Goal: Task Accomplishment & Management: Complete application form

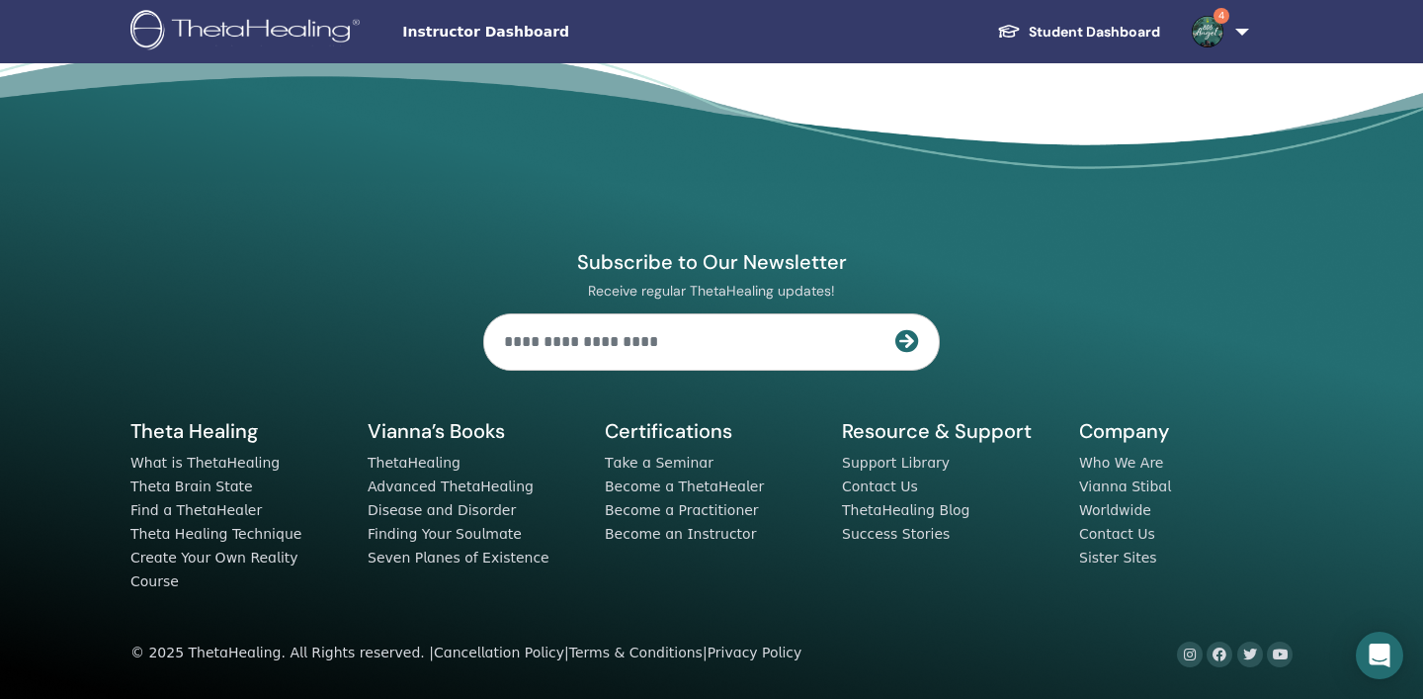
click at [485, 37] on span "Instructor Dashboard" at bounding box center [550, 32] width 297 height 21
click at [523, 32] on span "Instructor Dashboard" at bounding box center [550, 32] width 297 height 21
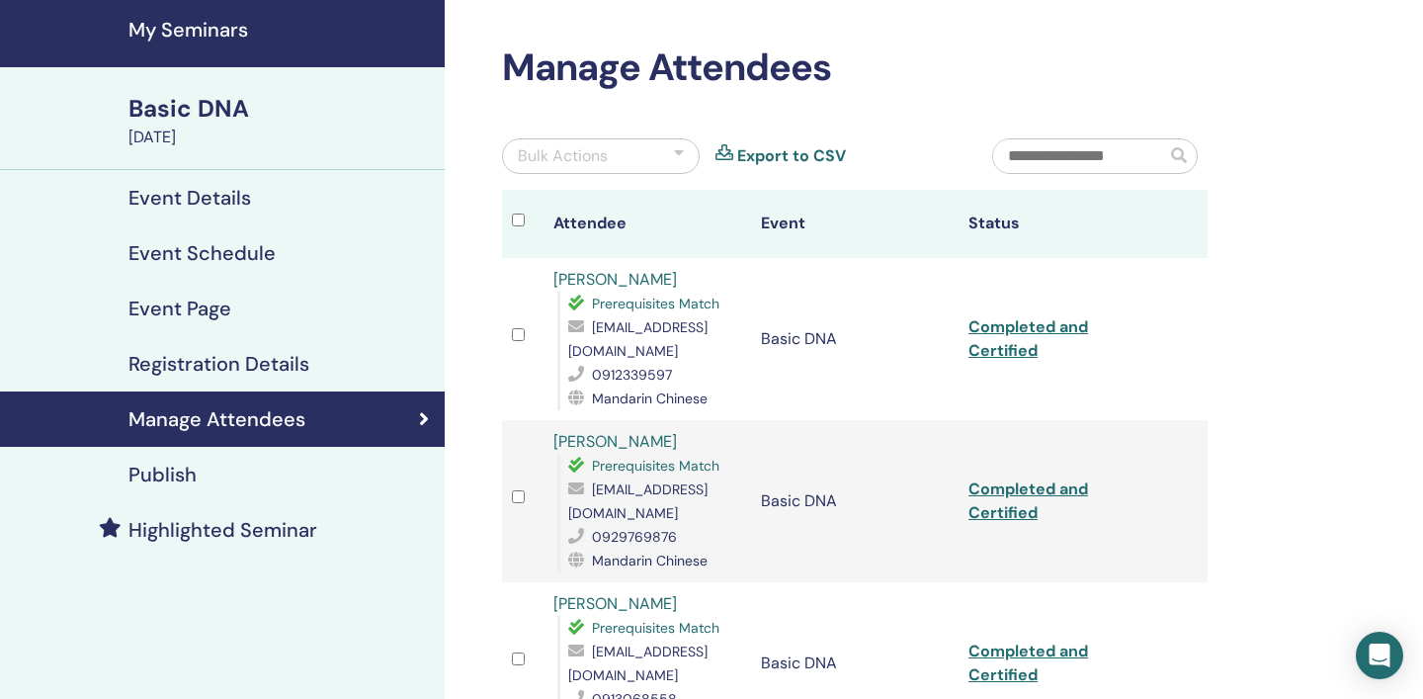
scroll to position [66, 0]
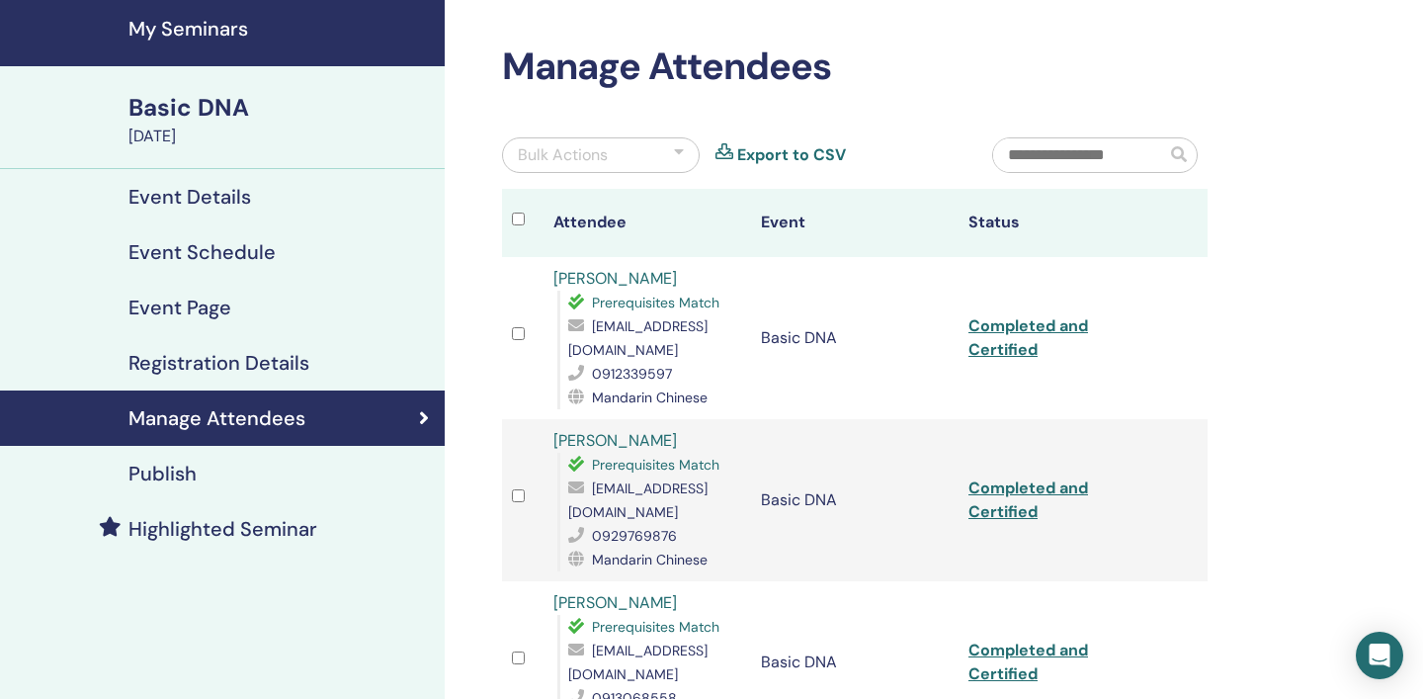
click at [1183, 370] on td at bounding box center [1187, 338] width 42 height 162
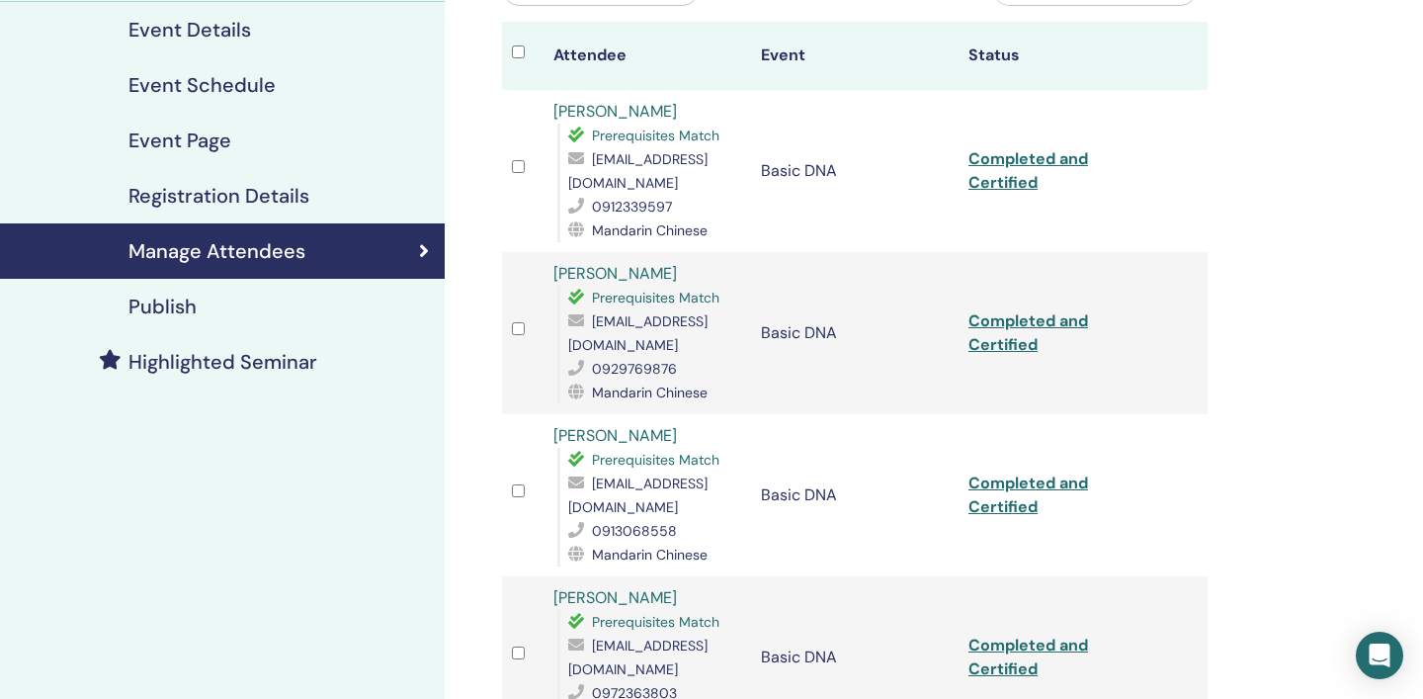
scroll to position [235, 0]
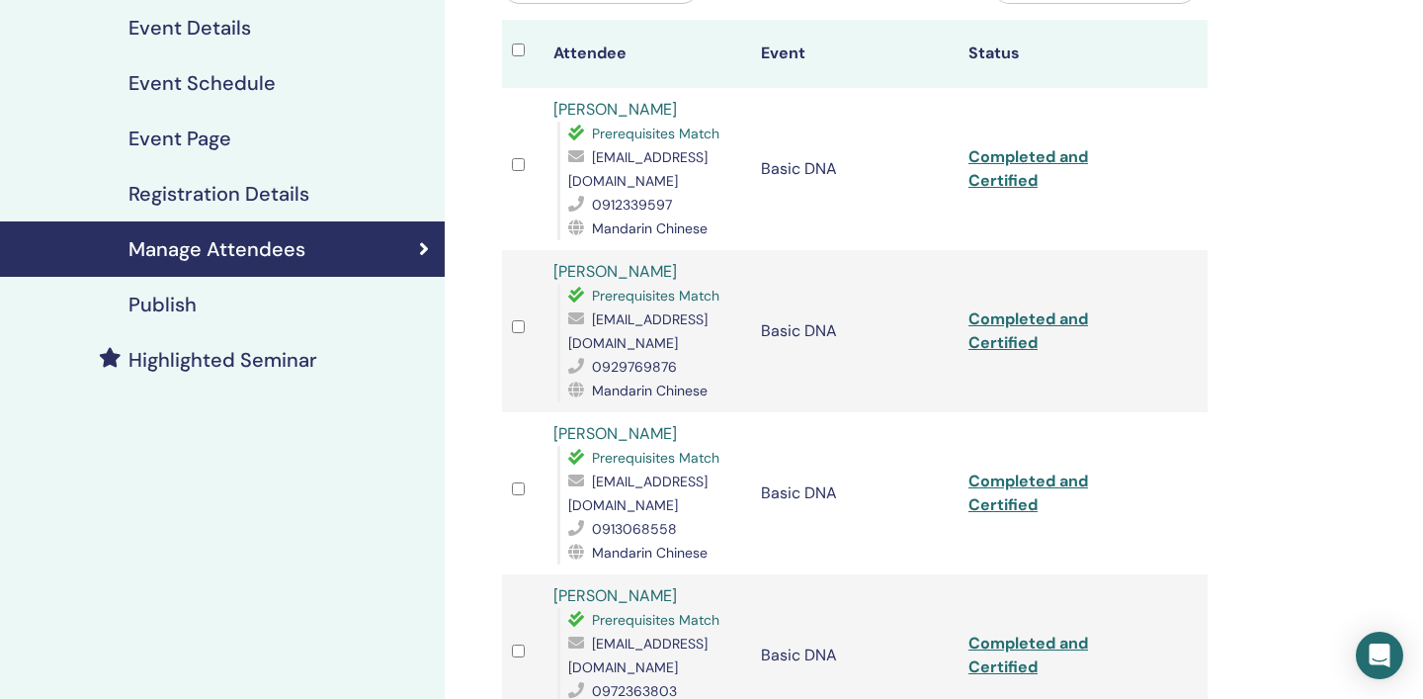
click at [853, 221] on td "Basic DNA" at bounding box center [855, 169] width 208 height 162
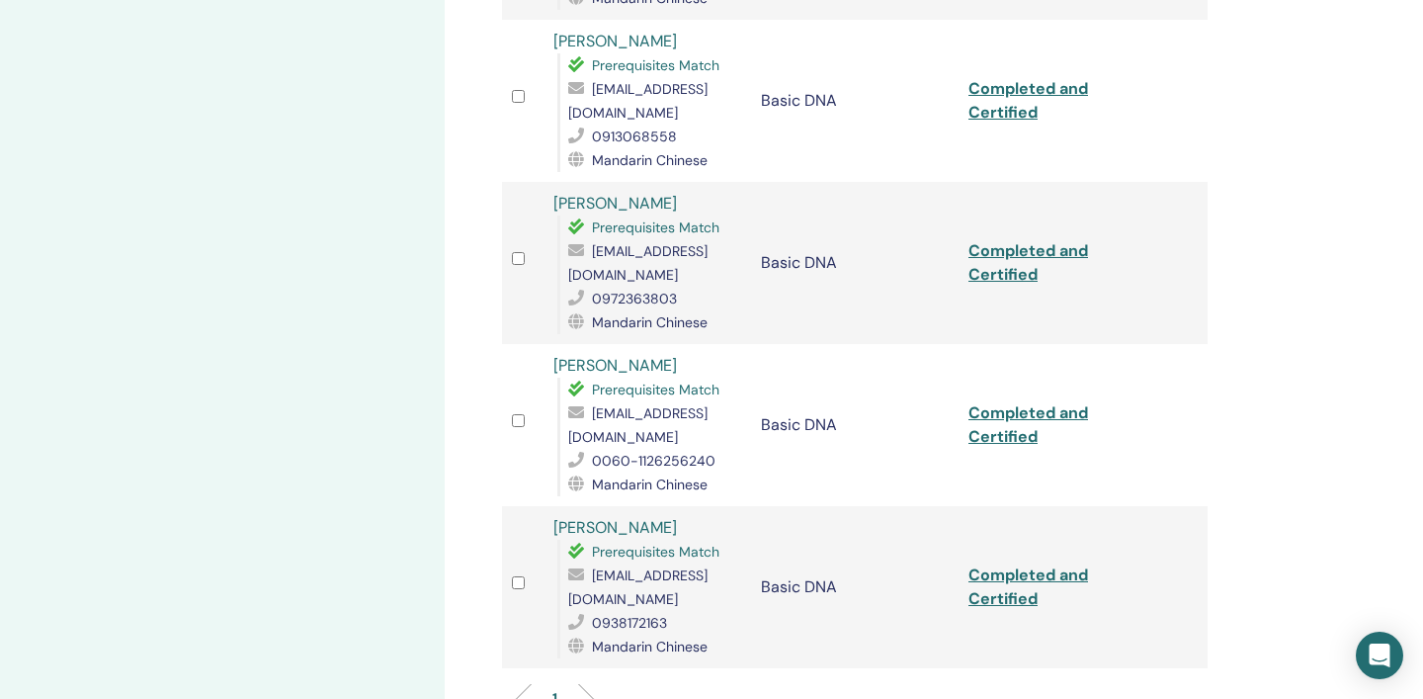
scroll to position [630, 0]
click at [1168, 398] on td at bounding box center [1187, 423] width 42 height 162
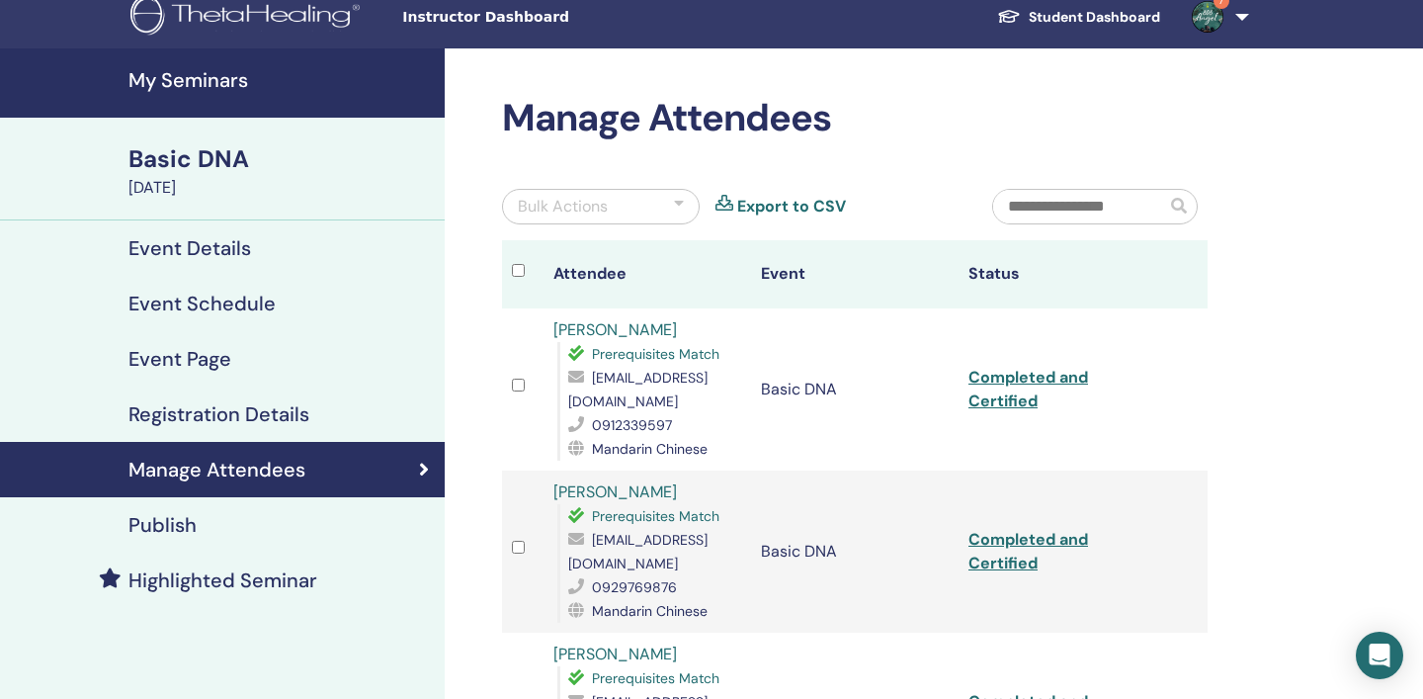
scroll to position [0, 0]
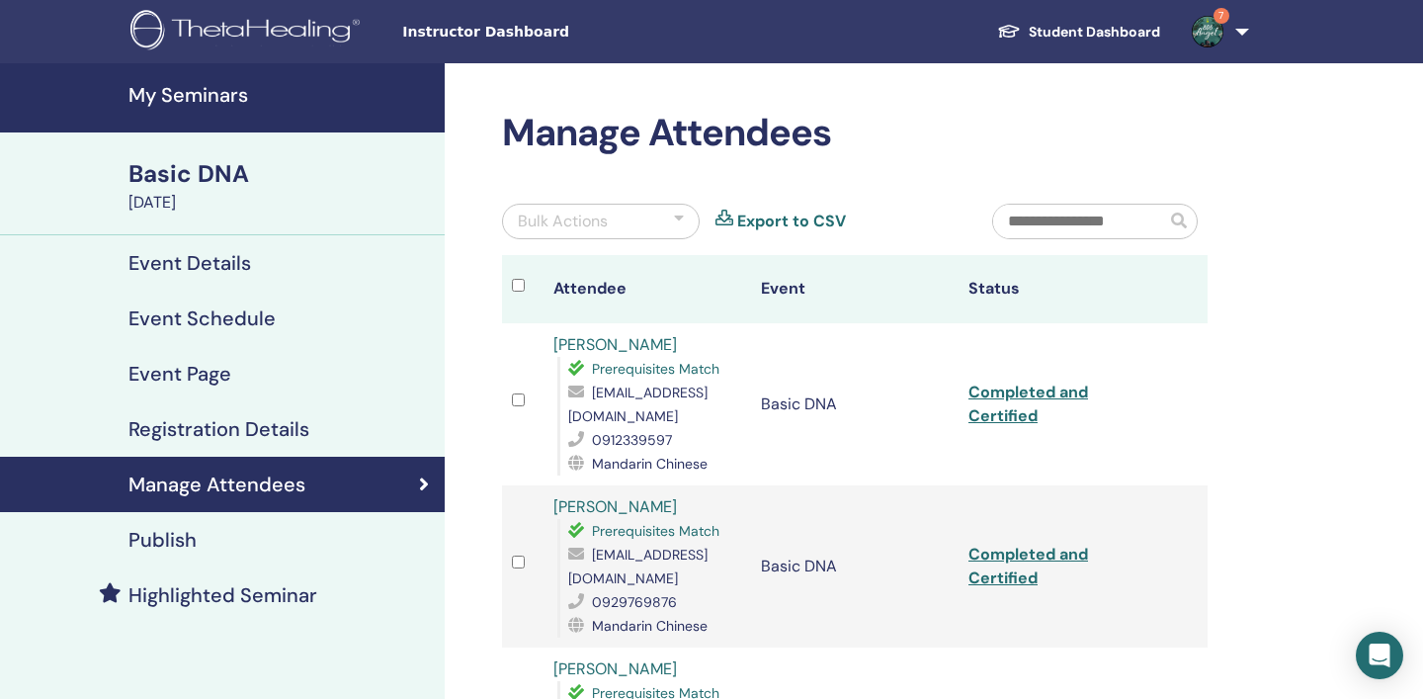
click at [214, 96] on h4 "My Seminars" at bounding box center [281, 95] width 304 height 24
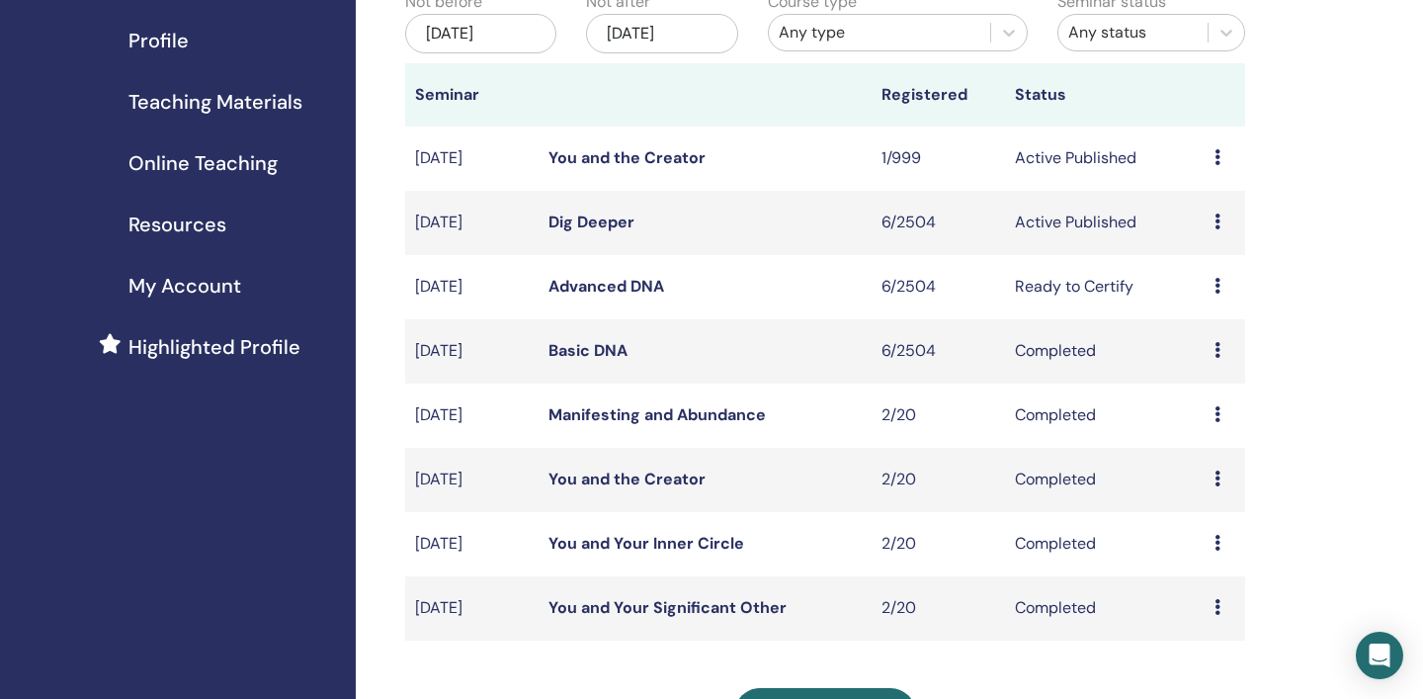
scroll to position [241, 0]
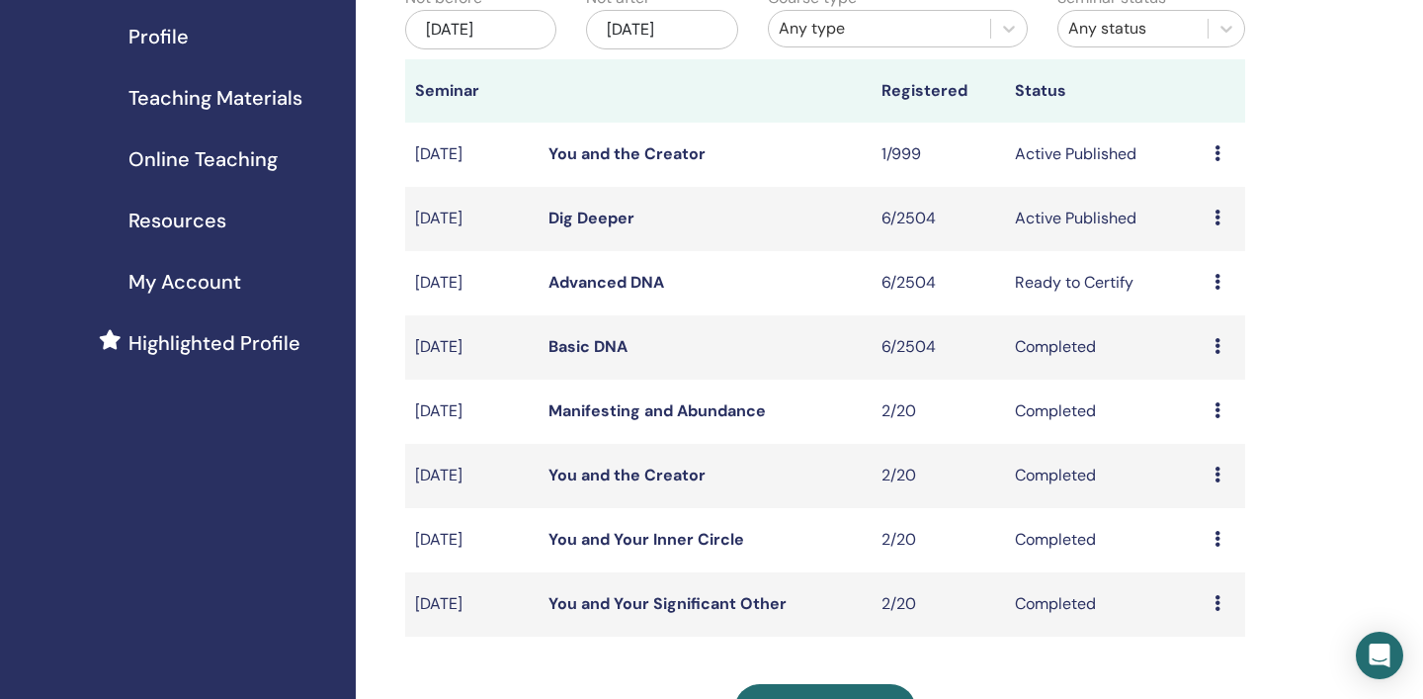
click at [1218, 217] on icon at bounding box center [1218, 218] width 6 height 16
click at [1214, 297] on link "Attendees" at bounding box center [1209, 293] width 75 height 21
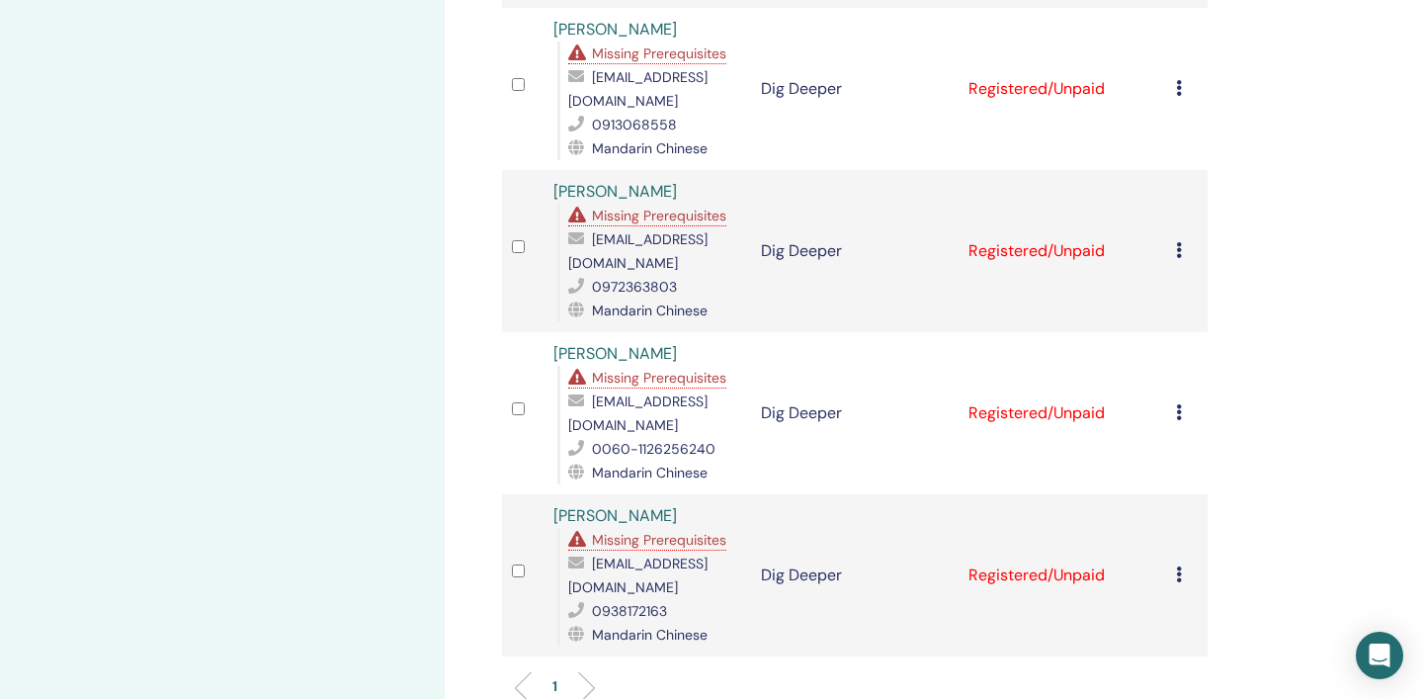
scroll to position [643, 0]
click at [1179, 401] on icon at bounding box center [1179, 409] width 6 height 16
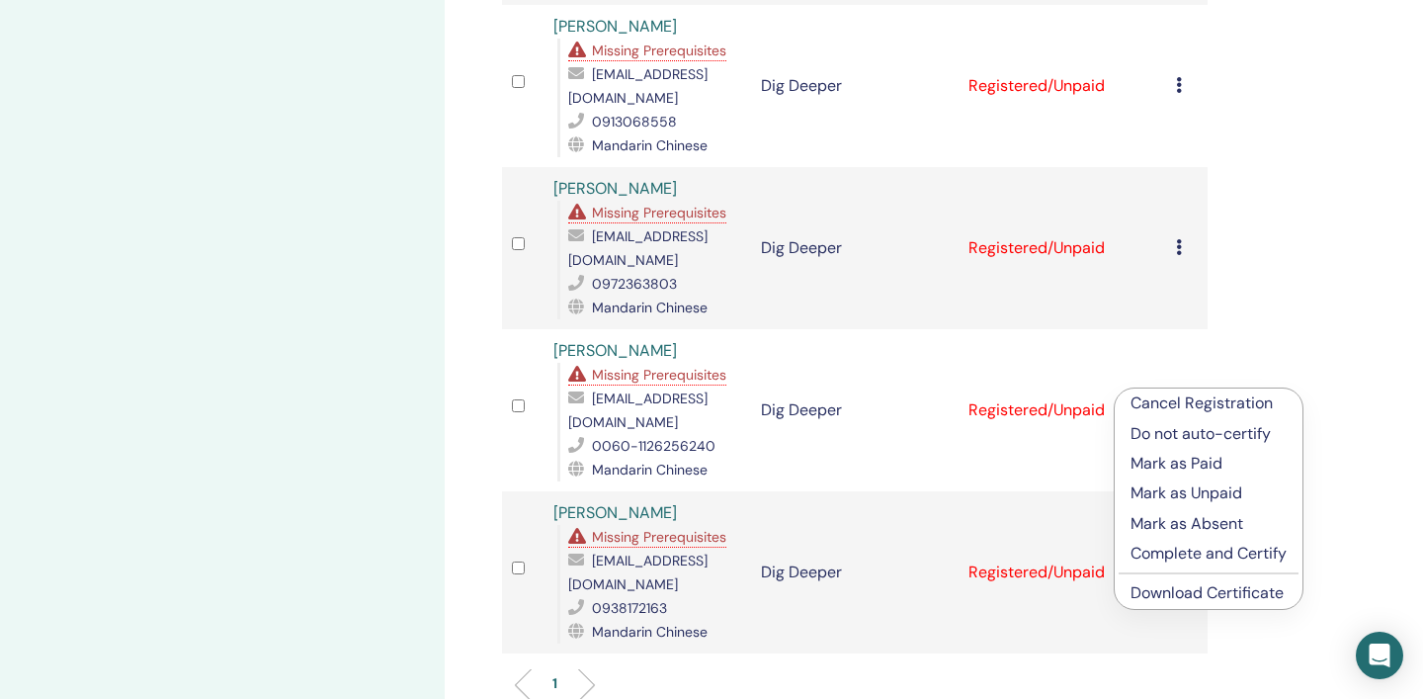
click at [1215, 597] on link "Download Certificate" at bounding box center [1207, 592] width 153 height 21
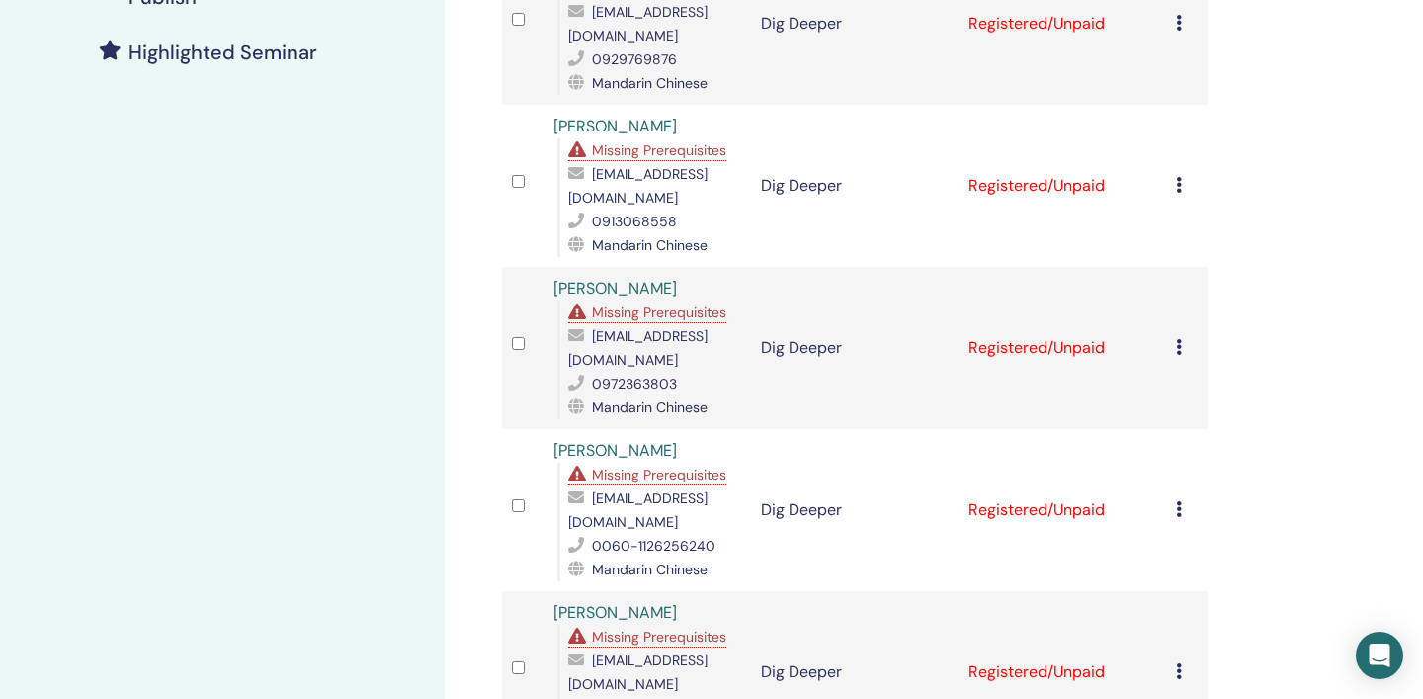
scroll to position [486, 0]
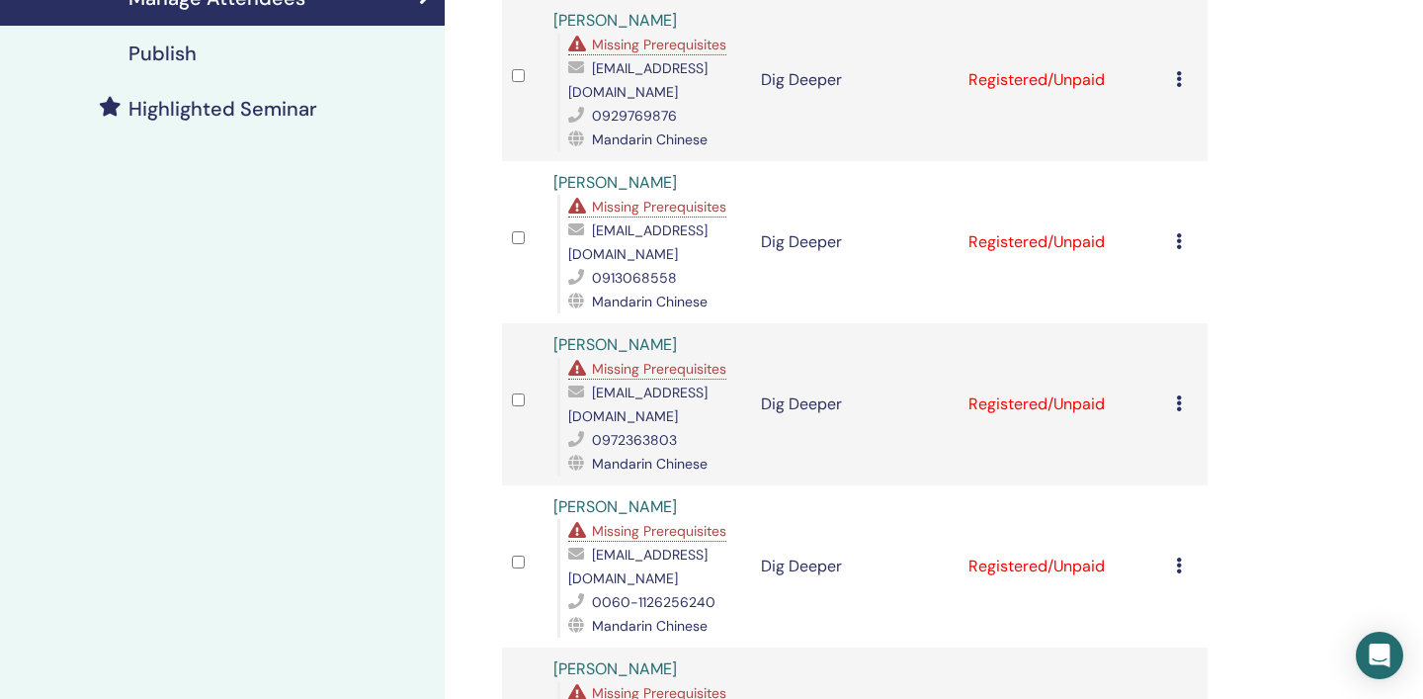
click at [1181, 395] on icon at bounding box center [1179, 403] width 6 height 16
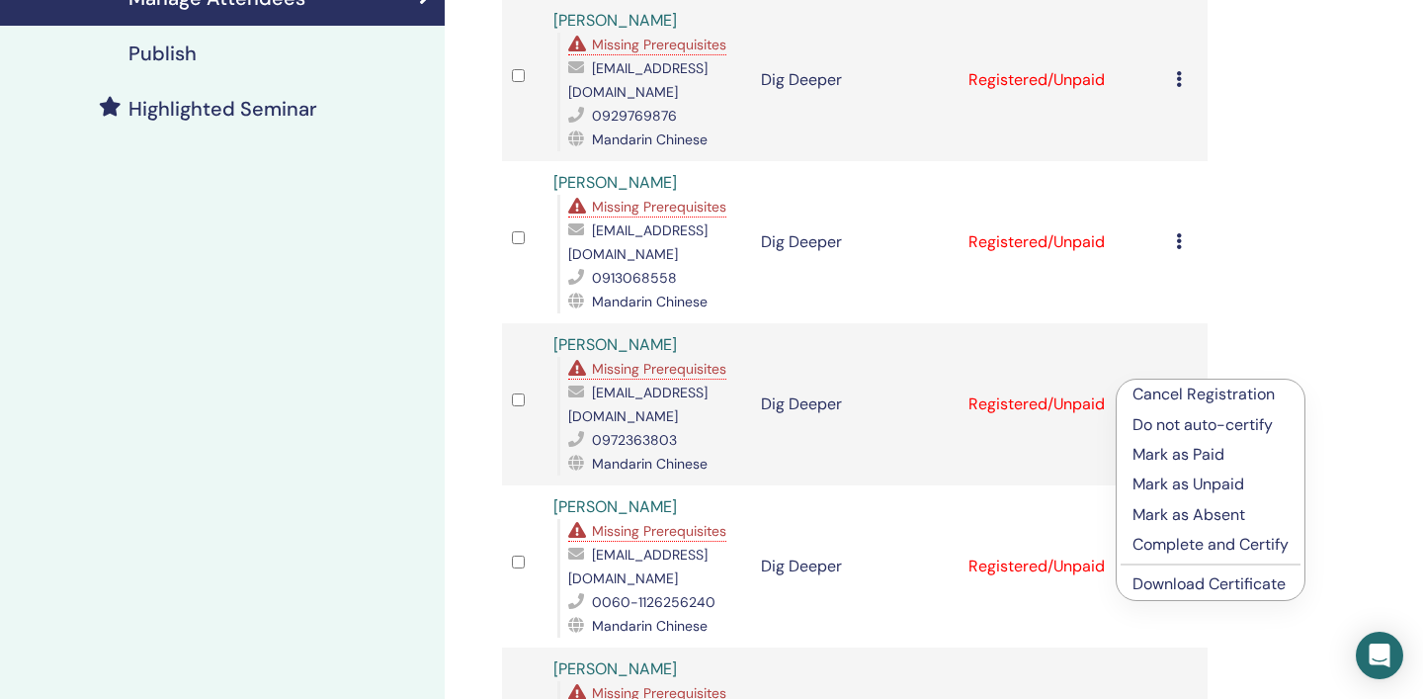
click at [1207, 585] on link "Download Certificate" at bounding box center [1209, 583] width 153 height 21
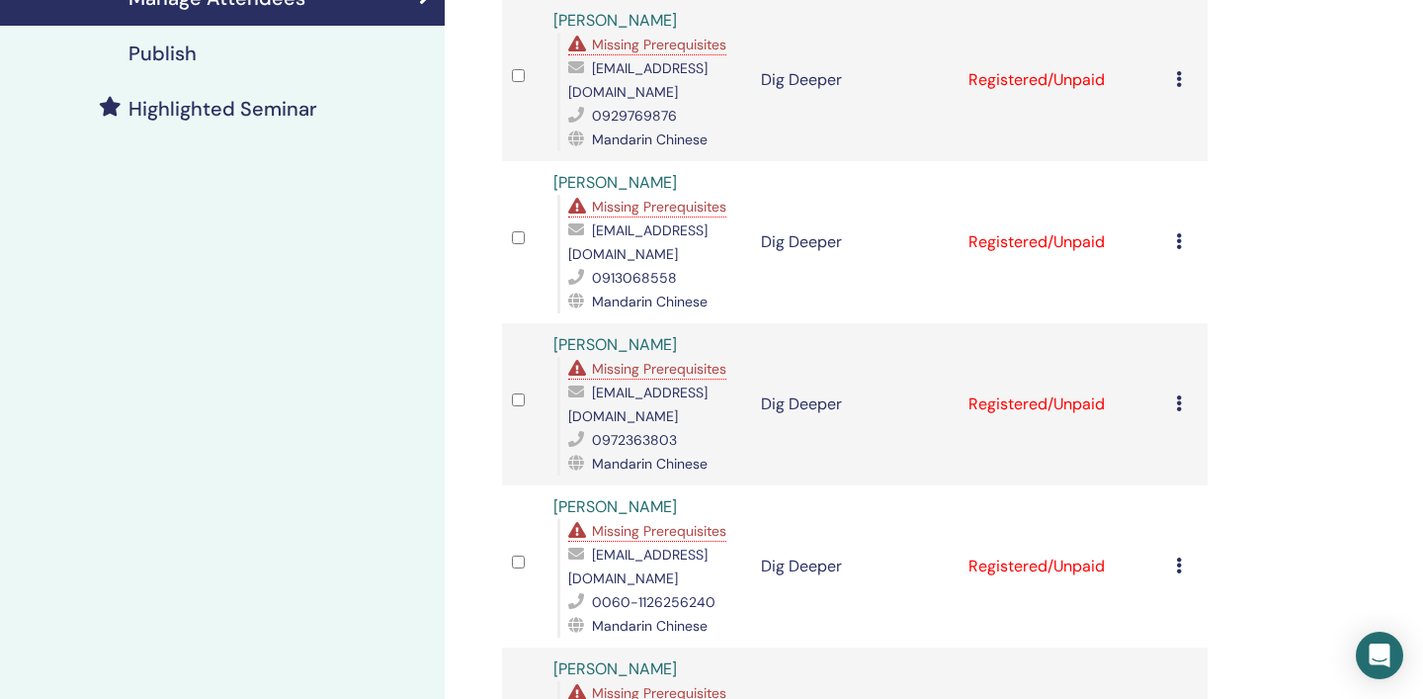
click at [1180, 233] on icon at bounding box center [1179, 241] width 6 height 16
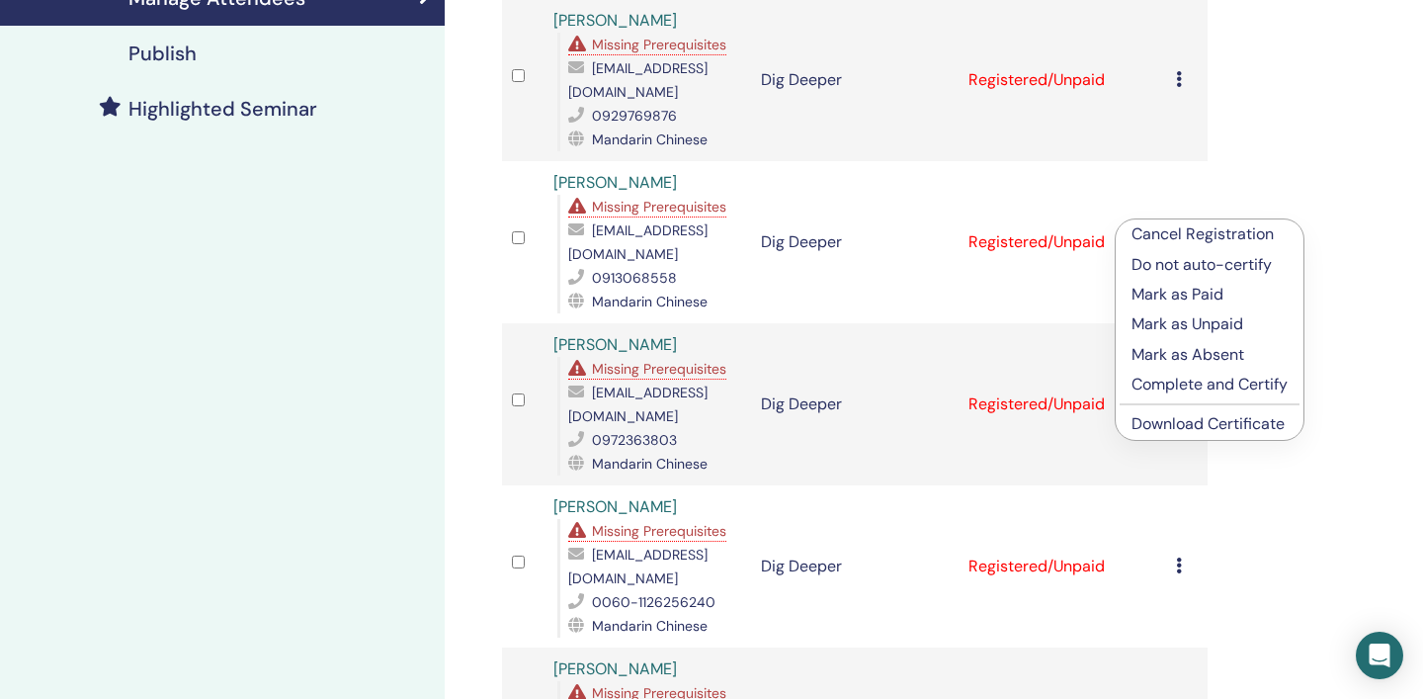
click at [1224, 425] on link "Download Certificate" at bounding box center [1208, 423] width 153 height 21
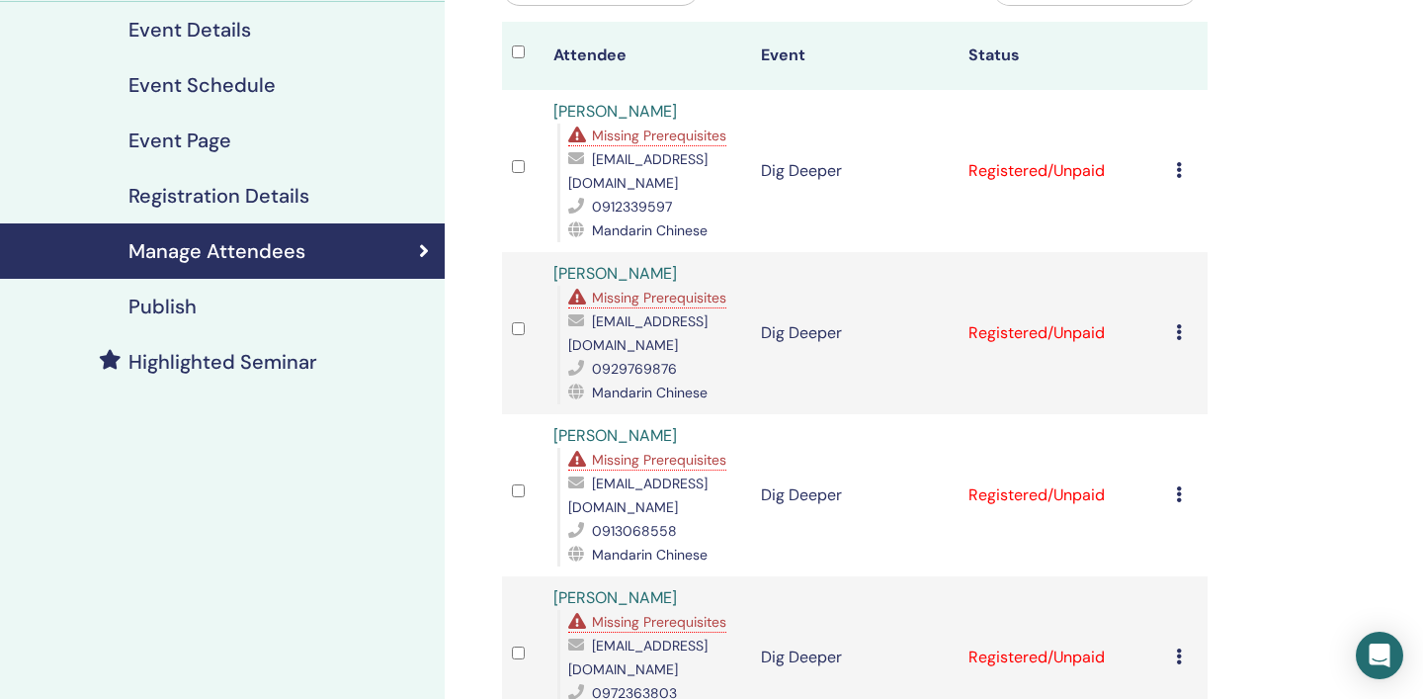
scroll to position [223, 0]
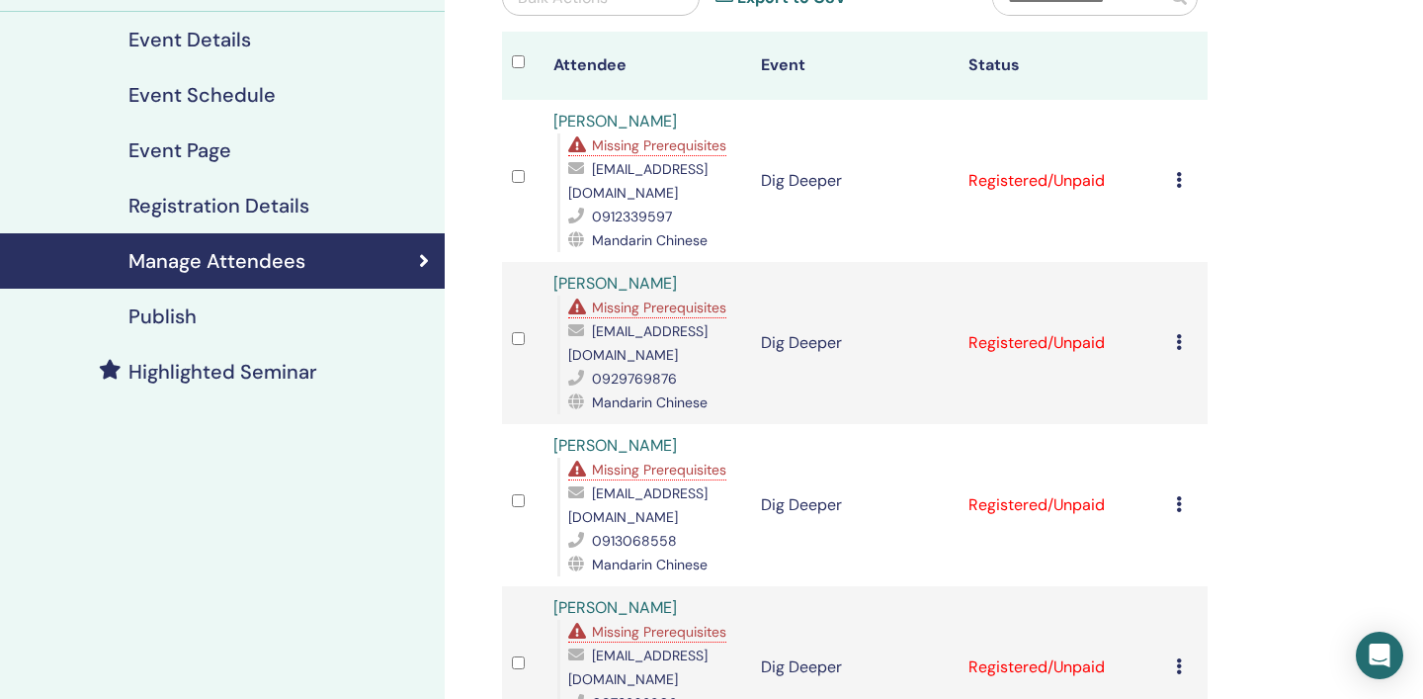
click at [1178, 496] on icon at bounding box center [1179, 504] width 6 height 16
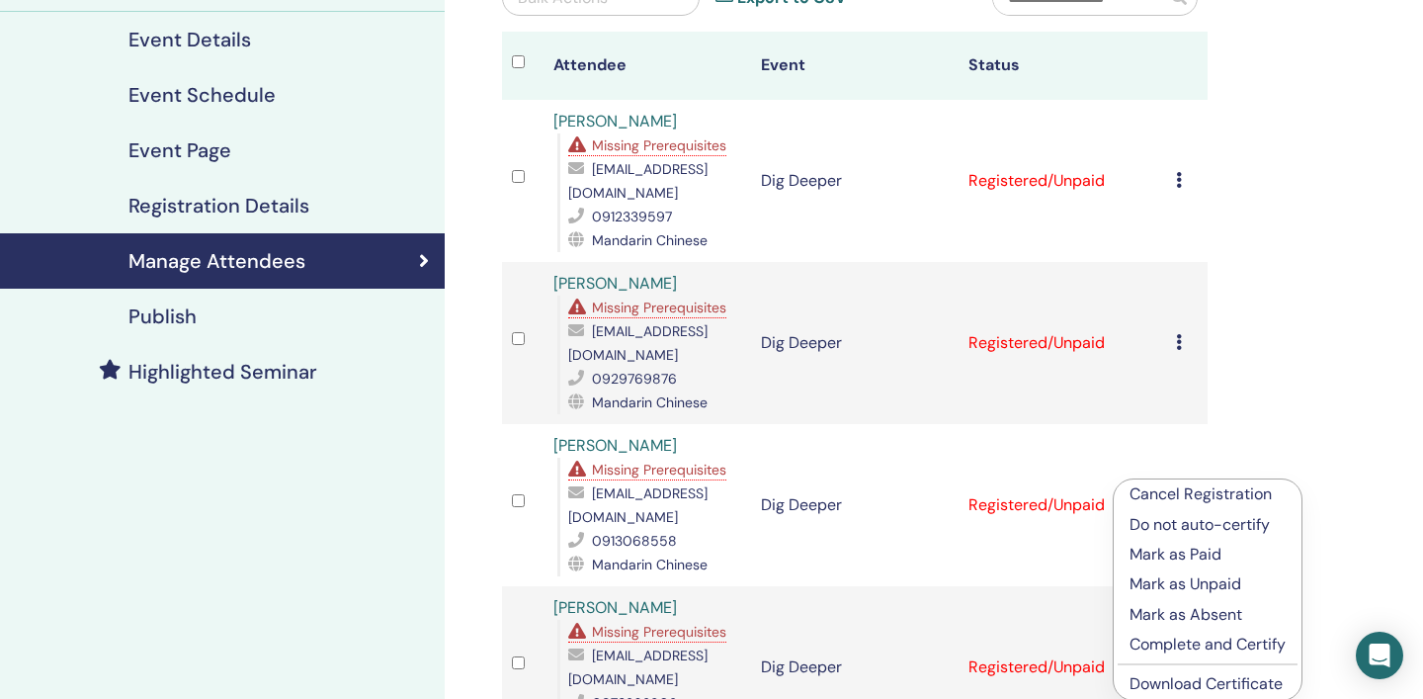
click at [1192, 686] on link "Download Certificate" at bounding box center [1206, 683] width 153 height 21
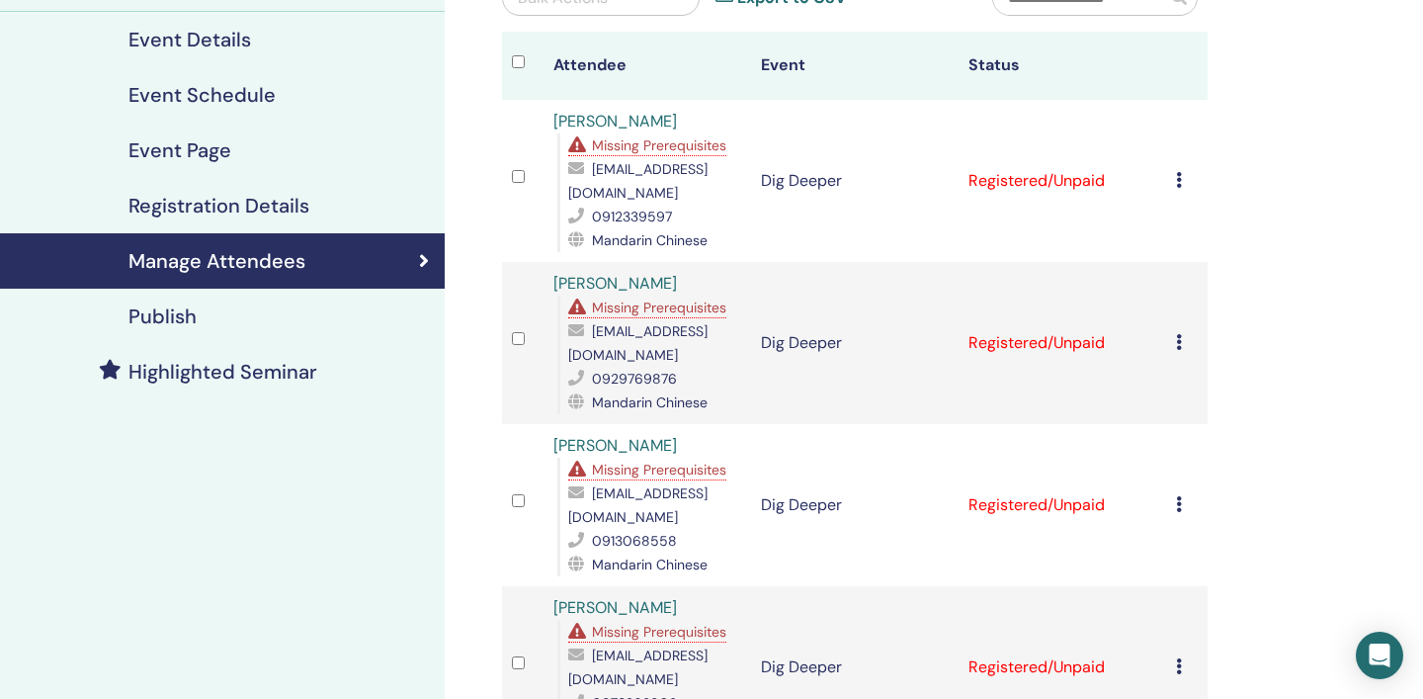
click at [1181, 334] on icon at bounding box center [1179, 342] width 6 height 16
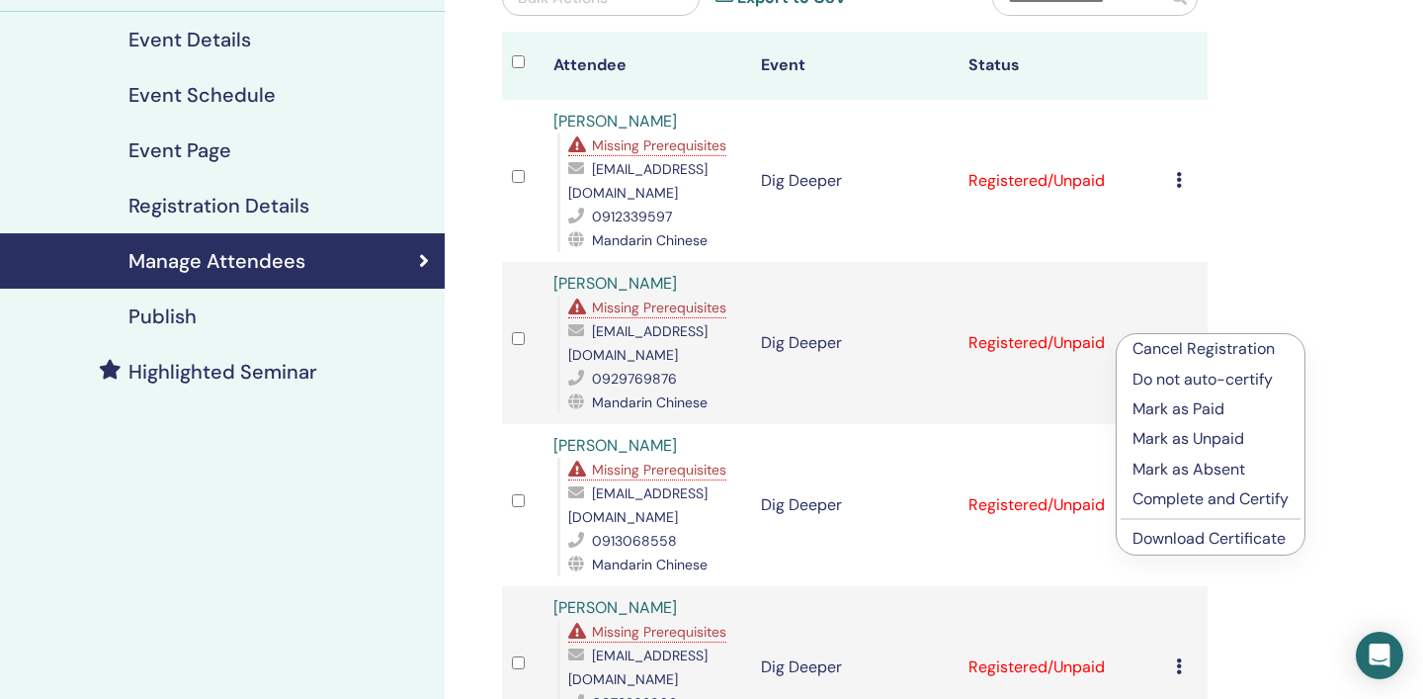
click at [1233, 539] on link "Download Certificate" at bounding box center [1209, 538] width 153 height 21
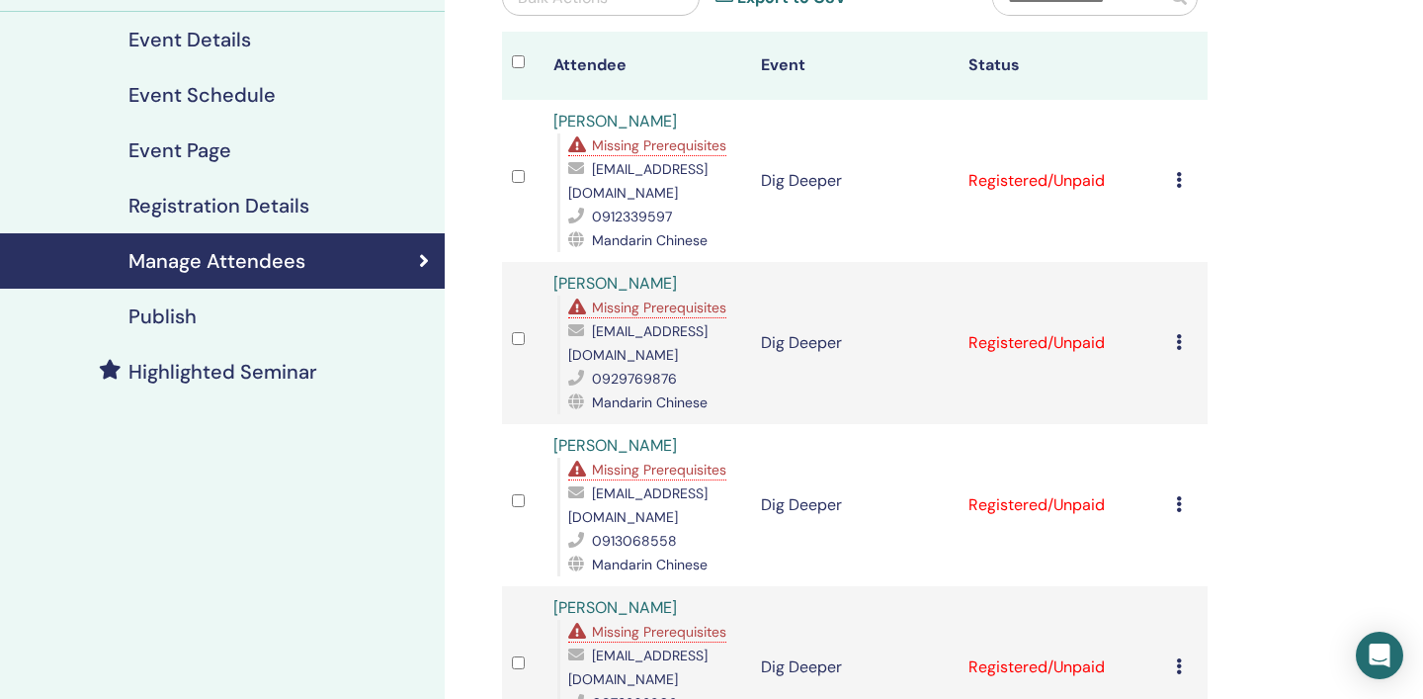
click at [1178, 184] on icon at bounding box center [1179, 180] width 6 height 16
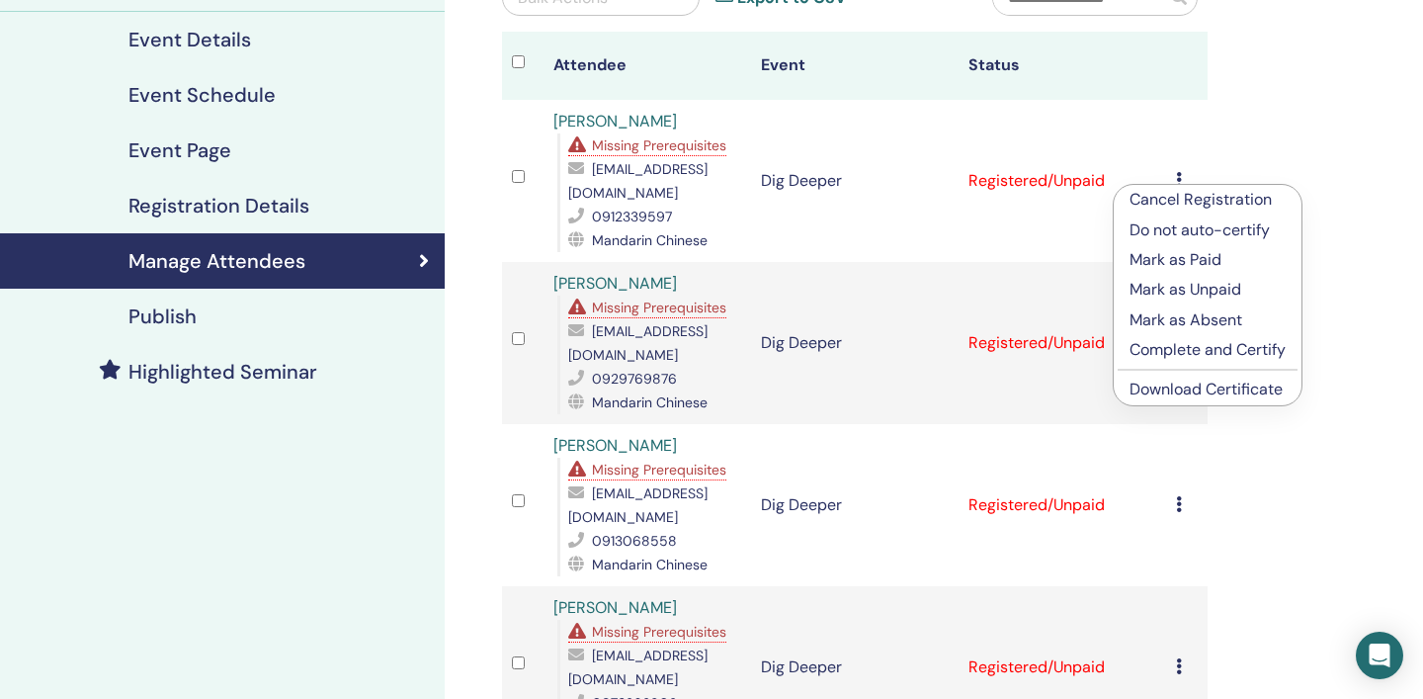
click at [1195, 394] on link "Download Certificate" at bounding box center [1206, 389] width 153 height 21
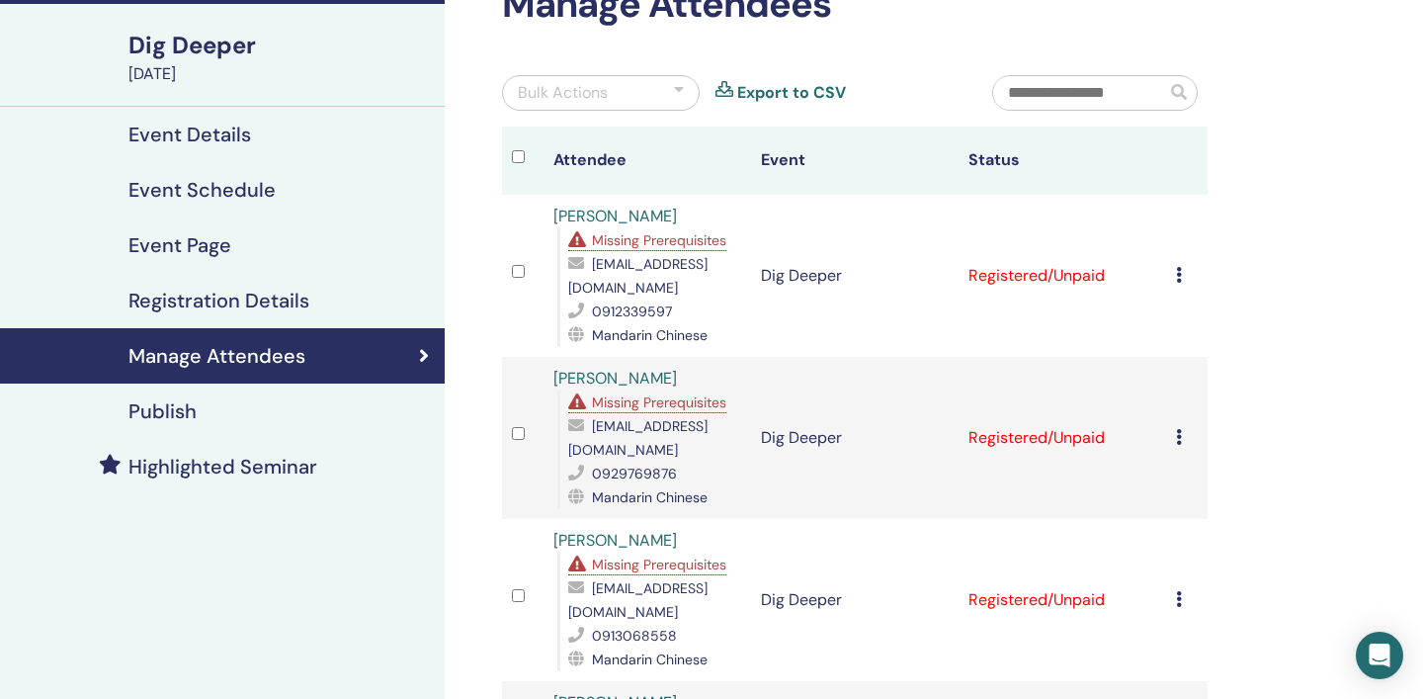
scroll to position [0, 0]
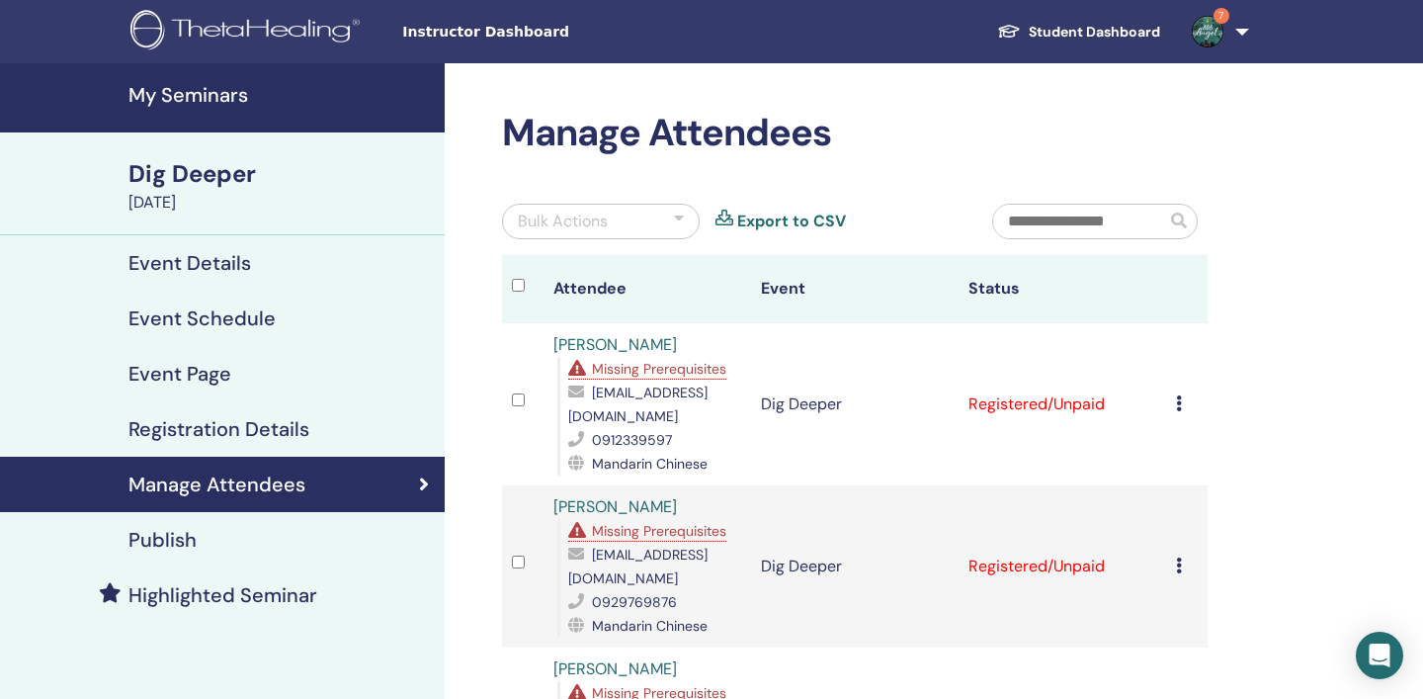
click at [195, 97] on h4 "My Seminars" at bounding box center [281, 95] width 304 height 24
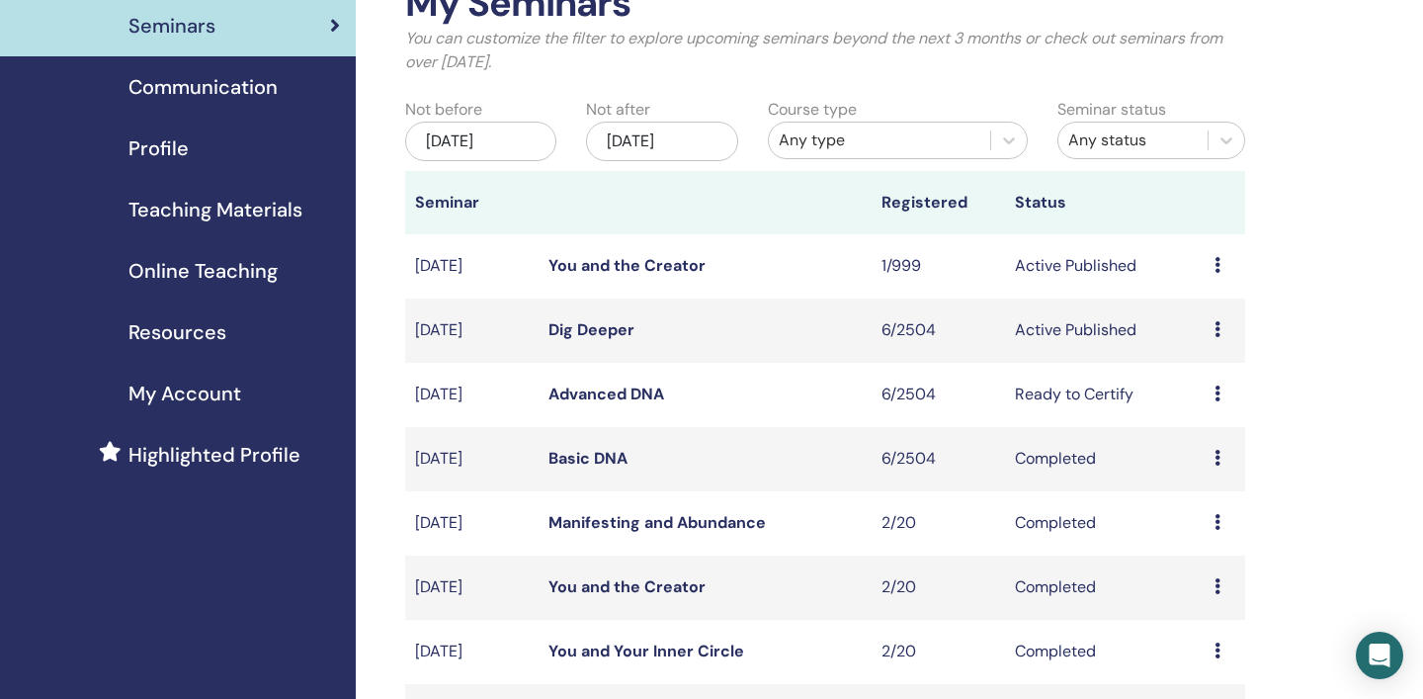
scroll to position [132, 0]
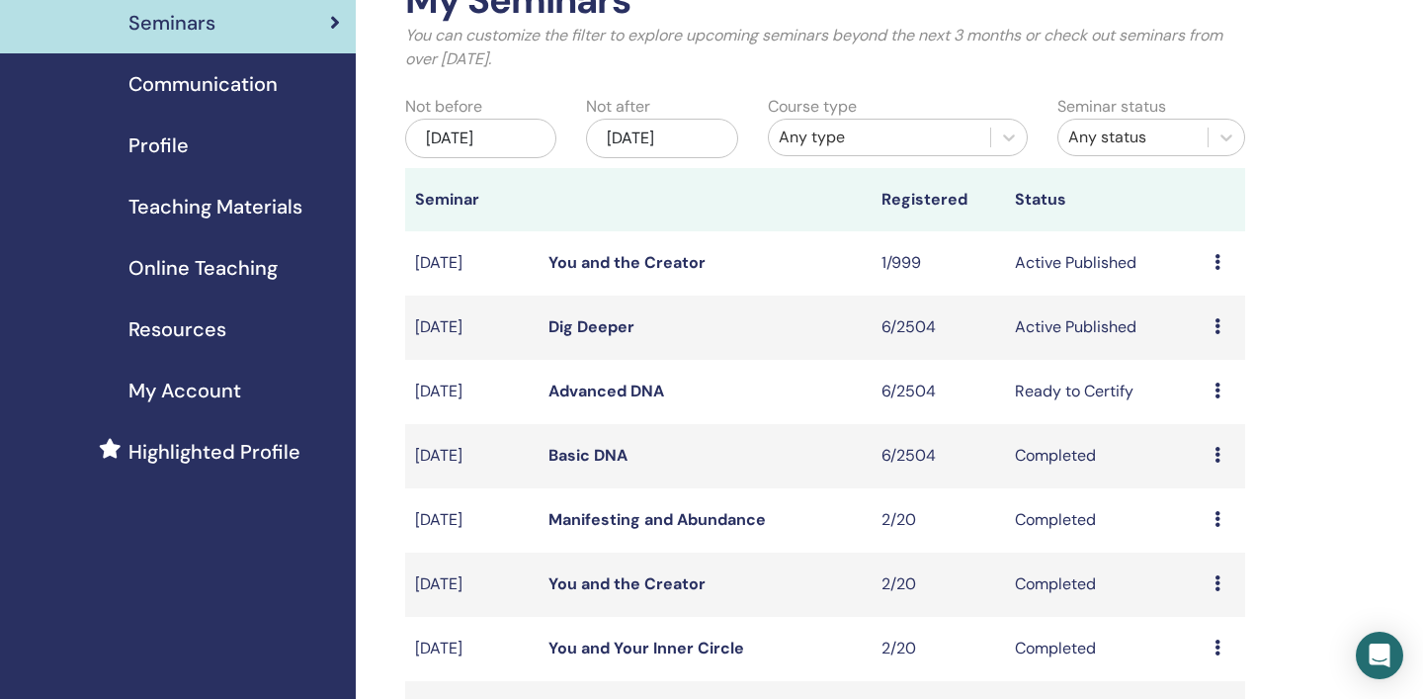
click at [683, 397] on td "Advanced DNA" at bounding box center [705, 392] width 333 height 64
click at [1216, 391] on icon at bounding box center [1218, 391] width 6 height 16
click at [1221, 469] on link "Attendees" at bounding box center [1207, 467] width 75 height 21
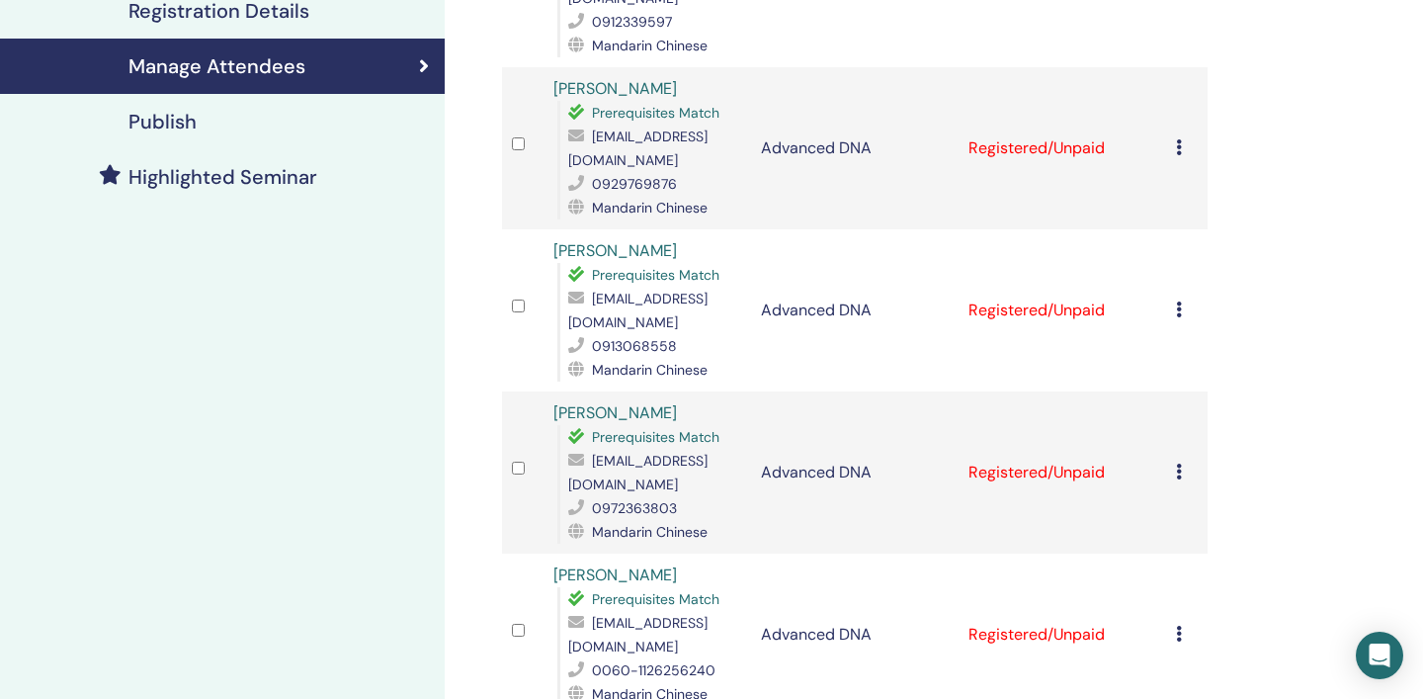
scroll to position [433, 0]
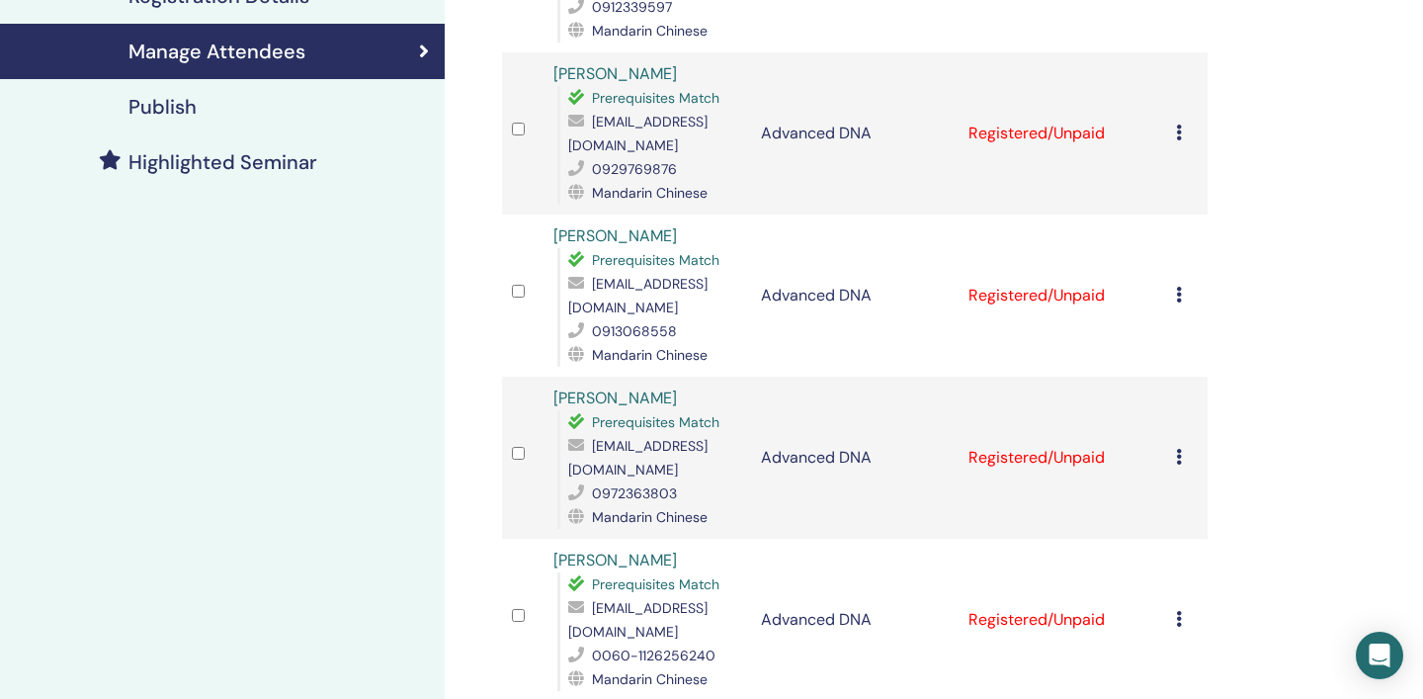
click at [520, 281] on div at bounding box center [523, 295] width 22 height 29
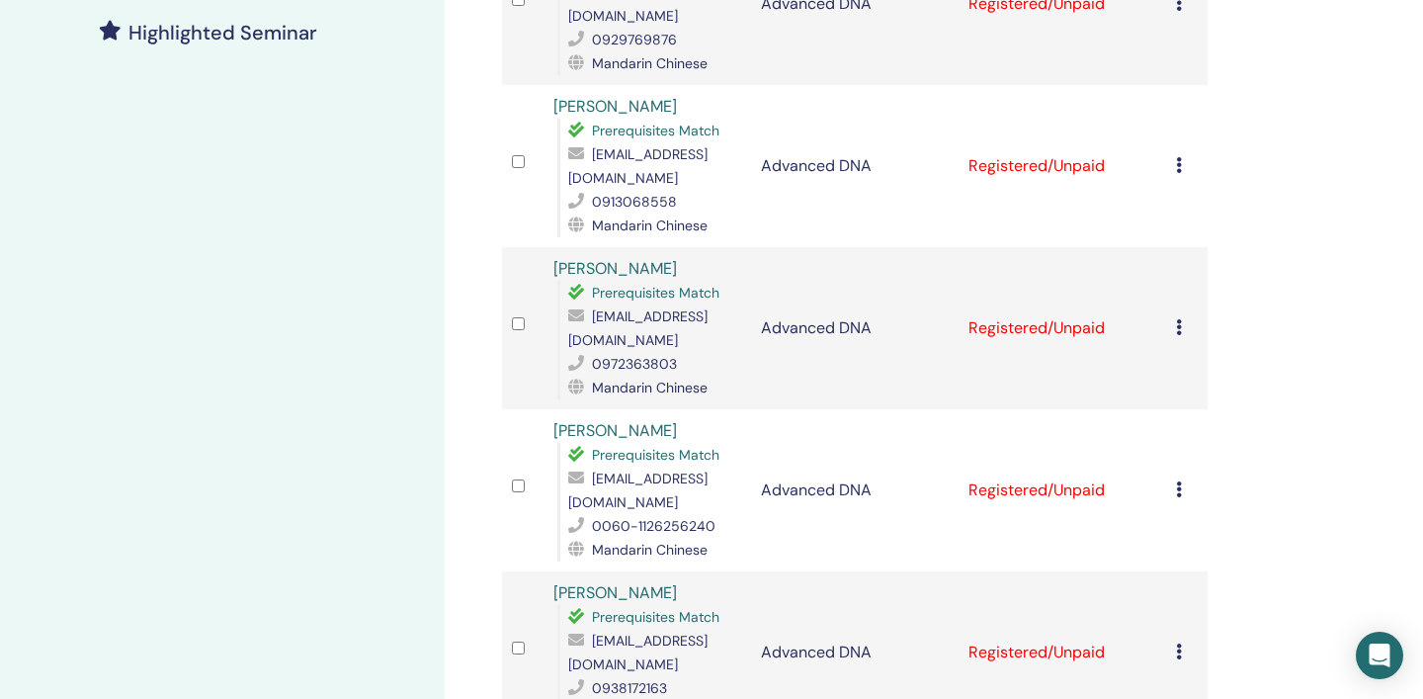
click at [1179, 481] on icon at bounding box center [1179, 489] width 6 height 16
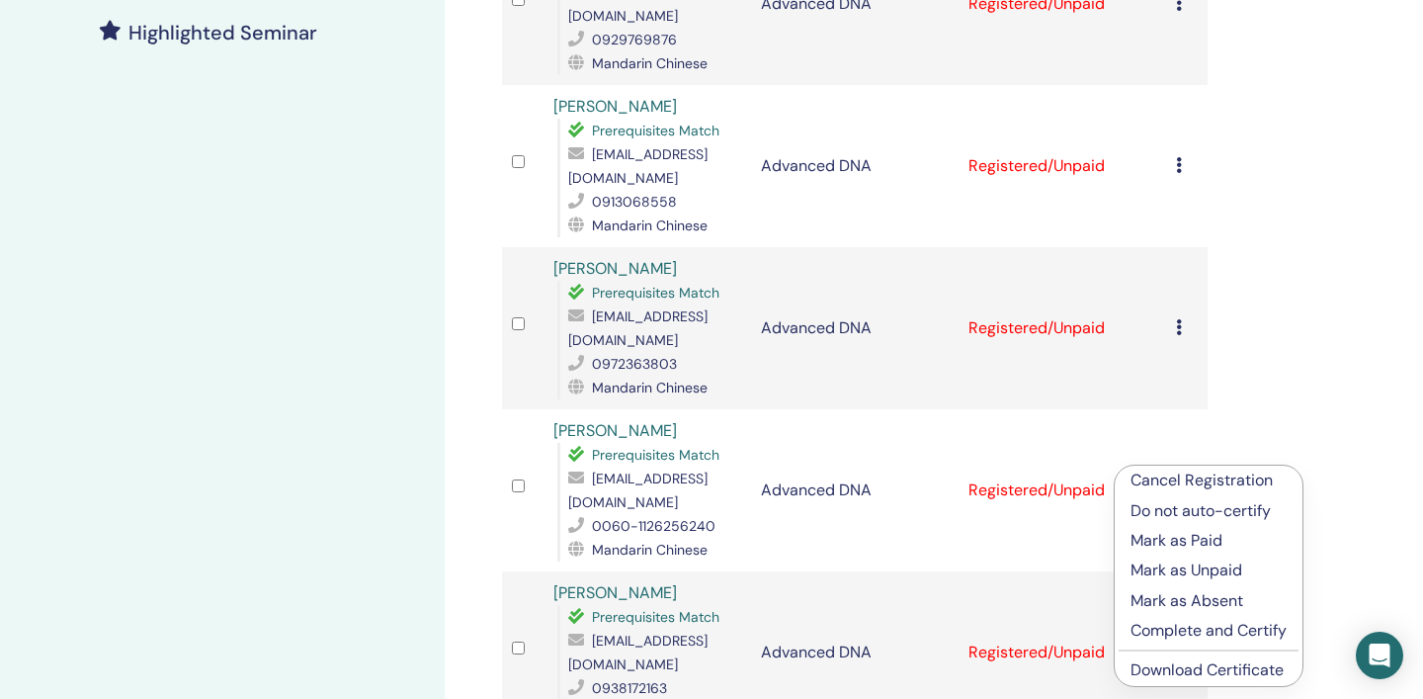
click at [1203, 680] on link "Download Certificate" at bounding box center [1207, 669] width 153 height 21
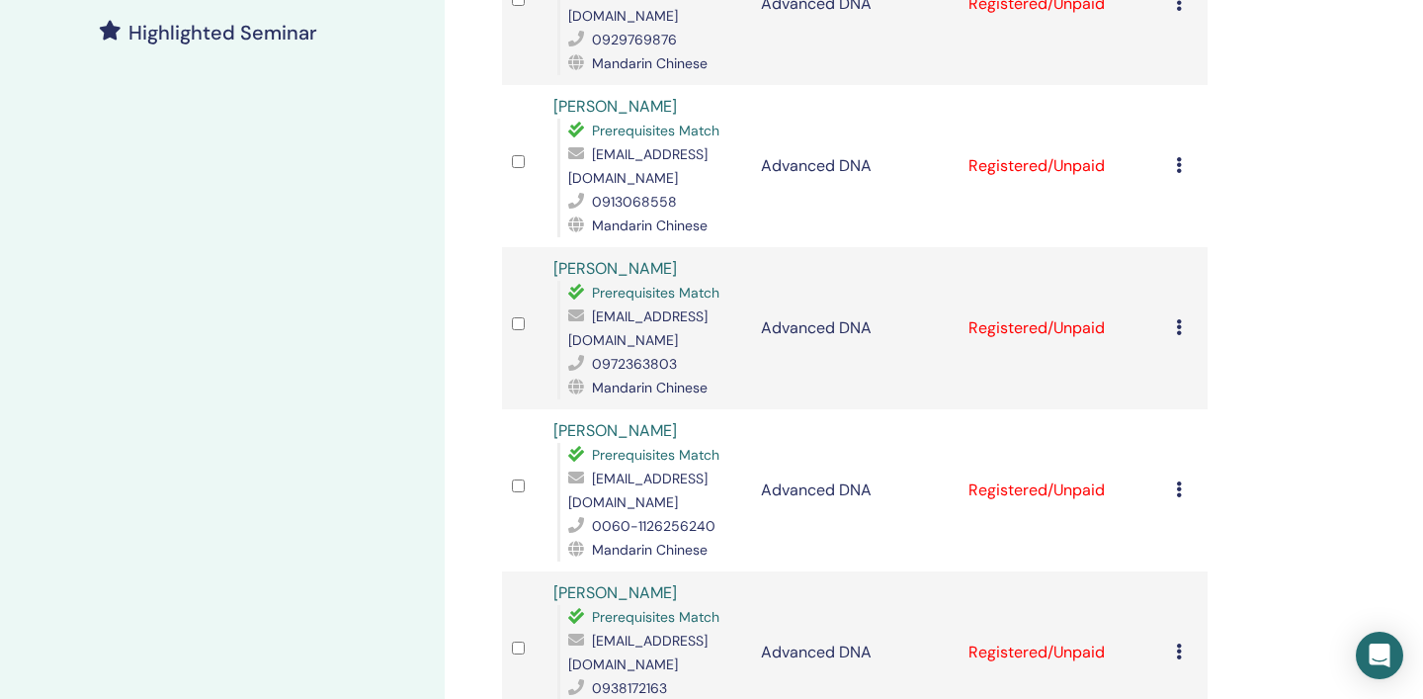
click at [1180, 319] on icon at bounding box center [1179, 327] width 6 height 16
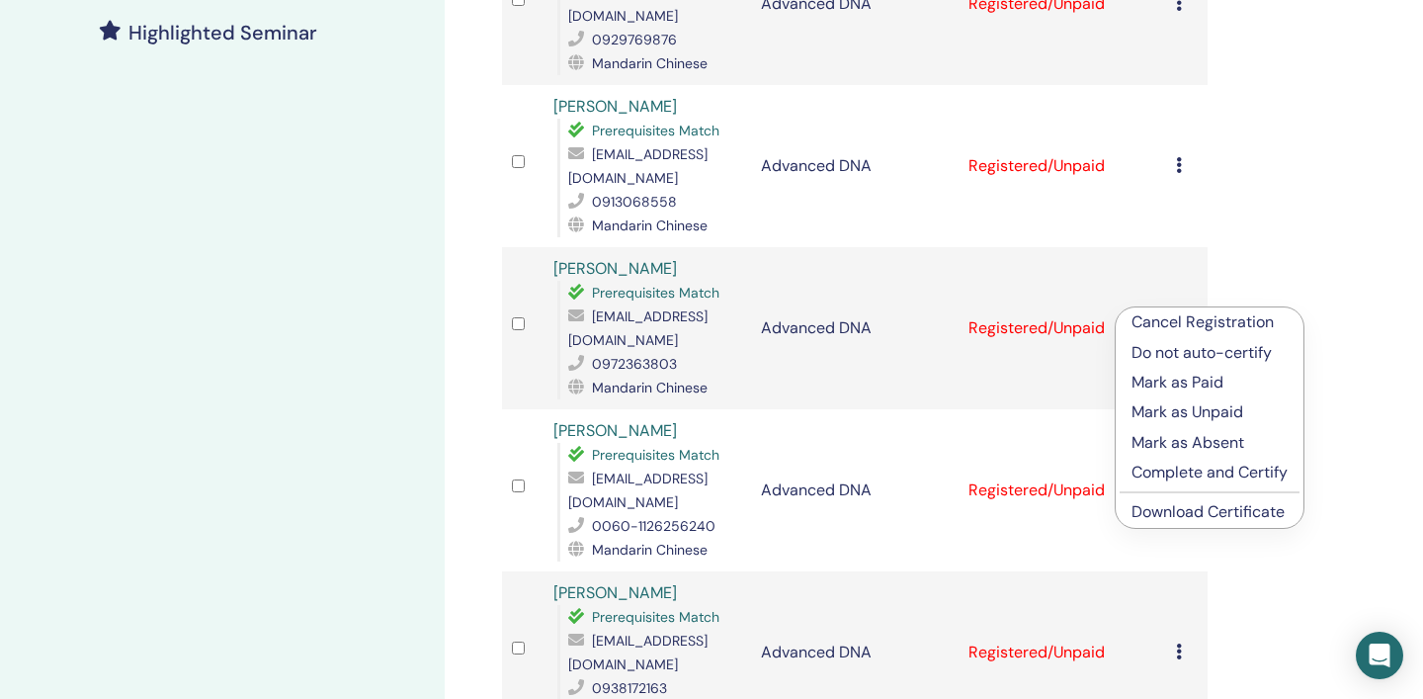
click at [1241, 518] on link "Download Certificate" at bounding box center [1208, 511] width 153 height 21
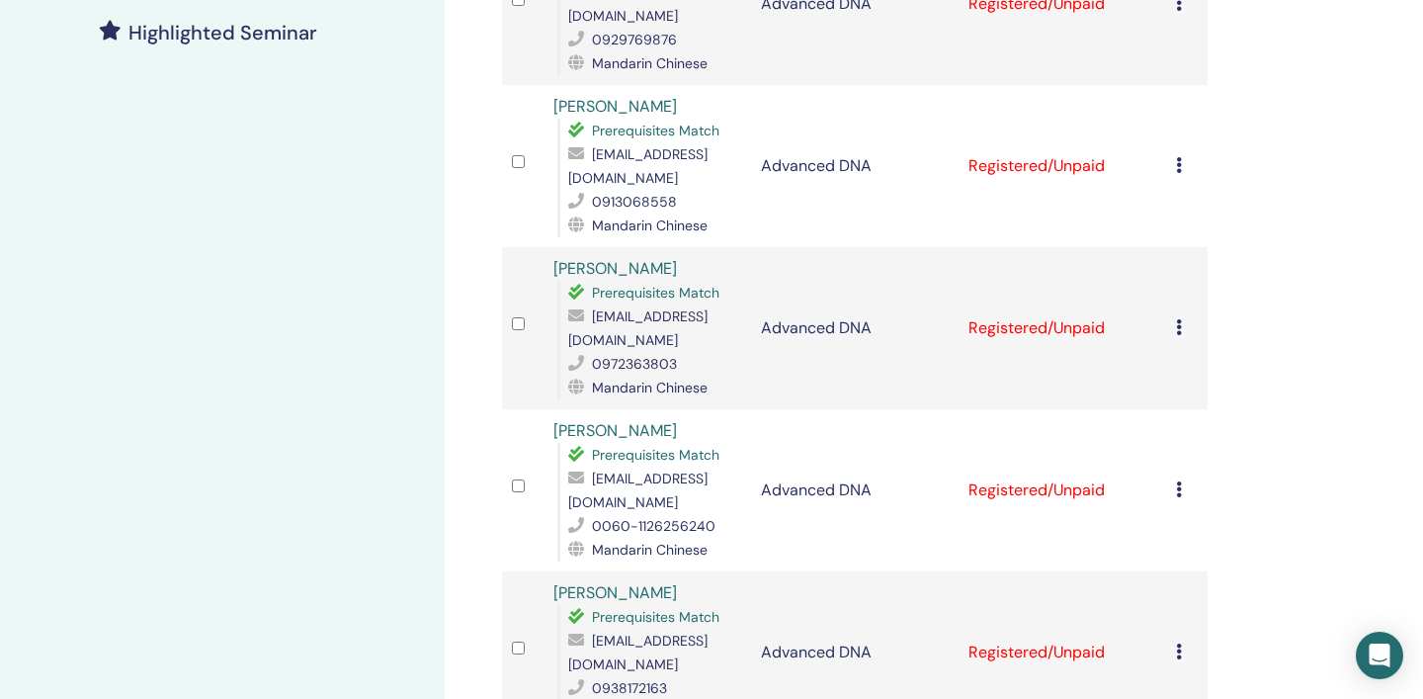
click at [1180, 157] on icon at bounding box center [1179, 165] width 6 height 16
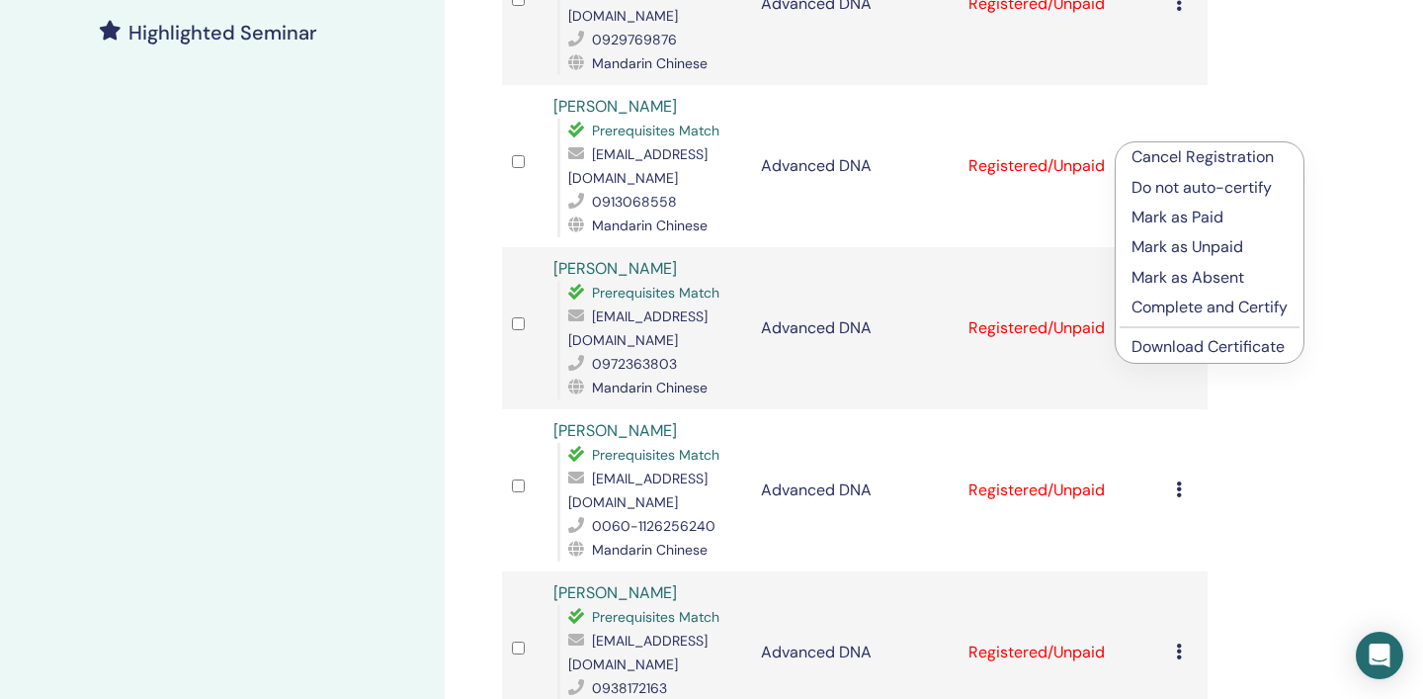
click at [1238, 348] on link "Download Certificate" at bounding box center [1208, 346] width 153 height 21
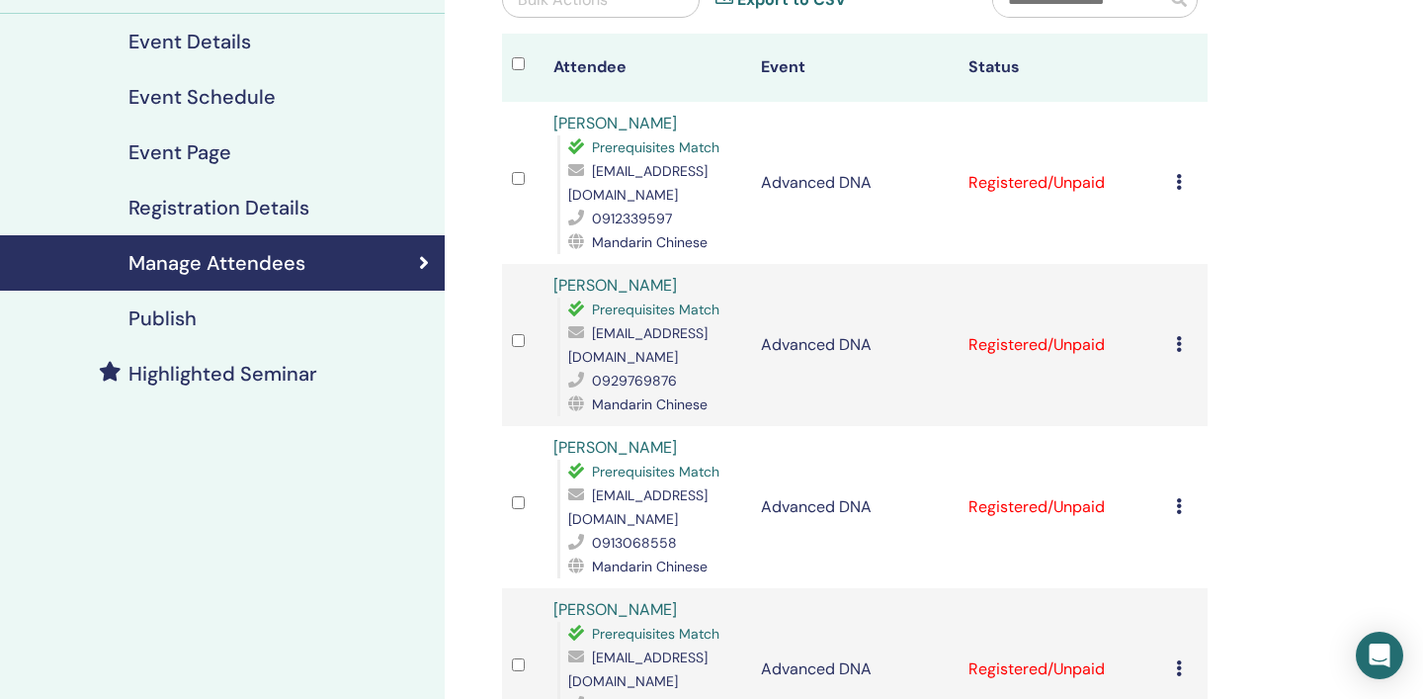
scroll to position [210, 0]
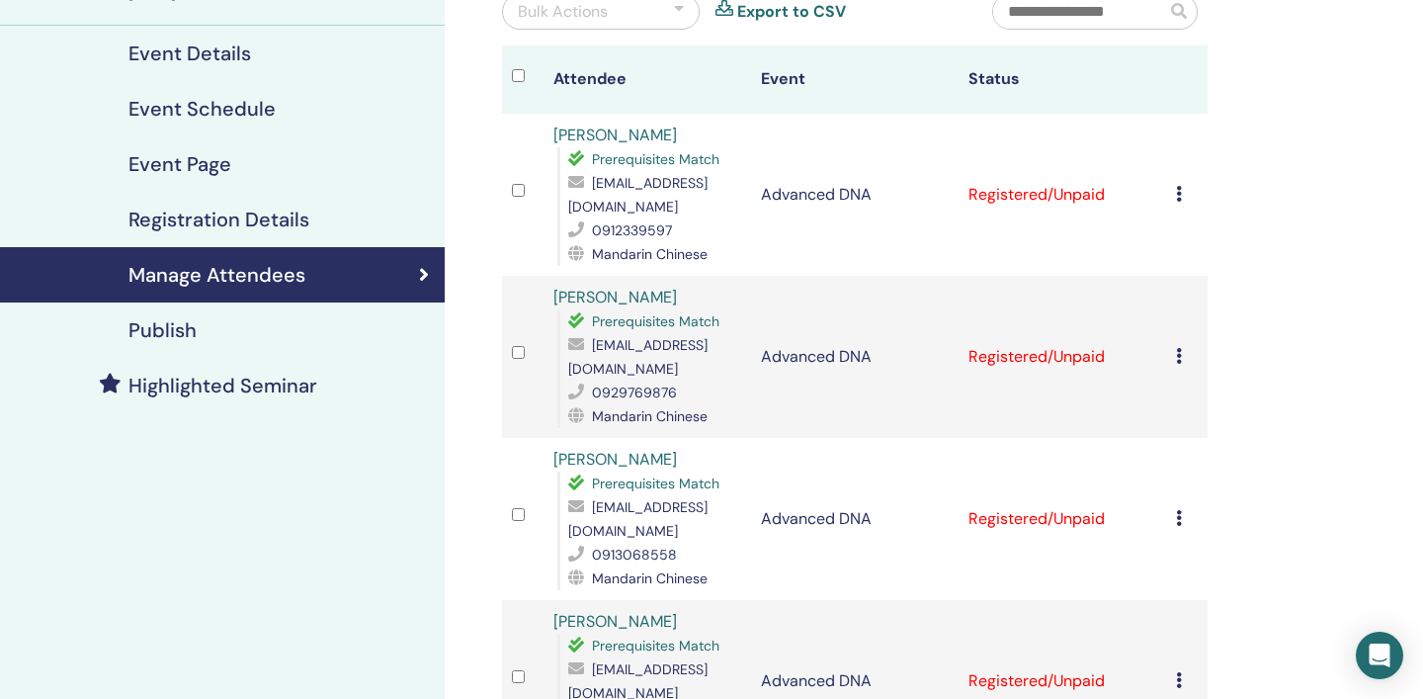
click at [1179, 348] on icon at bounding box center [1179, 356] width 6 height 16
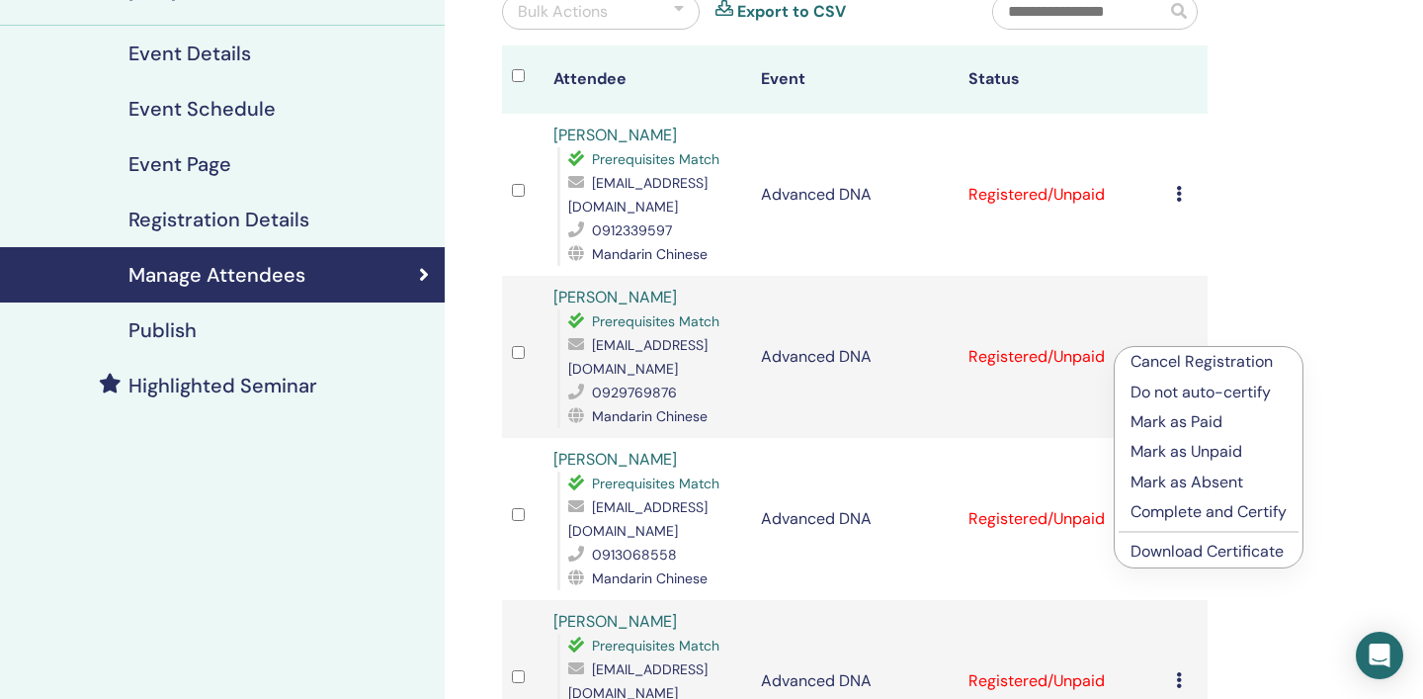
click at [1228, 556] on link "Download Certificate" at bounding box center [1207, 551] width 153 height 21
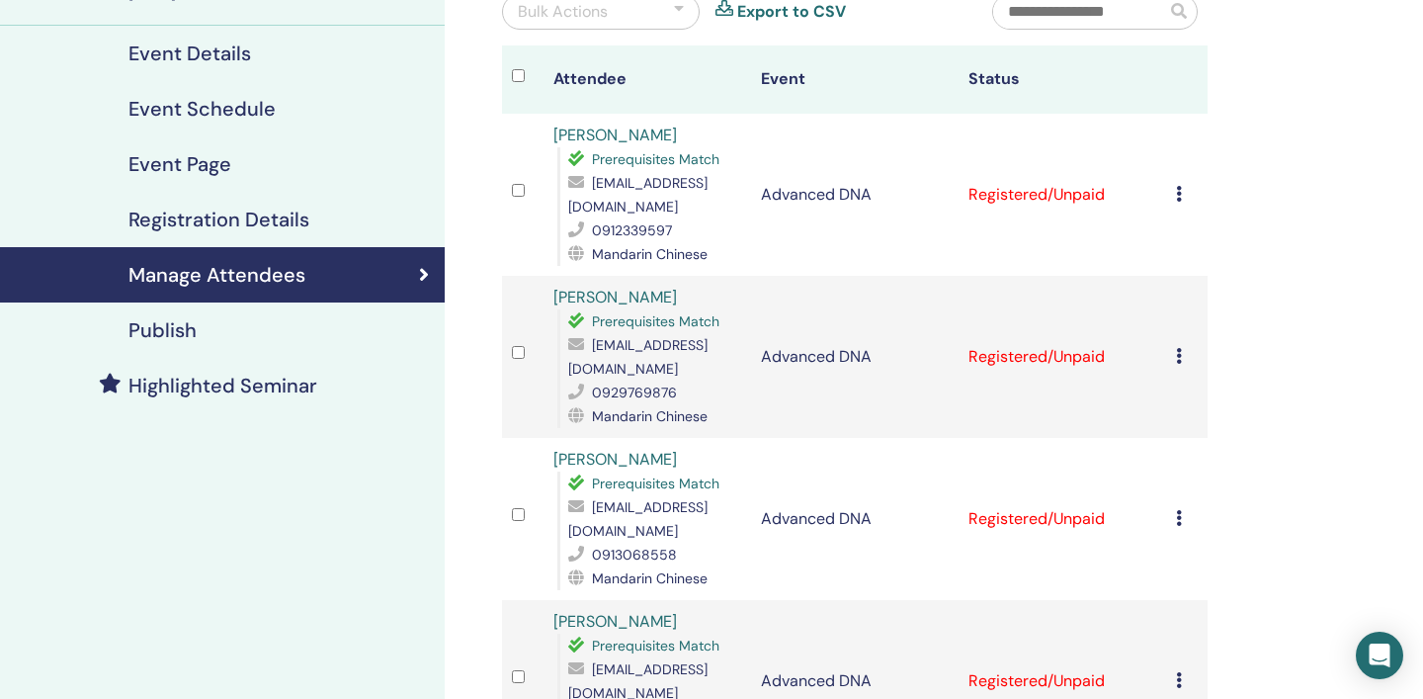
click at [1179, 195] on icon at bounding box center [1179, 194] width 6 height 16
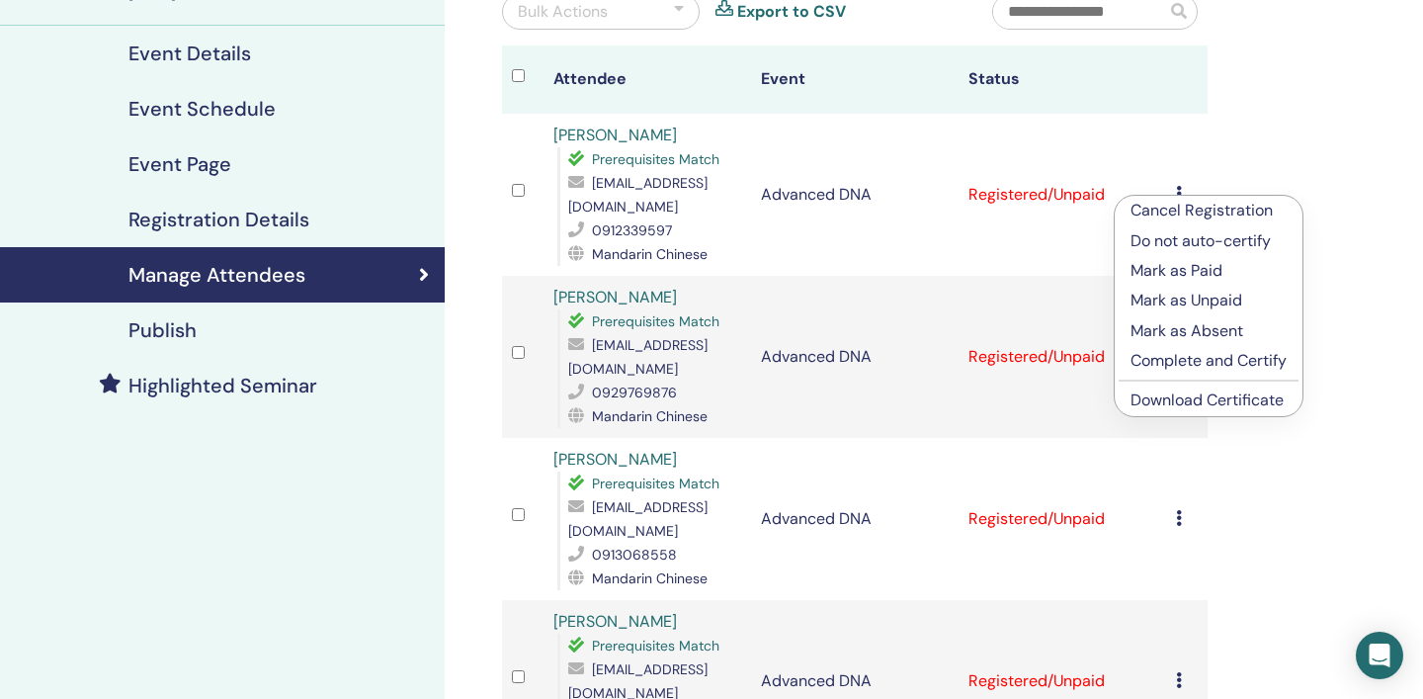
click at [1242, 406] on link "Download Certificate" at bounding box center [1207, 399] width 153 height 21
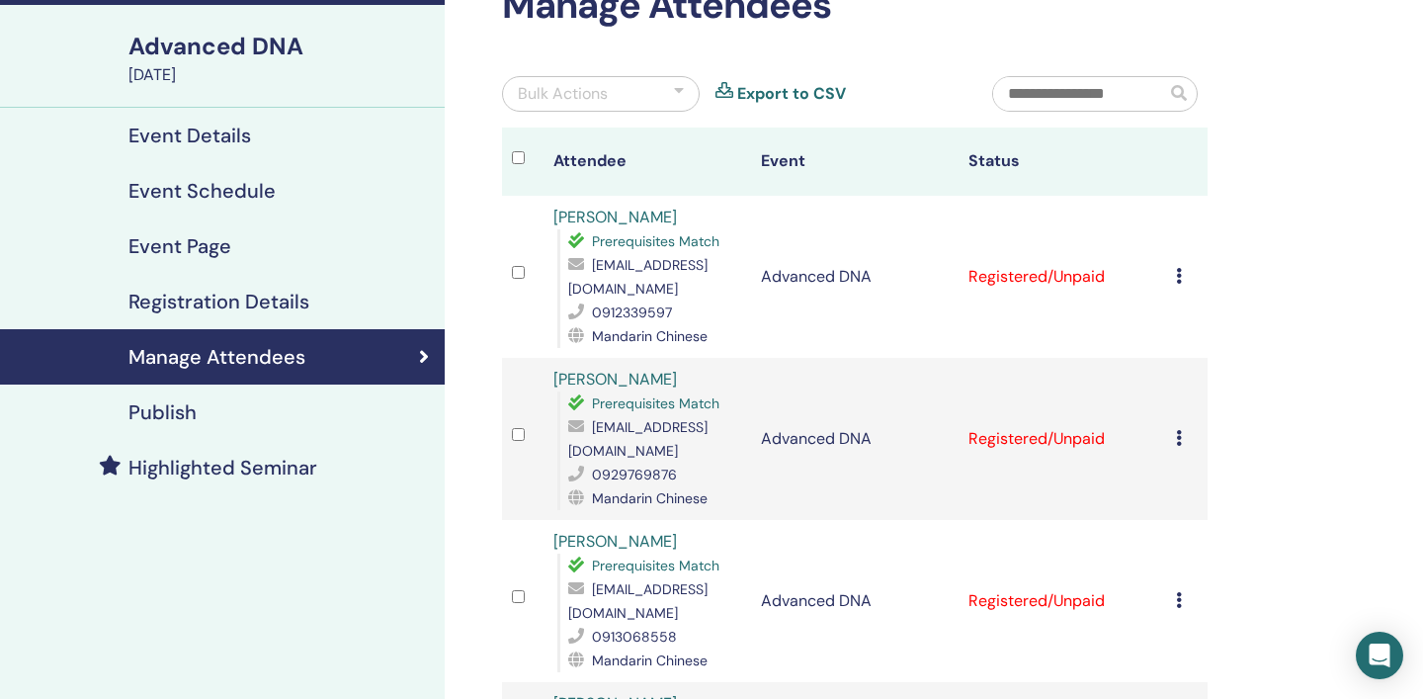
scroll to position [0, 0]
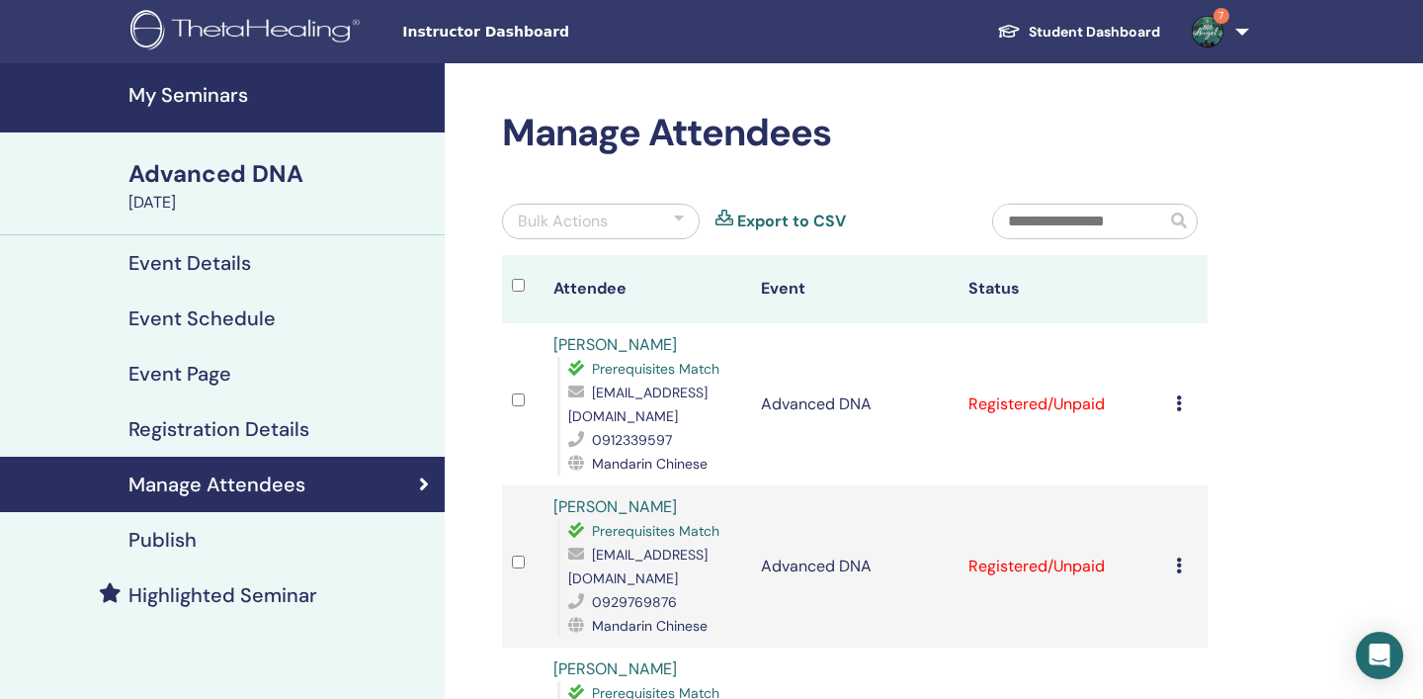
click at [220, 102] on h4 "My Seminars" at bounding box center [281, 95] width 304 height 24
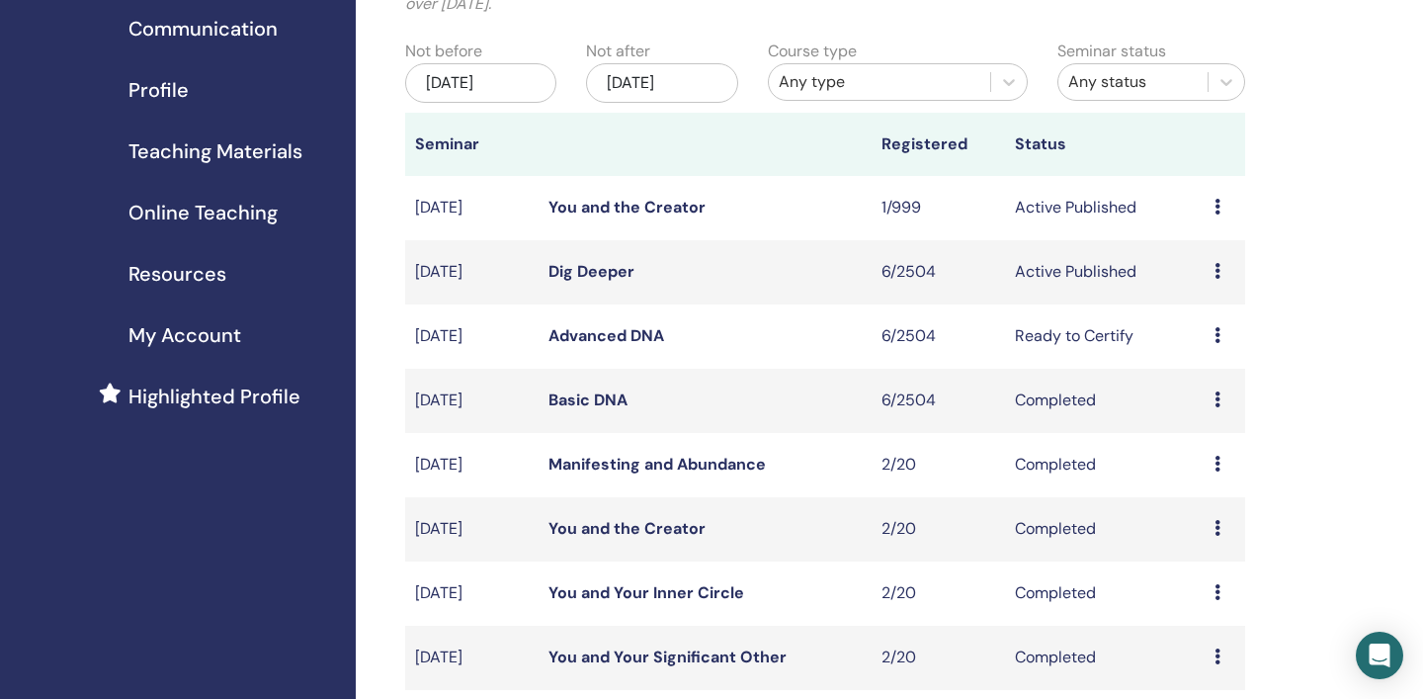
scroll to position [194, 0]
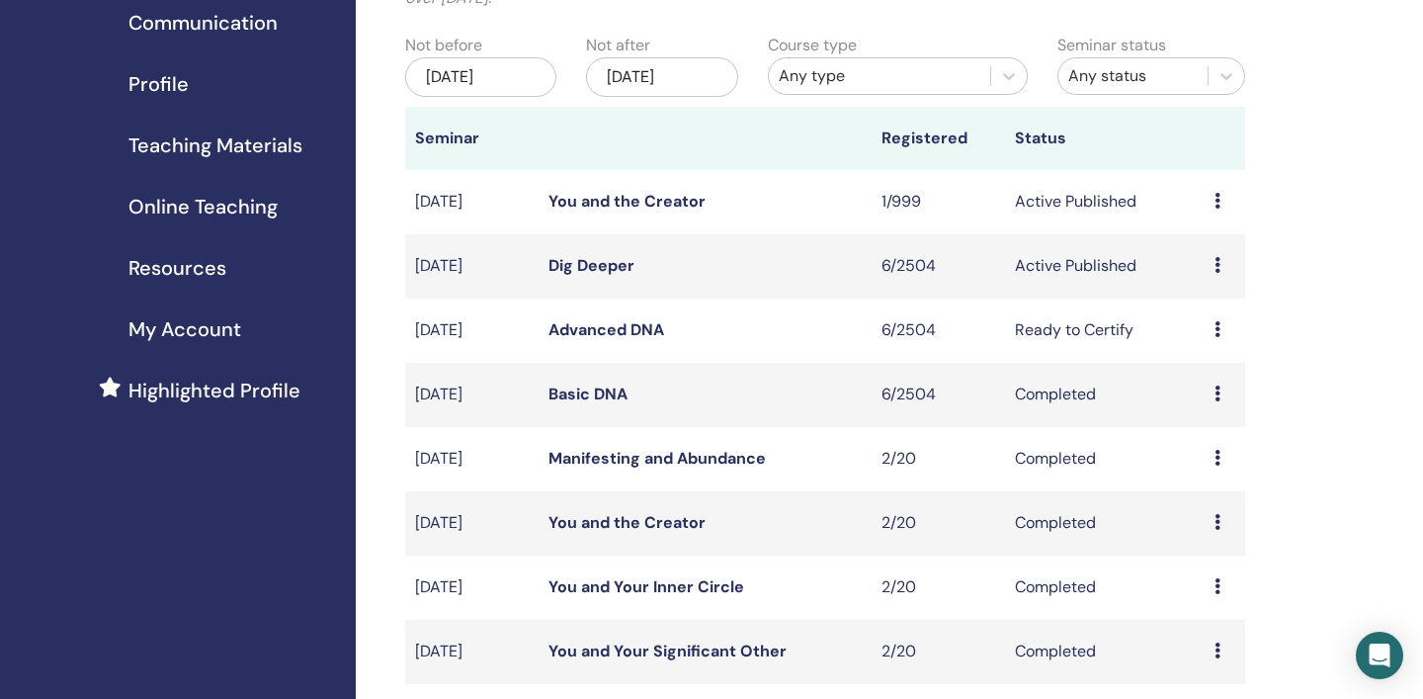
click at [1219, 393] on icon at bounding box center [1218, 394] width 6 height 16
click at [1223, 442] on link "Attendees" at bounding box center [1210, 439] width 75 height 21
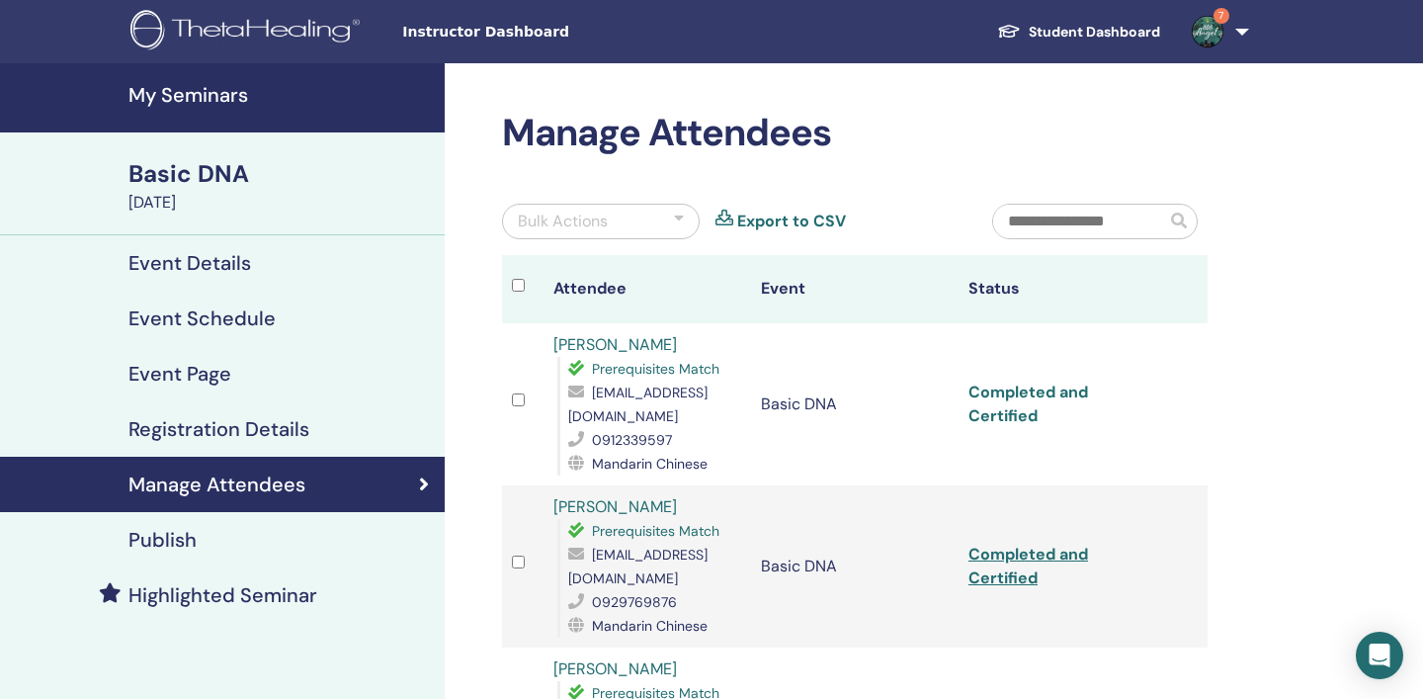
click at [1076, 393] on link "Completed and Certified" at bounding box center [1029, 404] width 120 height 44
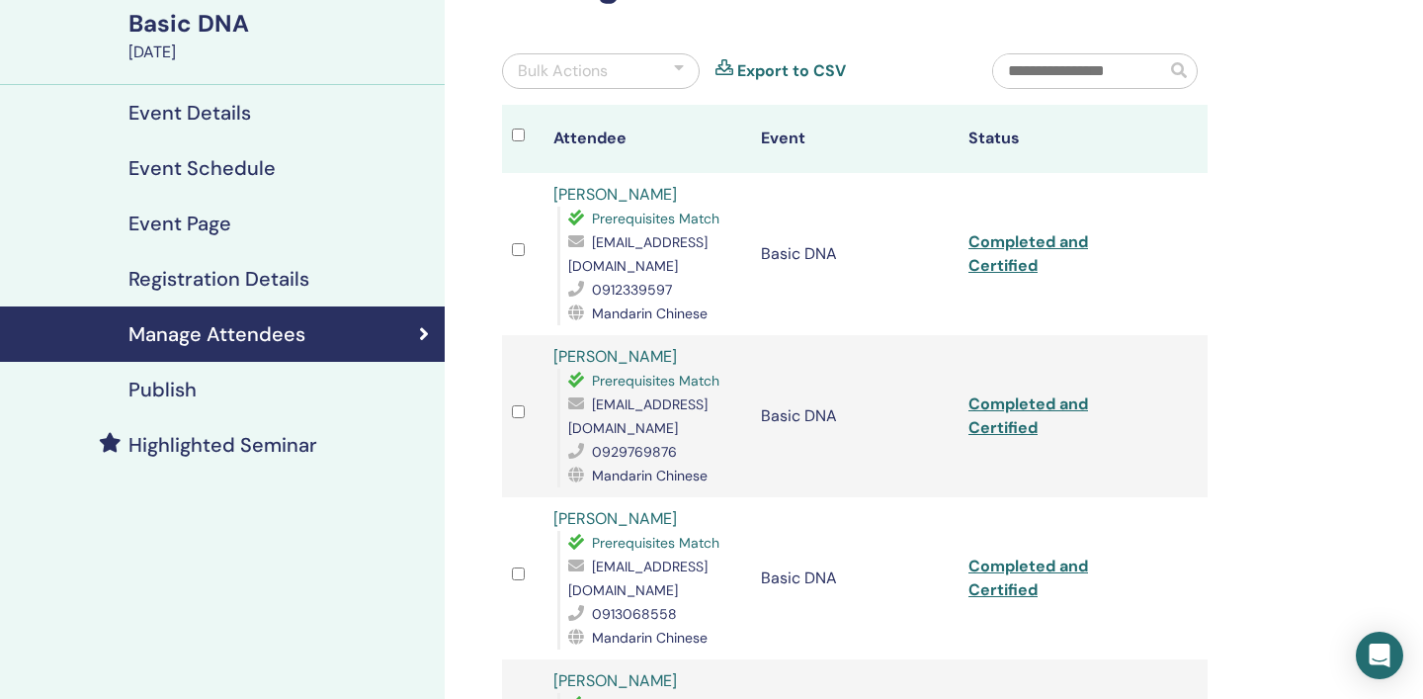
scroll to position [152, 0]
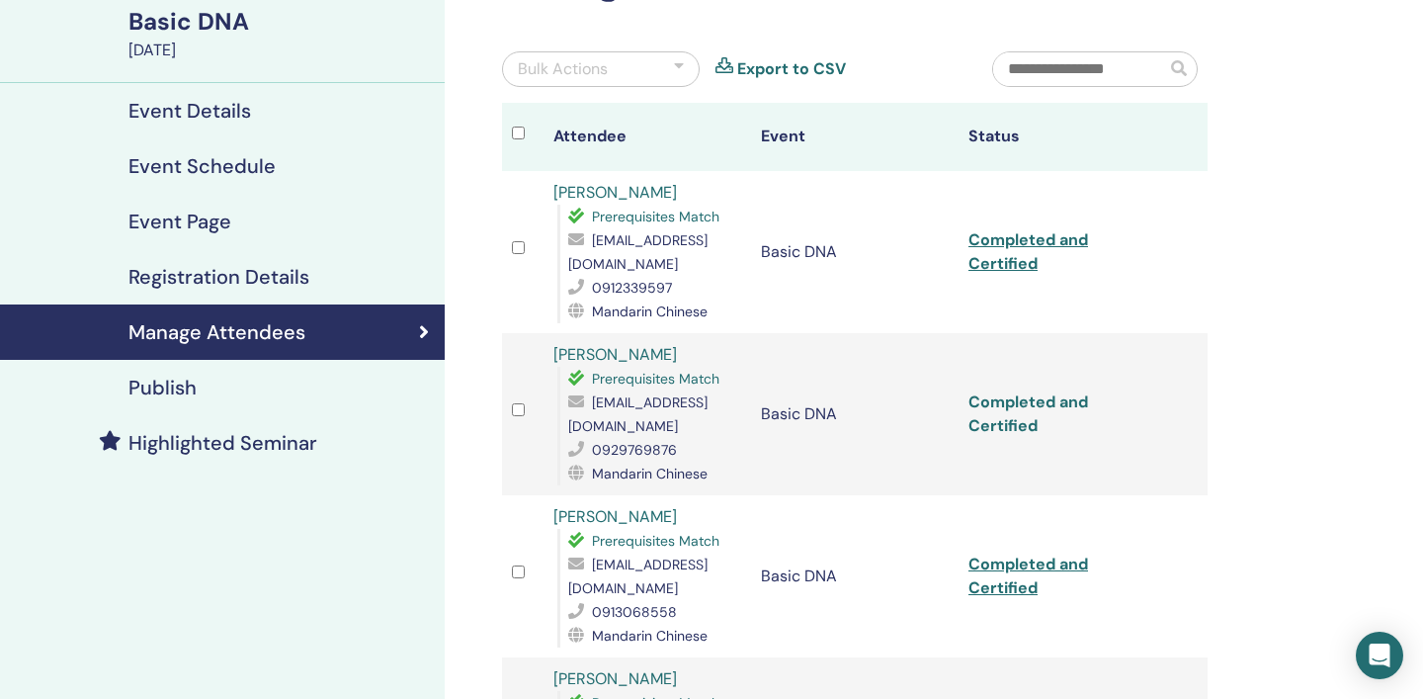
click at [1066, 391] on link "Completed and Certified" at bounding box center [1029, 413] width 120 height 44
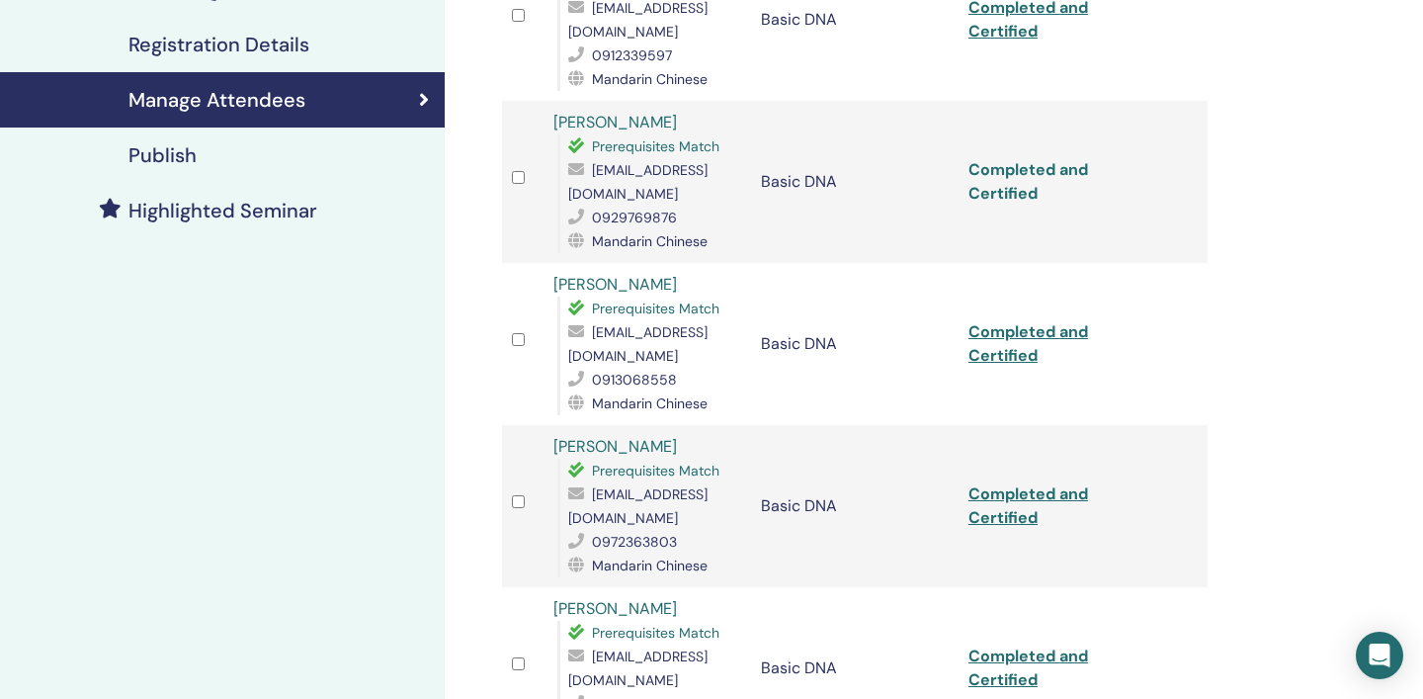
scroll to position [406, 0]
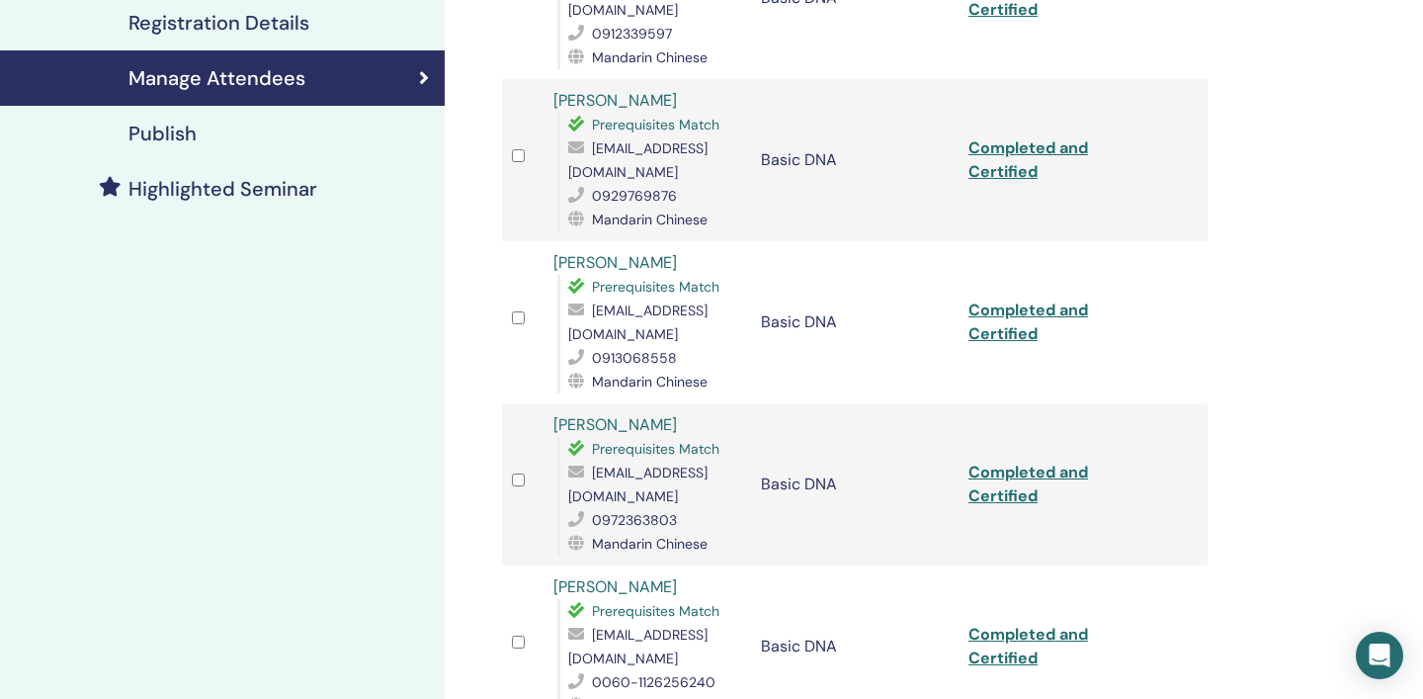
click at [899, 362] on td "Basic DNA" at bounding box center [855, 322] width 208 height 162
click at [1024, 300] on link "Completed and Certified" at bounding box center [1029, 322] width 120 height 44
click at [1045, 462] on link "Completed and Certified" at bounding box center [1029, 484] width 120 height 44
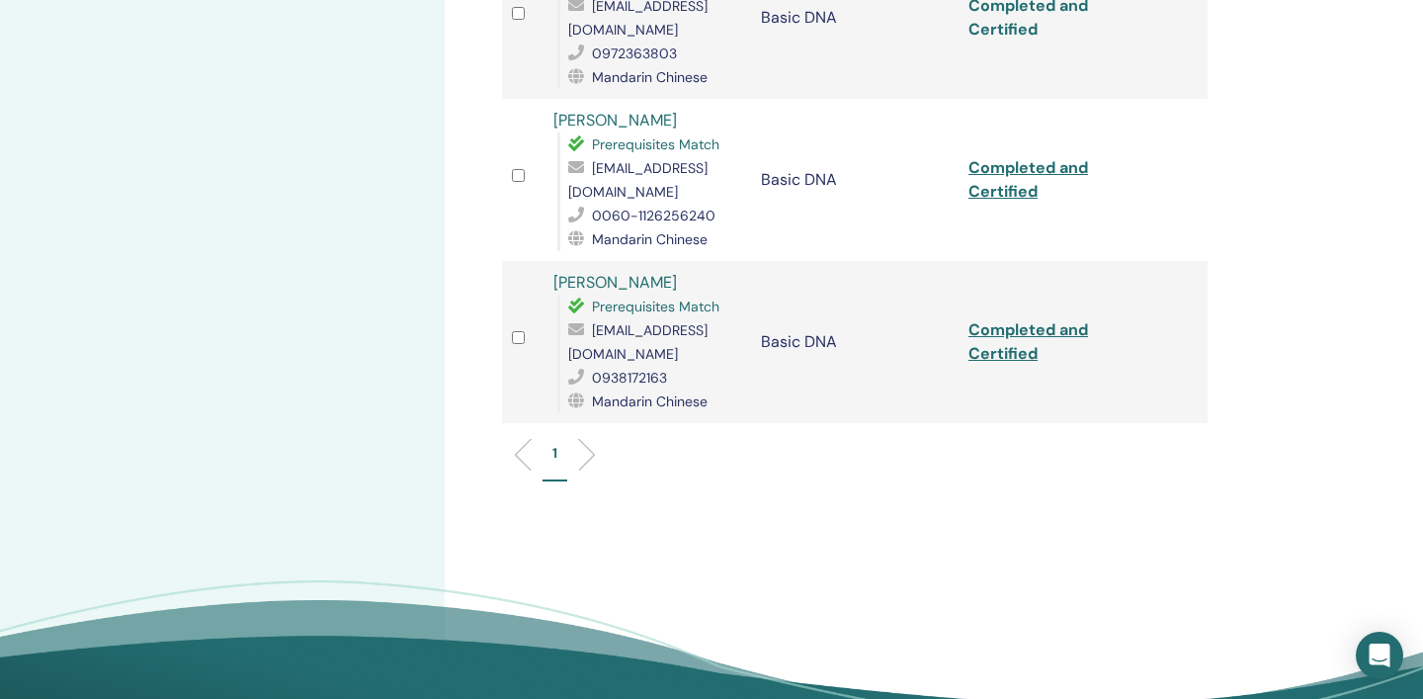
scroll to position [879, 0]
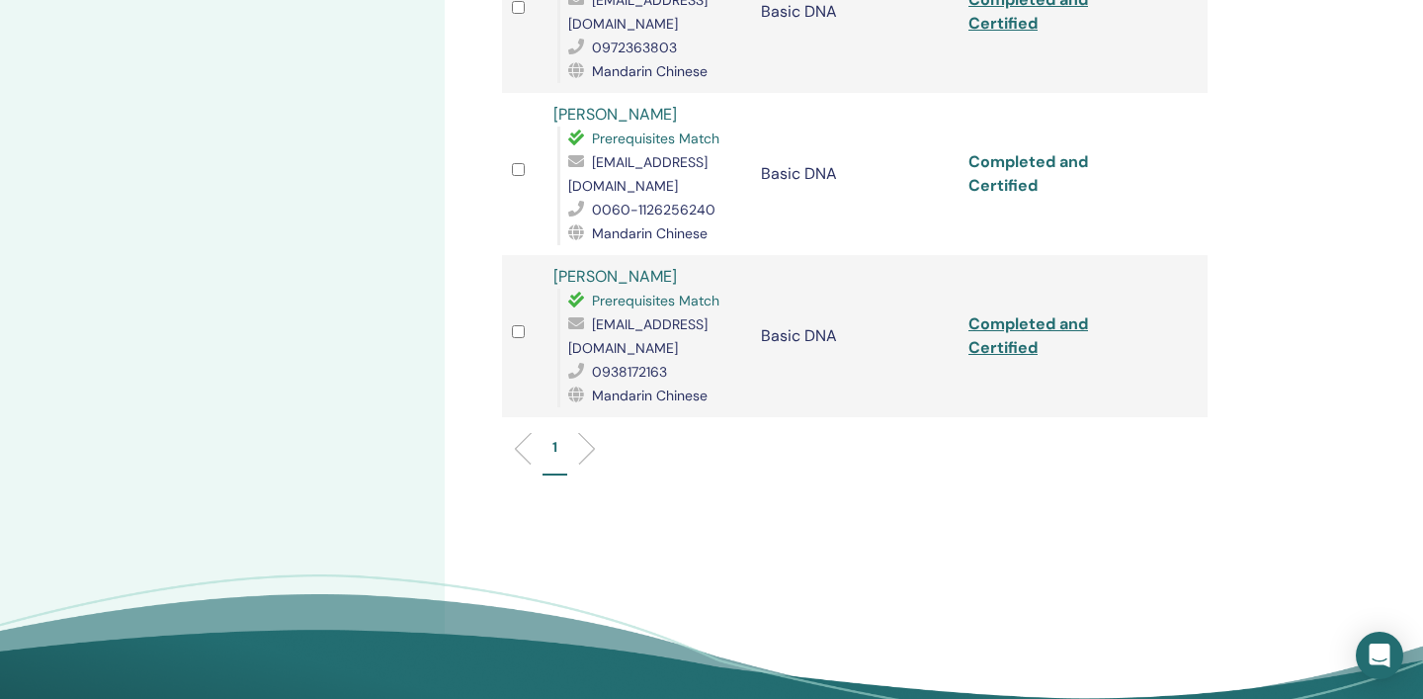
click at [1051, 151] on link "Completed and Certified" at bounding box center [1029, 173] width 120 height 44
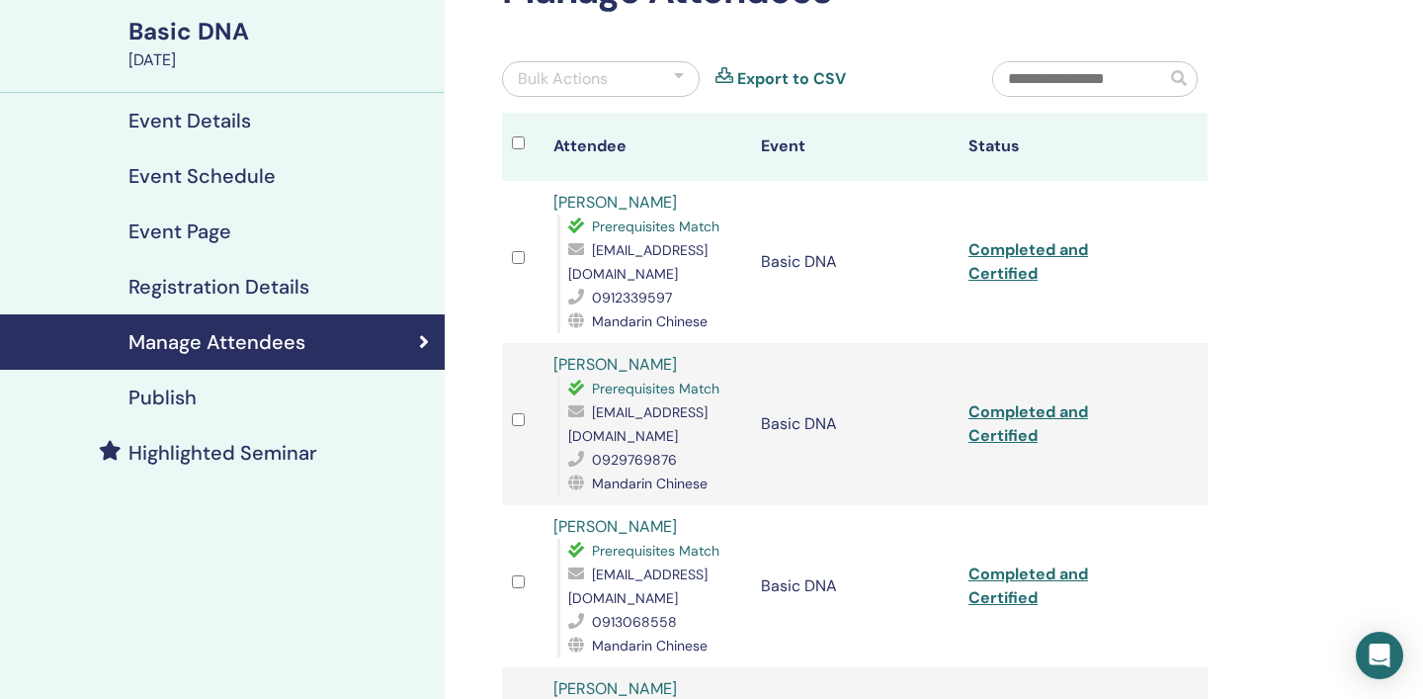
scroll to position [0, 0]
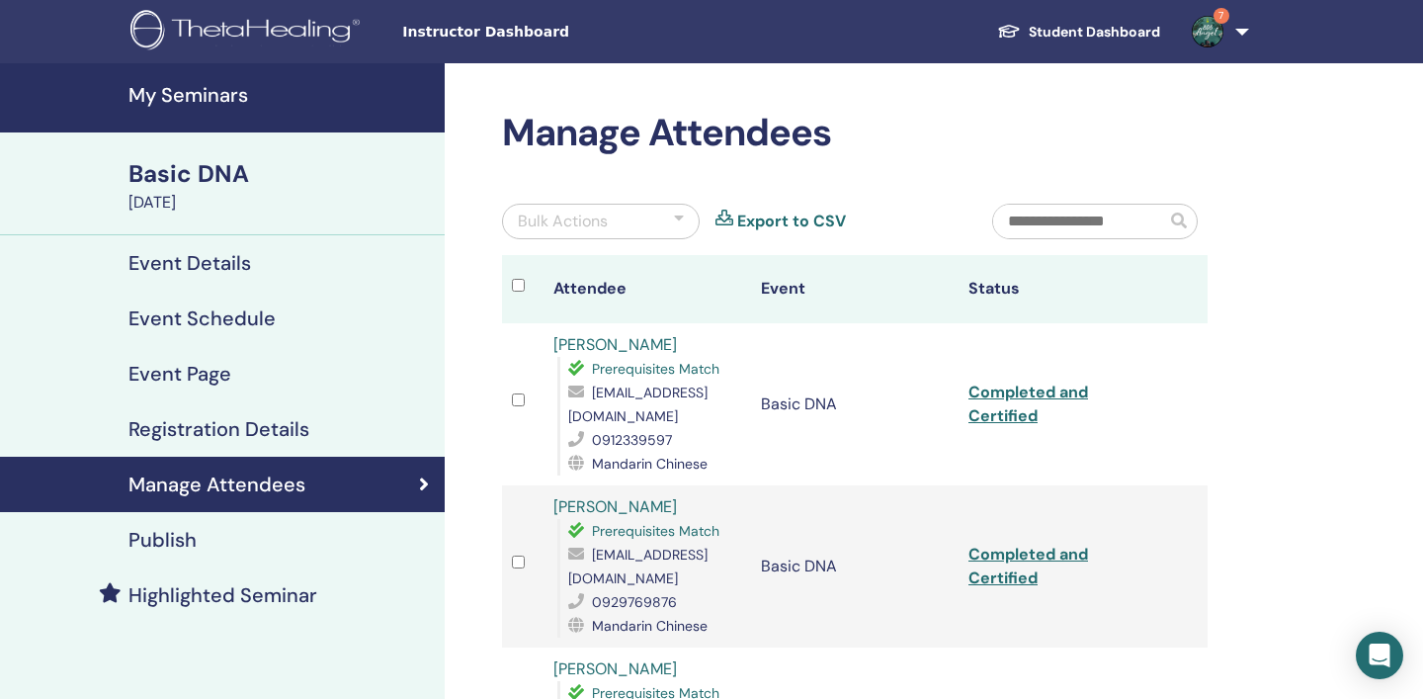
click at [215, 93] on h4 "My Seminars" at bounding box center [281, 95] width 304 height 24
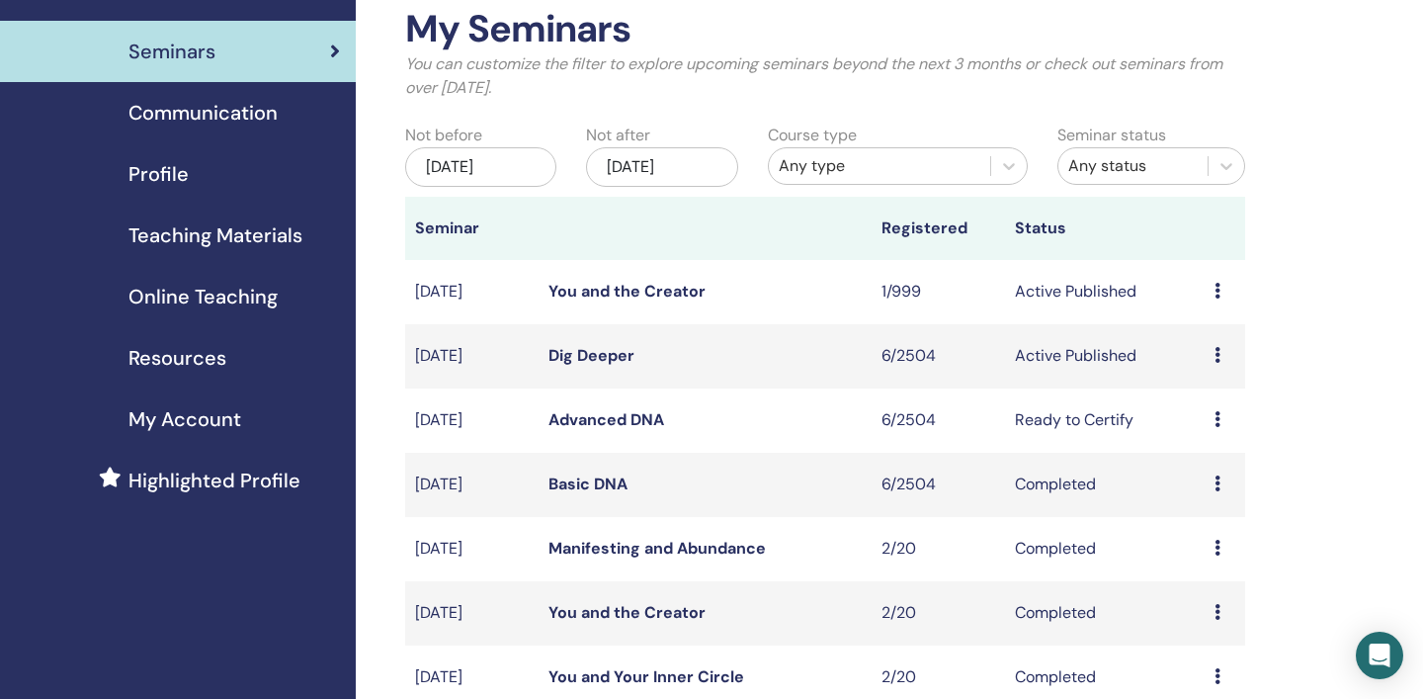
scroll to position [142, 0]
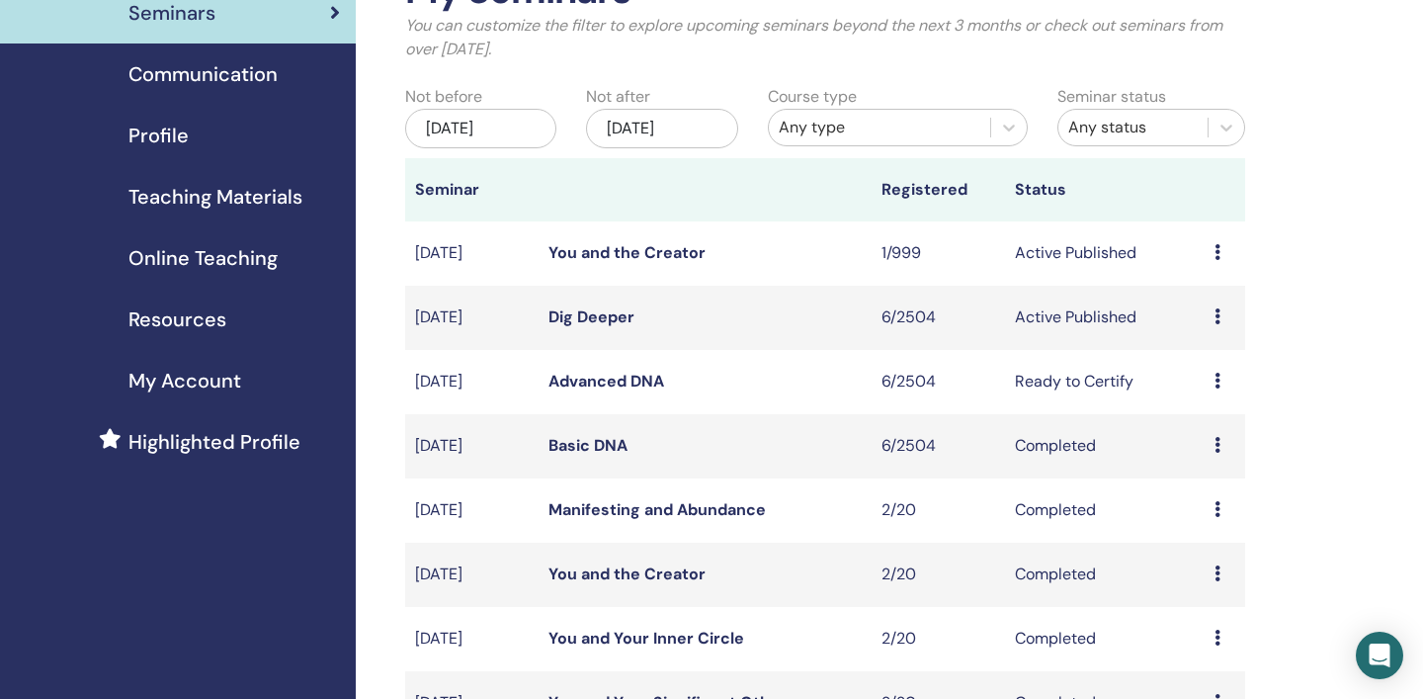
click at [1224, 381] on div "Preview Edit Attendees Cancel" at bounding box center [1225, 382] width 21 height 24
click at [1222, 462] on link "Attendees" at bounding box center [1215, 456] width 75 height 21
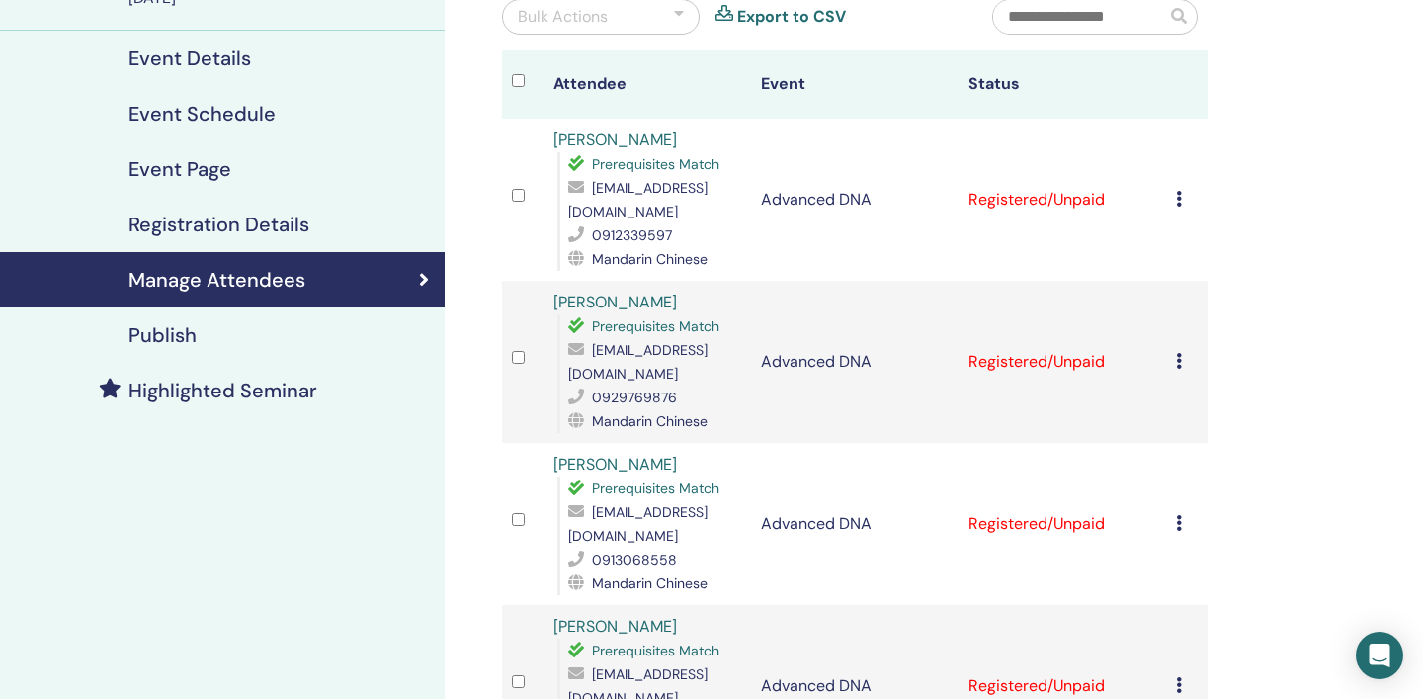
scroll to position [212, 0]
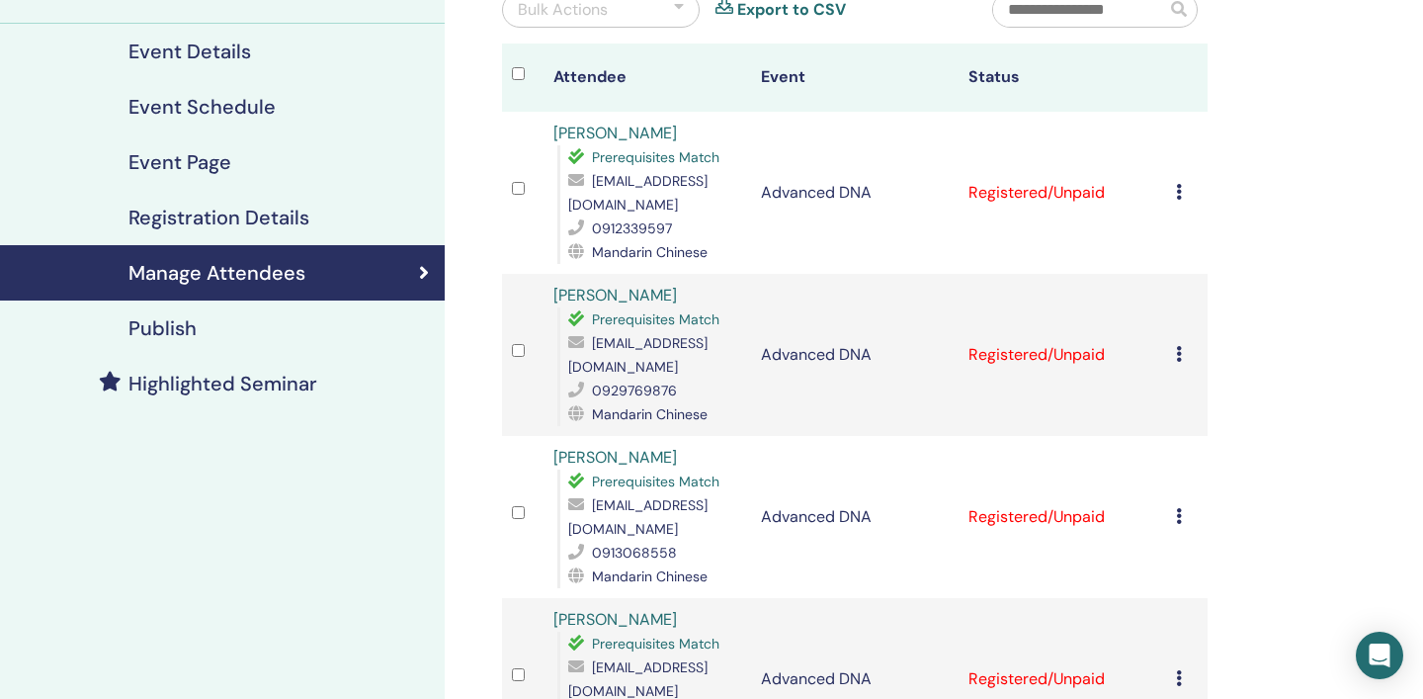
click at [1173, 343] on td "Cancel Registration Do not auto-certify Mark as Paid Mark as Unpaid Mark as Abs…" at bounding box center [1187, 355] width 42 height 162
click at [1177, 346] on icon at bounding box center [1179, 354] width 6 height 16
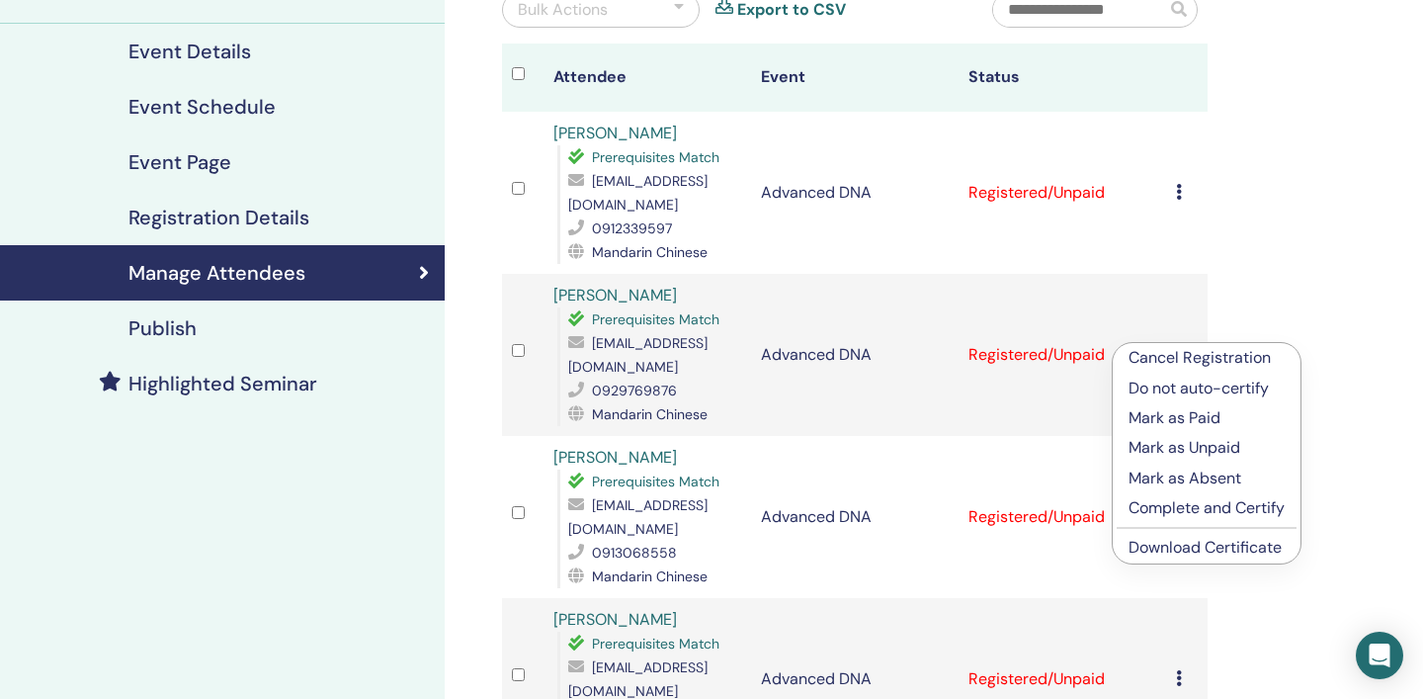
click at [1199, 546] on link "Download Certificate" at bounding box center [1205, 547] width 153 height 21
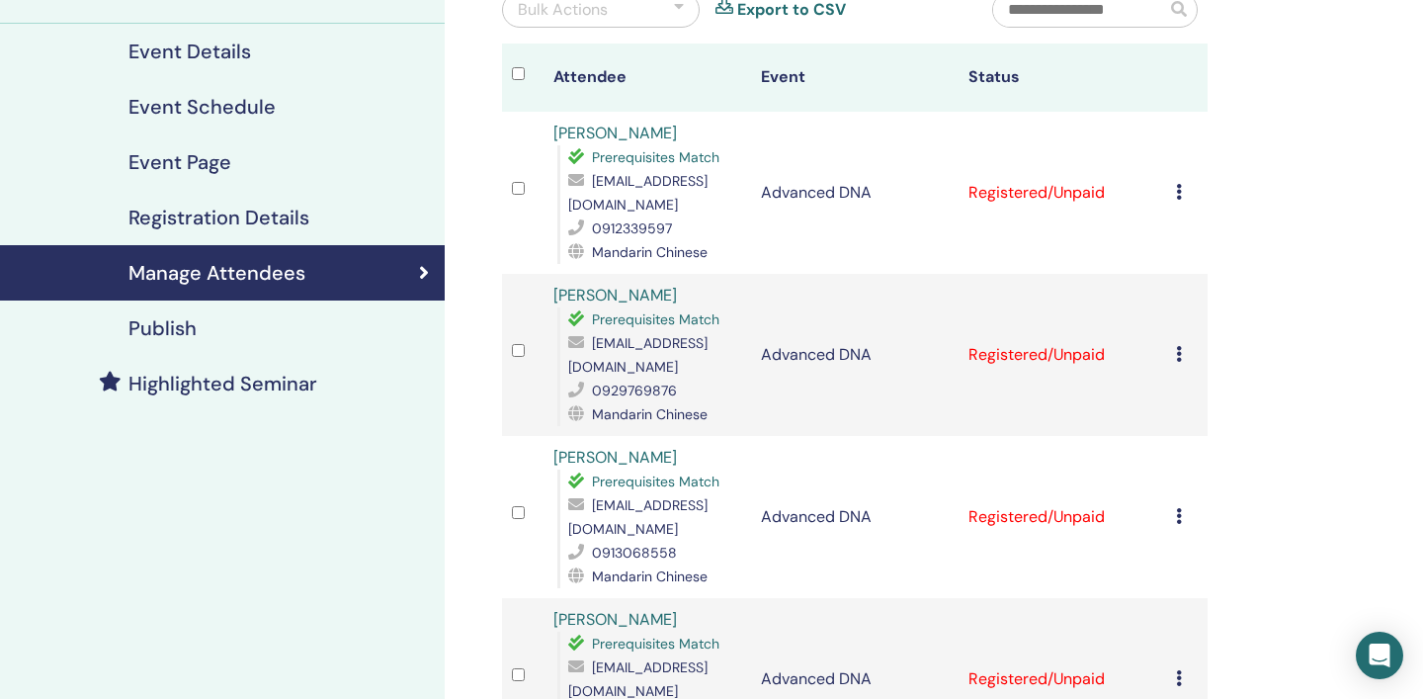
scroll to position [0, 0]
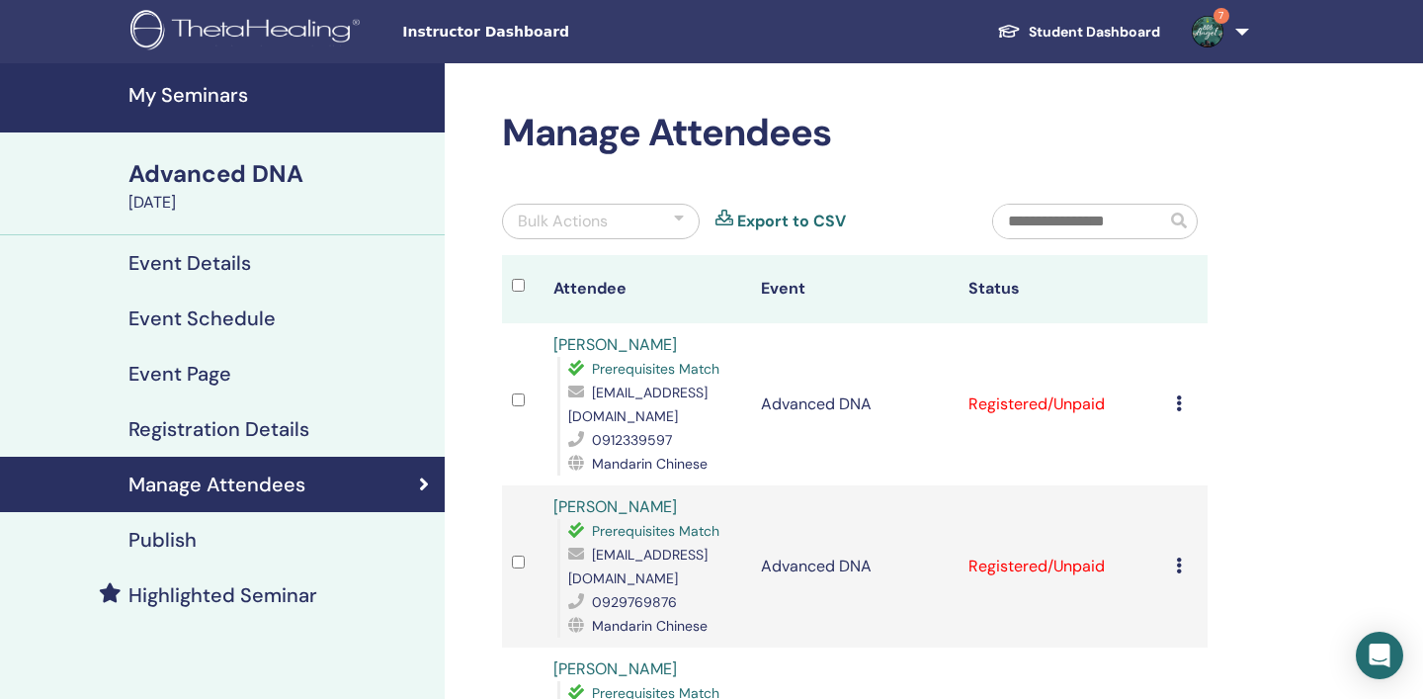
click at [256, 431] on h4 "Registration Details" at bounding box center [219, 429] width 181 height 24
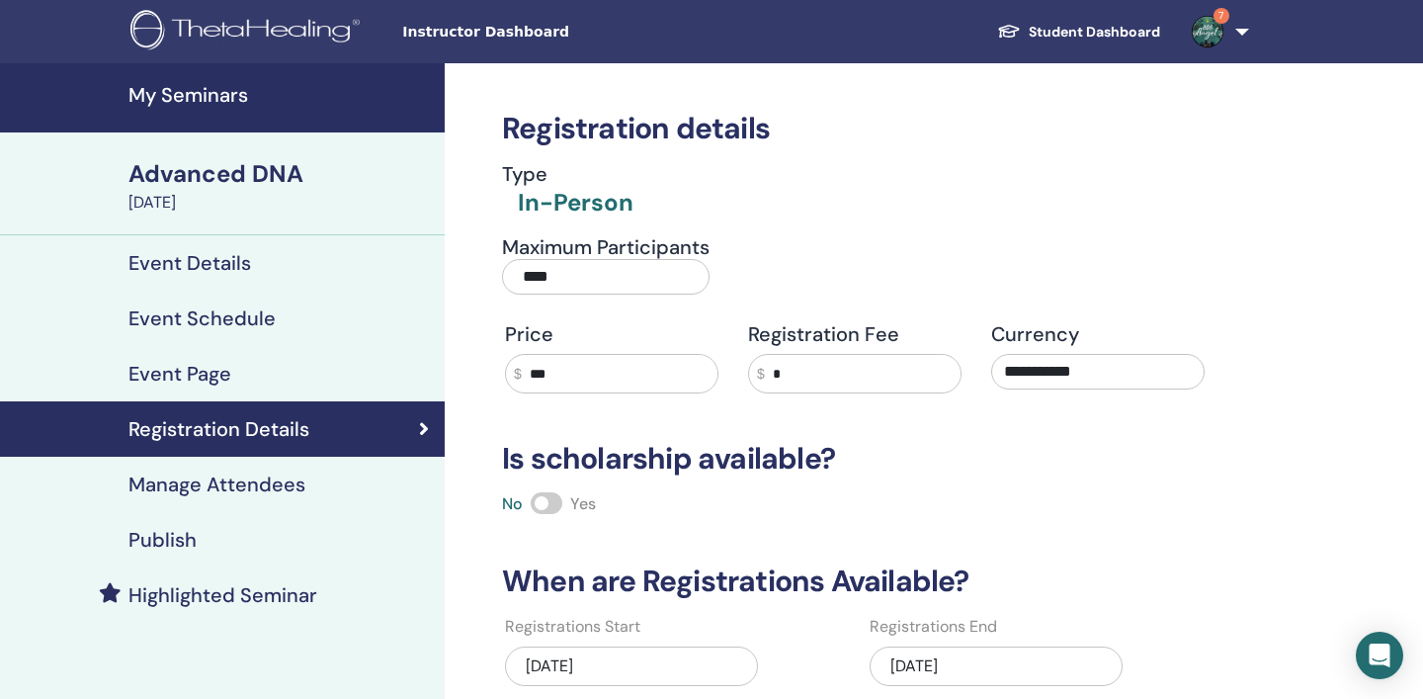
click at [233, 266] on h4 "Event Details" at bounding box center [190, 263] width 123 height 24
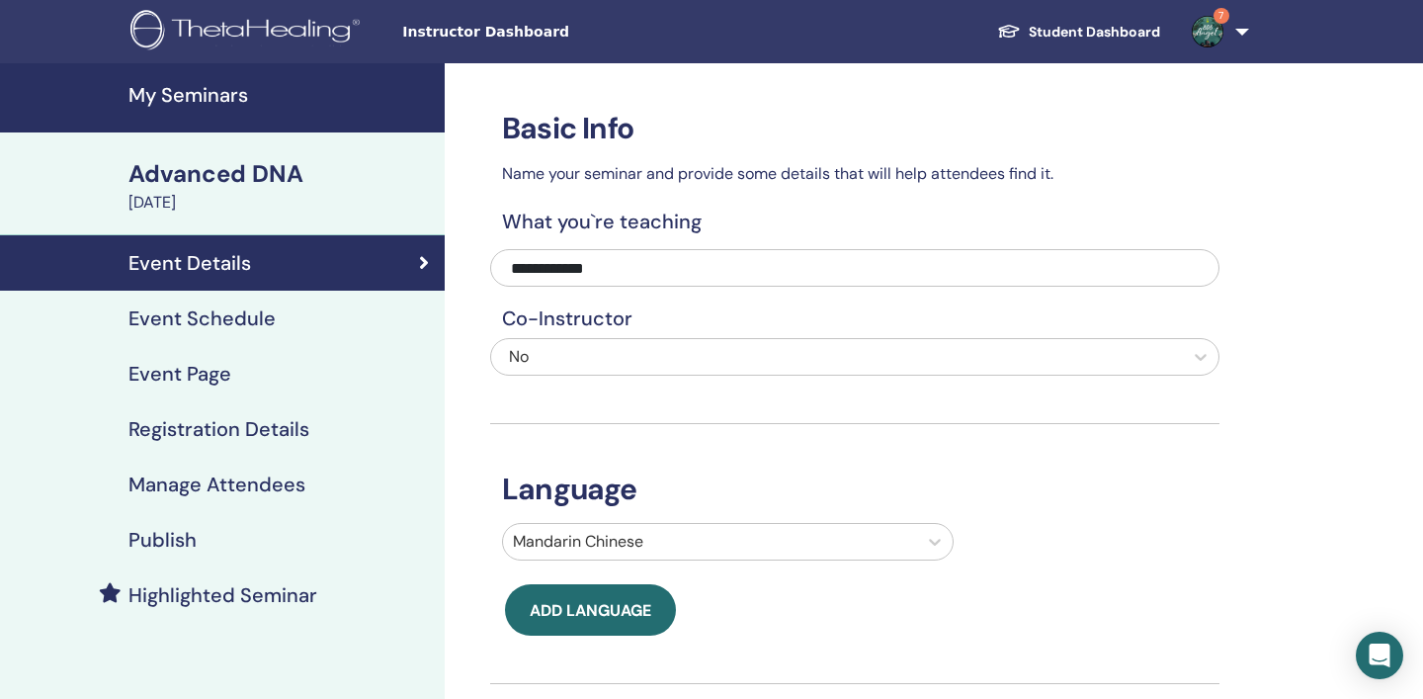
click at [211, 96] on h4 "My Seminars" at bounding box center [281, 95] width 304 height 24
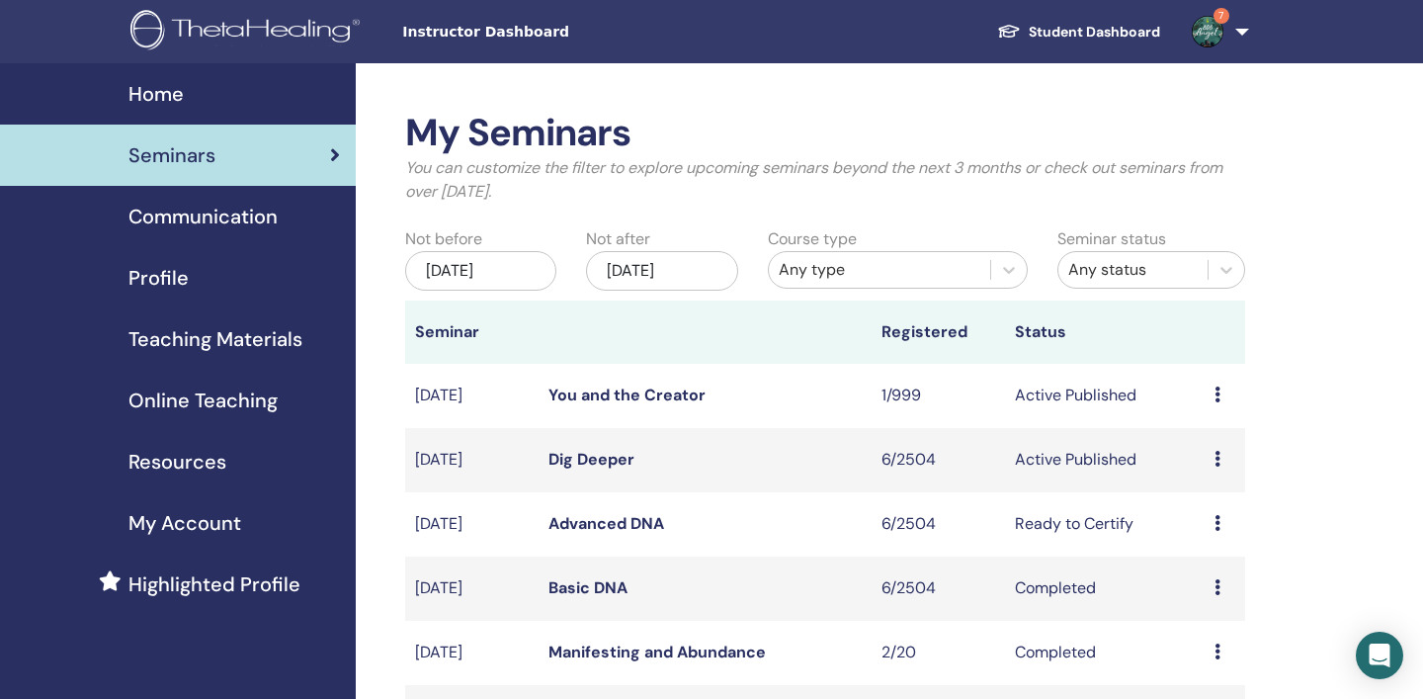
click at [268, 218] on span "Communication" at bounding box center [203, 217] width 149 height 30
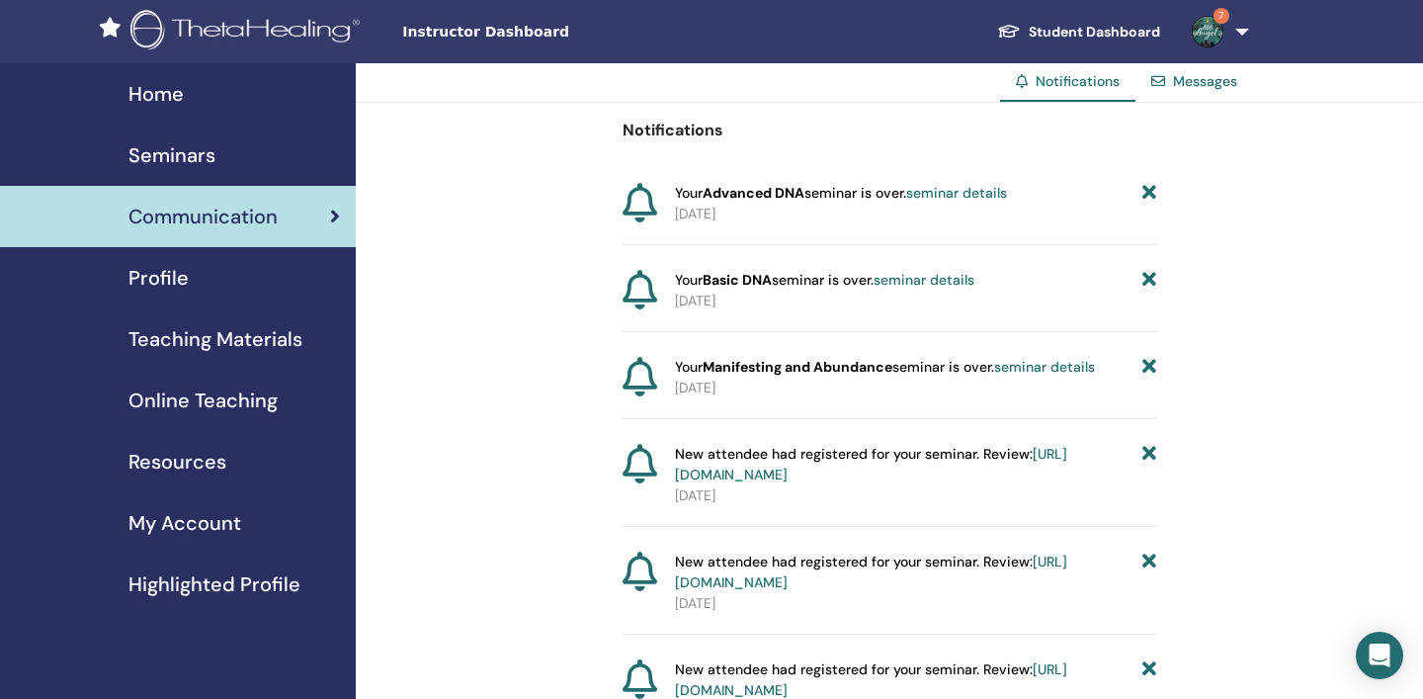
click at [187, 275] on div "Profile" at bounding box center [178, 278] width 324 height 30
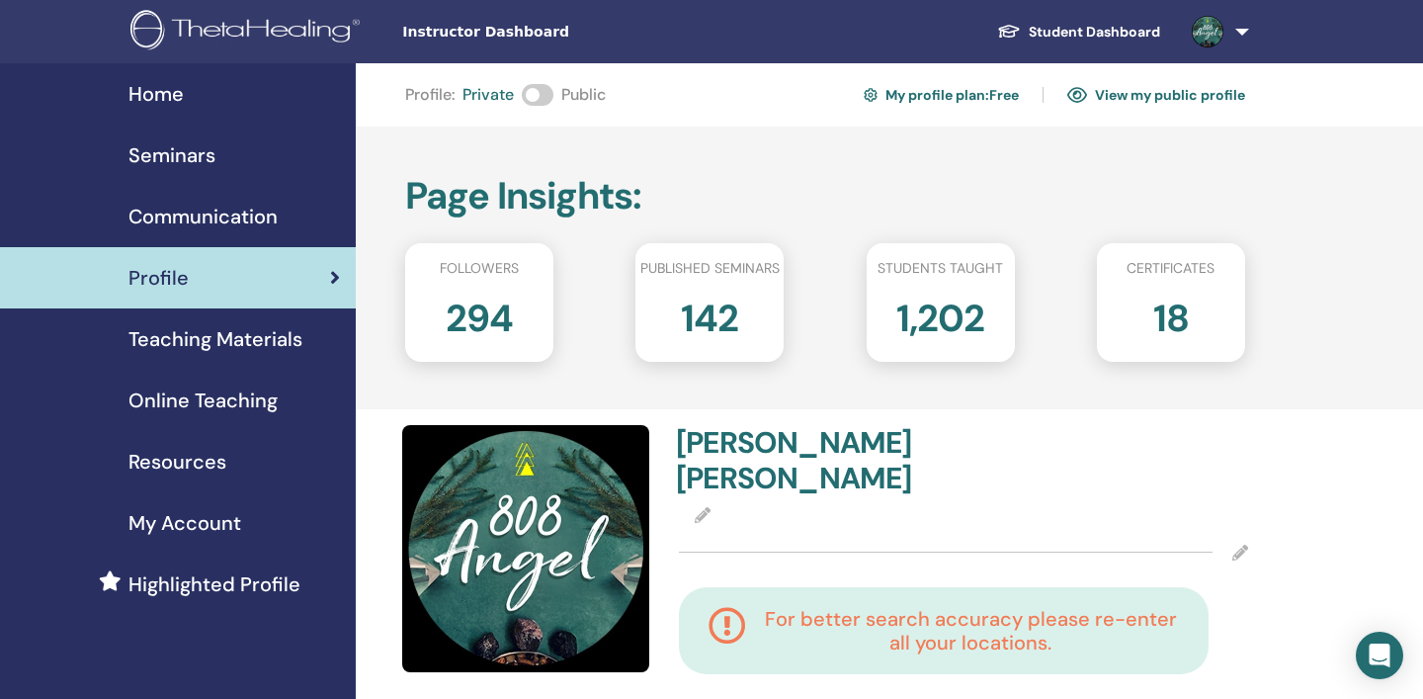
click at [196, 153] on span "Seminars" at bounding box center [172, 155] width 87 height 30
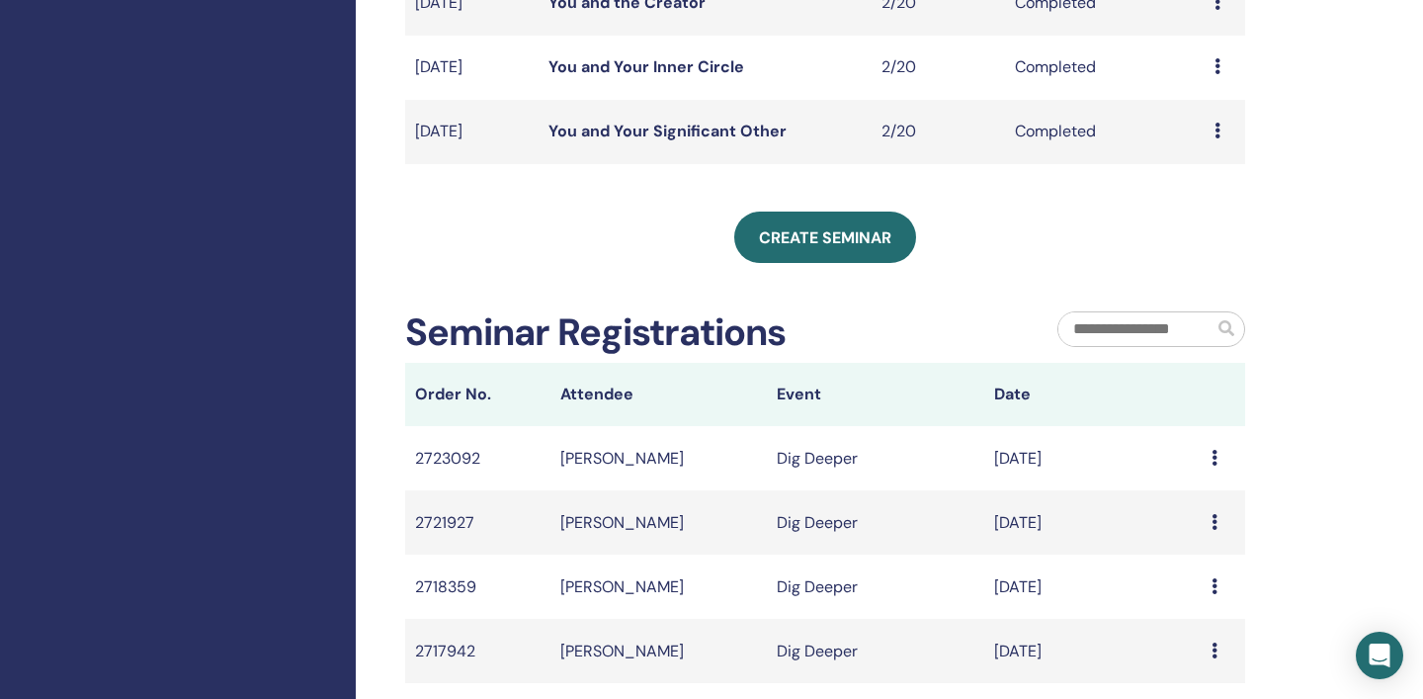
scroll to position [718, 0]
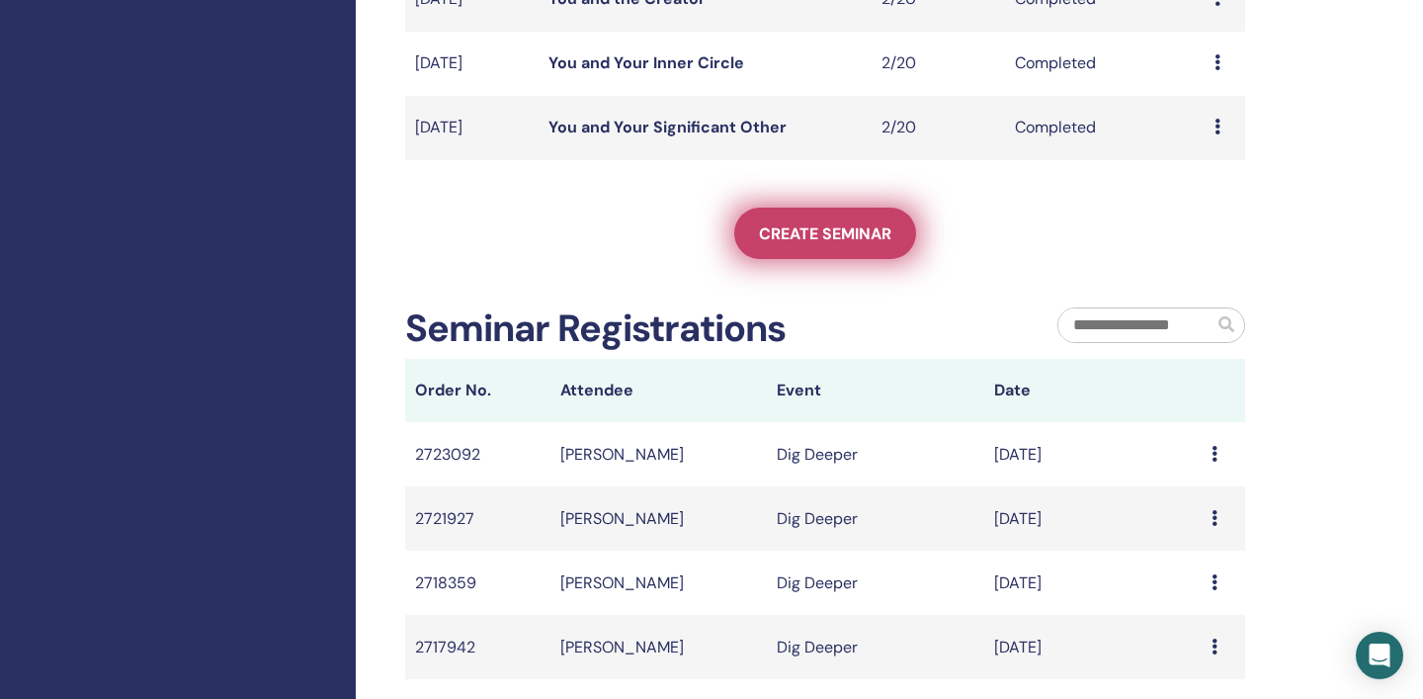
click at [827, 242] on span "Create seminar" at bounding box center [825, 233] width 132 height 21
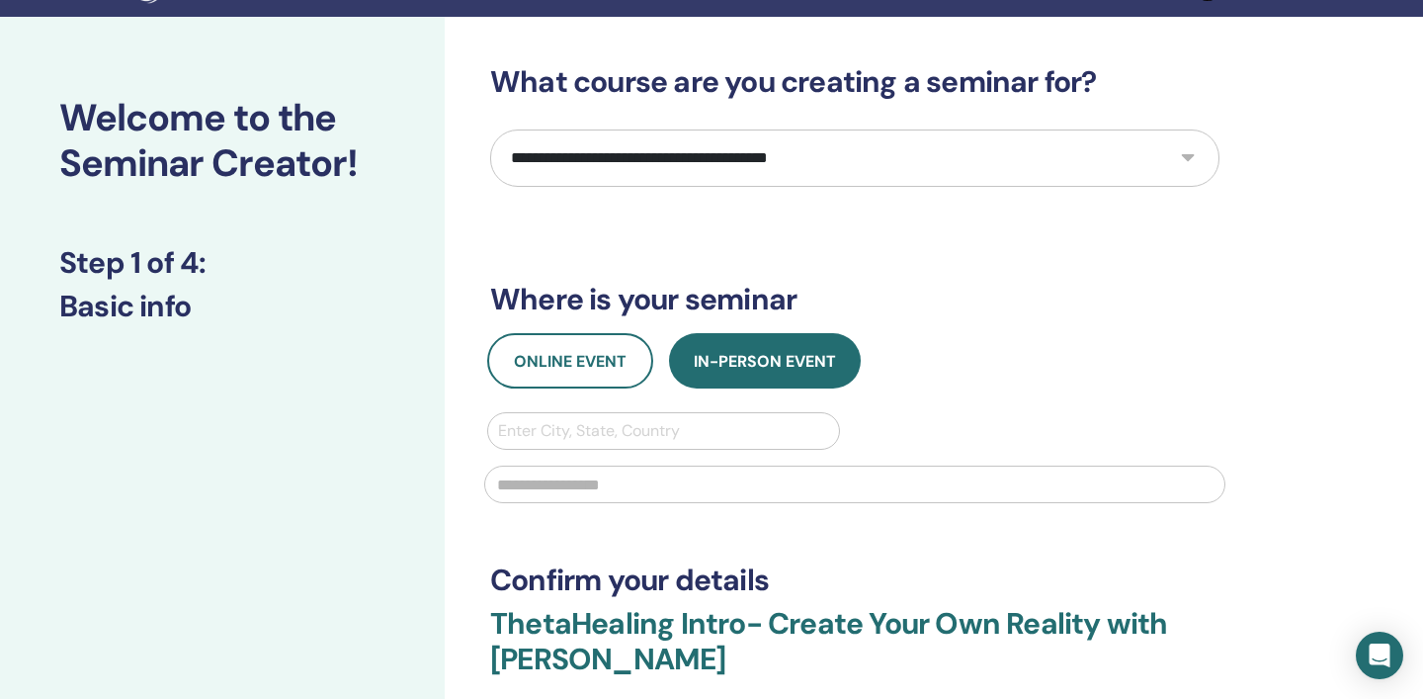
scroll to position [42, 0]
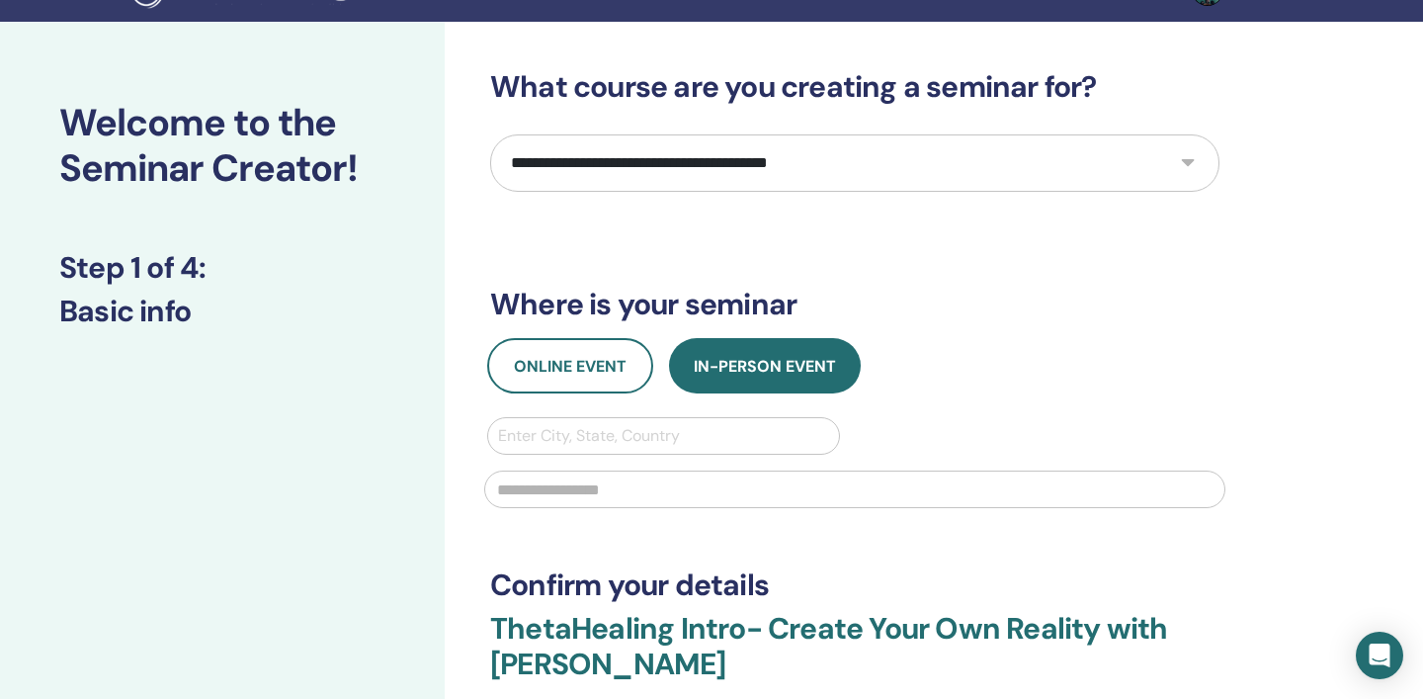
click at [1187, 164] on select "**********" at bounding box center [855, 162] width 730 height 57
select select "*"
click at [490, 134] on select "**********" at bounding box center [855, 162] width 730 height 57
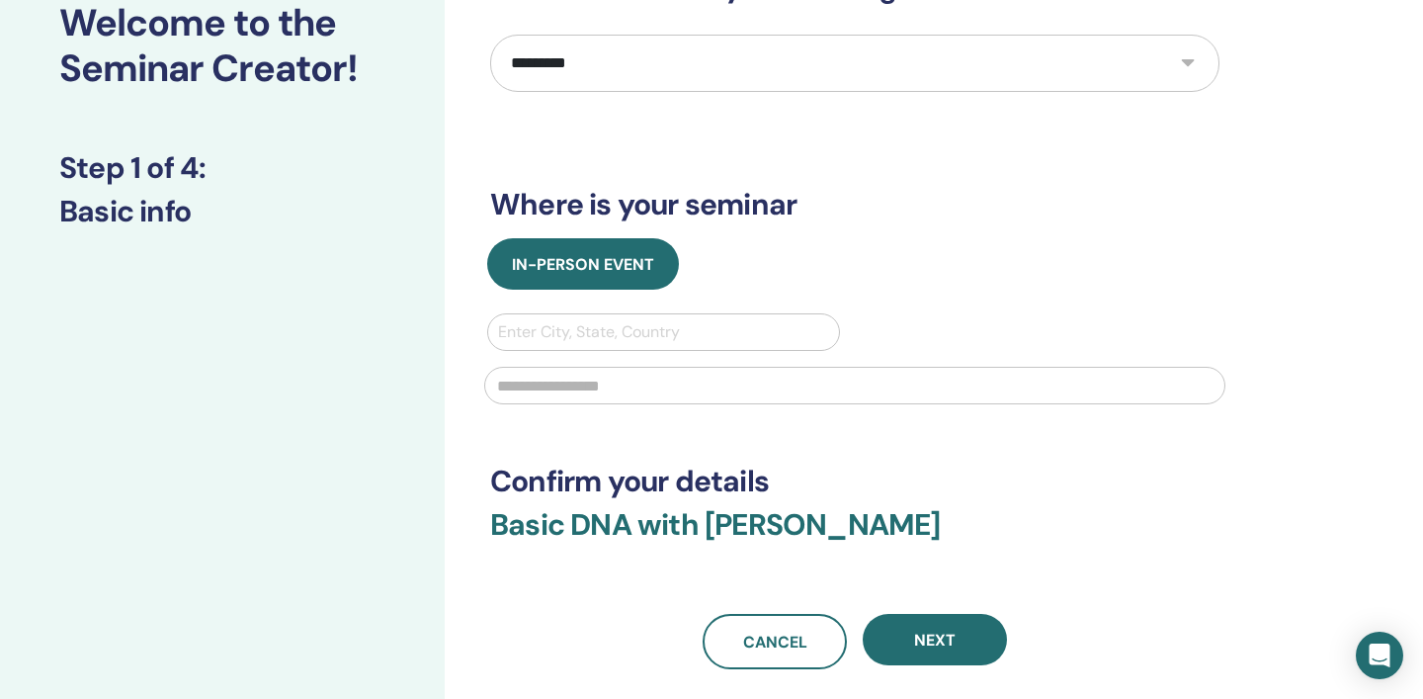
scroll to position [144, 0]
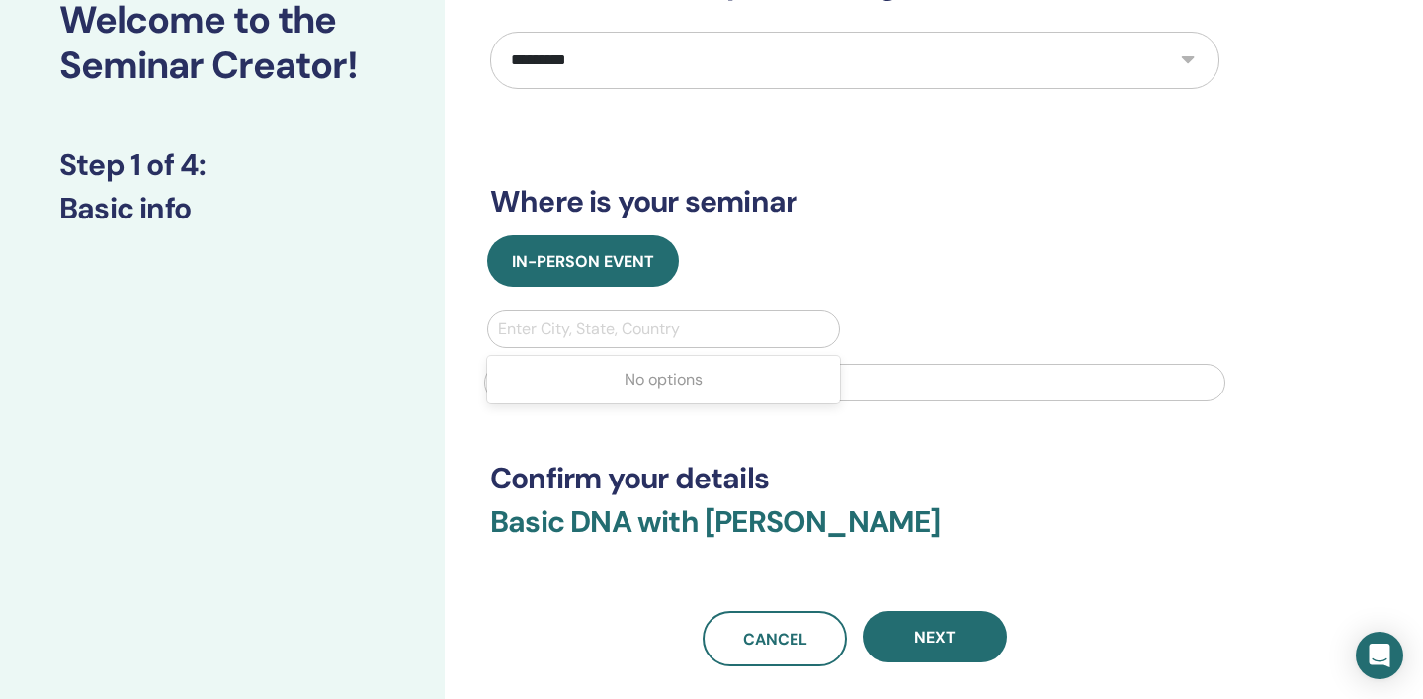
click at [766, 342] on div at bounding box center [663, 329] width 331 height 28
click at [1002, 263] on div "In-Person Event" at bounding box center [854, 260] width 759 height 51
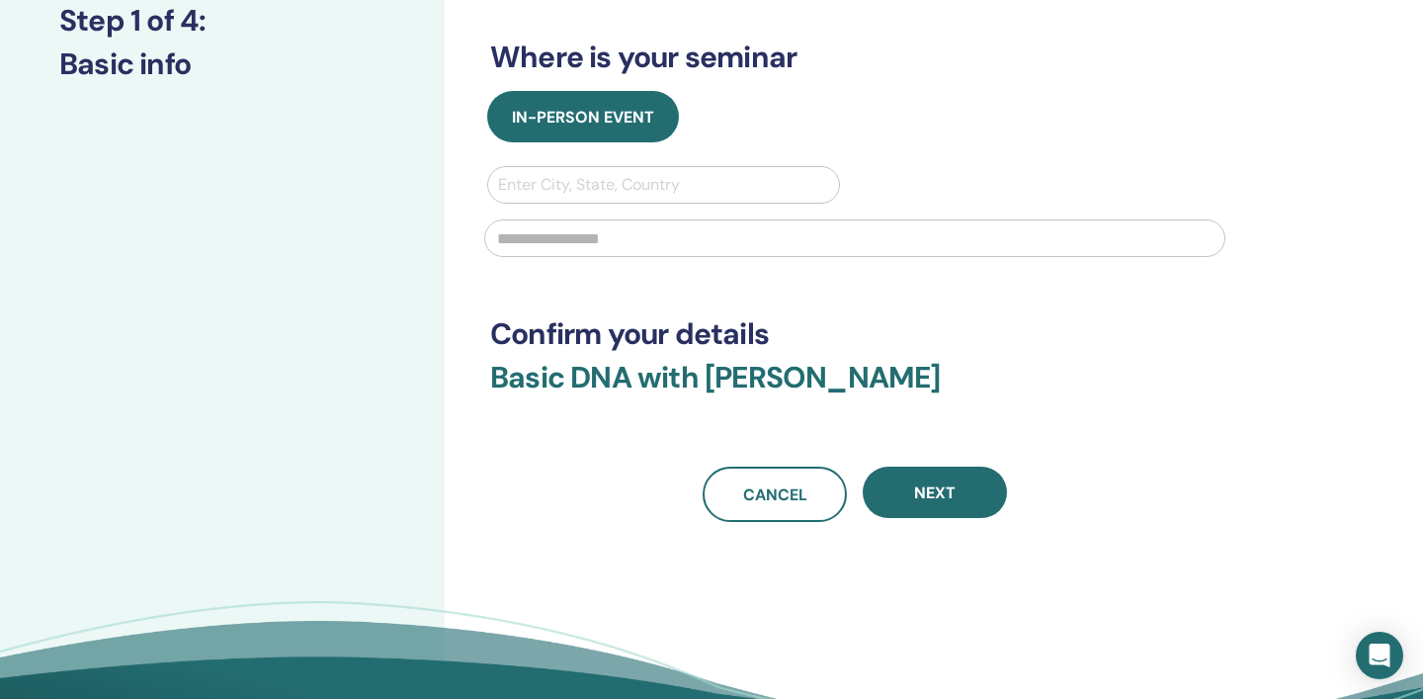
scroll to position [313, 0]
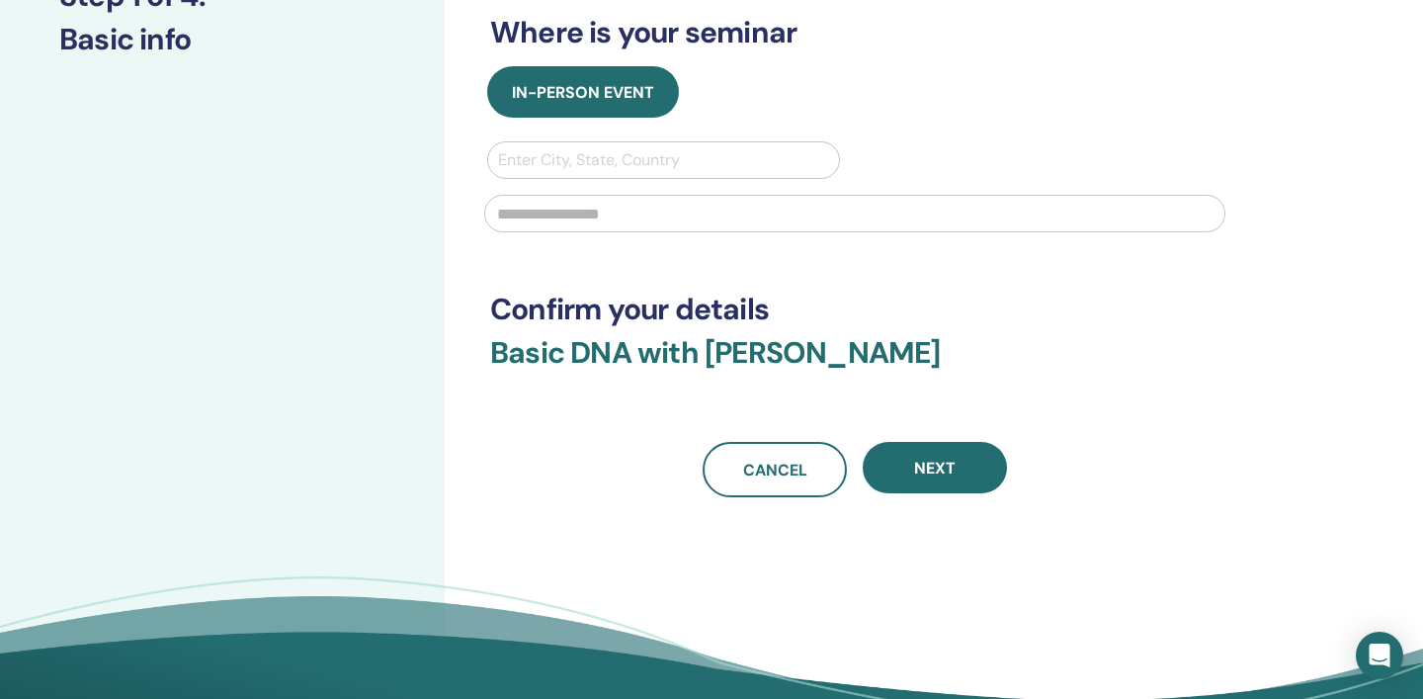
click at [778, 166] on div at bounding box center [663, 160] width 331 height 28
click at [1025, 161] on div "Use Up and Down to choose options, press Enter to select the currently focused …" at bounding box center [855, 192] width 765 height 103
click at [1009, 216] on input "text" at bounding box center [854, 214] width 741 height 38
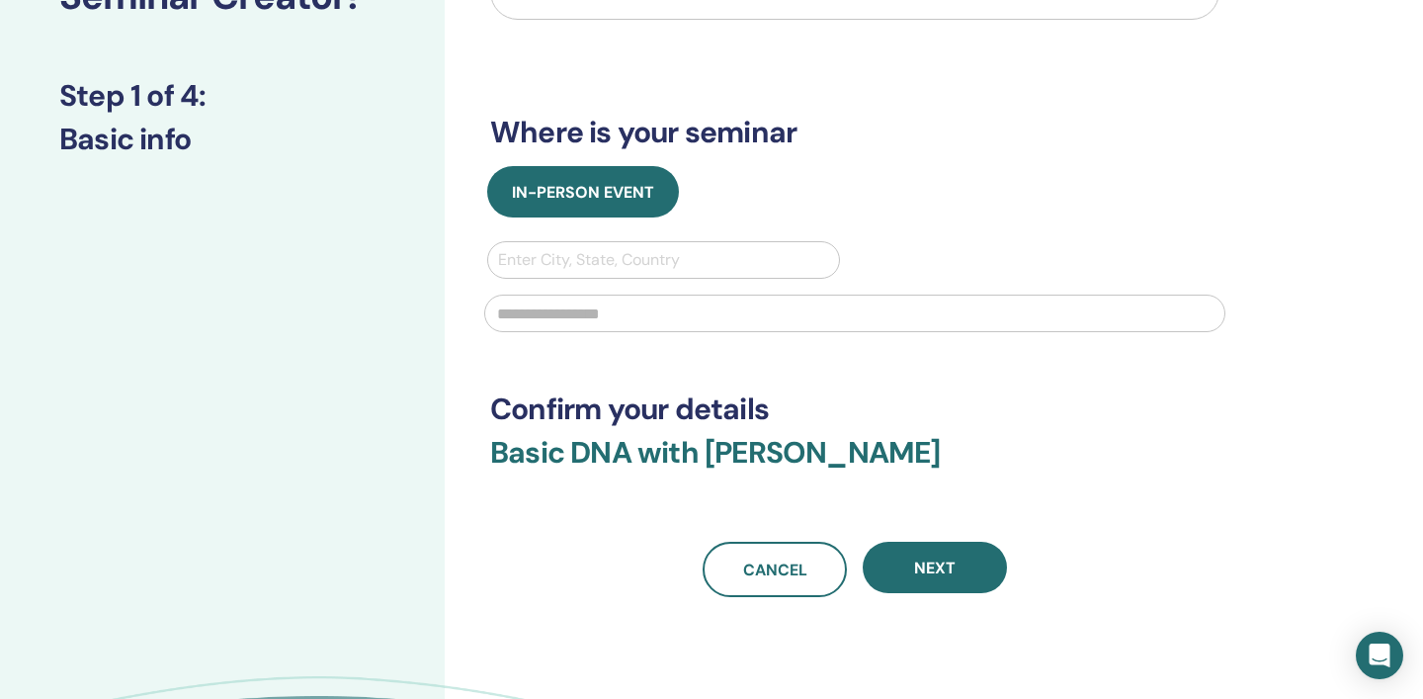
scroll to position [217, 0]
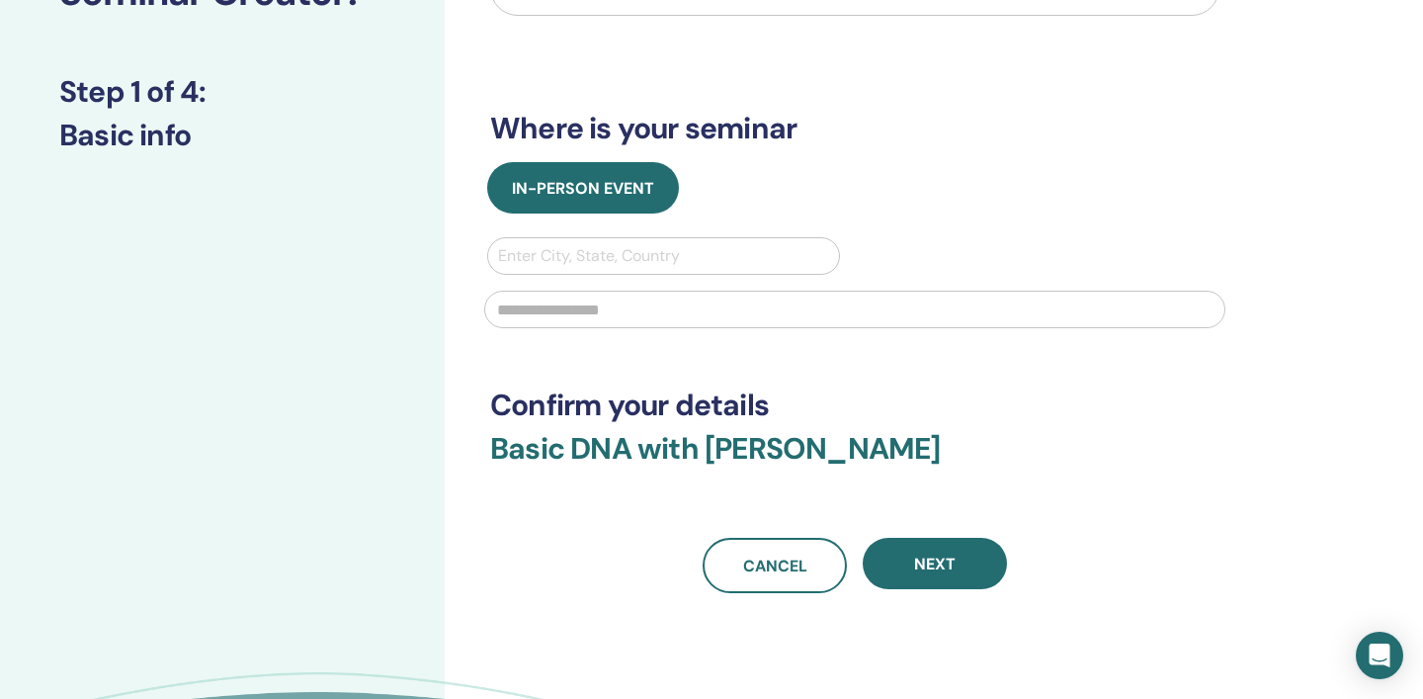
click at [660, 252] on div at bounding box center [663, 256] width 331 height 28
click at [660, 253] on div at bounding box center [663, 256] width 331 height 28
type input "******"
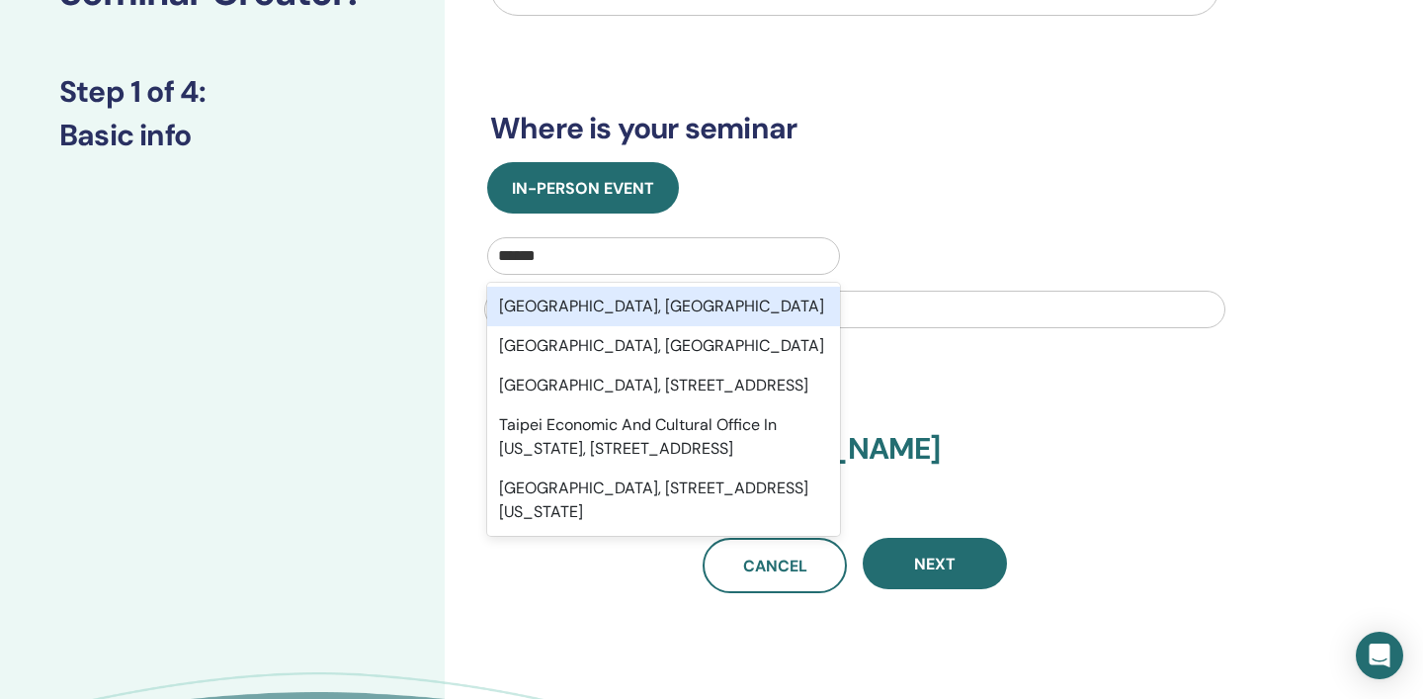
click at [614, 310] on div "Taipei City, TWN" at bounding box center [663, 307] width 353 height 40
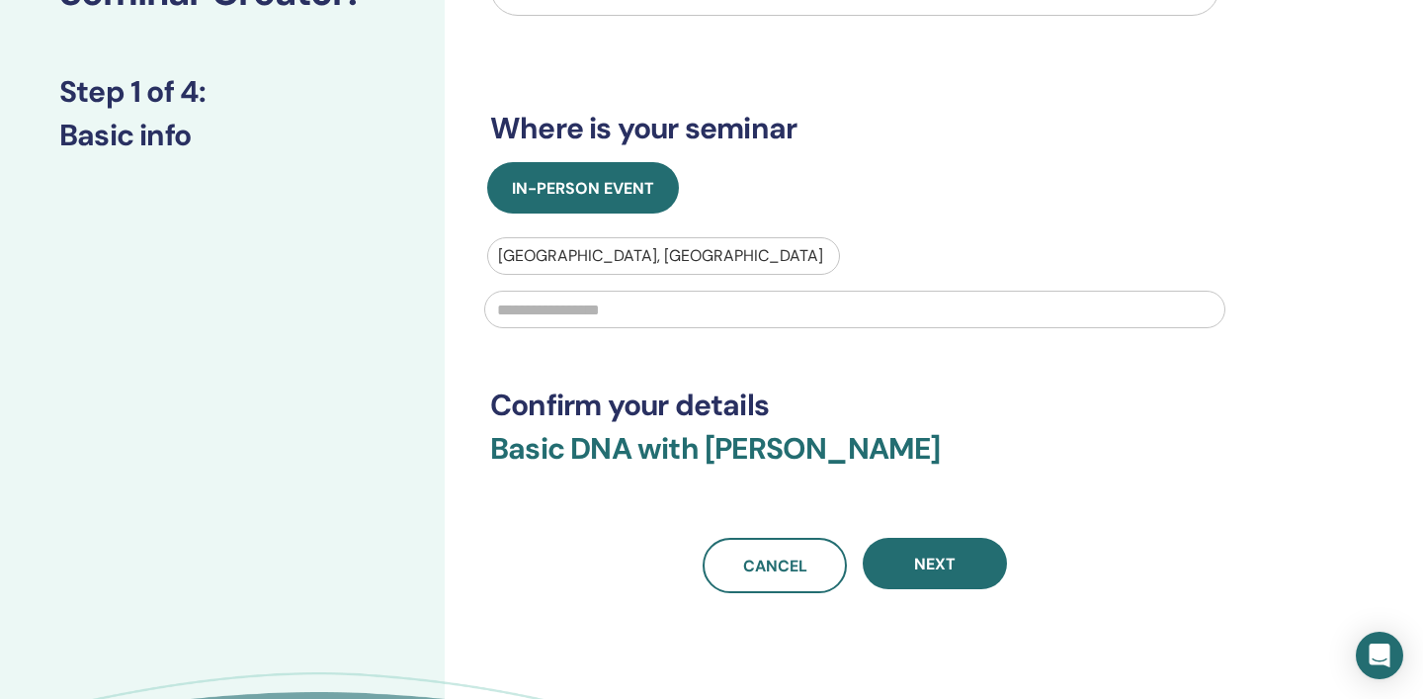
click at [509, 315] on input "text" at bounding box center [854, 310] width 741 height 38
click at [634, 308] on input "**********" at bounding box center [854, 310] width 741 height 38
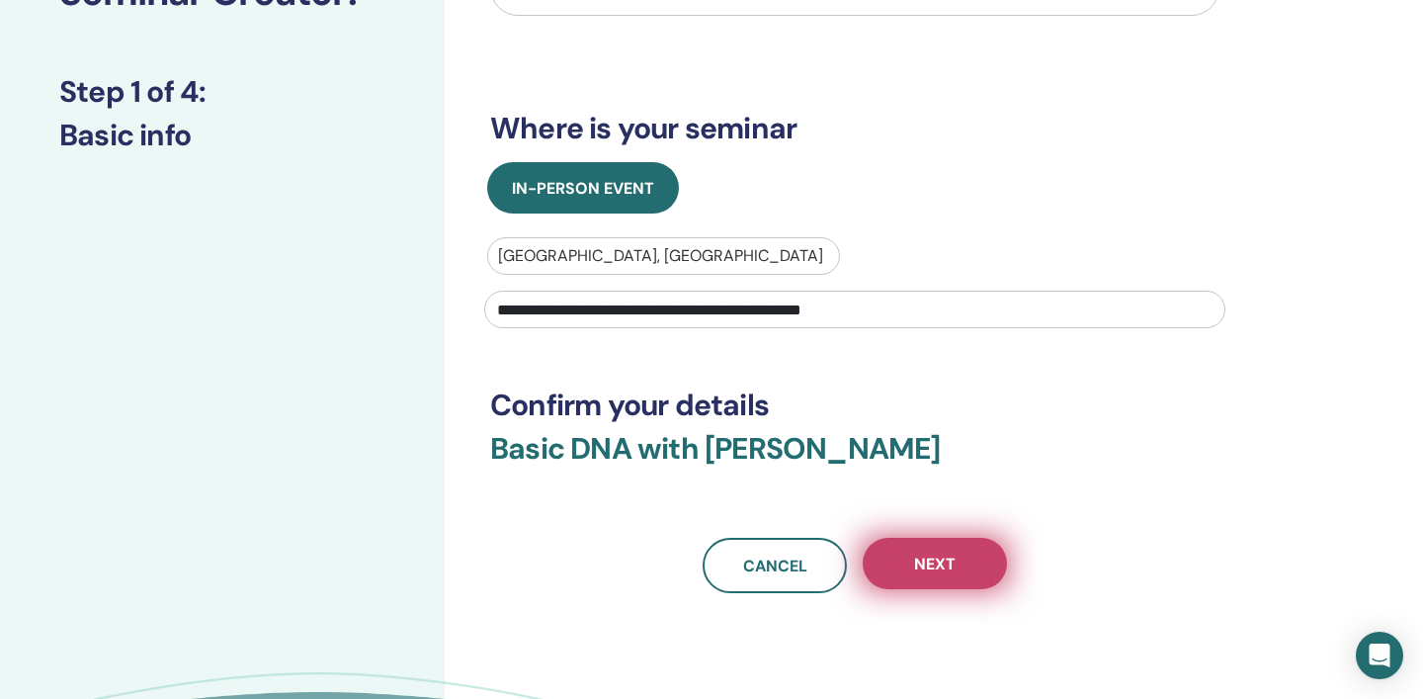
type input "**********"
click at [948, 576] on button "Next" at bounding box center [935, 563] width 144 height 51
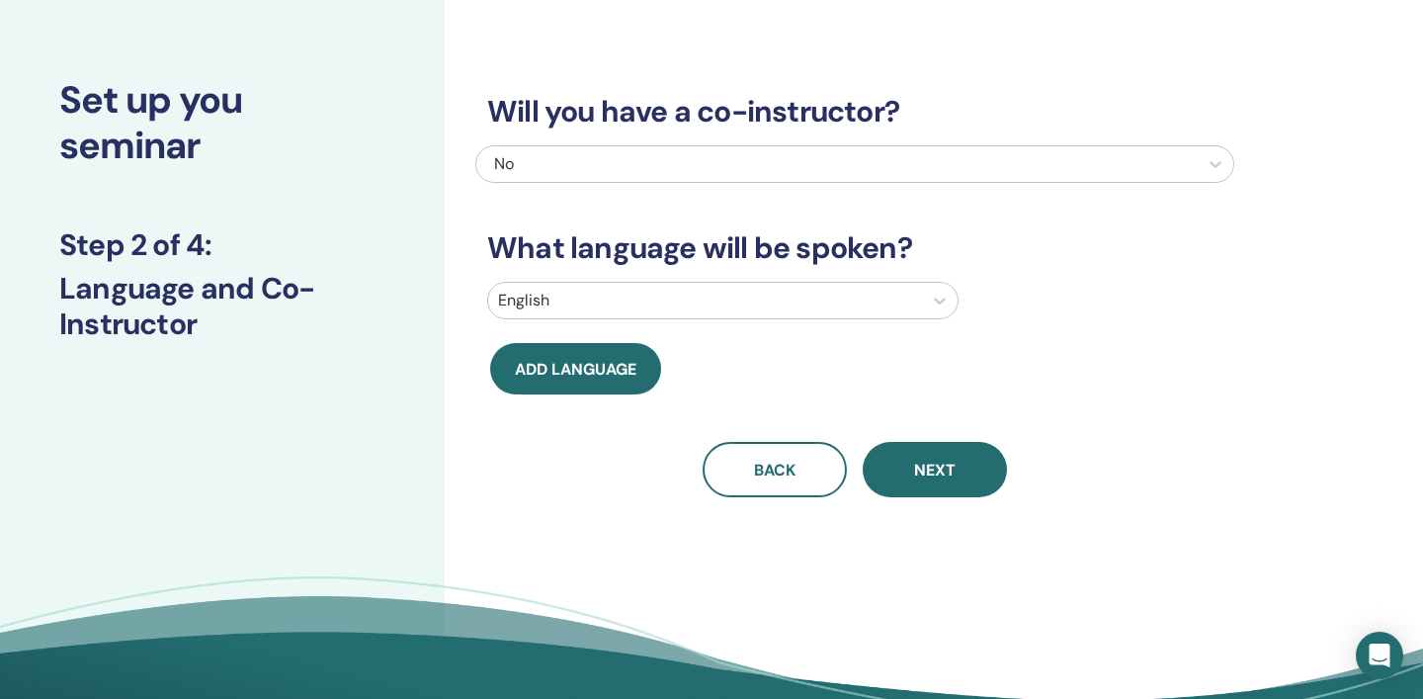
scroll to position [47, 0]
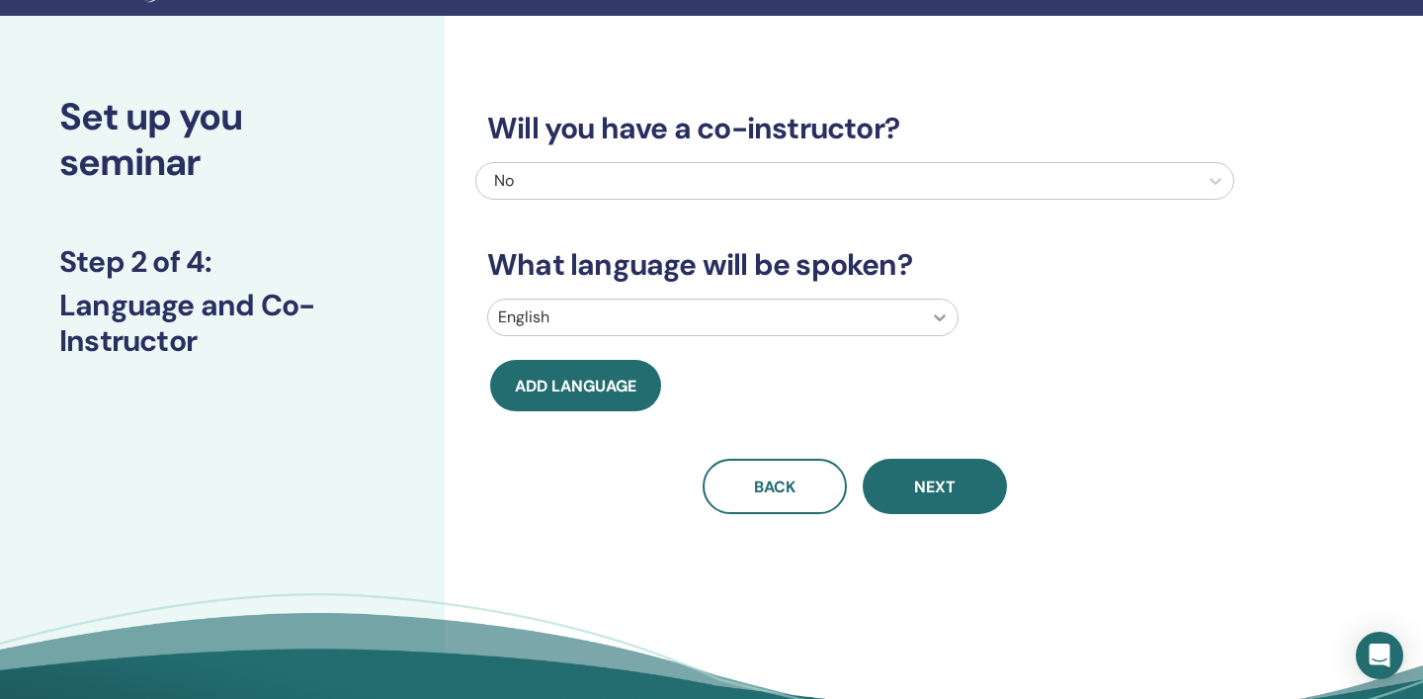
click at [937, 316] on icon at bounding box center [940, 317] width 12 height 7
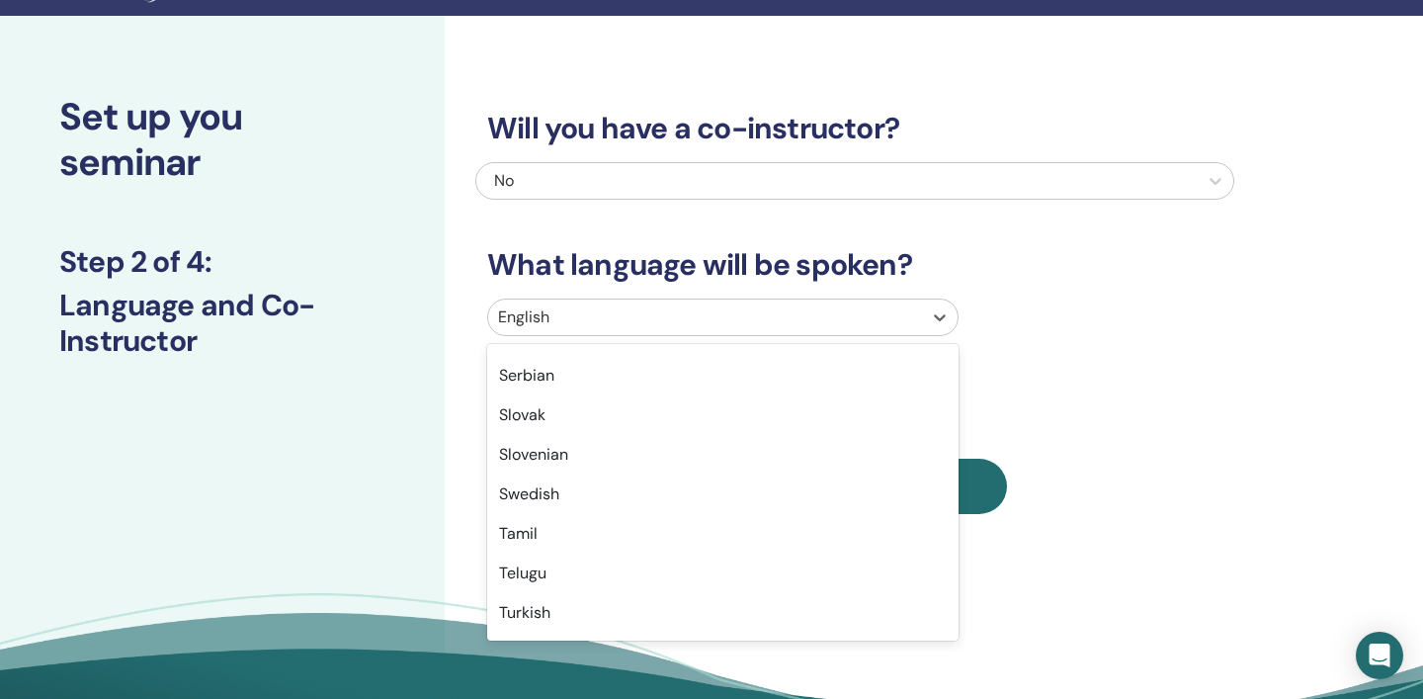
scroll to position [1570, 0]
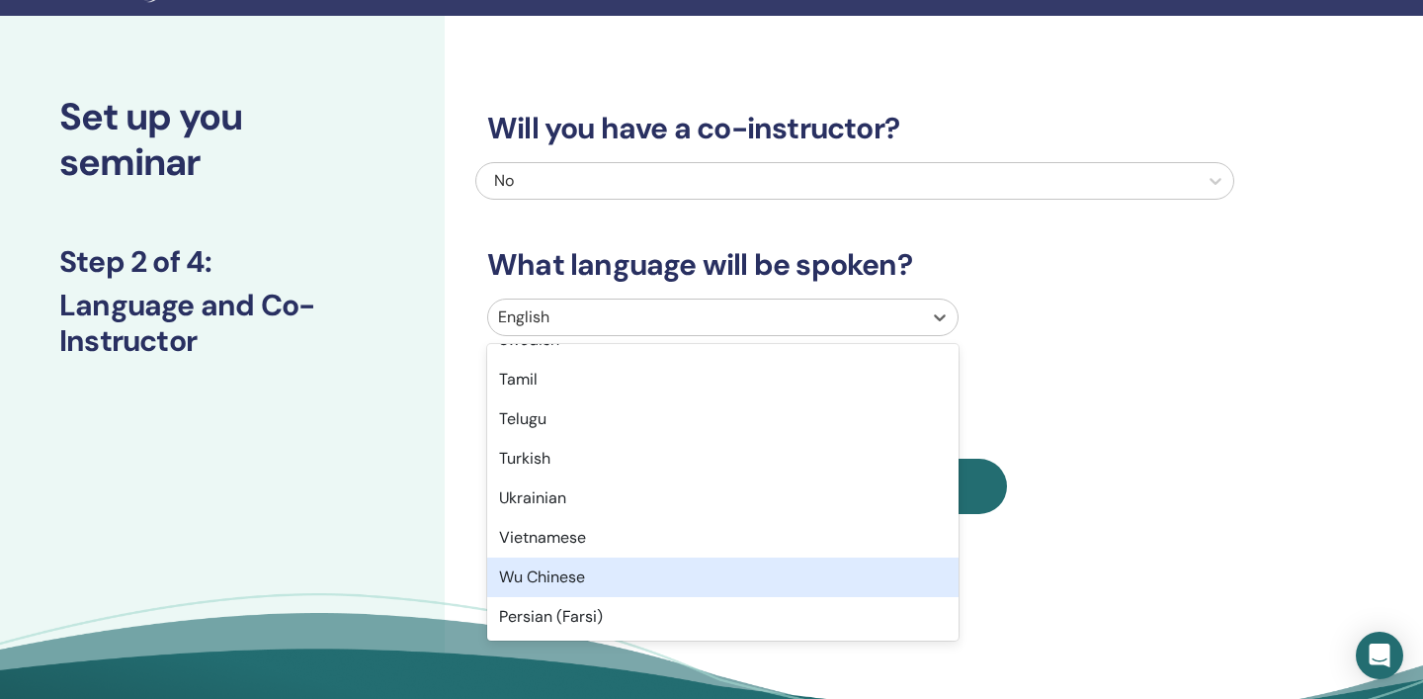
click at [602, 586] on div "Wu Chinese" at bounding box center [723, 578] width 472 height 40
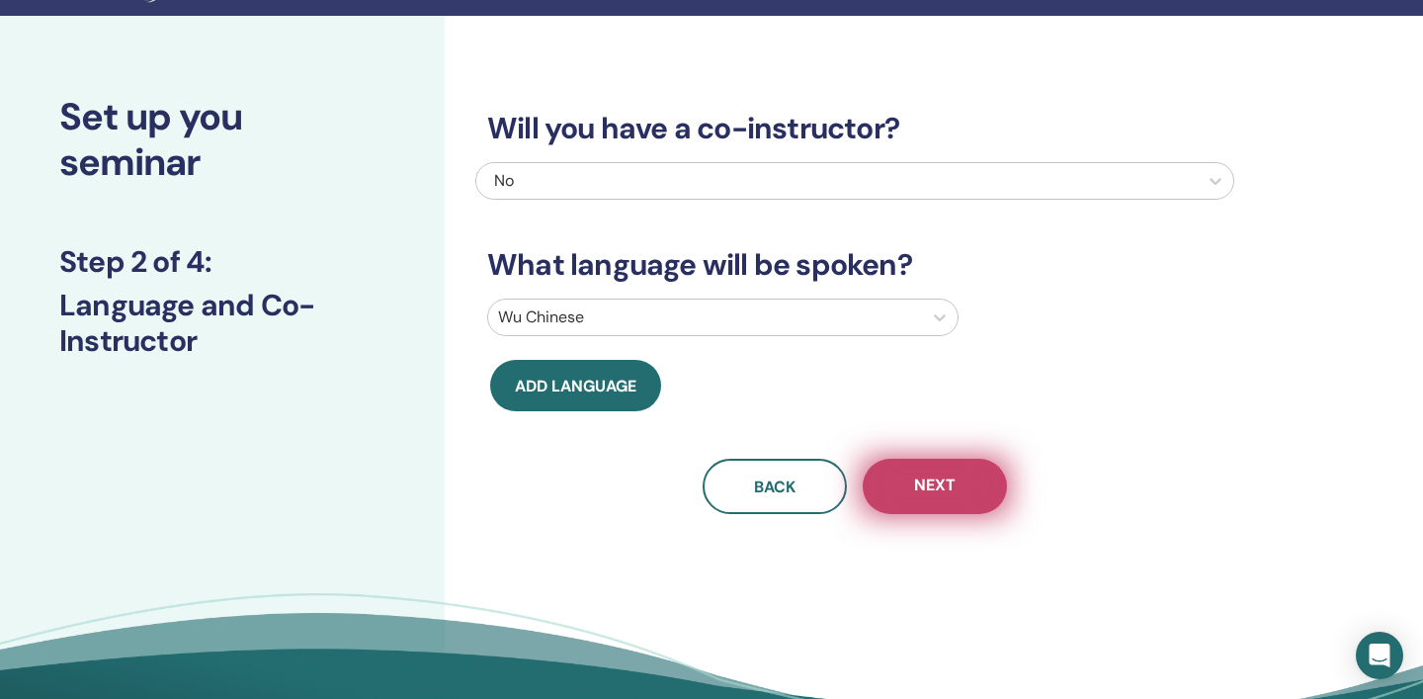
click at [953, 485] on span "Next" at bounding box center [935, 486] width 42 height 25
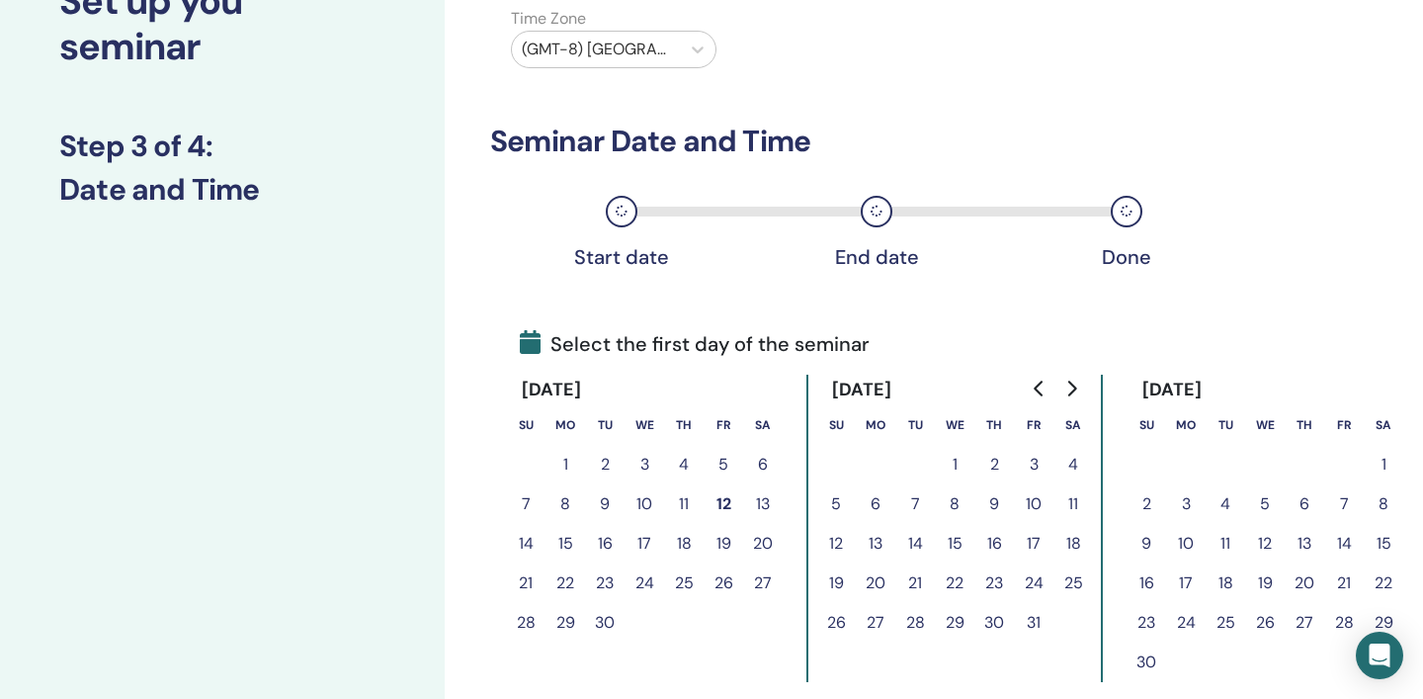
scroll to position [167, 0]
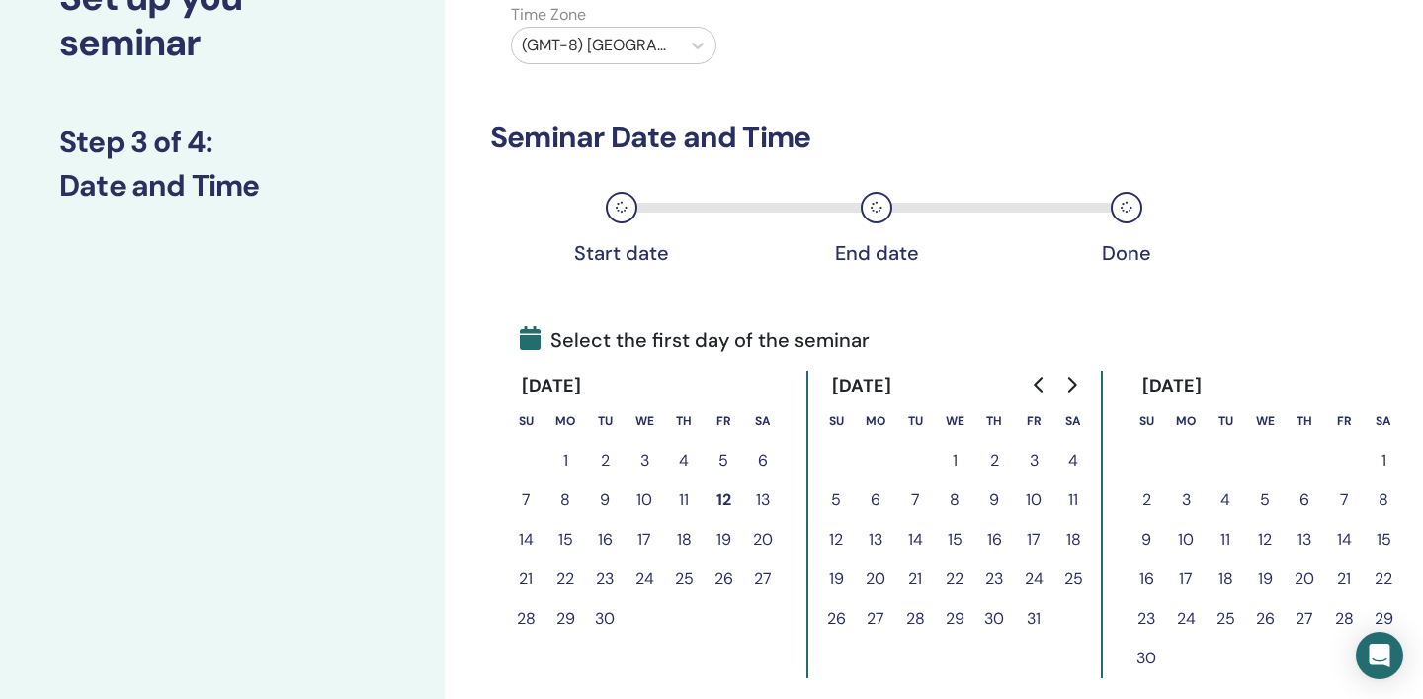
click at [1075, 504] on button "11" at bounding box center [1074, 500] width 40 height 40
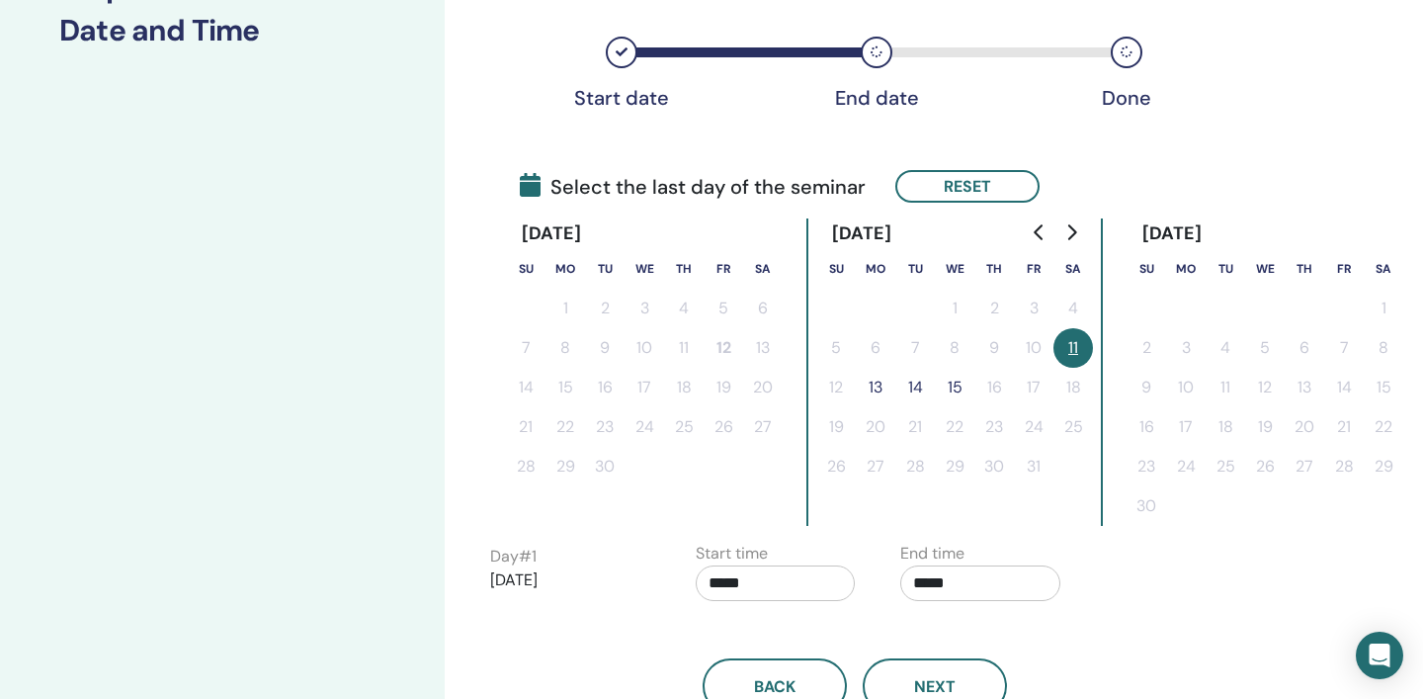
scroll to position [340, 0]
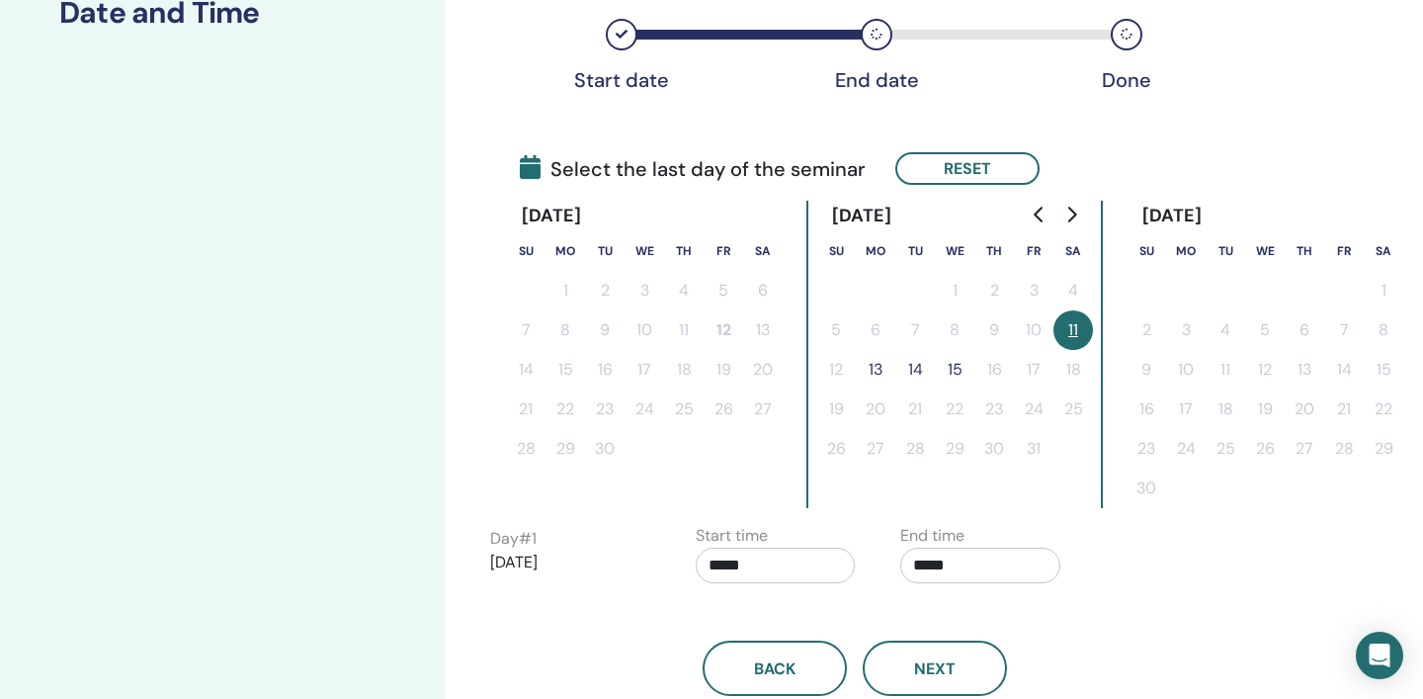
click at [767, 575] on input "*****" at bounding box center [776, 566] width 160 height 36
click at [799, 505] on span "▼" at bounding box center [797, 503] width 40 height 40
click at [800, 444] on span "▲" at bounding box center [797, 444] width 40 height 40
type input "*****"
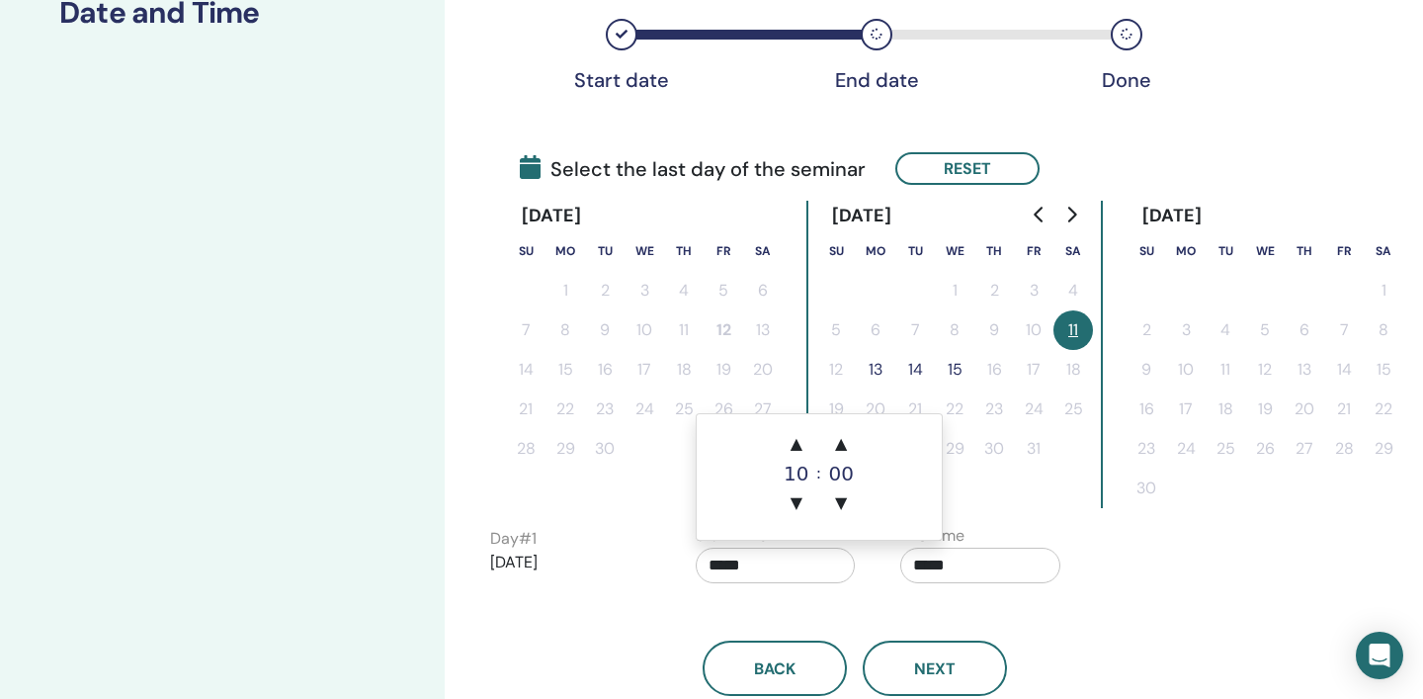
click at [788, 556] on input "*****" at bounding box center [776, 566] width 160 height 36
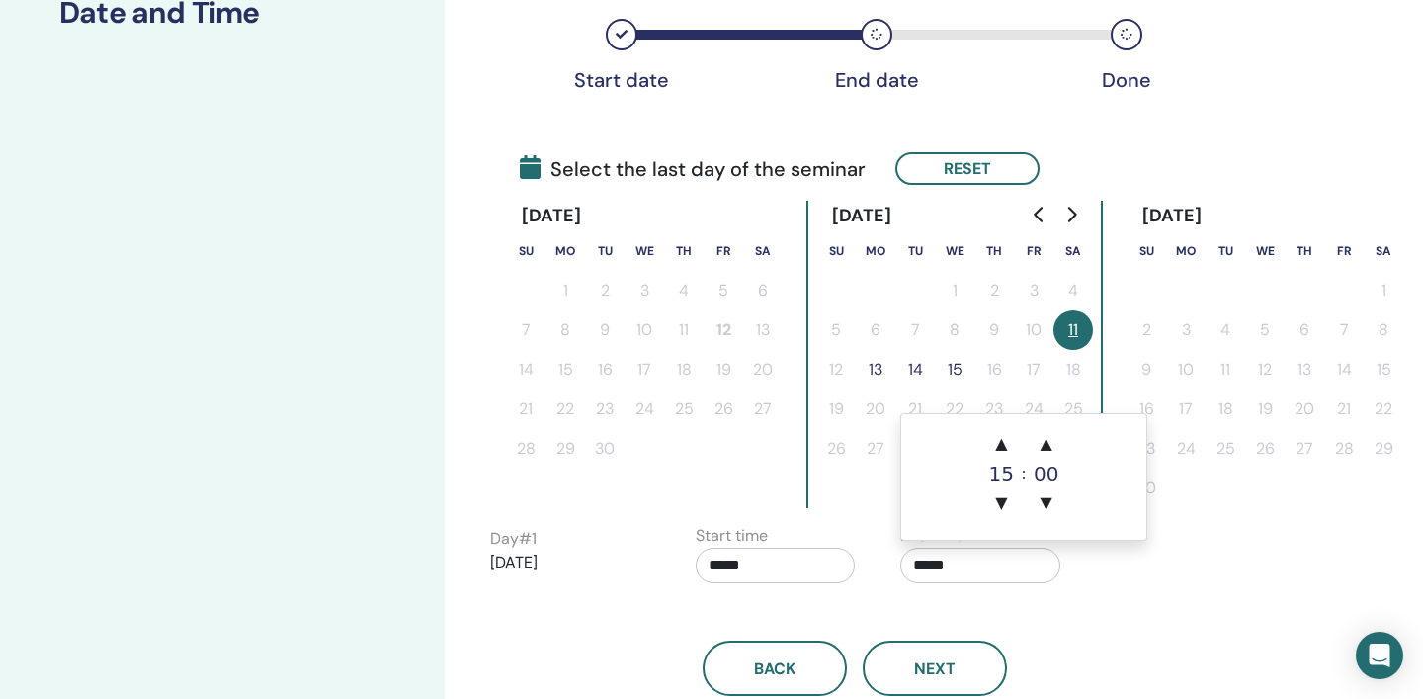
click at [997, 564] on input "*****" at bounding box center [981, 566] width 160 height 36
click at [1004, 501] on span "▼" at bounding box center [1002, 503] width 40 height 40
click at [1000, 439] on span "▲" at bounding box center [1002, 444] width 40 height 40
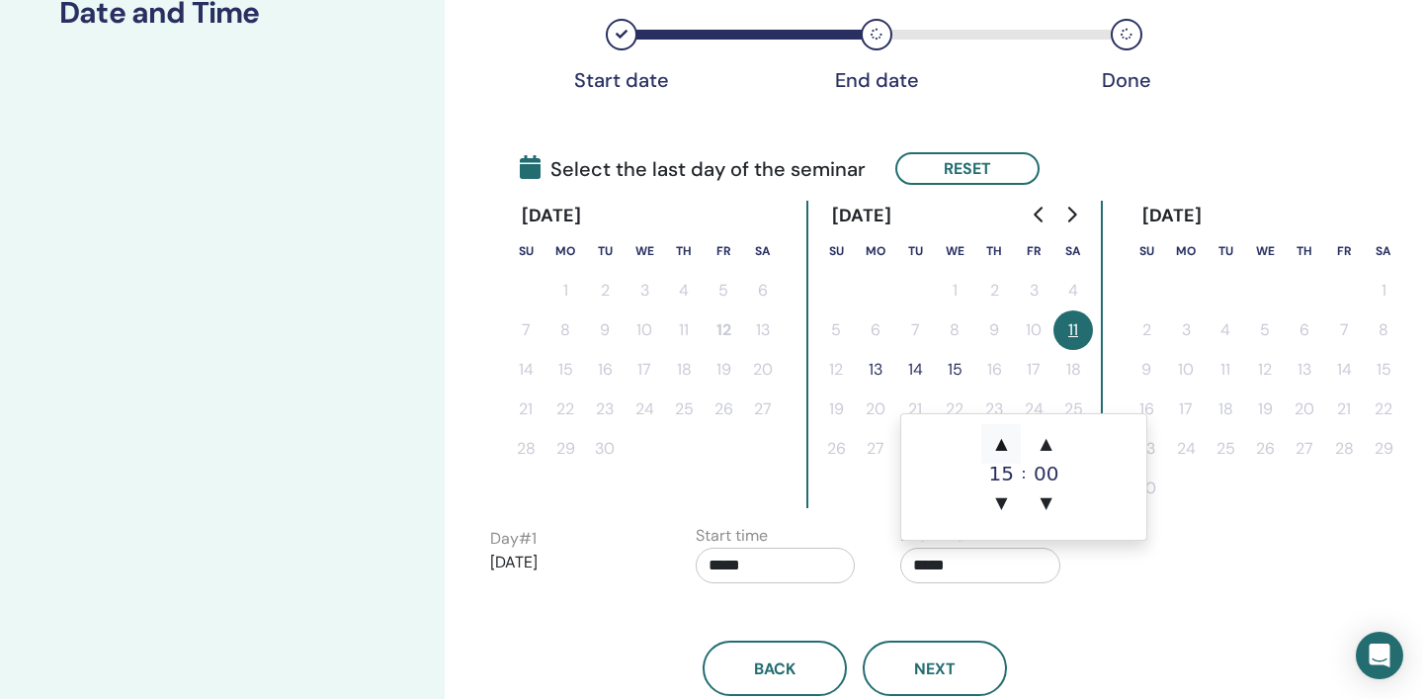
click at [1000, 439] on span "▲" at bounding box center [1002, 444] width 40 height 40
type input "*****"
click at [1127, 633] on div "Back Next" at bounding box center [854, 644] width 759 height 103
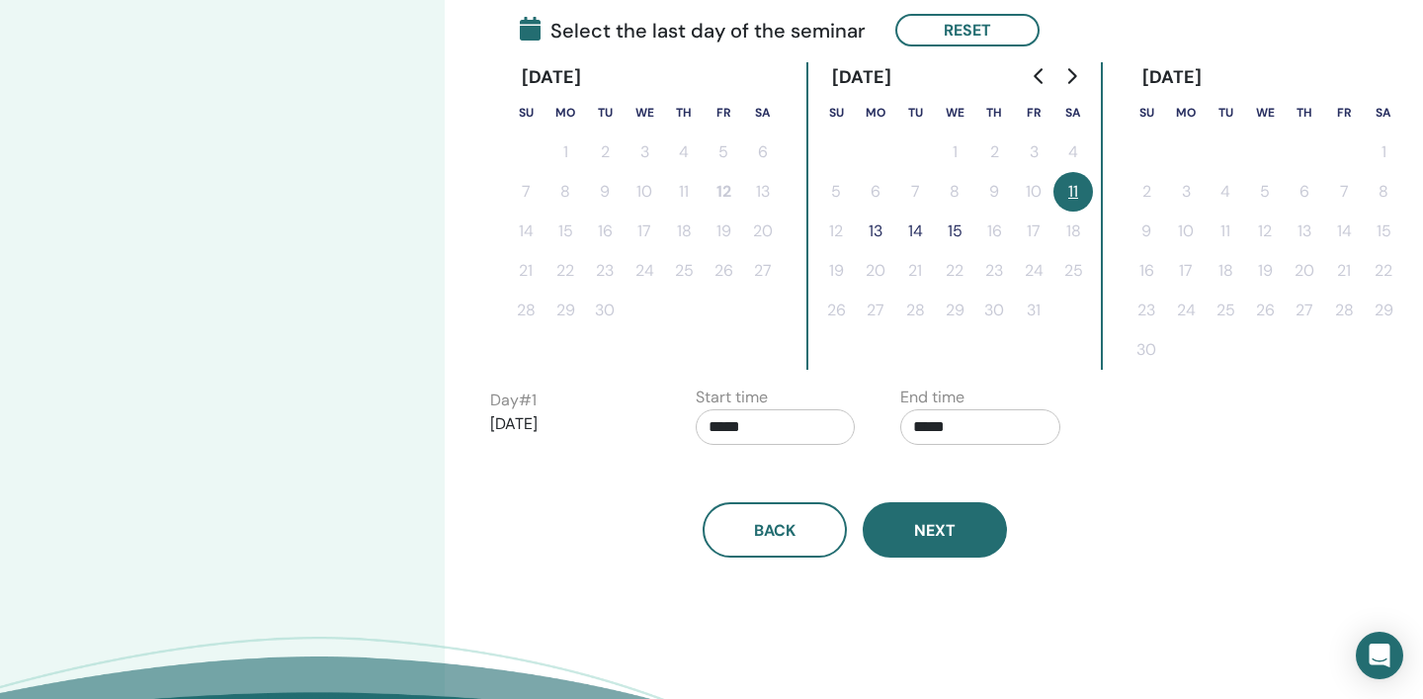
click at [933, 537] on span "Next" at bounding box center [935, 530] width 42 height 21
click at [1275, 485] on div "Time Zone Time Zone (GMT-8) US/Alaska Seminar Date and Time Start date End date…" at bounding box center [919, 209] width 949 height 1249
click at [874, 230] on button "13" at bounding box center [876, 232] width 40 height 40
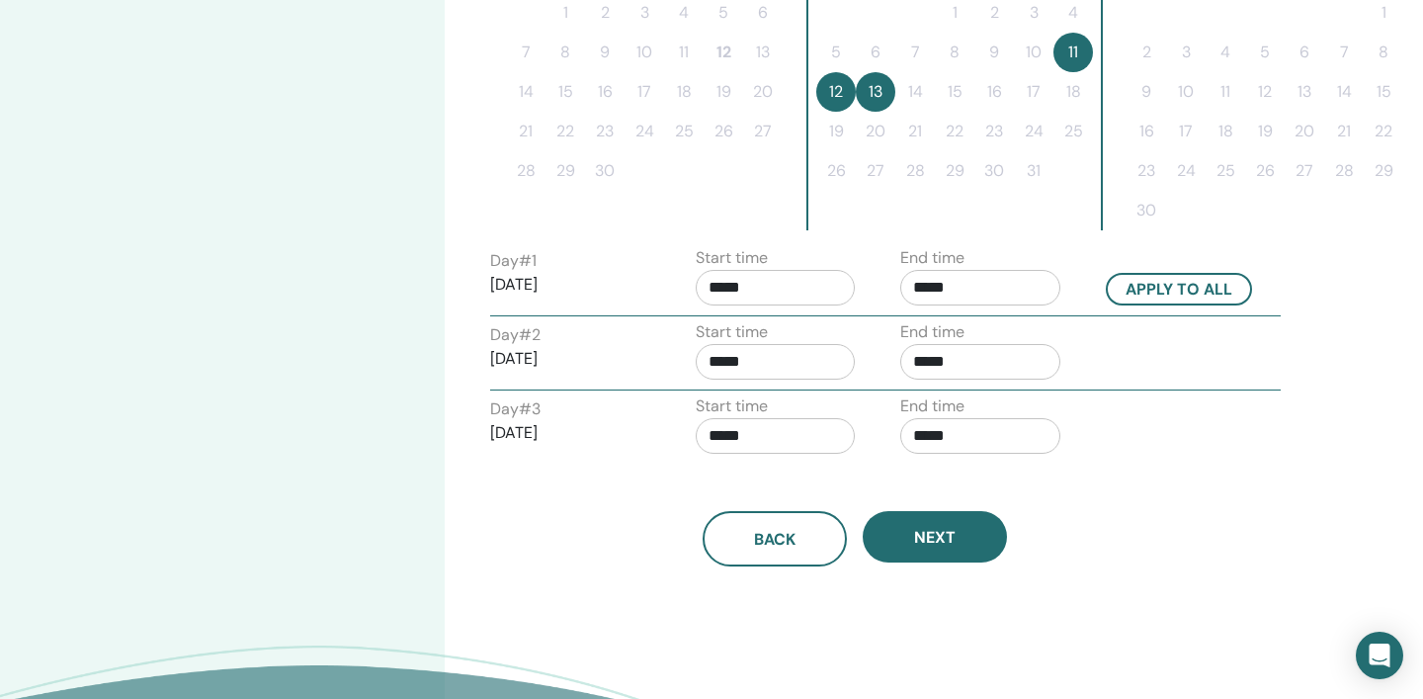
scroll to position [625, 0]
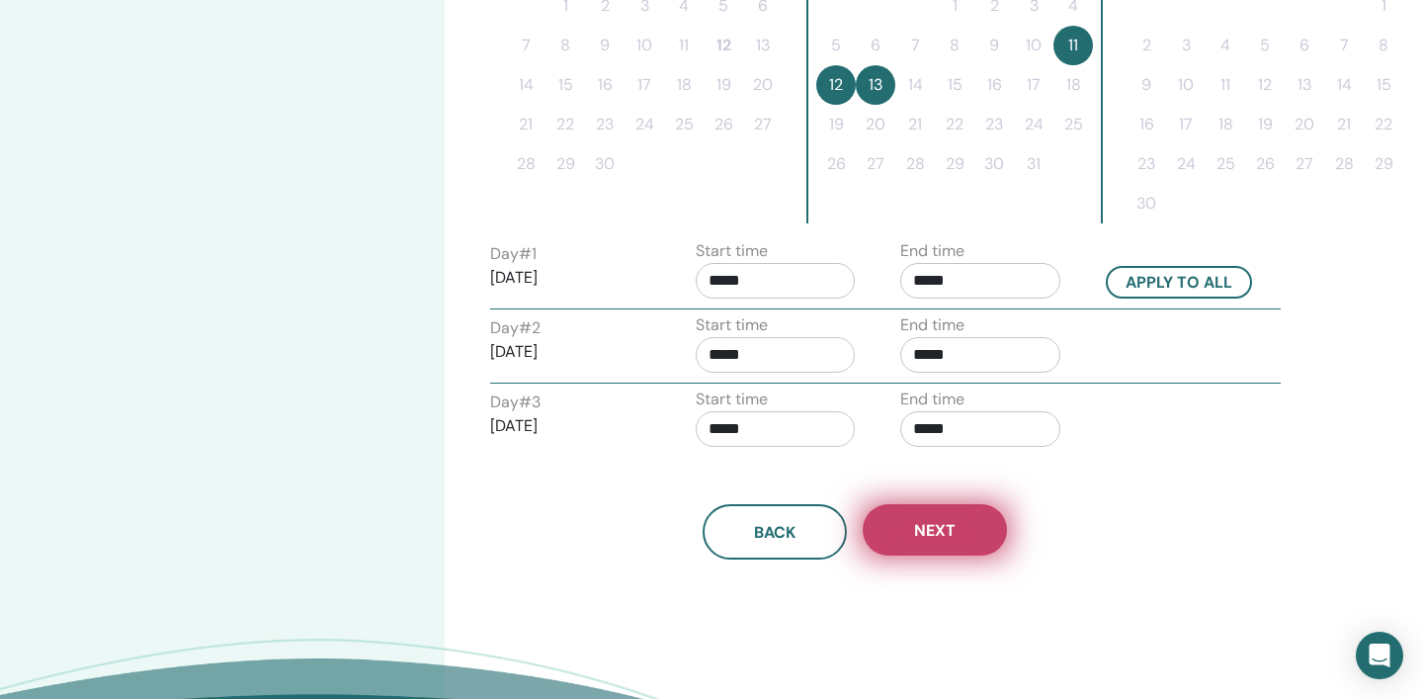
click at [939, 538] on span "Next" at bounding box center [935, 530] width 42 height 21
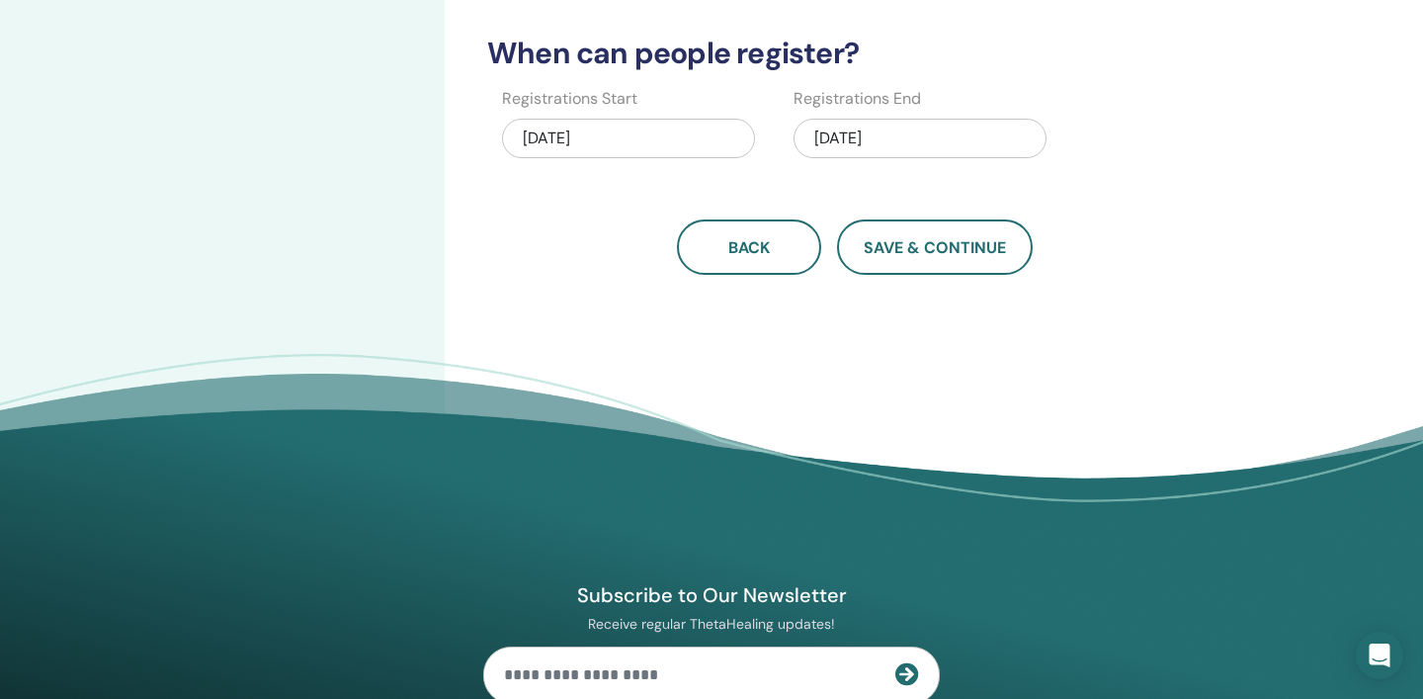
scroll to position [577, 0]
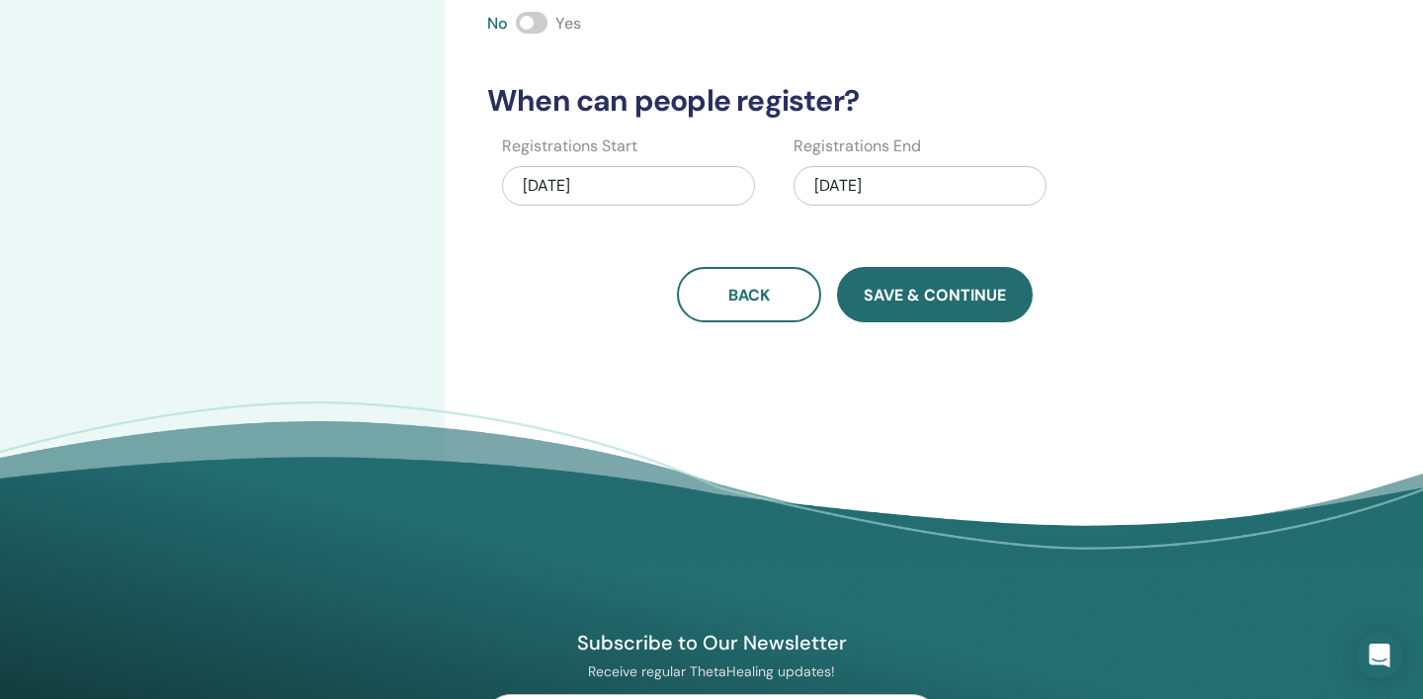
click at [961, 301] on span "Save & Continue" at bounding box center [935, 295] width 142 height 21
click at [624, 193] on div "09/12/2025" at bounding box center [628, 186] width 253 height 40
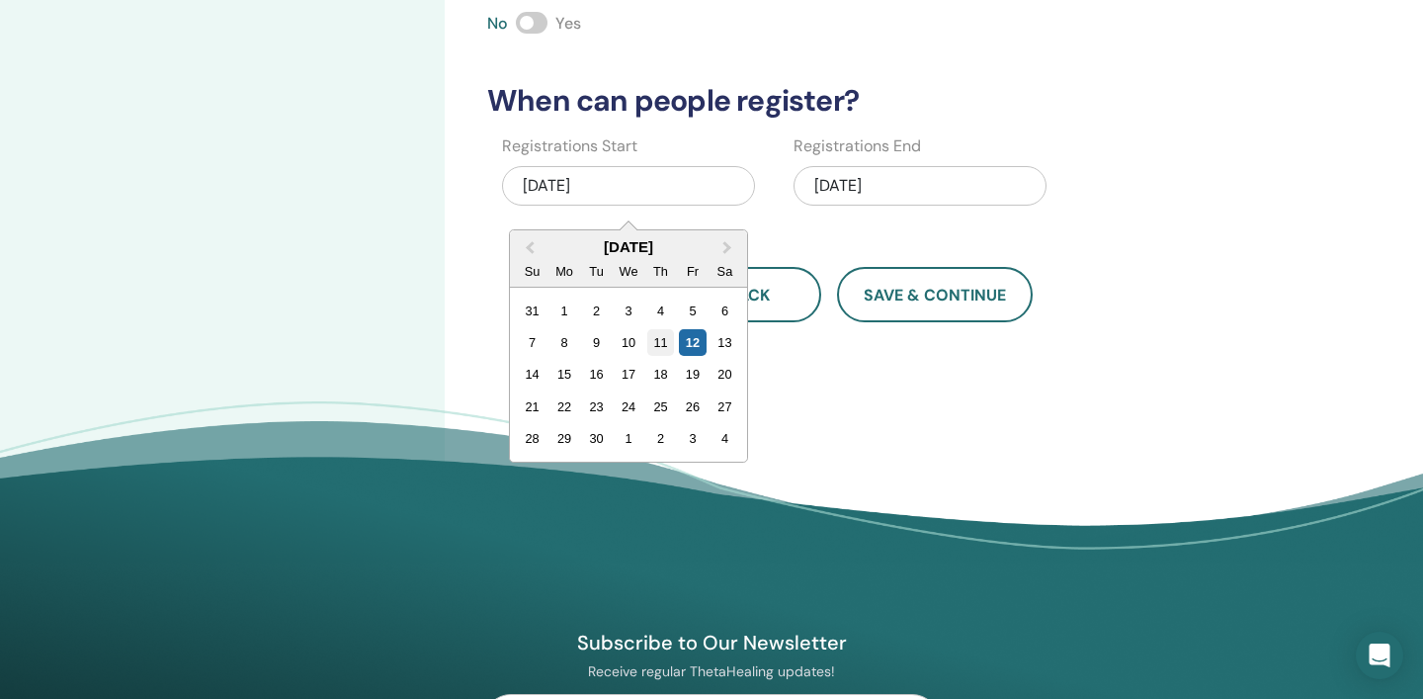
click at [662, 343] on div "11" at bounding box center [660, 342] width 27 height 27
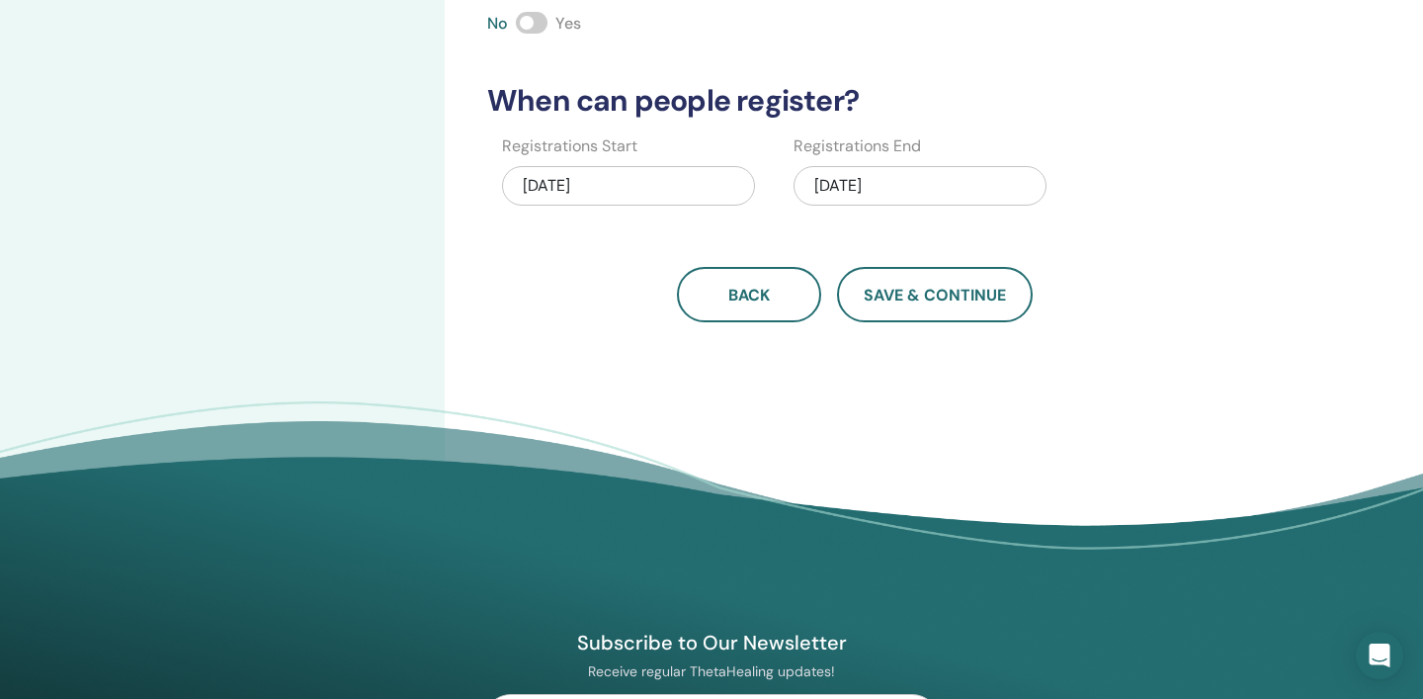
click at [850, 188] on div "10/13/2025" at bounding box center [920, 186] width 253 height 40
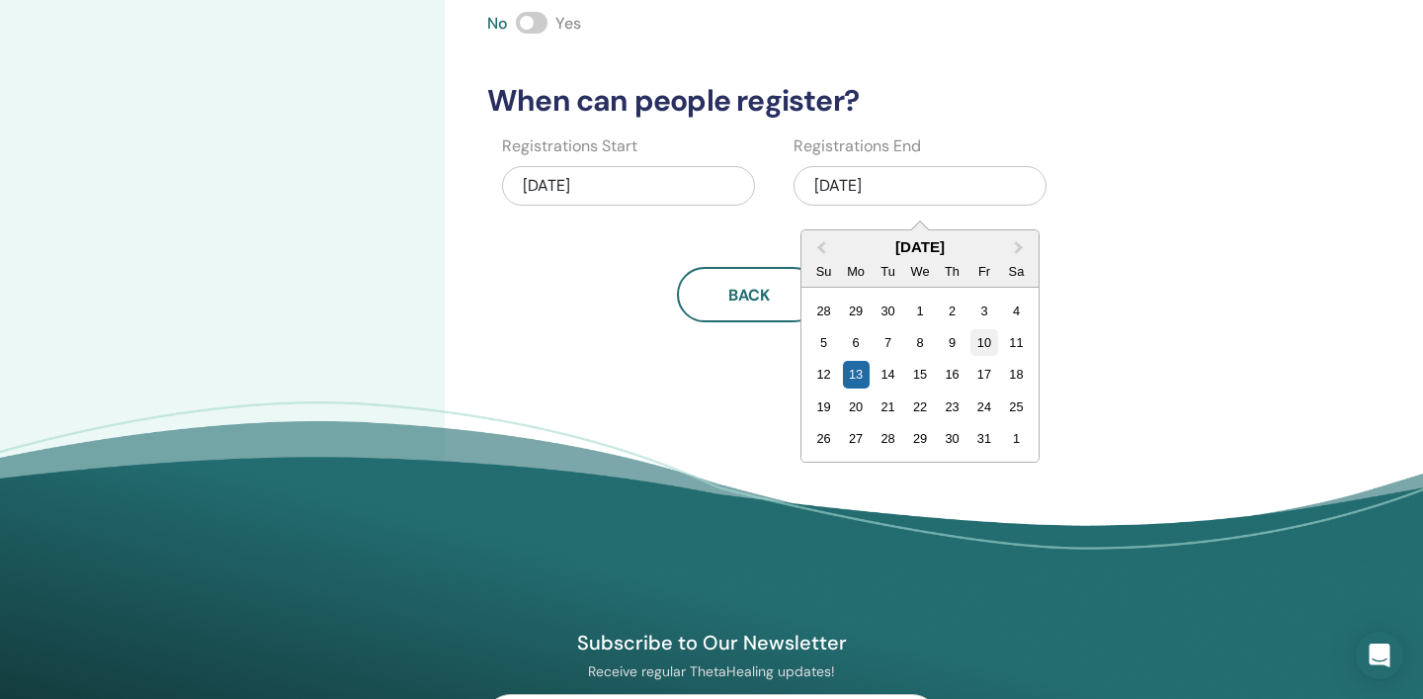
click at [986, 342] on div "10" at bounding box center [984, 342] width 27 height 27
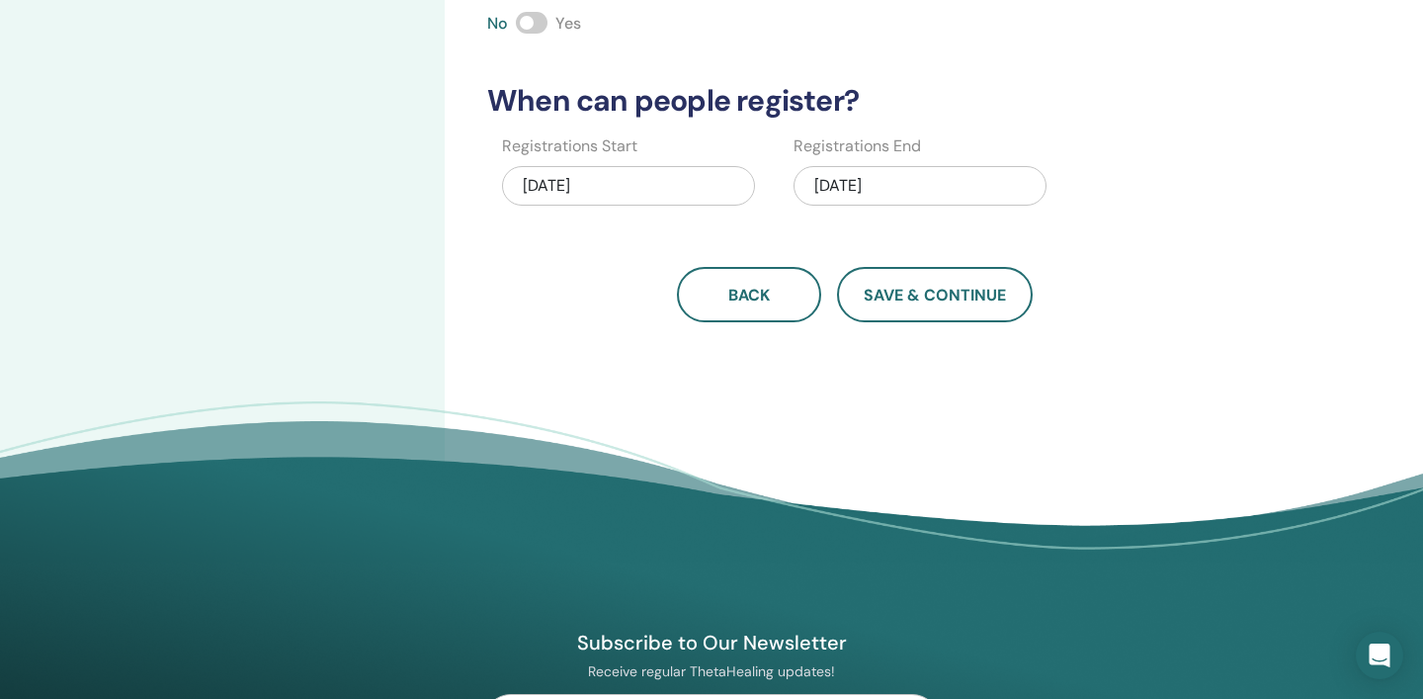
click at [555, 186] on div "09/11/2025" at bounding box center [628, 186] width 253 height 40
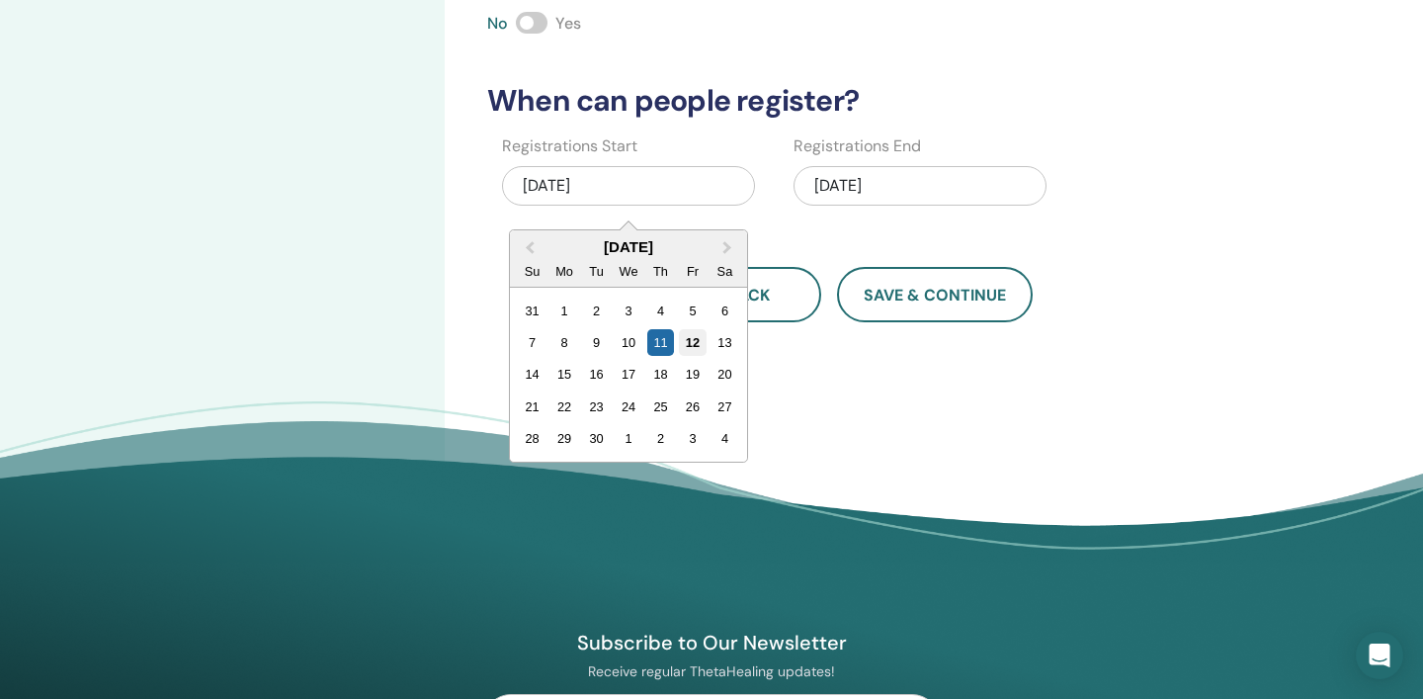
click at [698, 339] on div "12" at bounding box center [692, 342] width 27 height 27
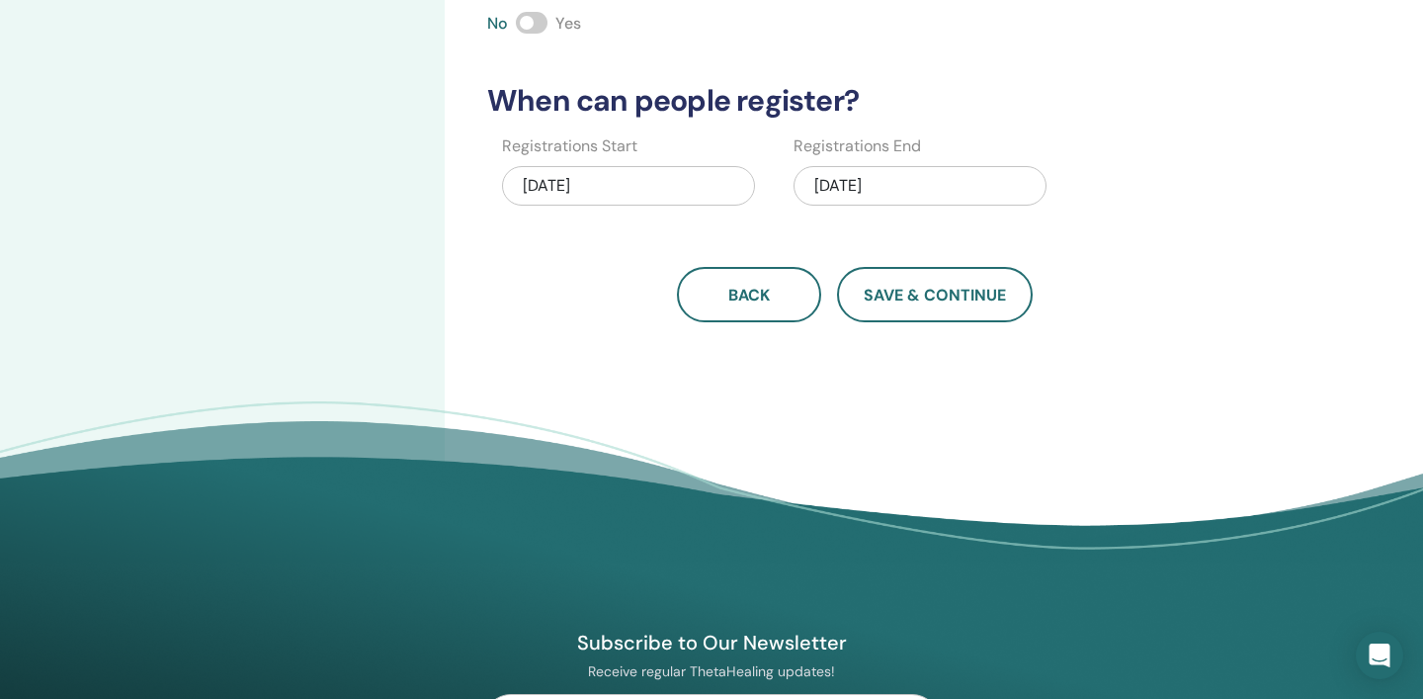
click at [922, 297] on span "Save & Continue" at bounding box center [935, 295] width 142 height 21
click at [972, 290] on span "Save & Continue" at bounding box center [935, 295] width 142 height 21
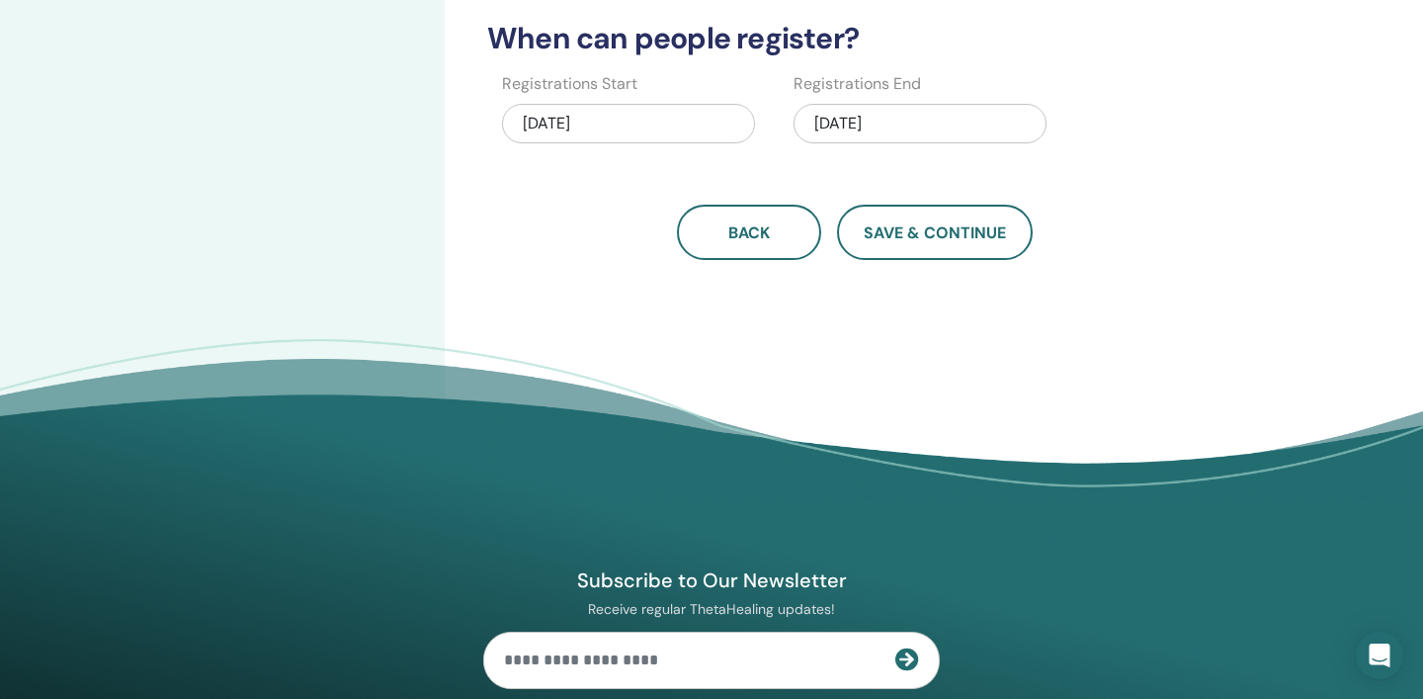
scroll to position [641, 0]
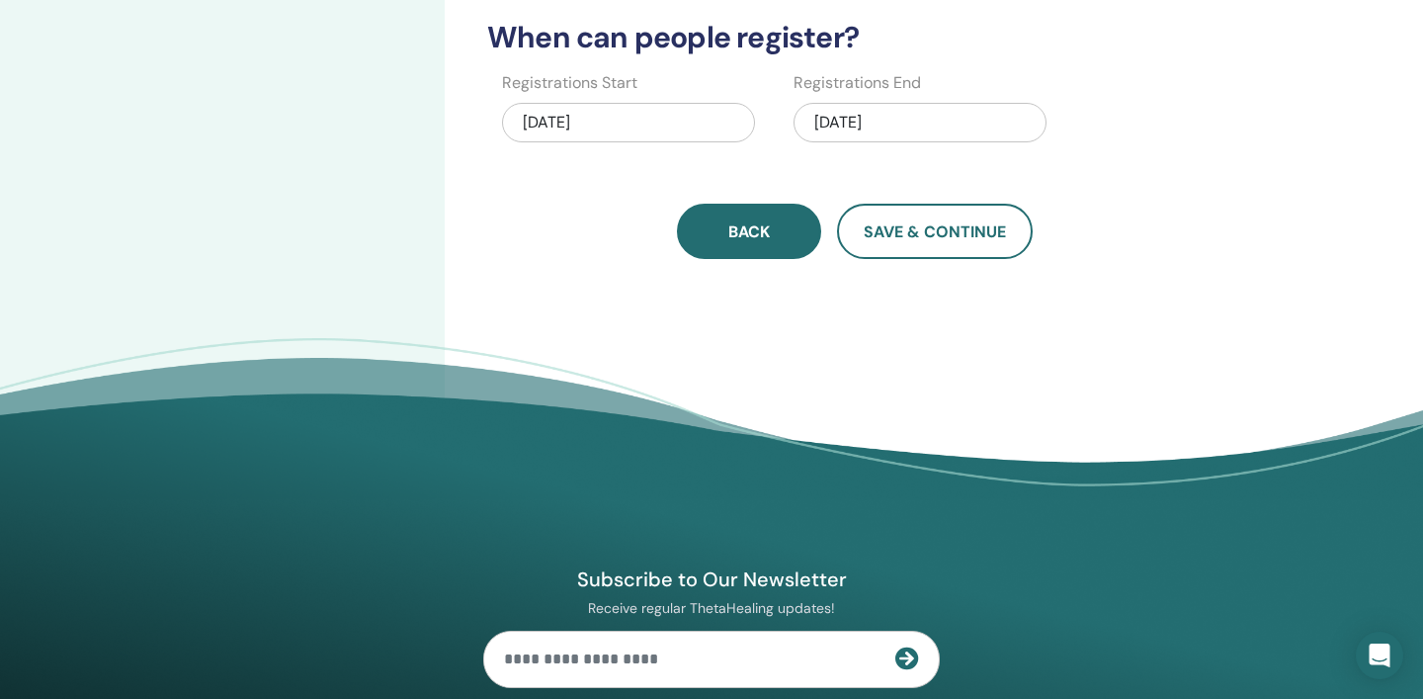
click at [768, 239] on span "Back" at bounding box center [750, 231] width 42 height 21
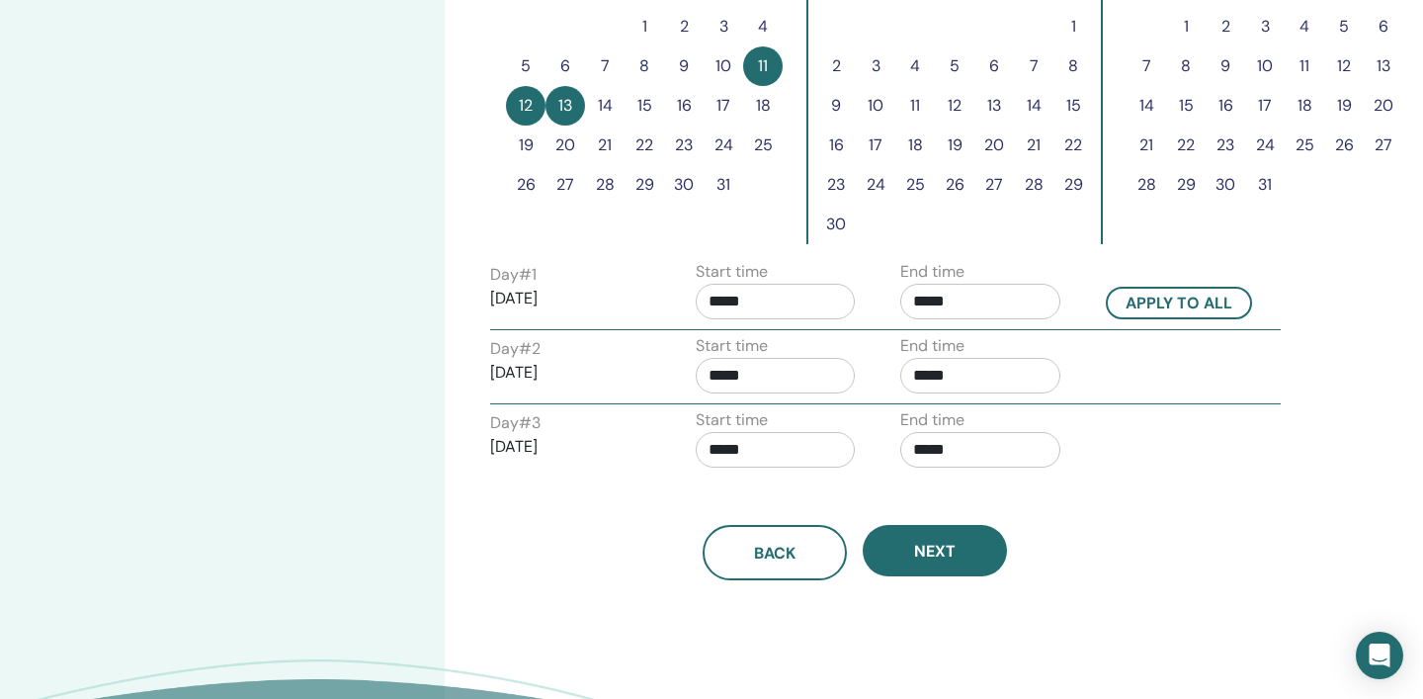
scroll to position [605, 0]
click at [778, 299] on input "*****" at bounding box center [776, 301] width 160 height 36
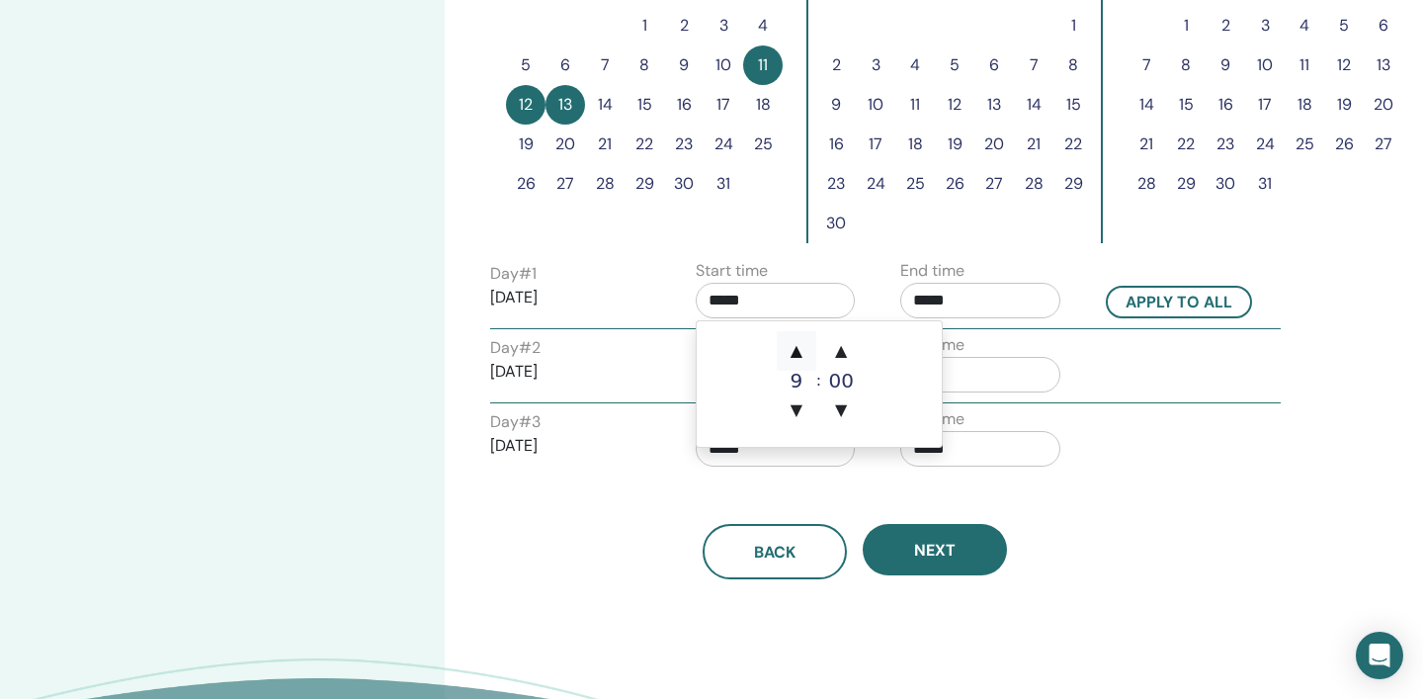
click at [799, 348] on span "▲" at bounding box center [797, 351] width 40 height 40
type input "*****"
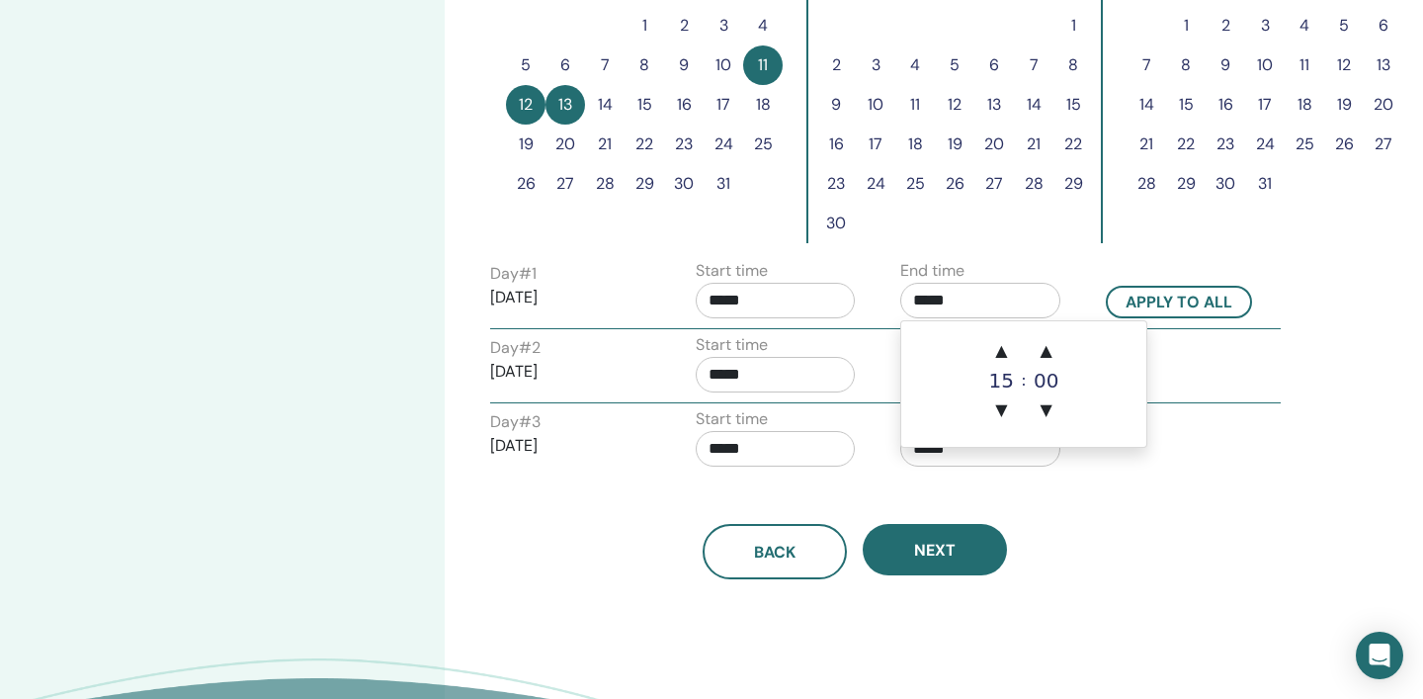
click at [1013, 302] on input "*****" at bounding box center [981, 301] width 160 height 36
click at [1005, 351] on span "▲" at bounding box center [1002, 351] width 40 height 40
type input "*****"
click at [824, 368] on input "*****" at bounding box center [776, 375] width 160 height 36
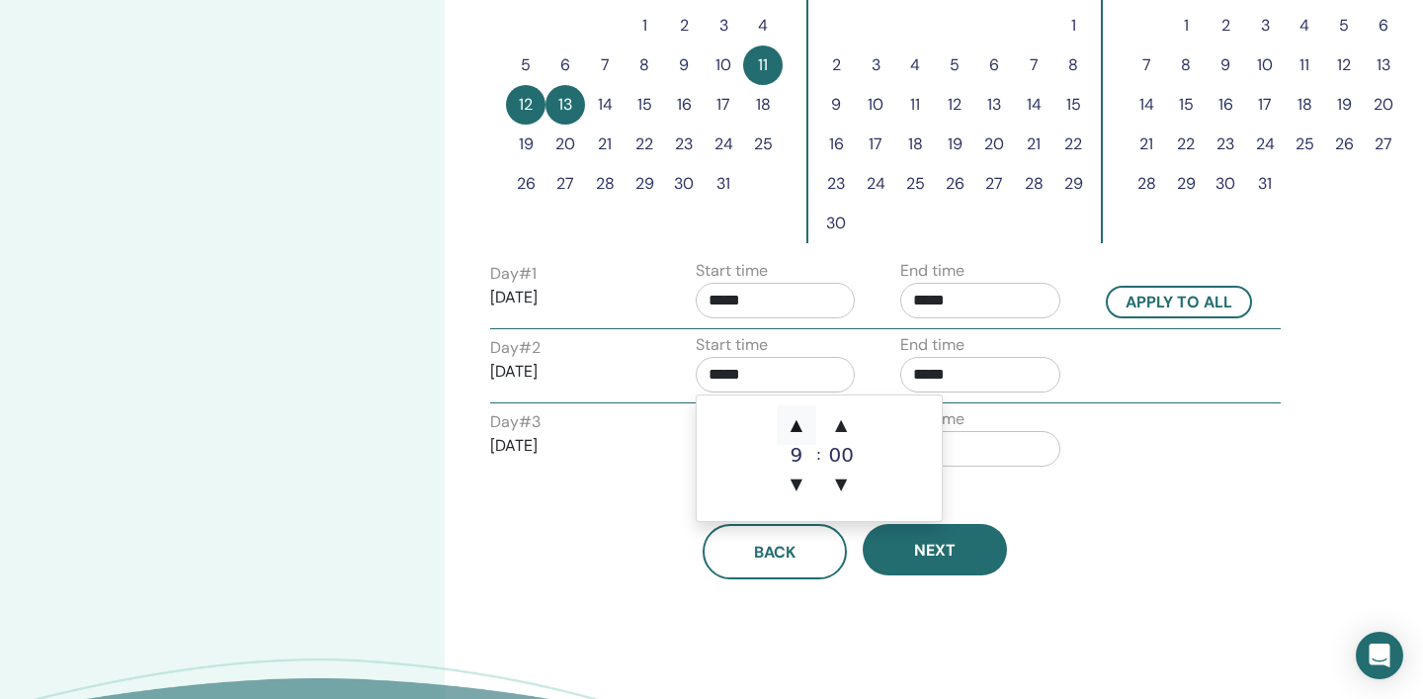
click at [797, 428] on span "▲" at bounding box center [797, 425] width 40 height 40
type input "*****"
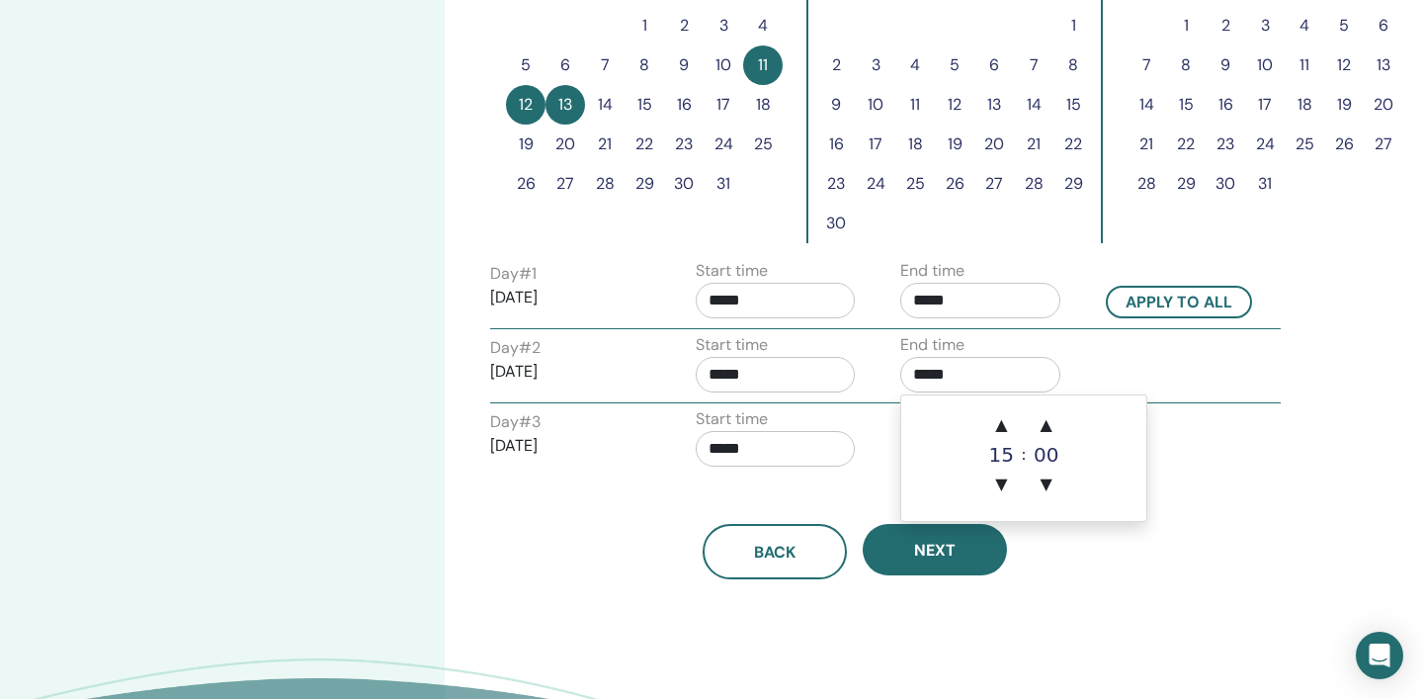
click at [1002, 370] on input "*****" at bounding box center [981, 375] width 160 height 36
click at [1004, 423] on span "▲" at bounding box center [1002, 425] width 40 height 40
type input "*****"
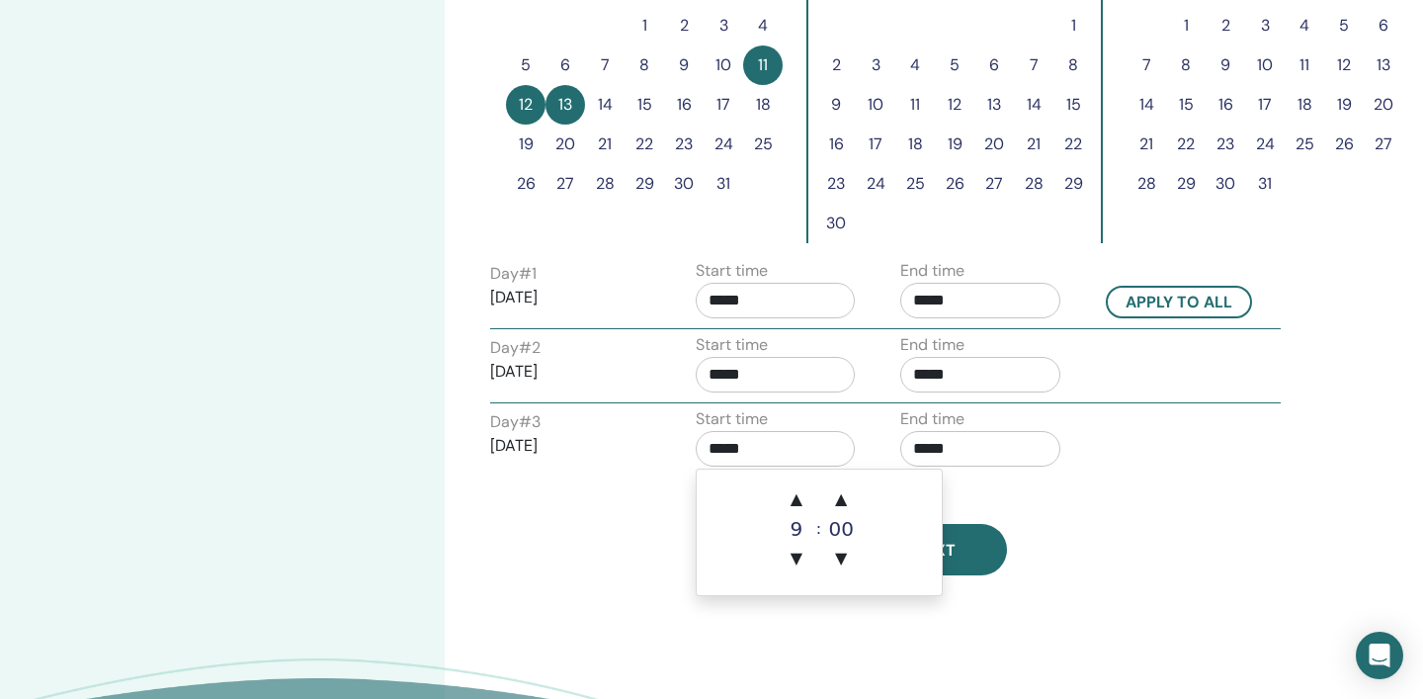
click at [756, 444] on input "*****" at bounding box center [776, 449] width 160 height 36
click at [795, 495] on span "▲" at bounding box center [797, 499] width 40 height 40
type input "*****"
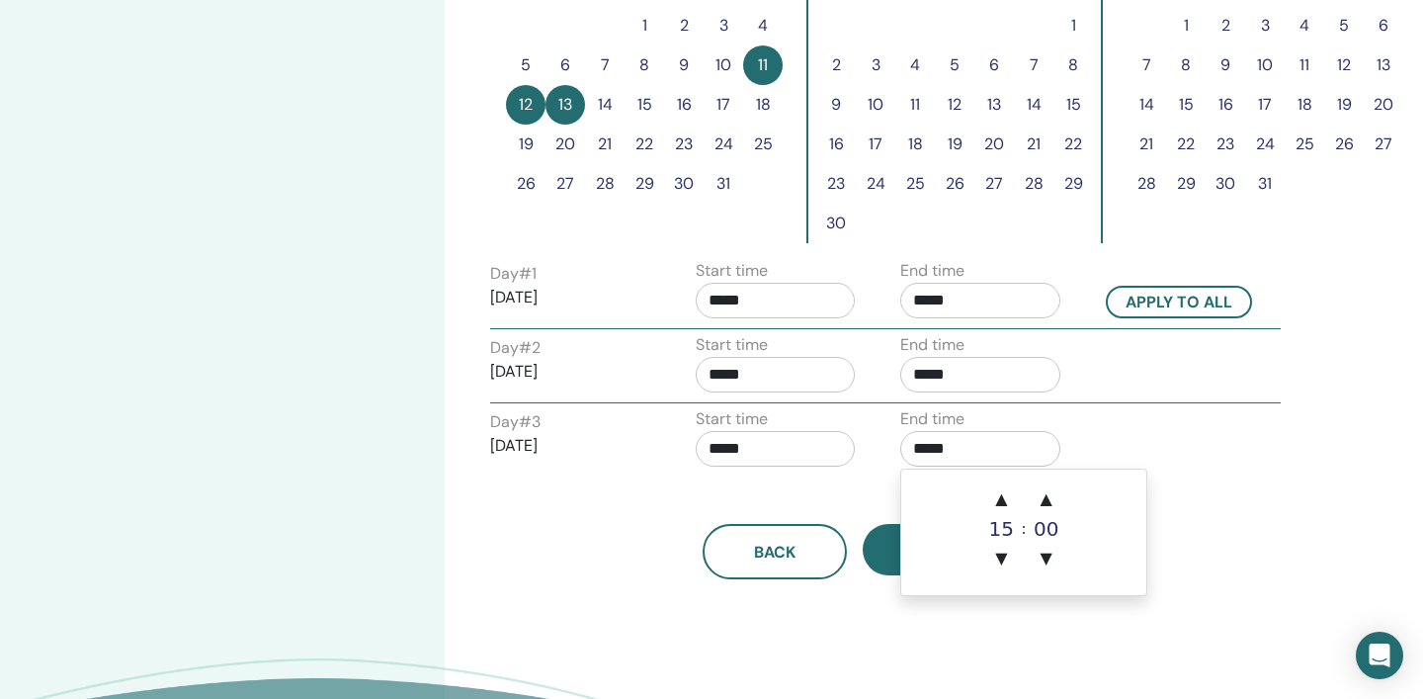
click at [991, 452] on input "*****" at bounding box center [981, 449] width 160 height 36
click at [1001, 500] on span "▲" at bounding box center [1002, 499] width 40 height 40
type input "*****"
click at [1227, 531] on div "Back Next" at bounding box center [854, 551] width 759 height 55
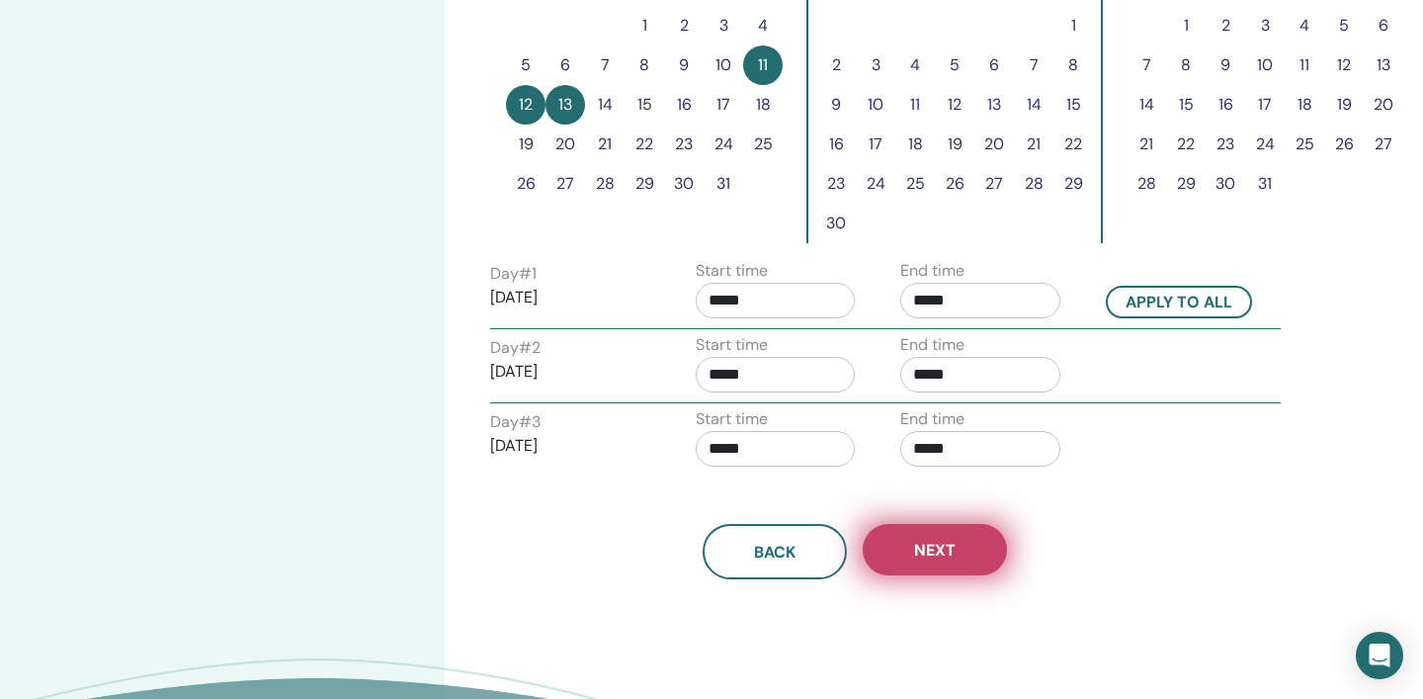
click at [949, 560] on span "Next" at bounding box center [935, 550] width 42 height 21
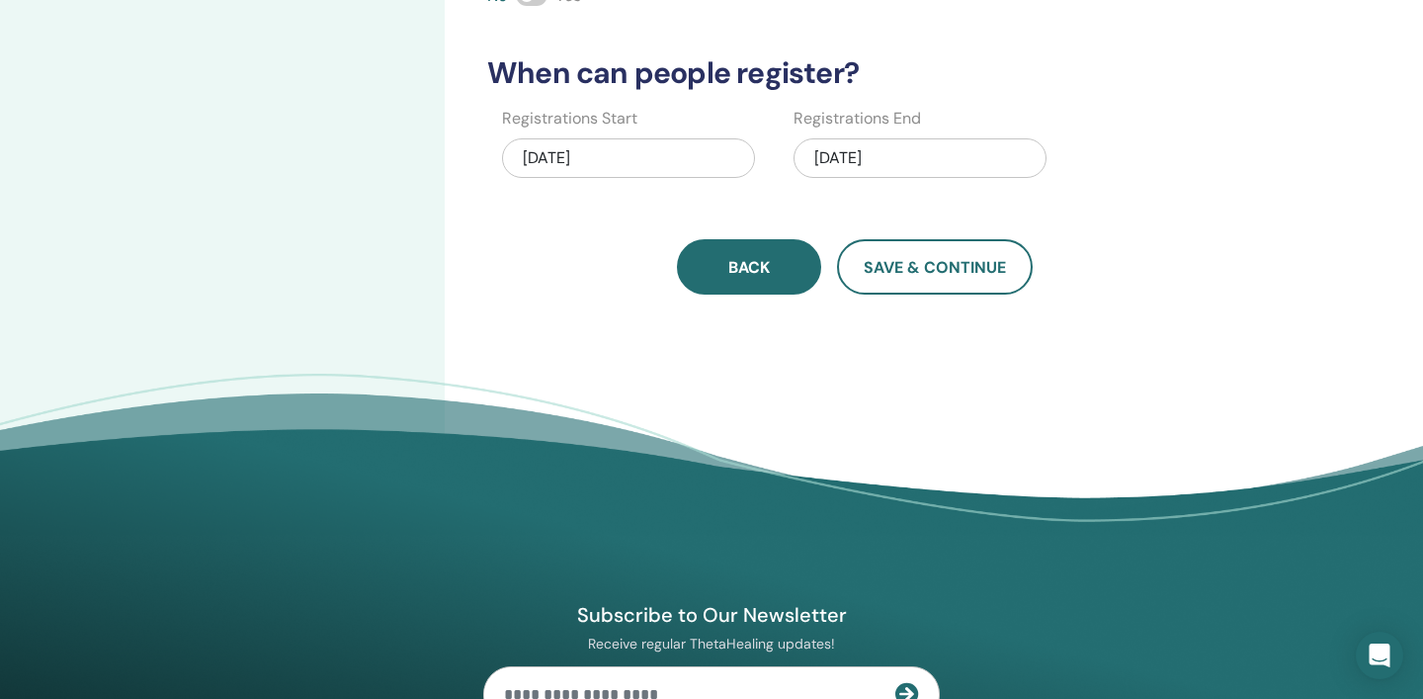
click at [750, 266] on span "Back" at bounding box center [750, 267] width 42 height 21
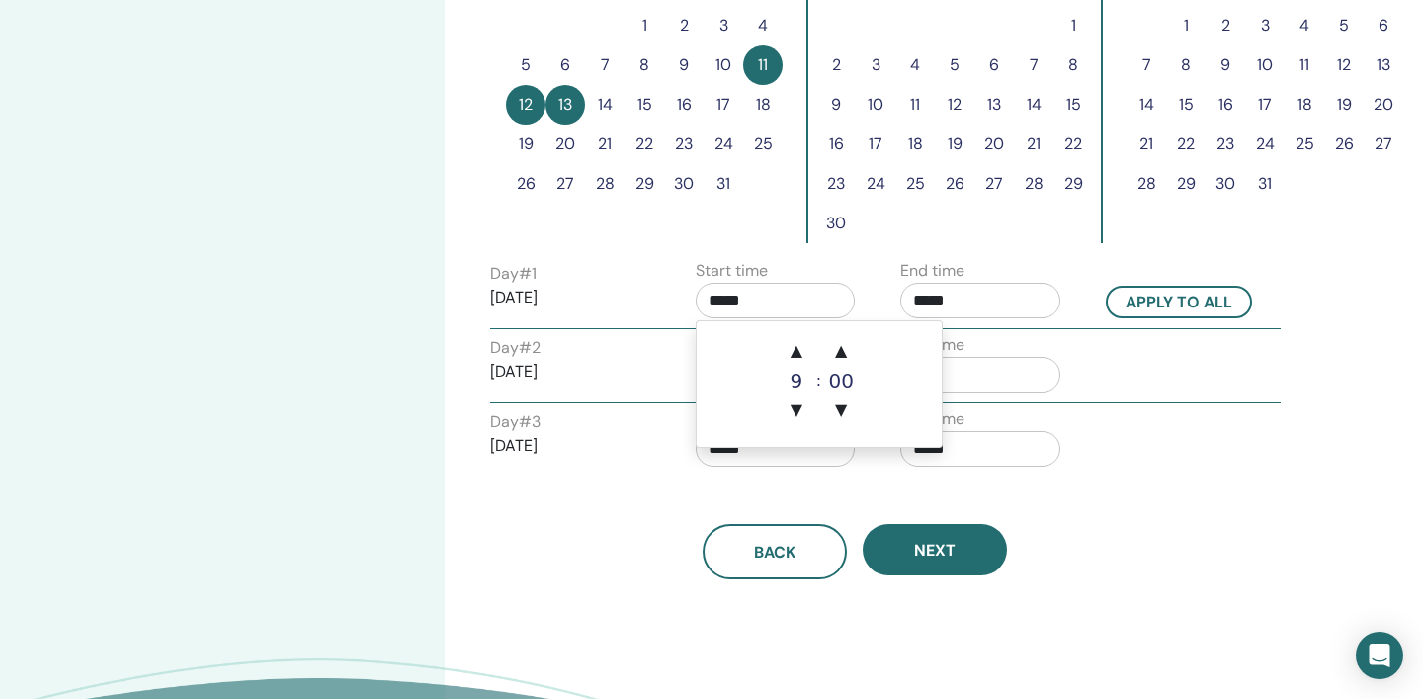
click at [760, 299] on input "*****" at bounding box center [776, 301] width 160 height 36
click at [799, 353] on span "▲" at bounding box center [797, 351] width 40 height 40
type input "*****"
click at [978, 288] on input "*****" at bounding box center [981, 301] width 160 height 36
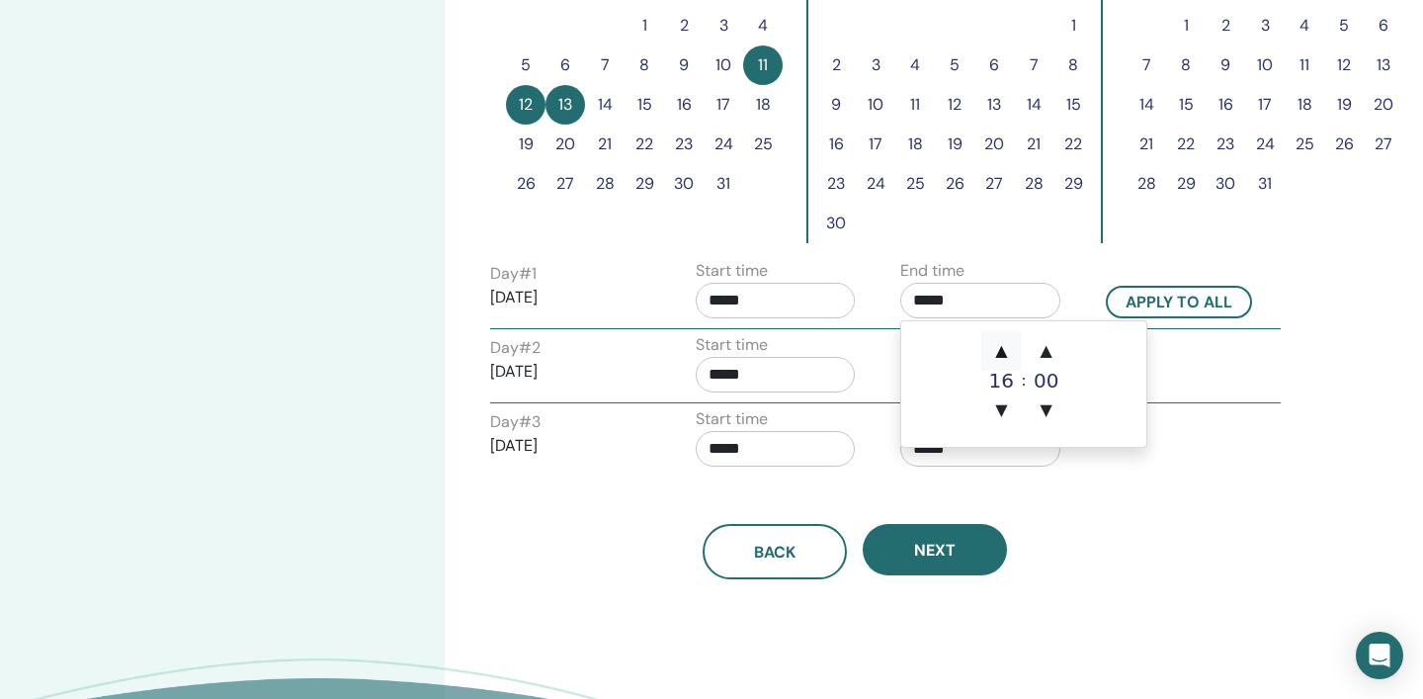
click at [1000, 354] on span "▲" at bounding box center [1002, 351] width 40 height 40
type input "*****"
click at [1257, 478] on div "Time Zone Time Zone (GMT-8) US/Alaska Seminar Date and Time Start date End date…" at bounding box center [919, 157] width 949 height 1398
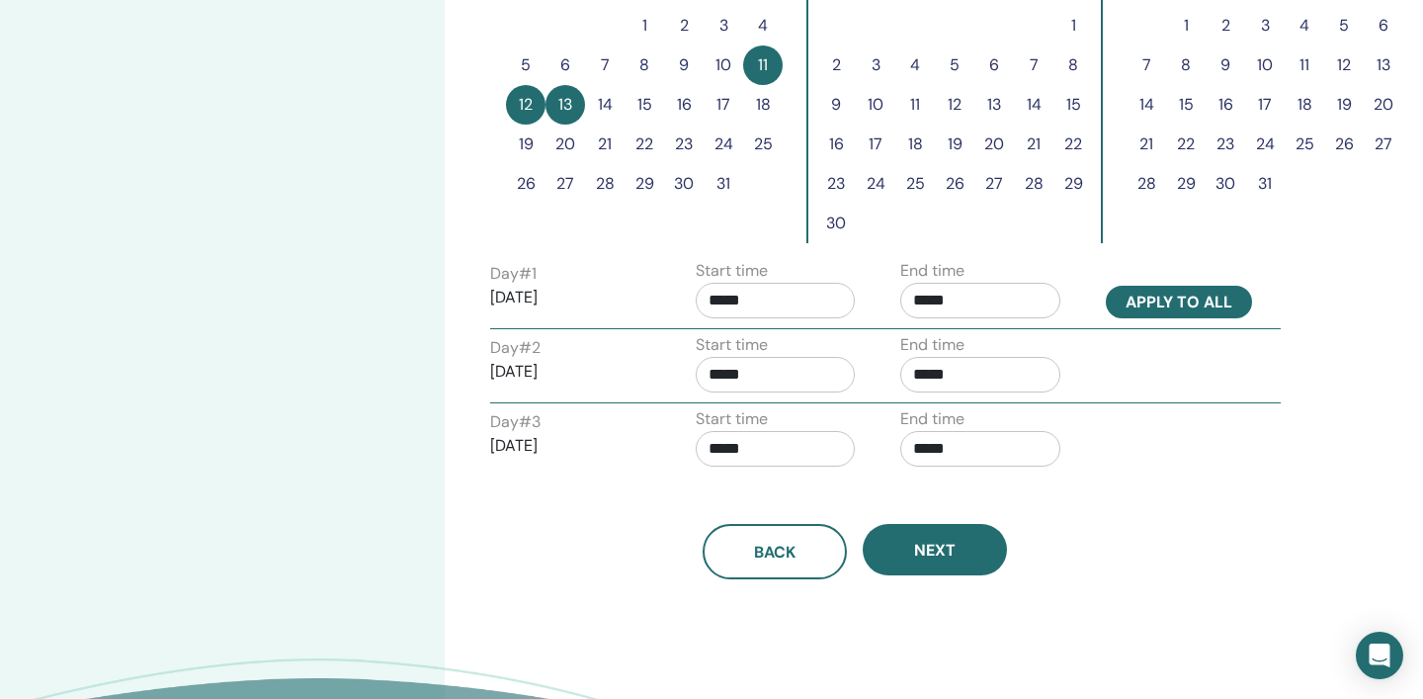
click at [1178, 304] on button "Apply to all" at bounding box center [1179, 302] width 146 height 33
type input "*****"
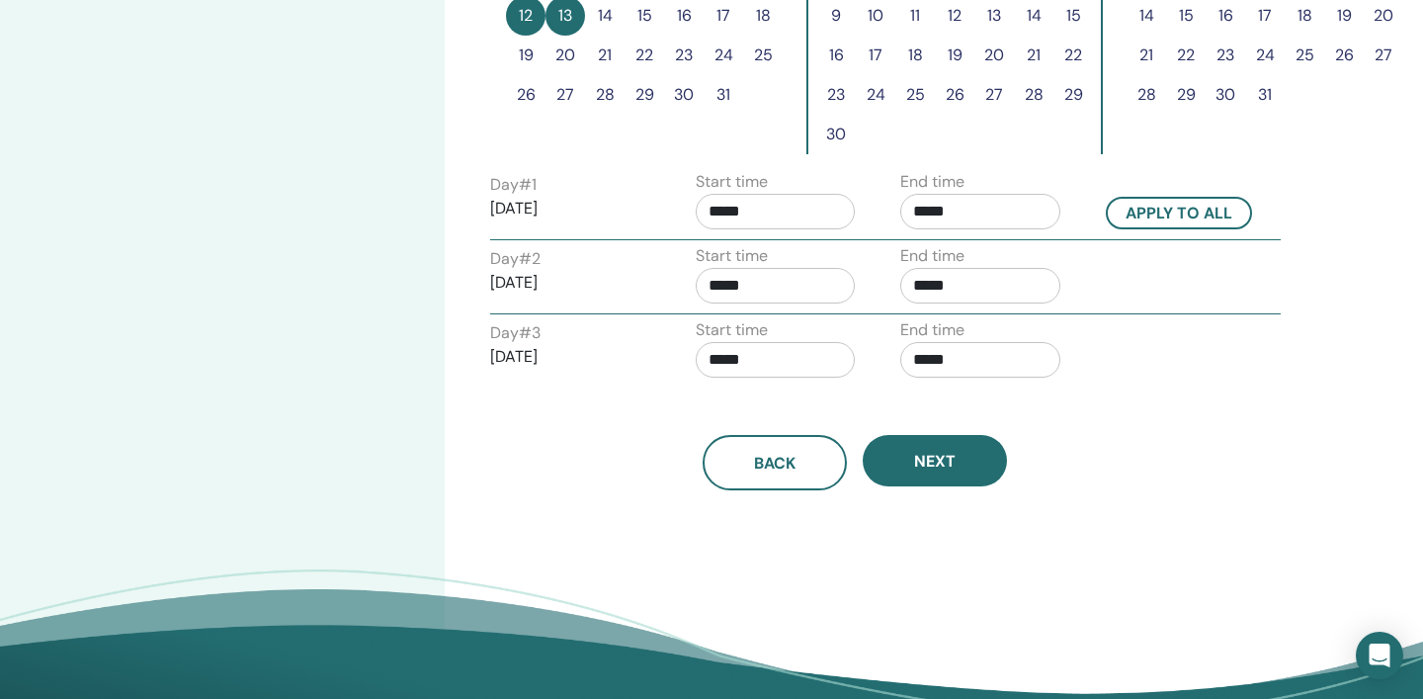
scroll to position [714, 0]
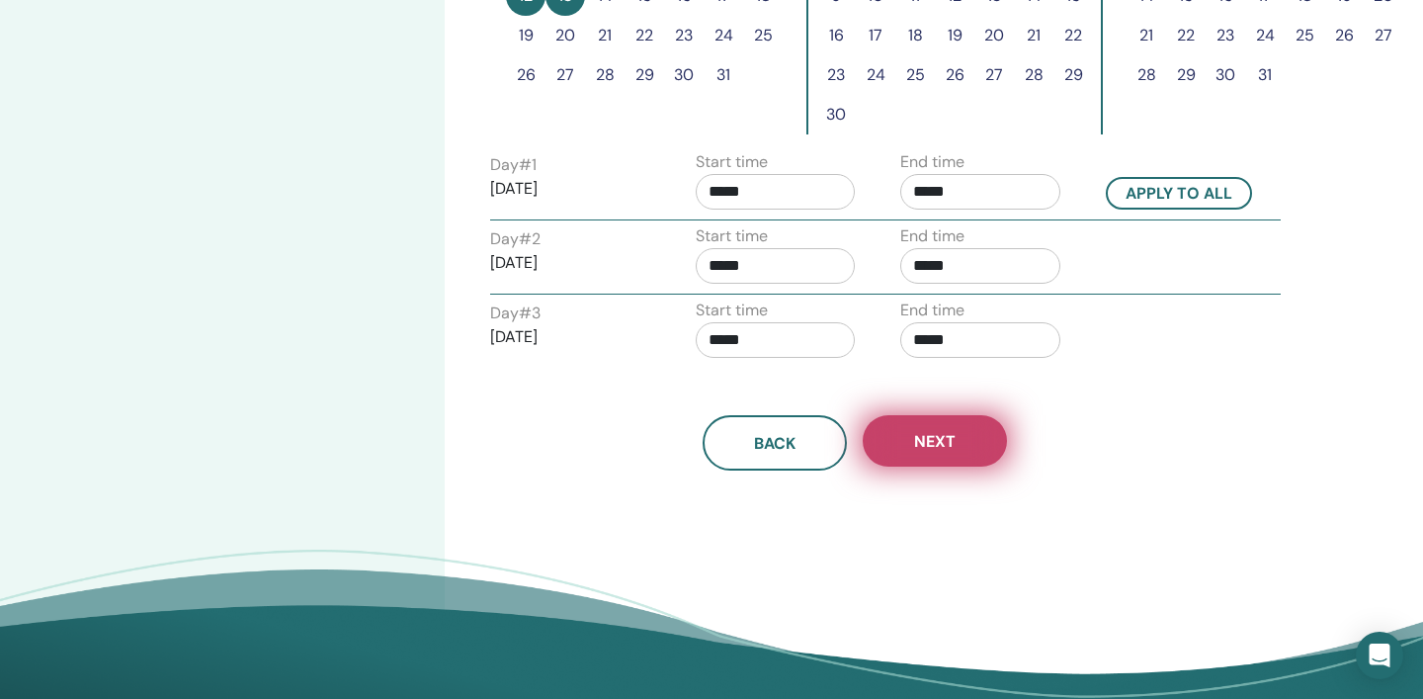
click at [952, 448] on span "Next" at bounding box center [935, 441] width 42 height 21
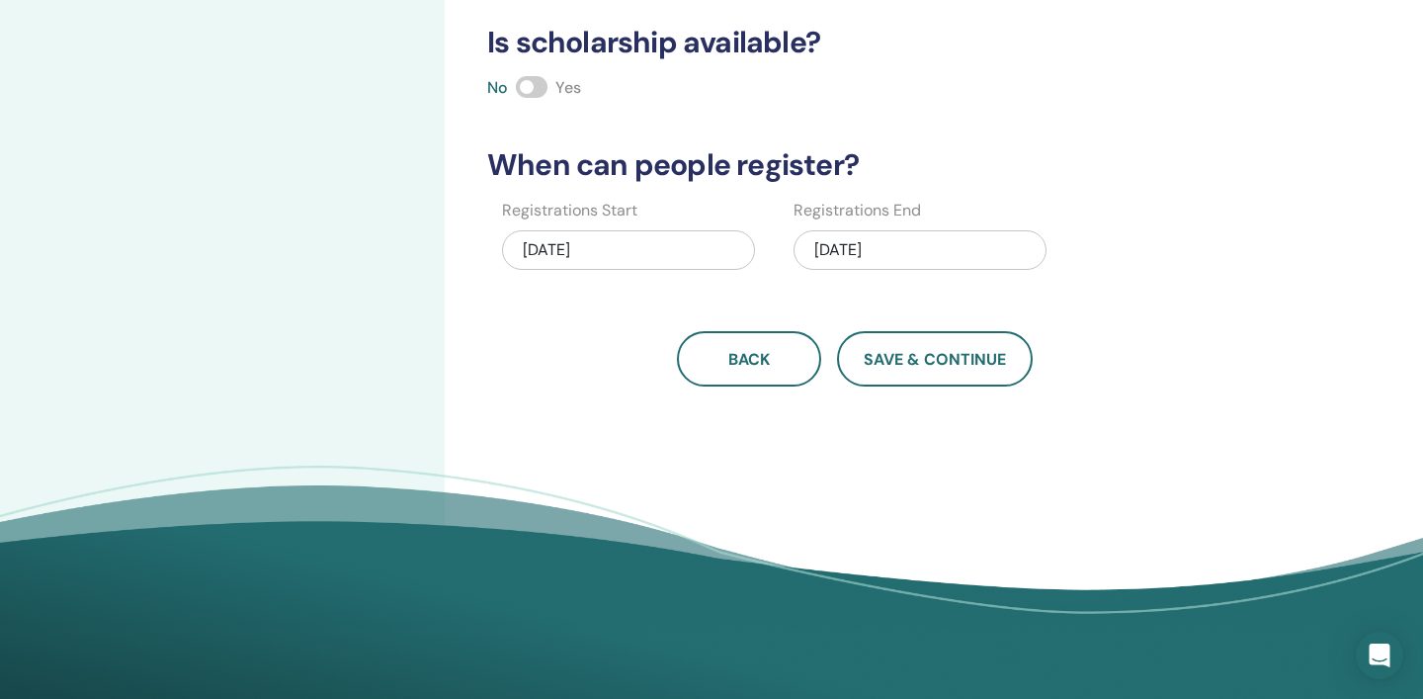
scroll to position [512, 0]
click at [862, 249] on div "10/13/2025" at bounding box center [920, 251] width 253 height 40
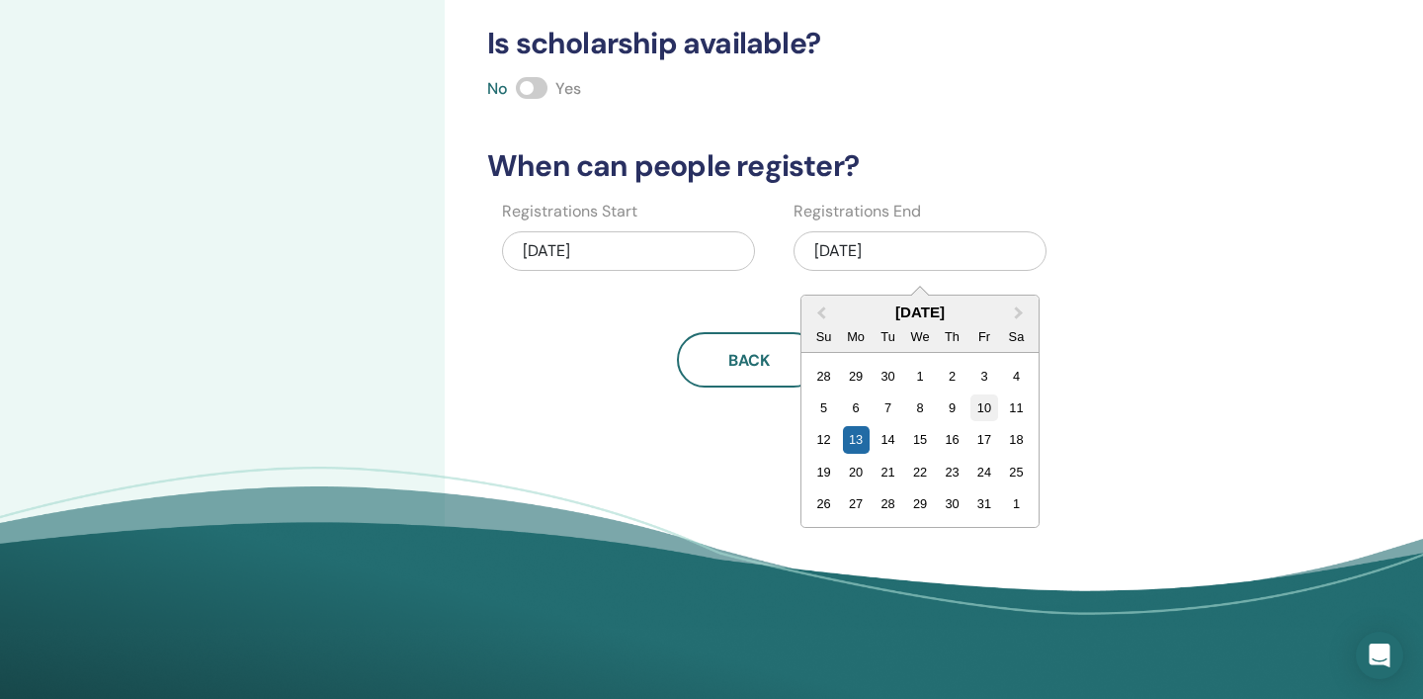
click at [987, 407] on div "10" at bounding box center [984, 407] width 27 height 27
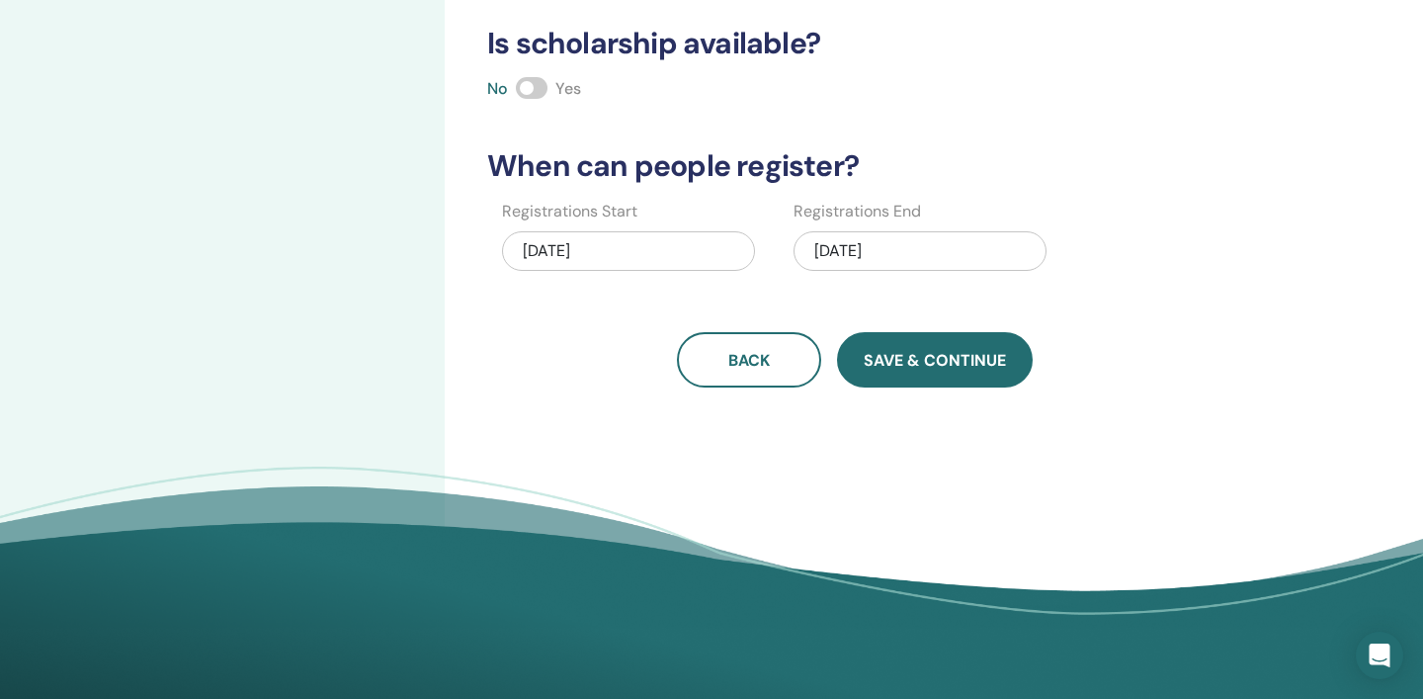
click at [935, 348] on button "Save & Continue" at bounding box center [935, 359] width 196 height 55
click at [897, 246] on div "10/10/2025" at bounding box center [920, 251] width 253 height 40
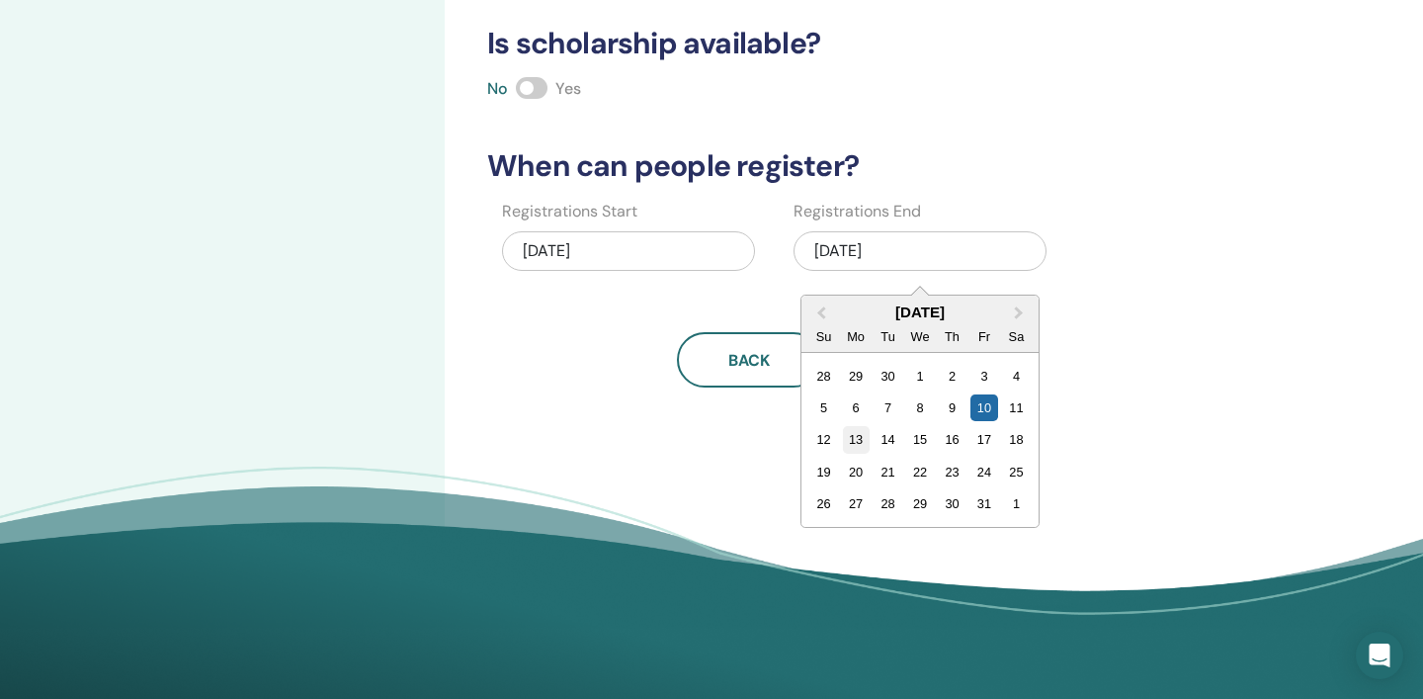
click at [856, 445] on div "13" at bounding box center [855, 439] width 27 height 27
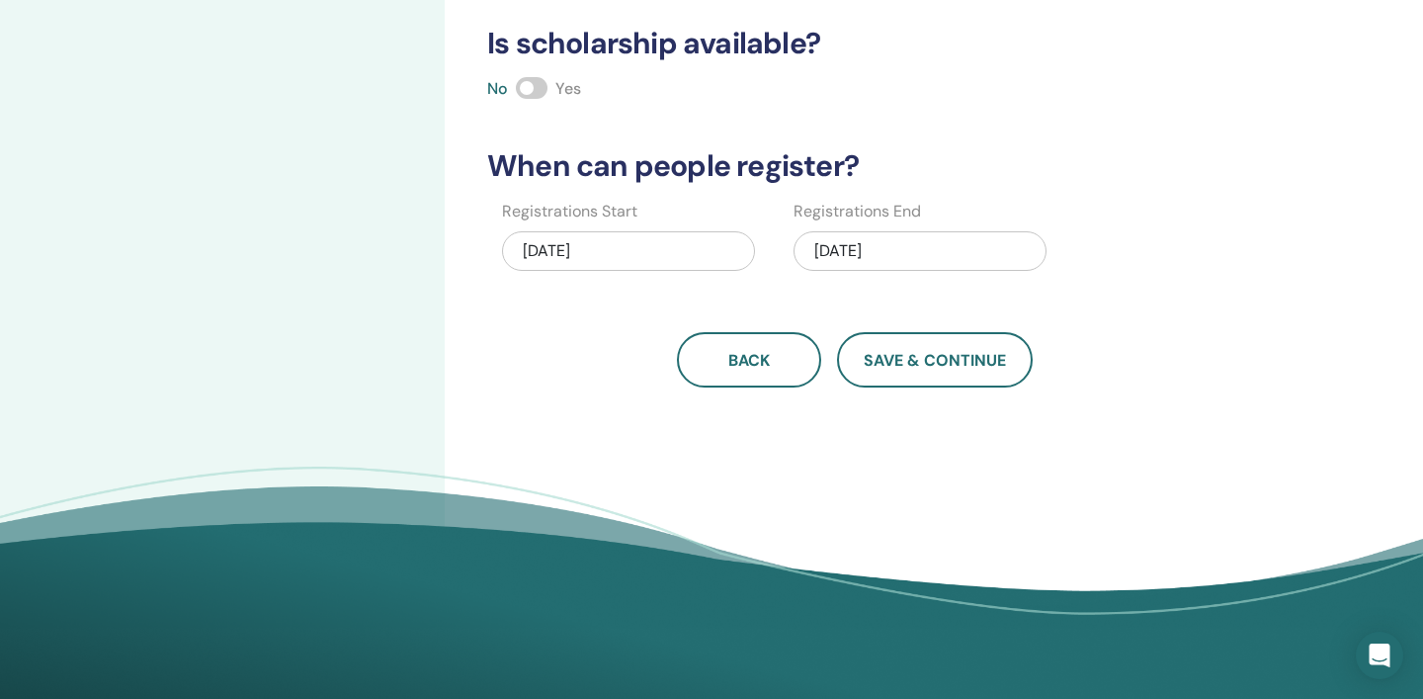
click at [650, 249] on div "[DATE]" at bounding box center [628, 251] width 253 height 40
click at [942, 247] on div "10/13/2025" at bounding box center [920, 251] width 253 height 40
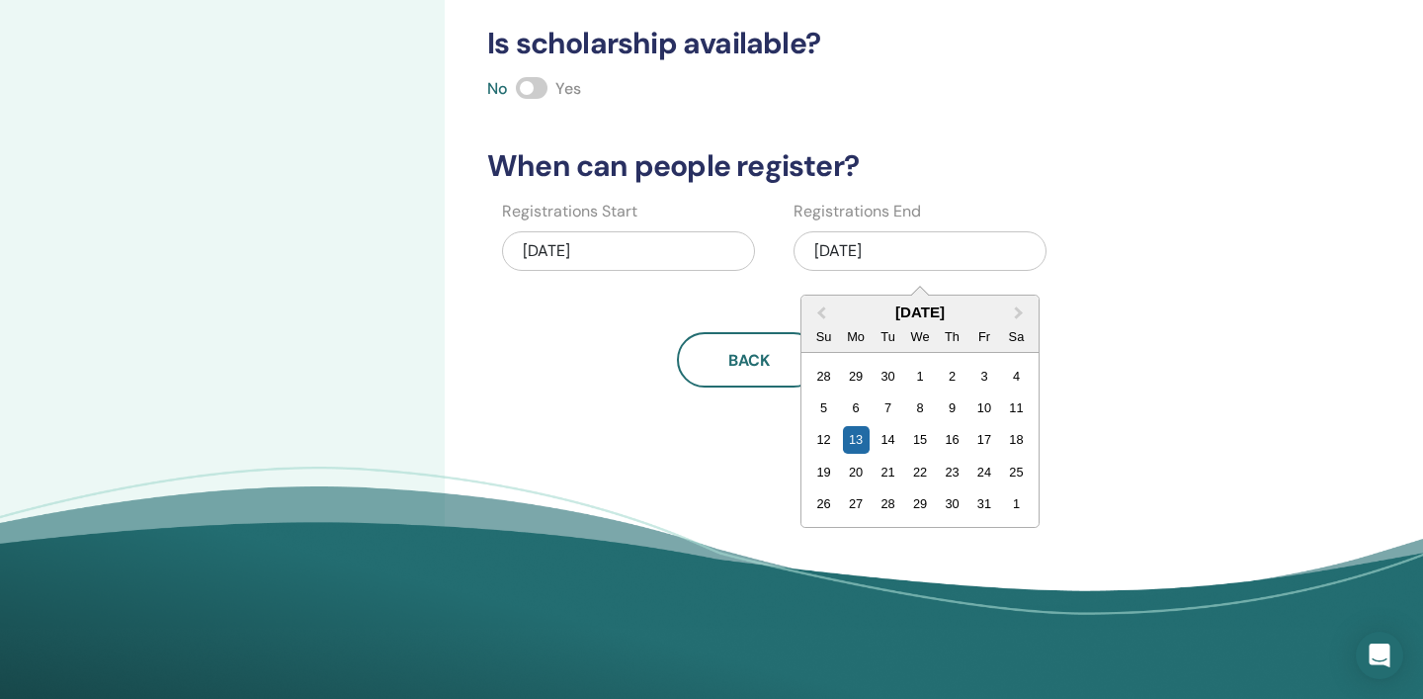
click at [672, 256] on div "[DATE]" at bounding box center [628, 251] width 253 height 40
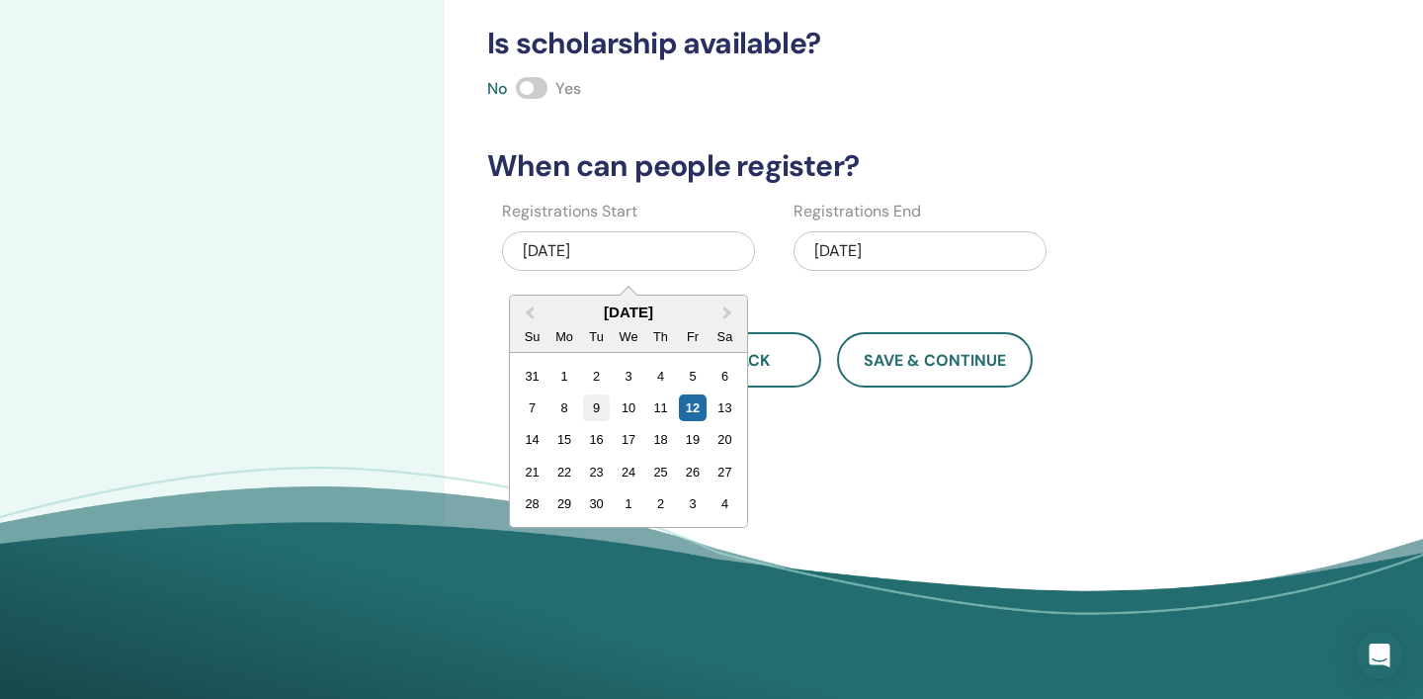
click at [592, 407] on div "9" at bounding box center [596, 407] width 27 height 27
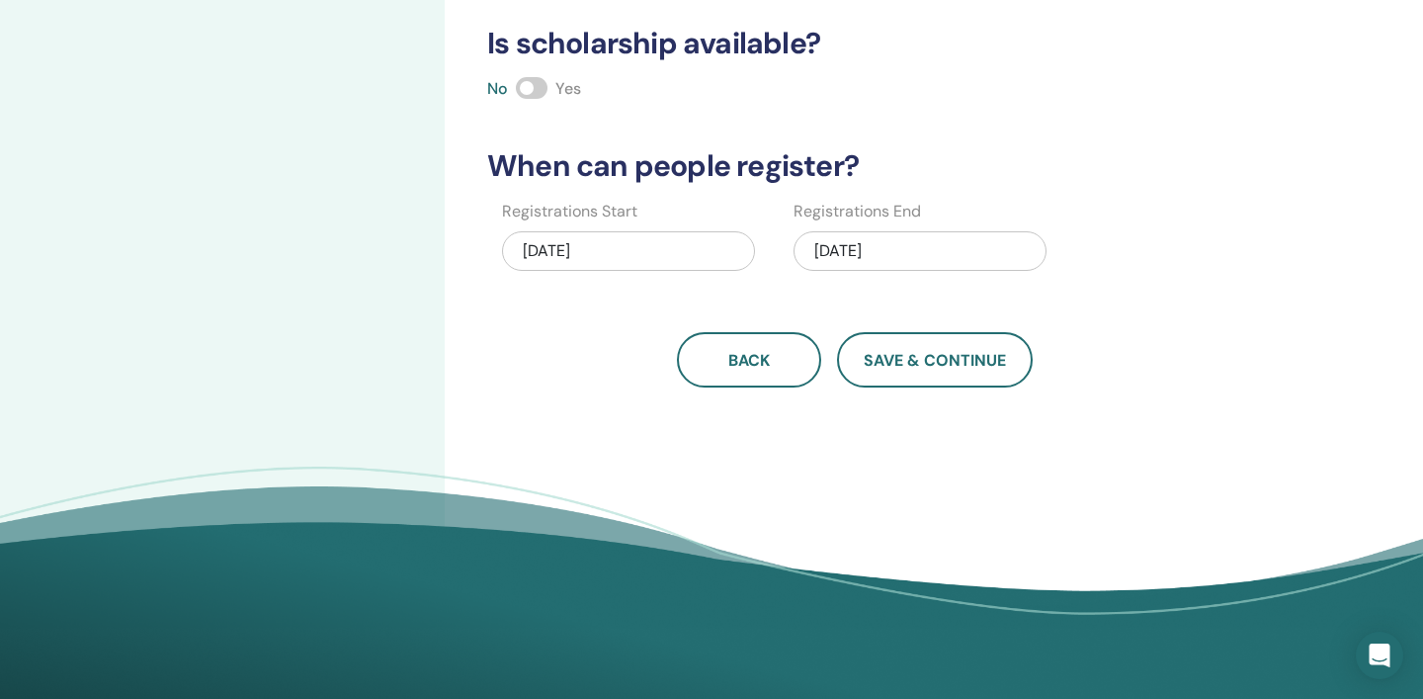
click at [931, 250] on div "10/13/2025" at bounding box center [920, 251] width 253 height 40
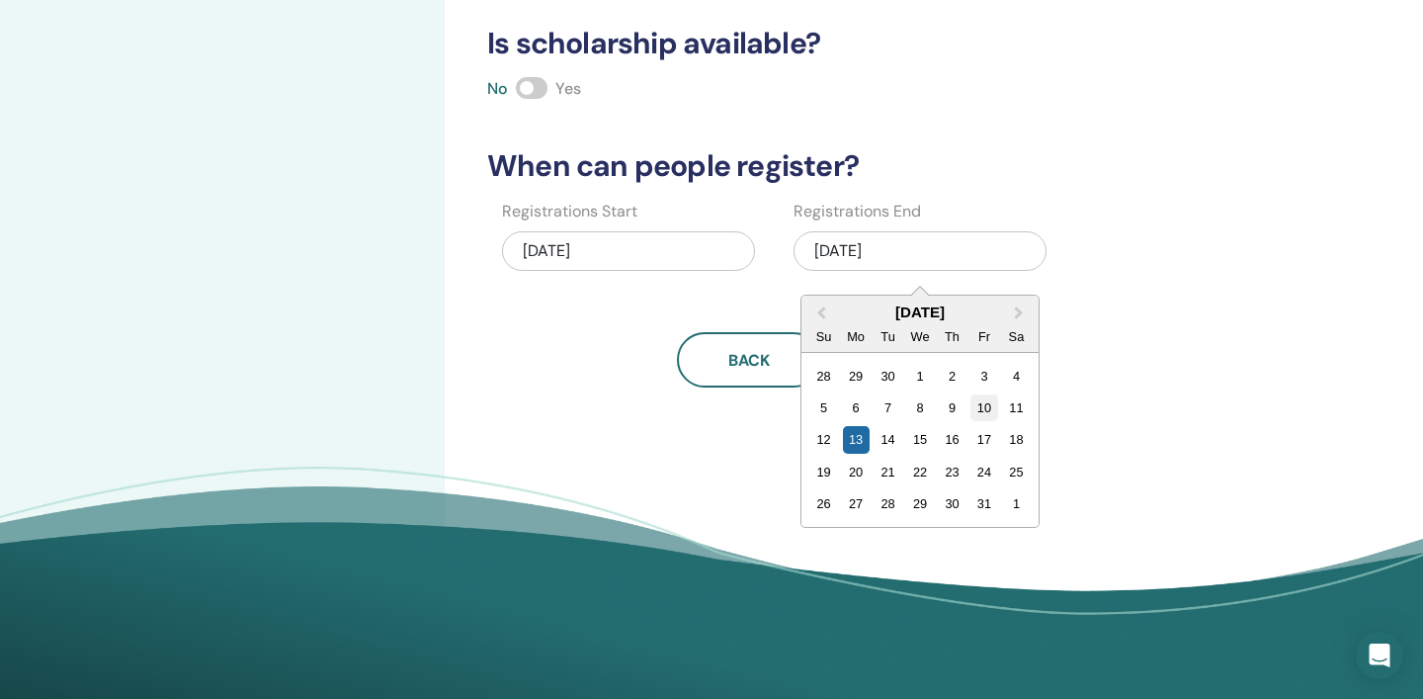
click at [985, 407] on div "10" at bounding box center [984, 407] width 27 height 27
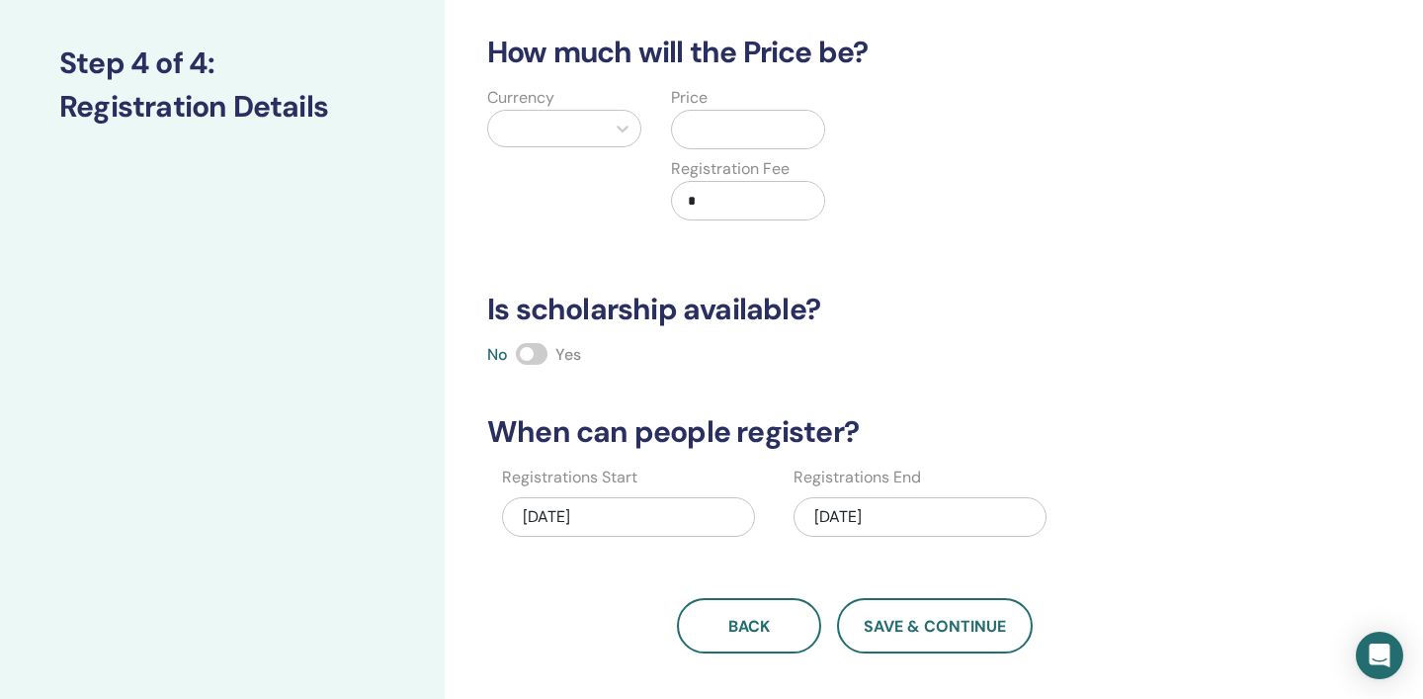
scroll to position [245, 0]
click at [666, 515] on div "09/09/2025" at bounding box center [628, 518] width 253 height 40
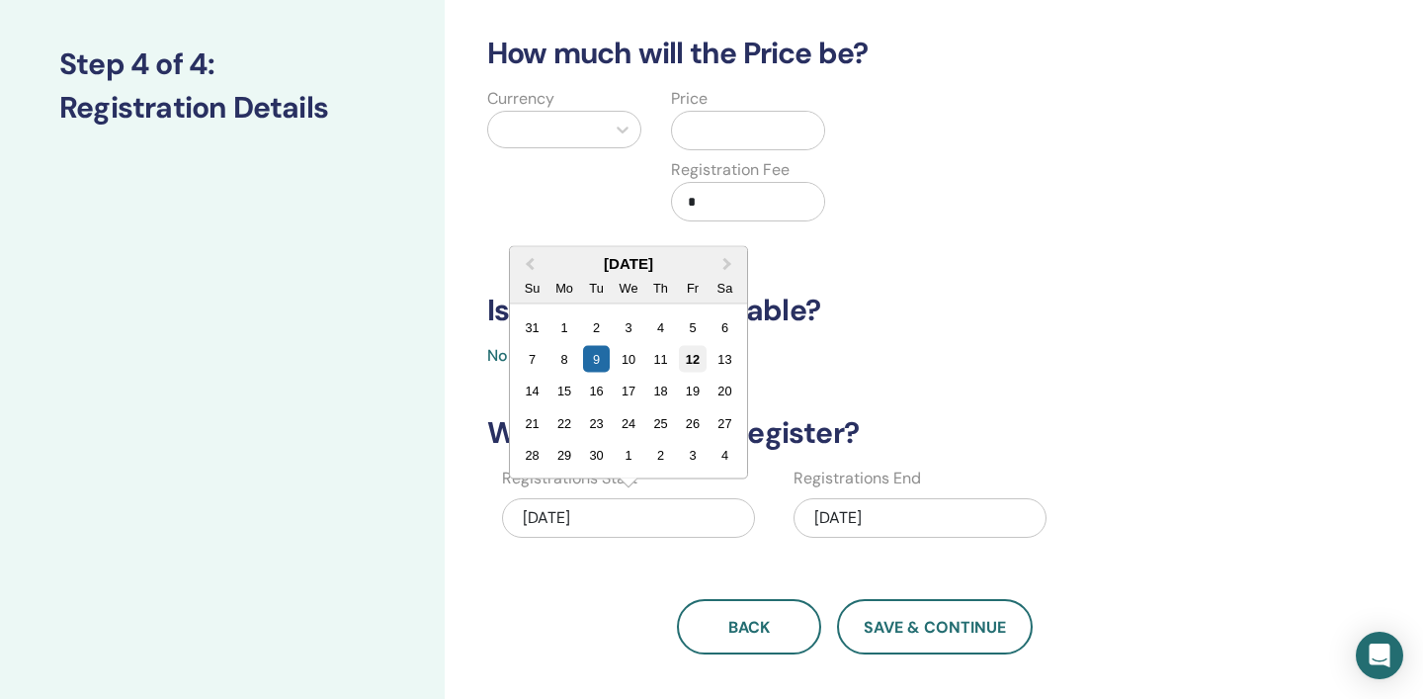
click at [695, 362] on div "12" at bounding box center [692, 359] width 27 height 27
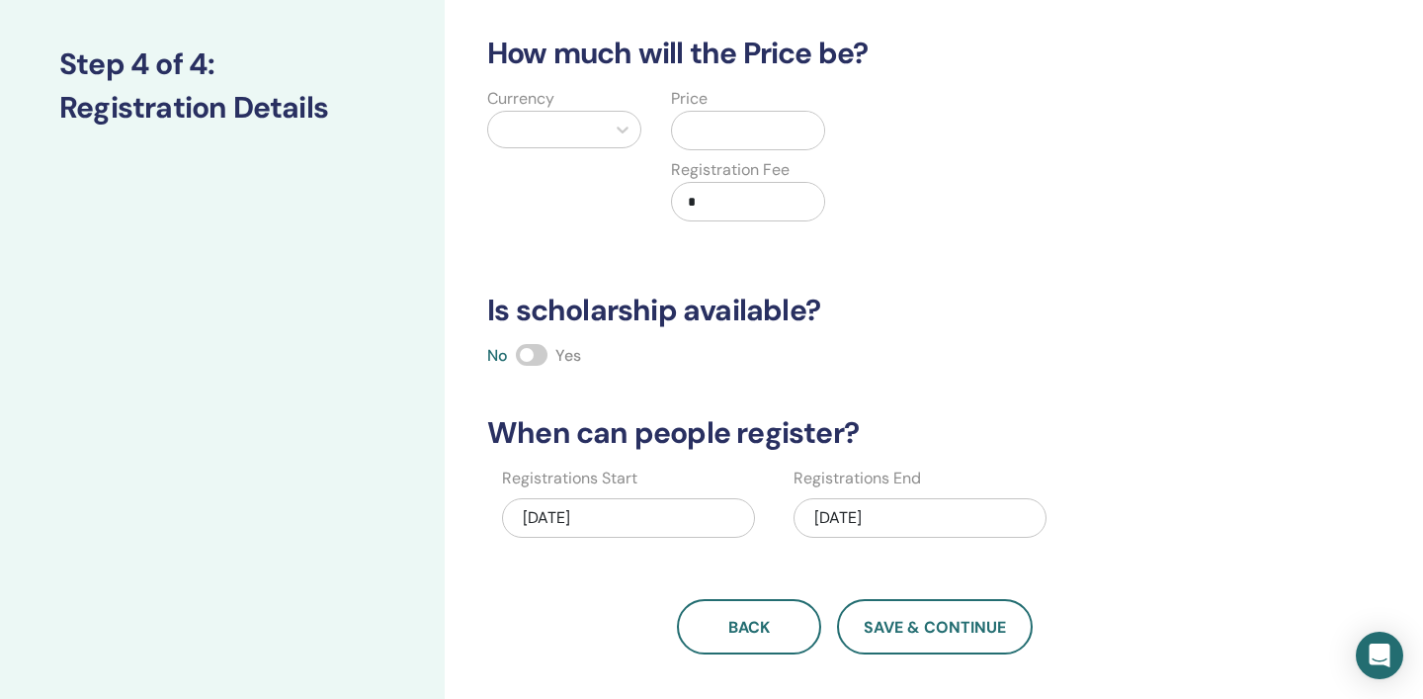
click at [865, 518] on div "10/10/2025" at bounding box center [920, 518] width 253 height 40
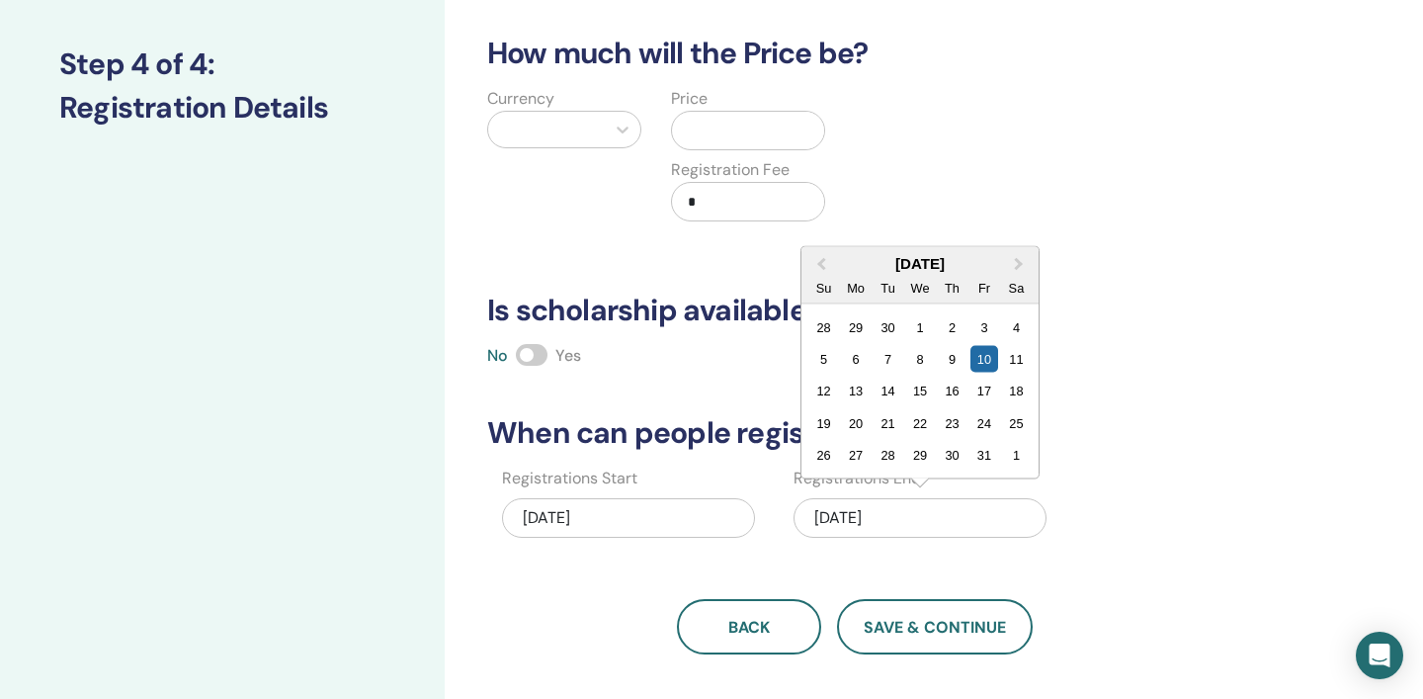
click at [1185, 573] on div "How many people can attend? Number of Seats * How much will the Price be? Curre…" at bounding box center [854, 260] width 759 height 789
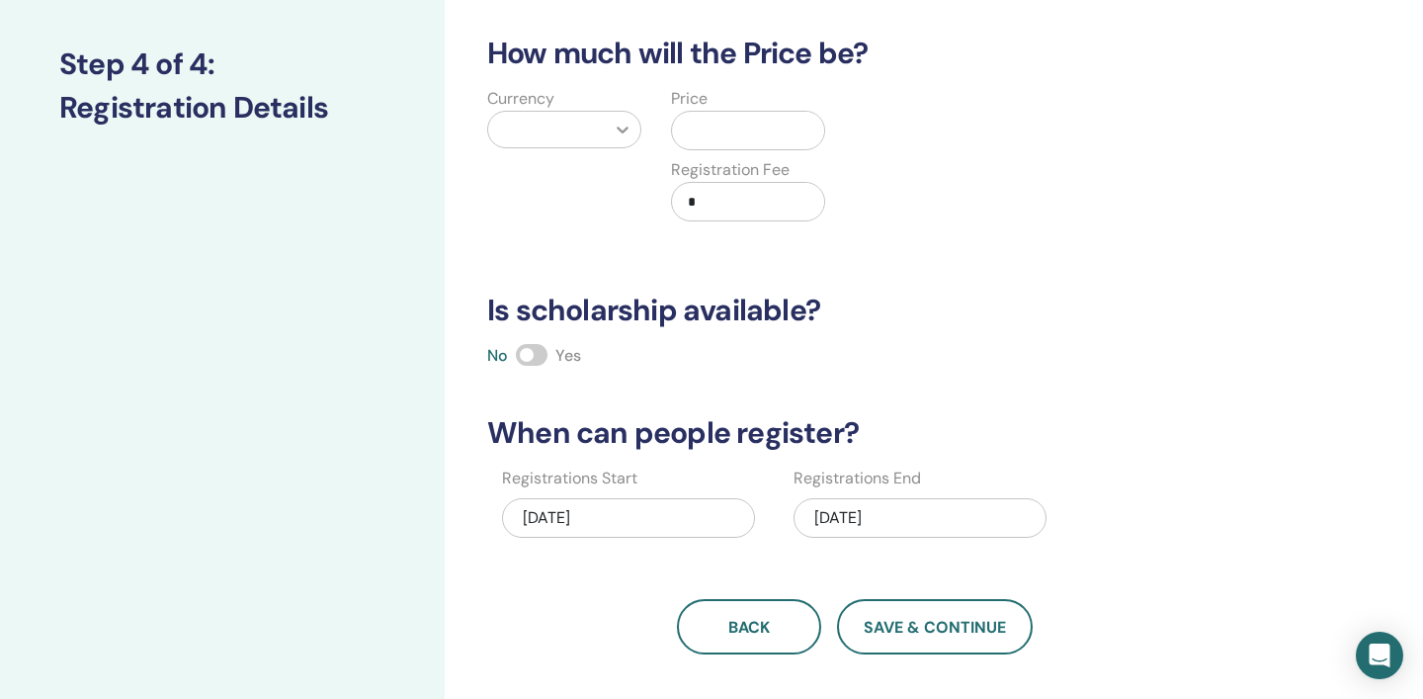
click at [619, 128] on icon at bounding box center [623, 130] width 12 height 7
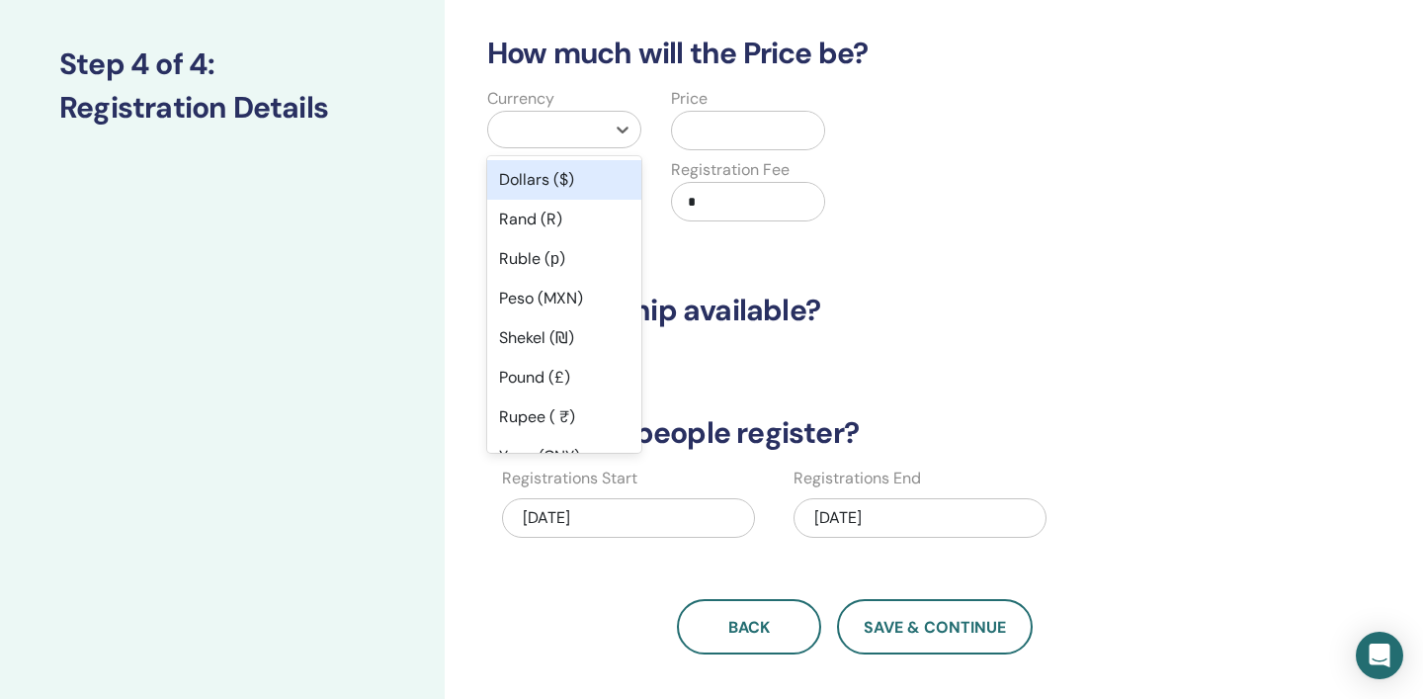
click at [576, 187] on div "Dollars ($)" at bounding box center [564, 180] width 154 height 40
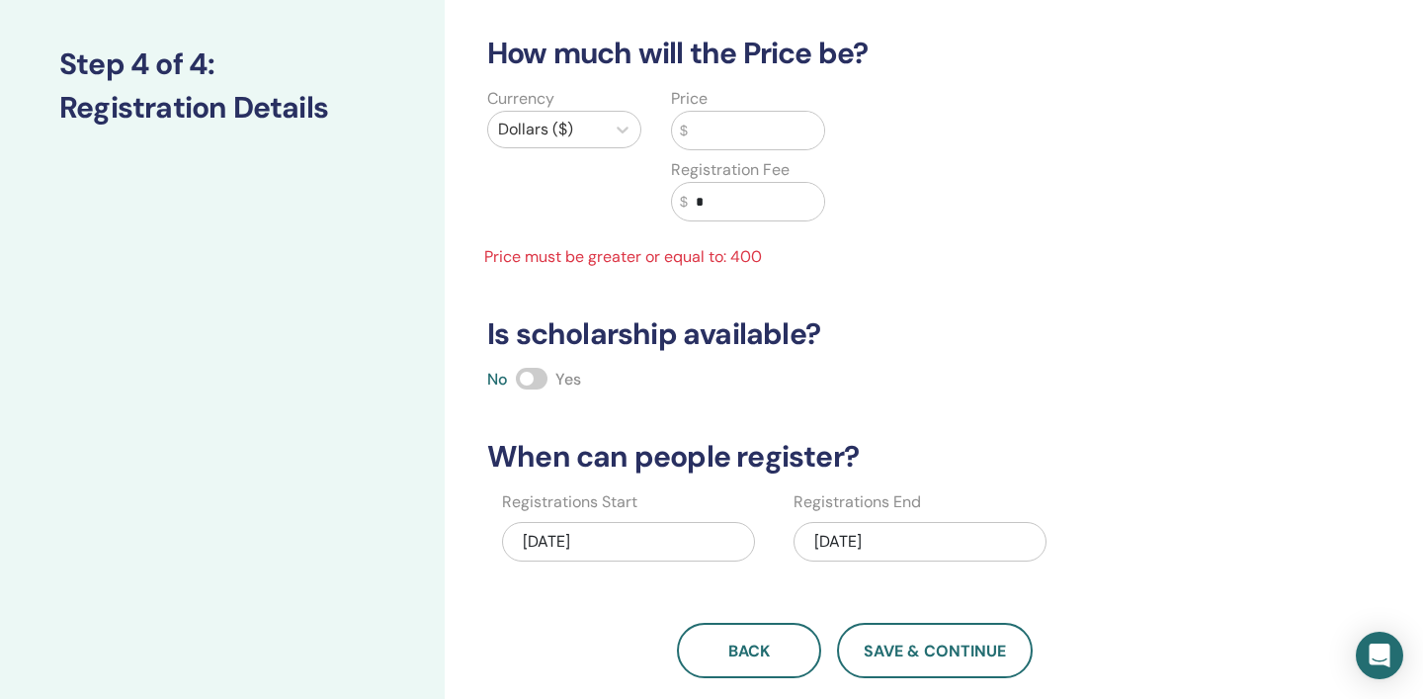
click at [728, 131] on input "text" at bounding box center [756, 131] width 136 height 38
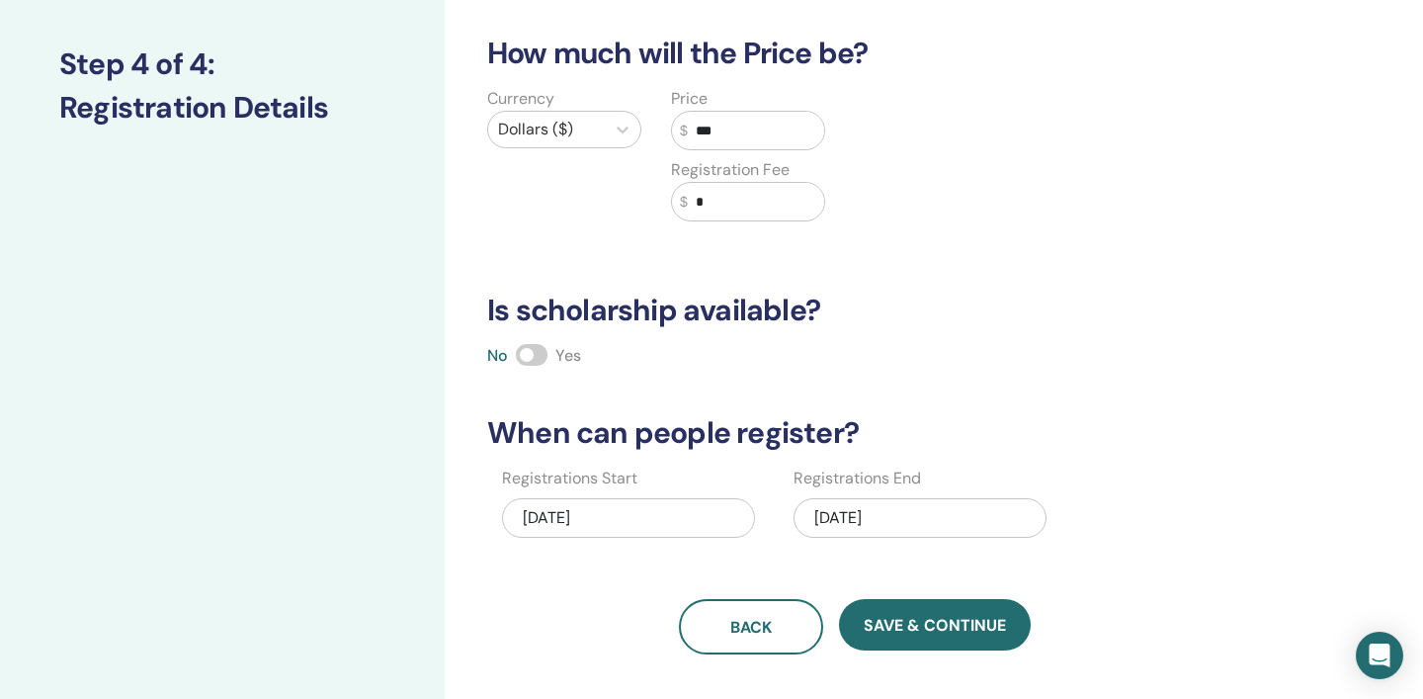
type input "***"
click at [1195, 269] on div "How many people can attend? Number of Seats * How much will the Price be? Curre…" at bounding box center [854, 260] width 759 height 789
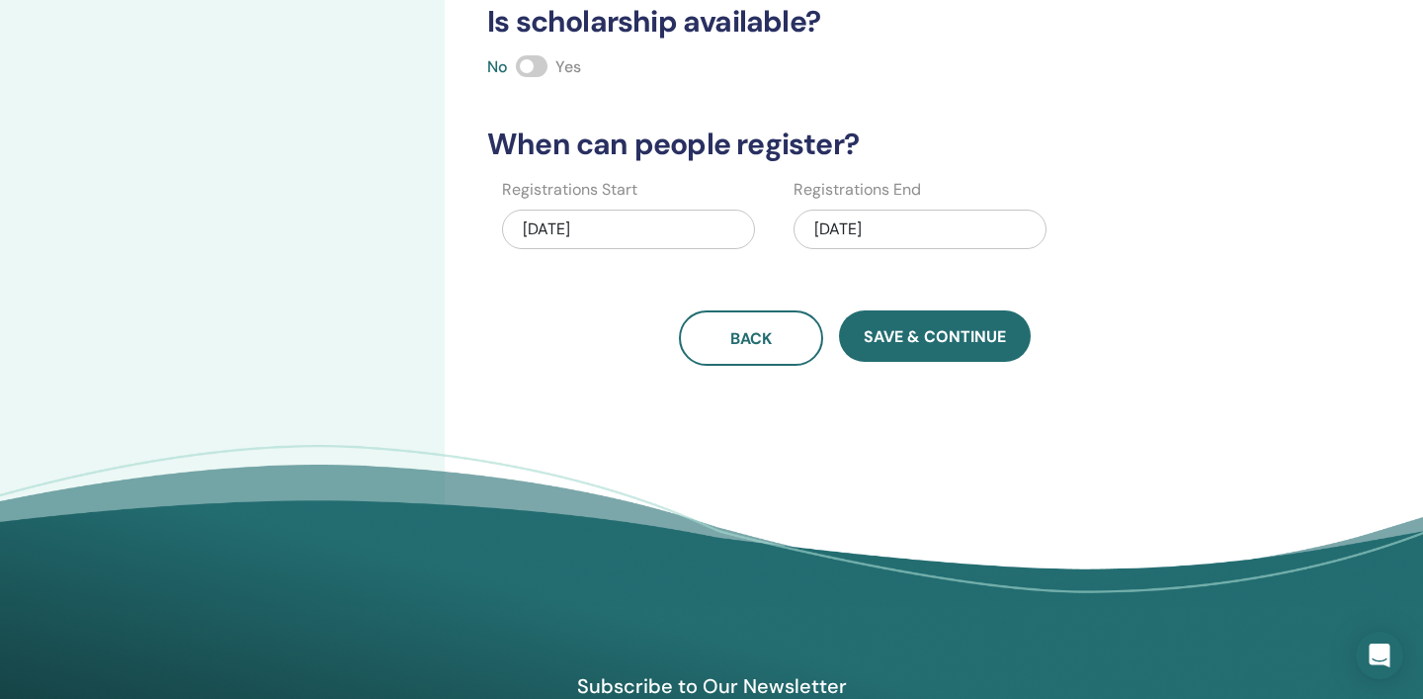
scroll to position [535, 0]
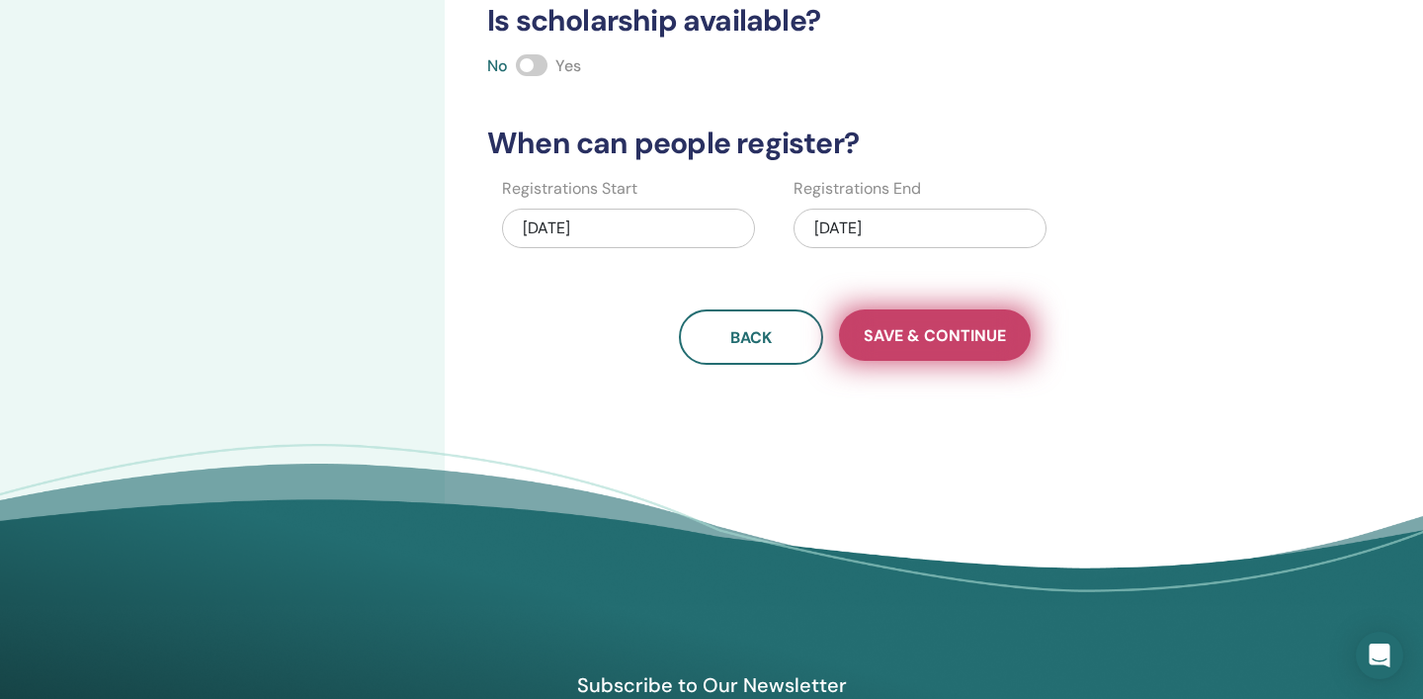
click at [942, 332] on span "Save & Continue" at bounding box center [935, 335] width 142 height 21
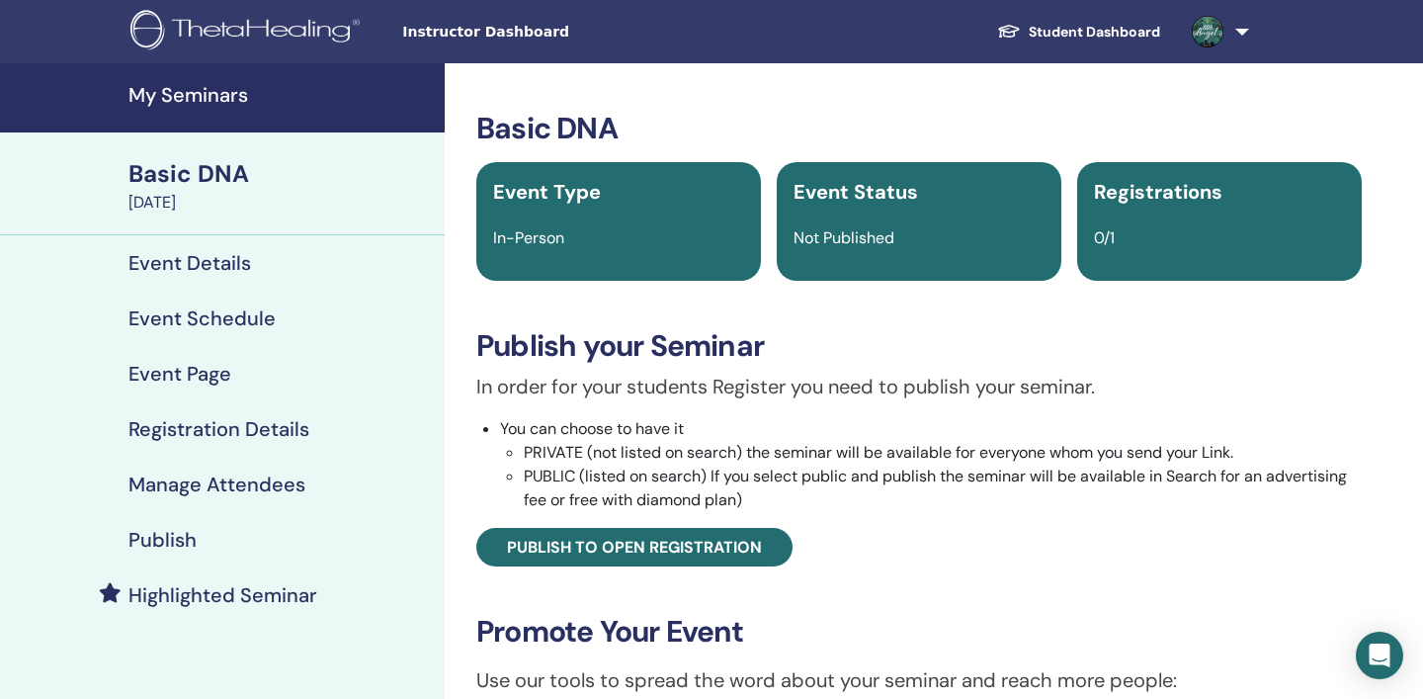
click at [219, 94] on h4 "My Seminars" at bounding box center [281, 95] width 304 height 24
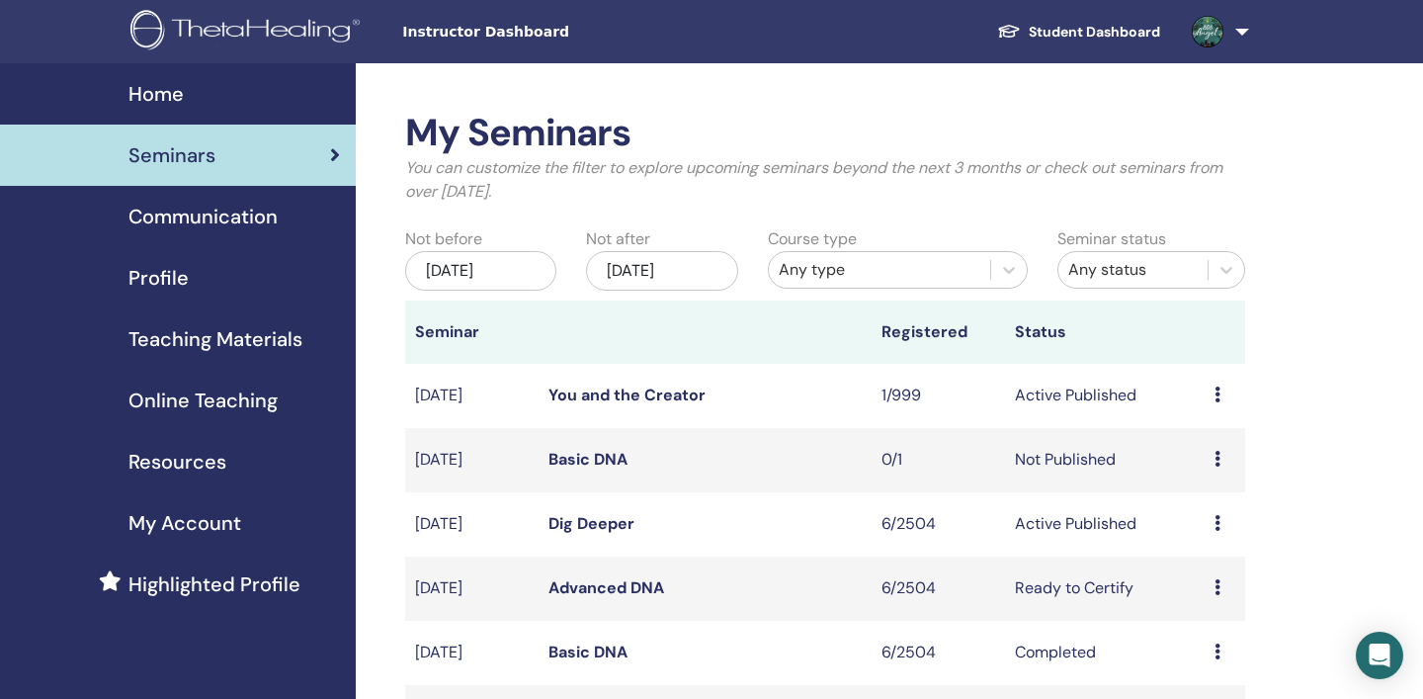
click at [168, 91] on span "Home" at bounding box center [156, 94] width 55 height 30
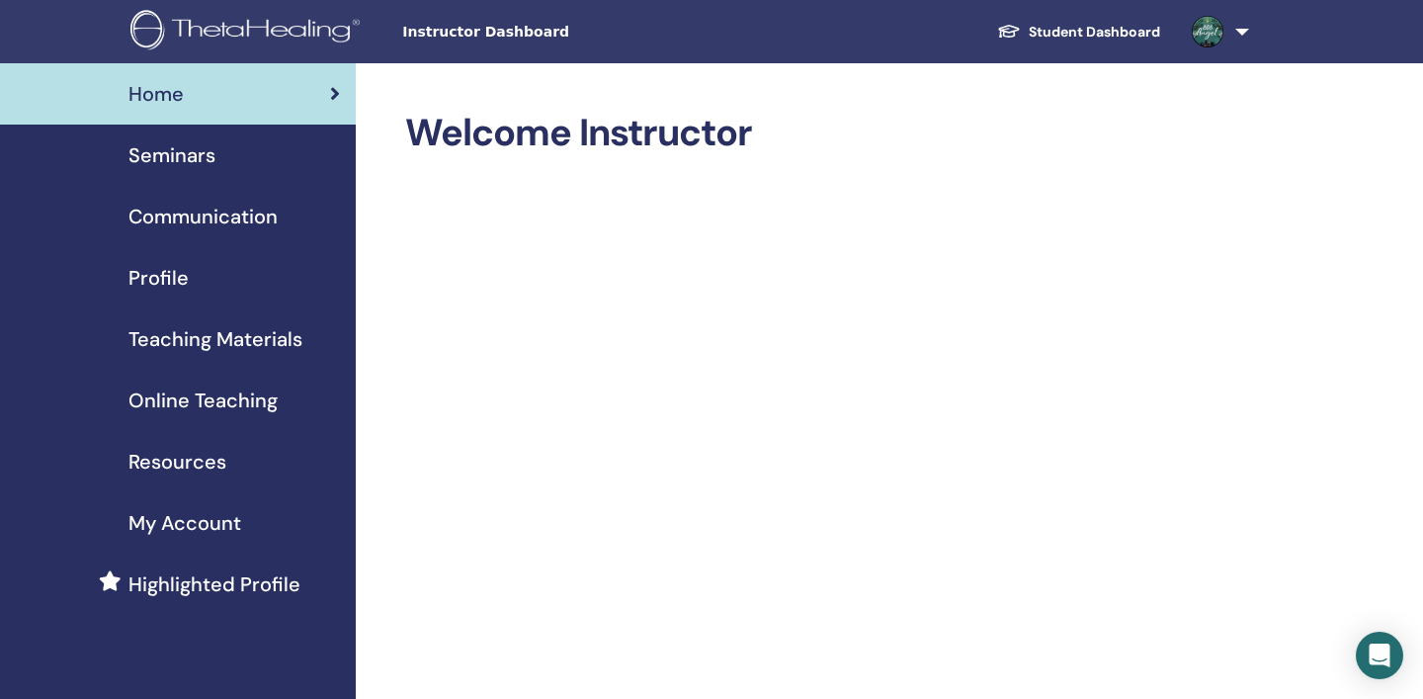
click at [176, 151] on span "Seminars" at bounding box center [172, 155] width 87 height 30
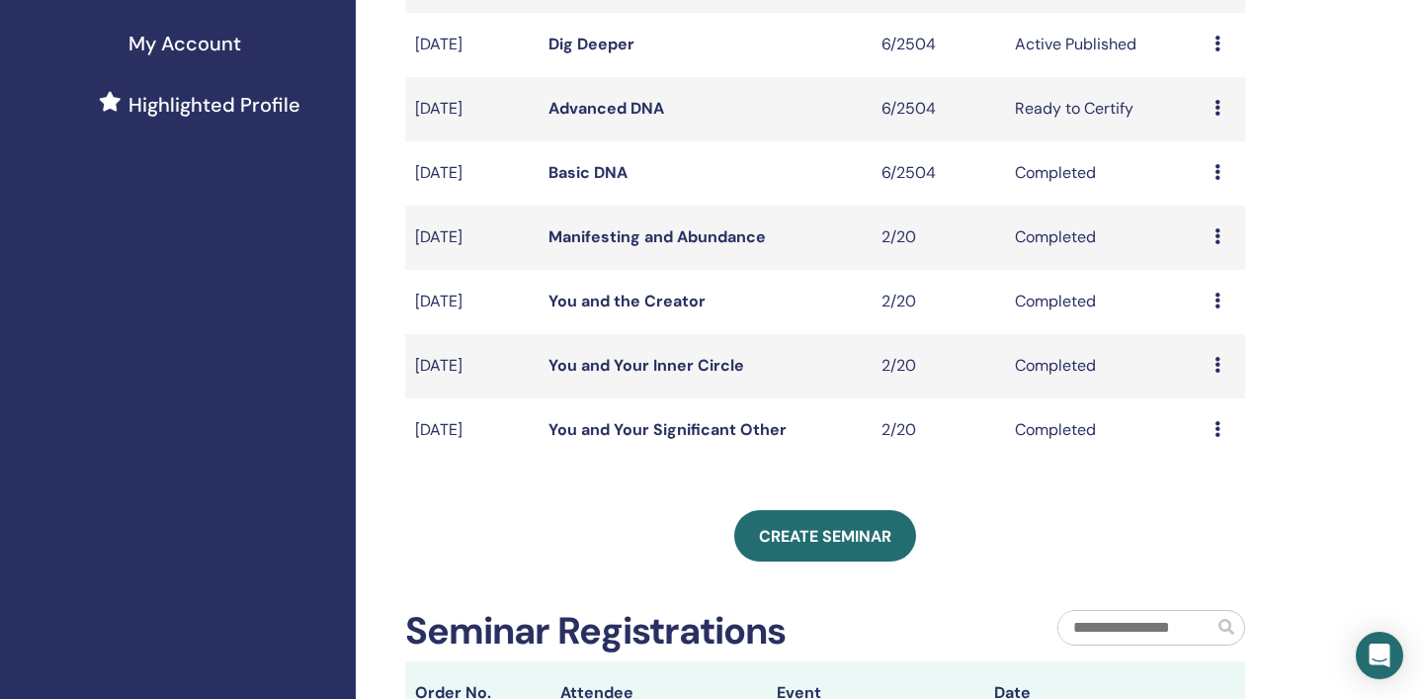
scroll to position [493, 0]
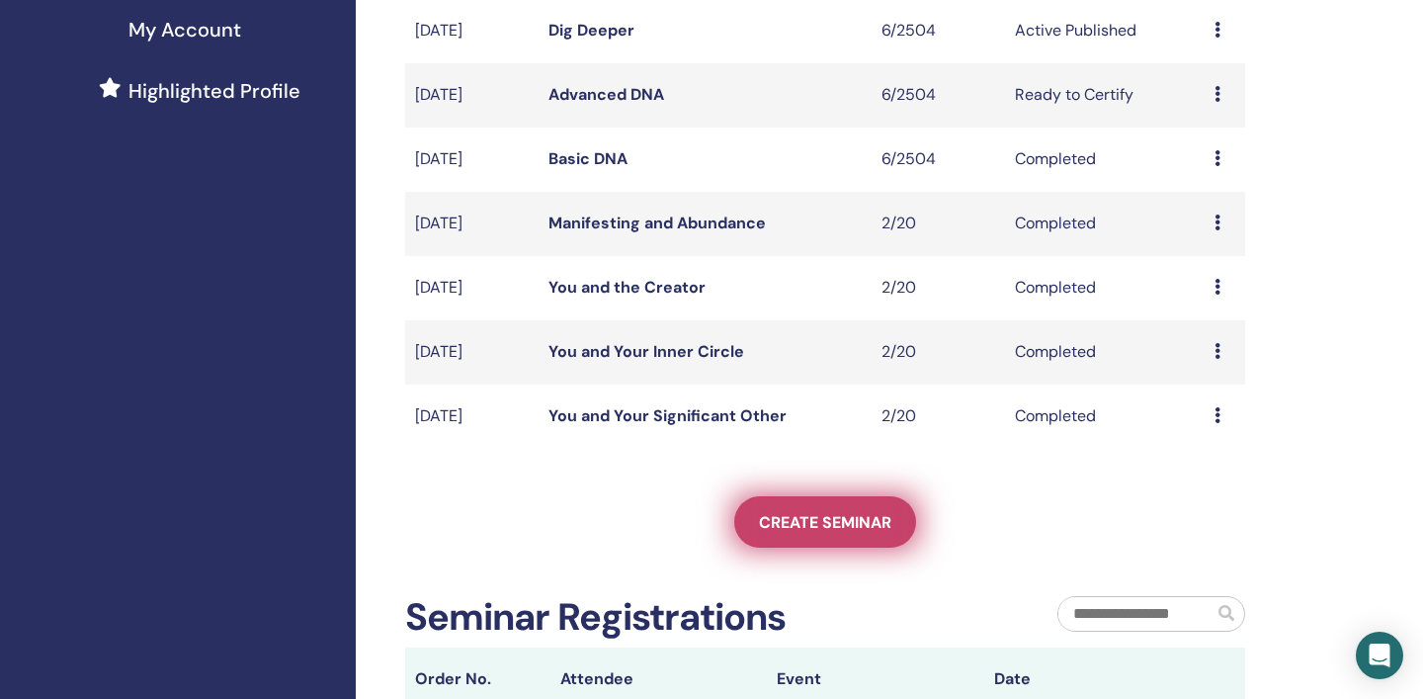
click at [854, 522] on span "Create seminar" at bounding box center [825, 522] width 132 height 21
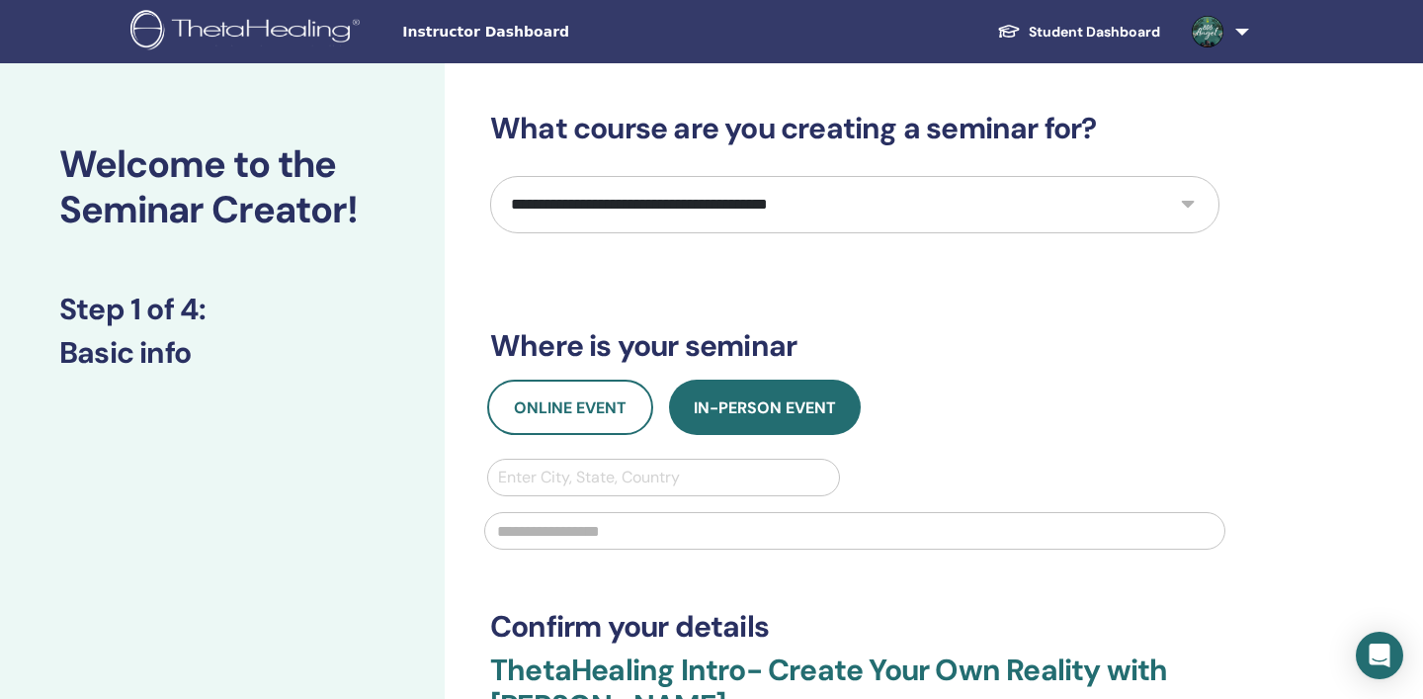
click at [1186, 205] on select "**********" at bounding box center [855, 204] width 730 height 57
select select "*"
click at [490, 176] on select "**********" at bounding box center [855, 204] width 730 height 57
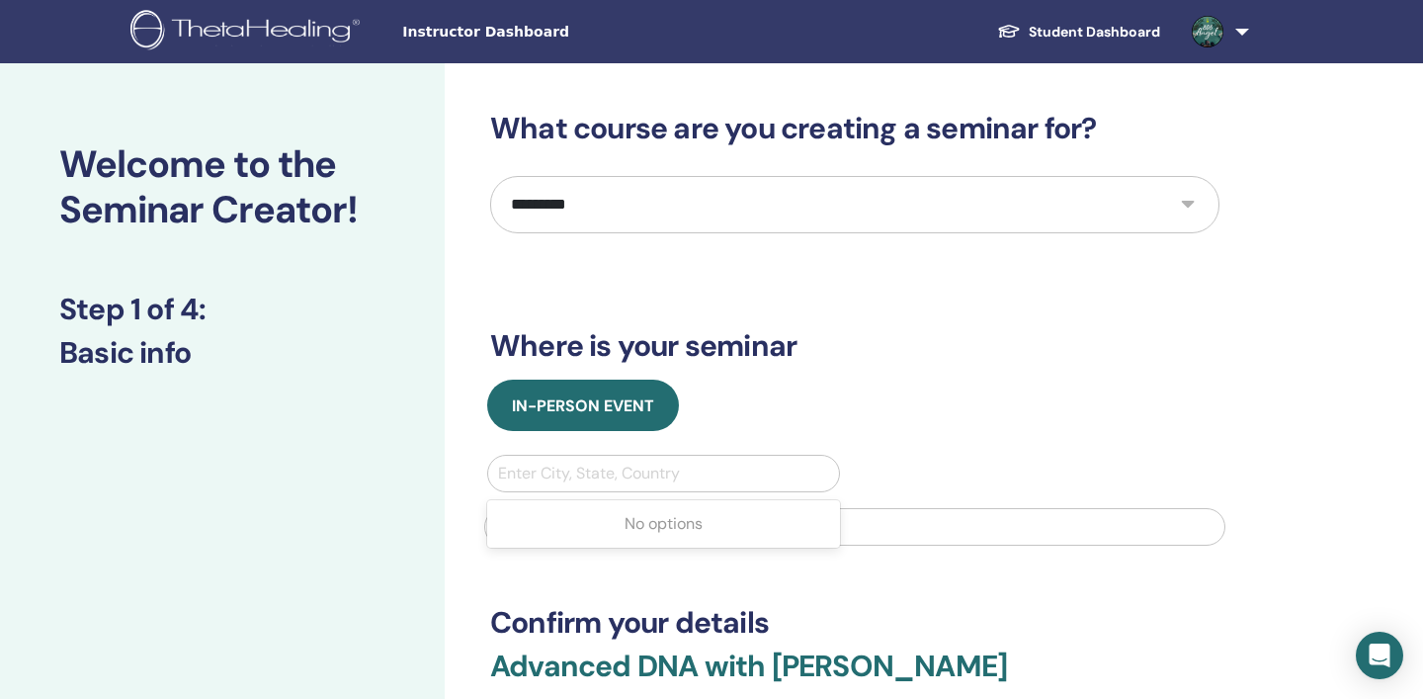
click at [631, 473] on div at bounding box center [663, 474] width 331 height 28
type input "*"
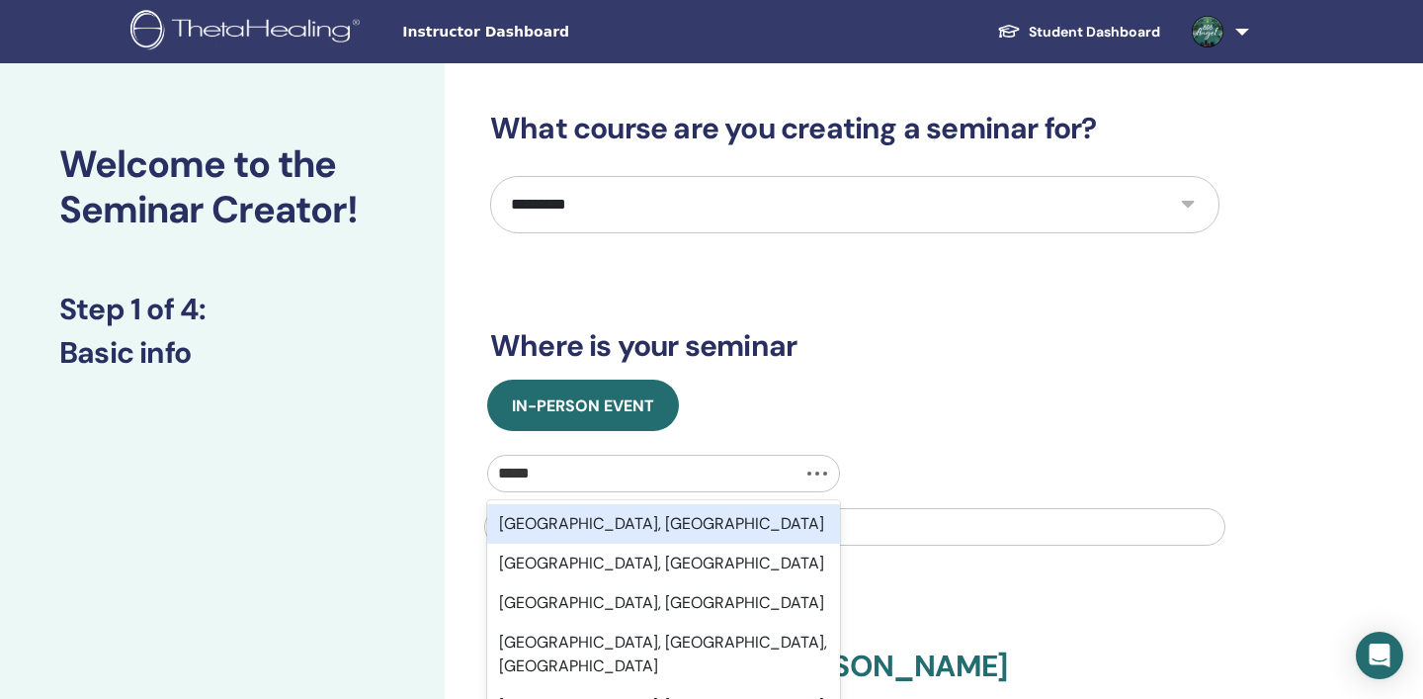
type input "******"
click at [613, 517] on div "[GEOGRAPHIC_DATA], [GEOGRAPHIC_DATA]" at bounding box center [663, 524] width 353 height 40
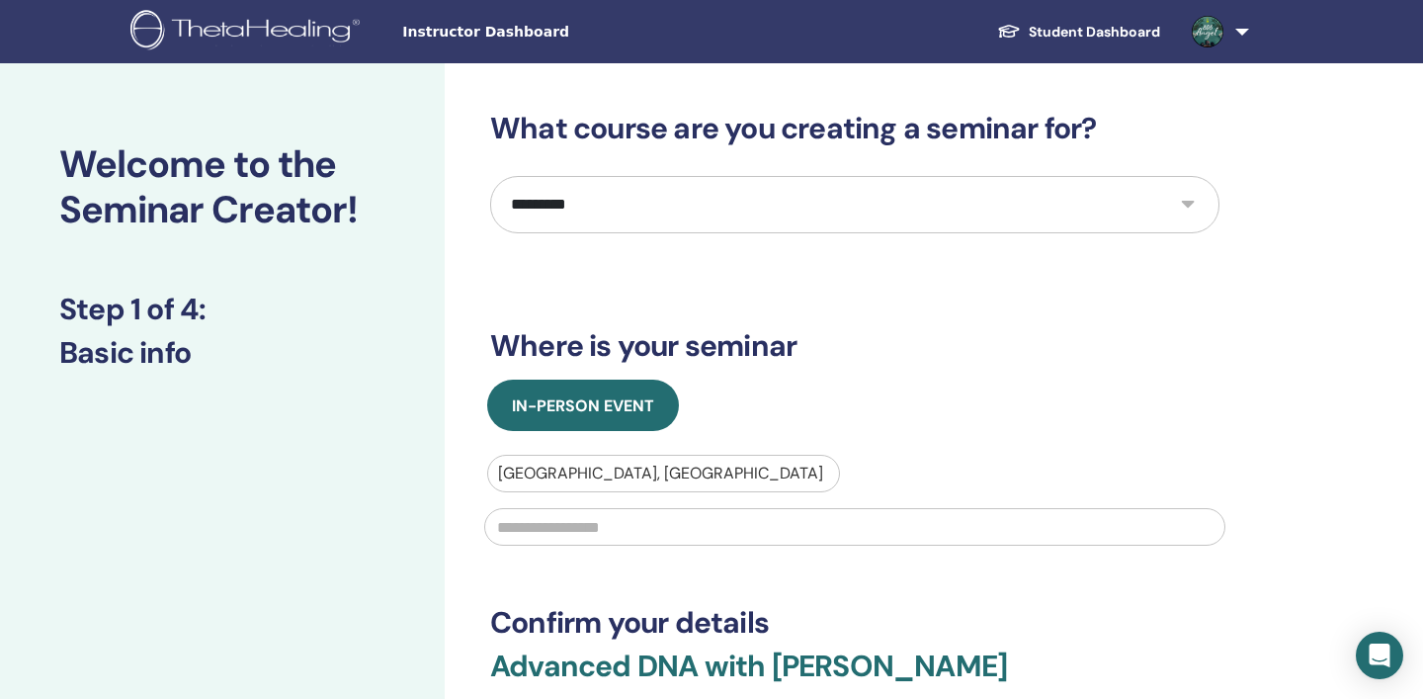
click at [640, 527] on input "text" at bounding box center [854, 527] width 741 height 38
click at [805, 532] on input "**********" at bounding box center [854, 527] width 741 height 38
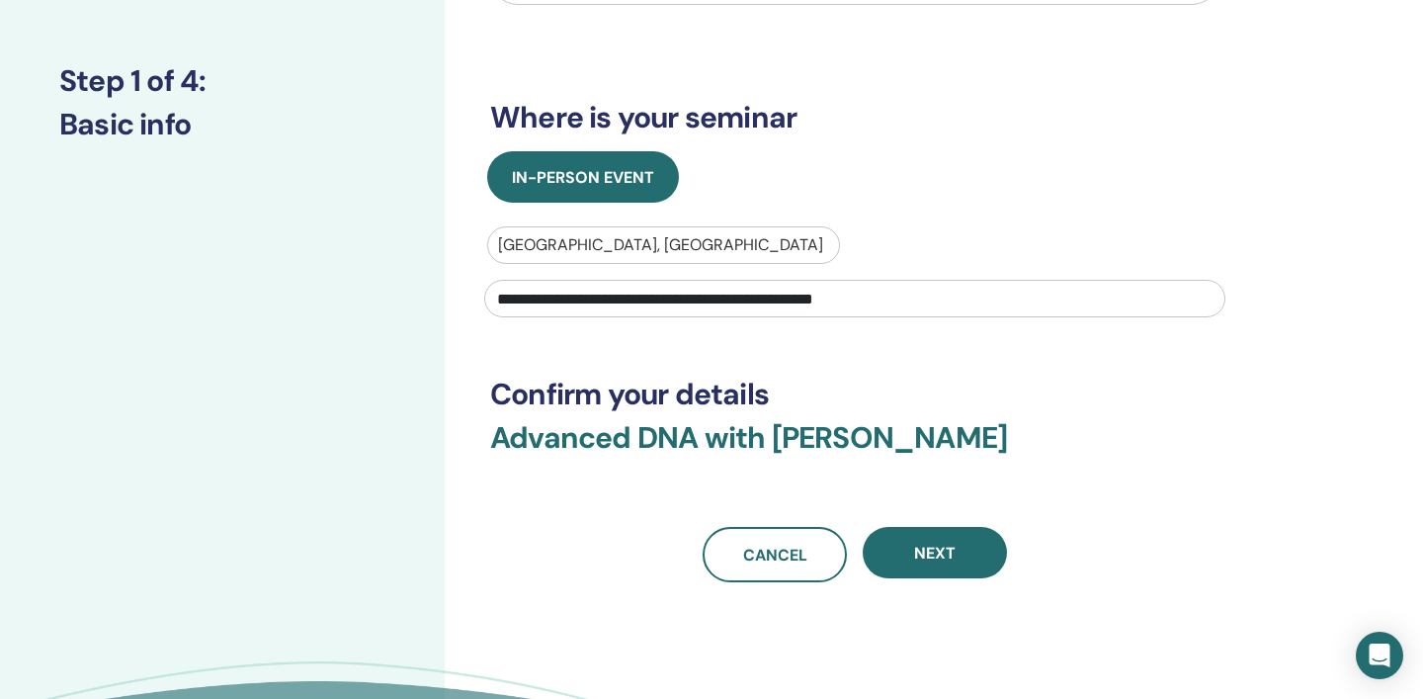
scroll to position [270, 0]
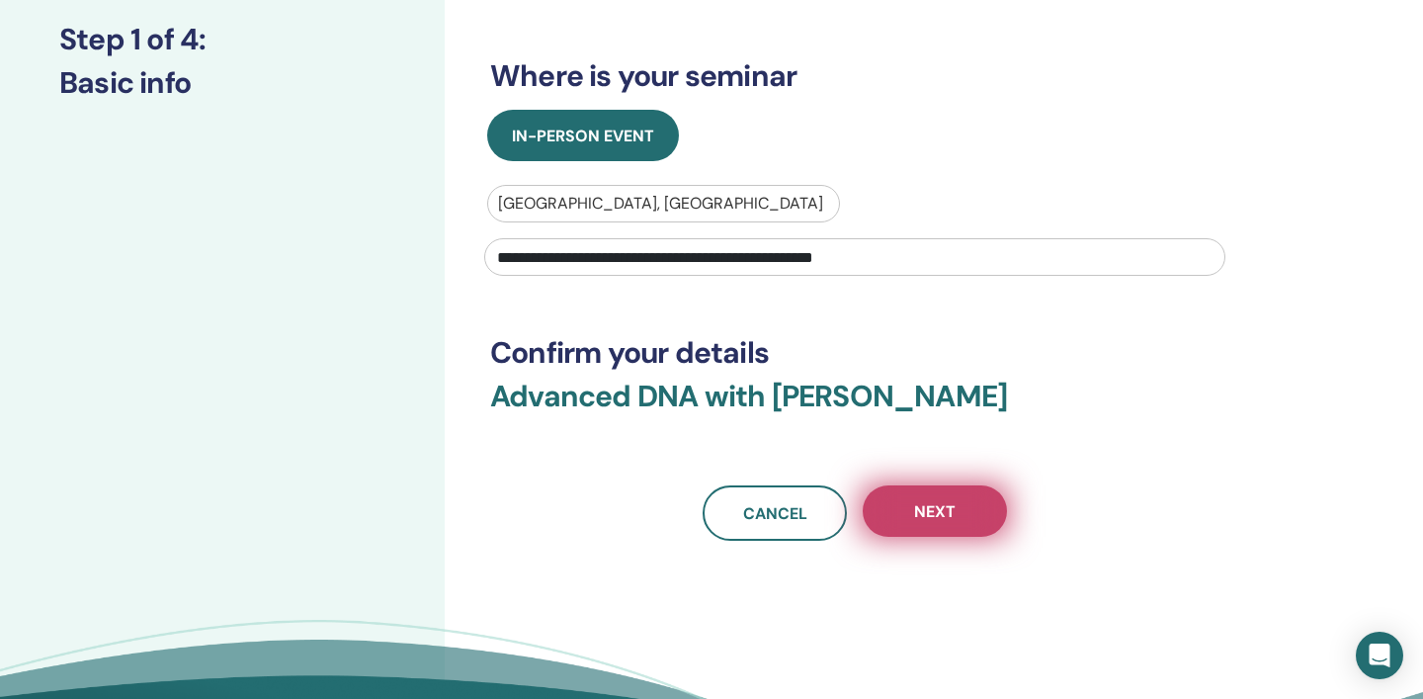
type input "**********"
click at [957, 510] on button "Next" at bounding box center [935, 510] width 144 height 51
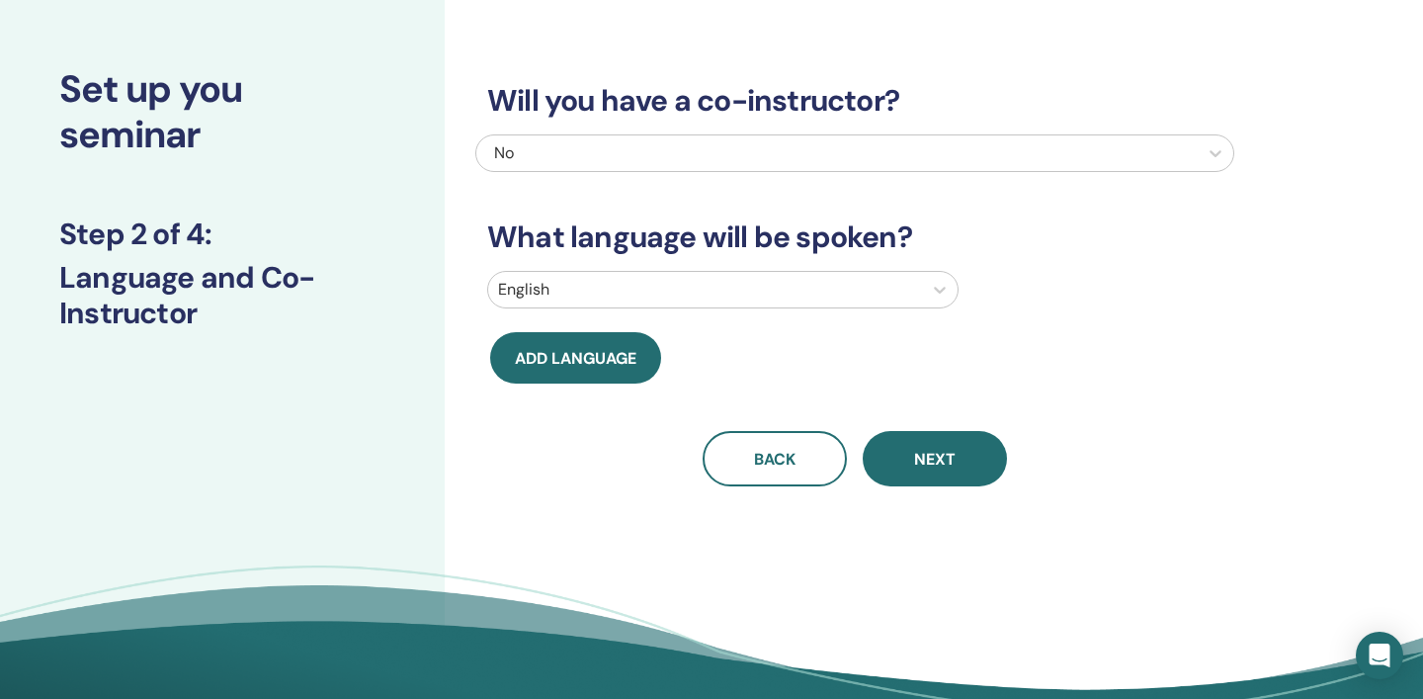
scroll to position [52, 0]
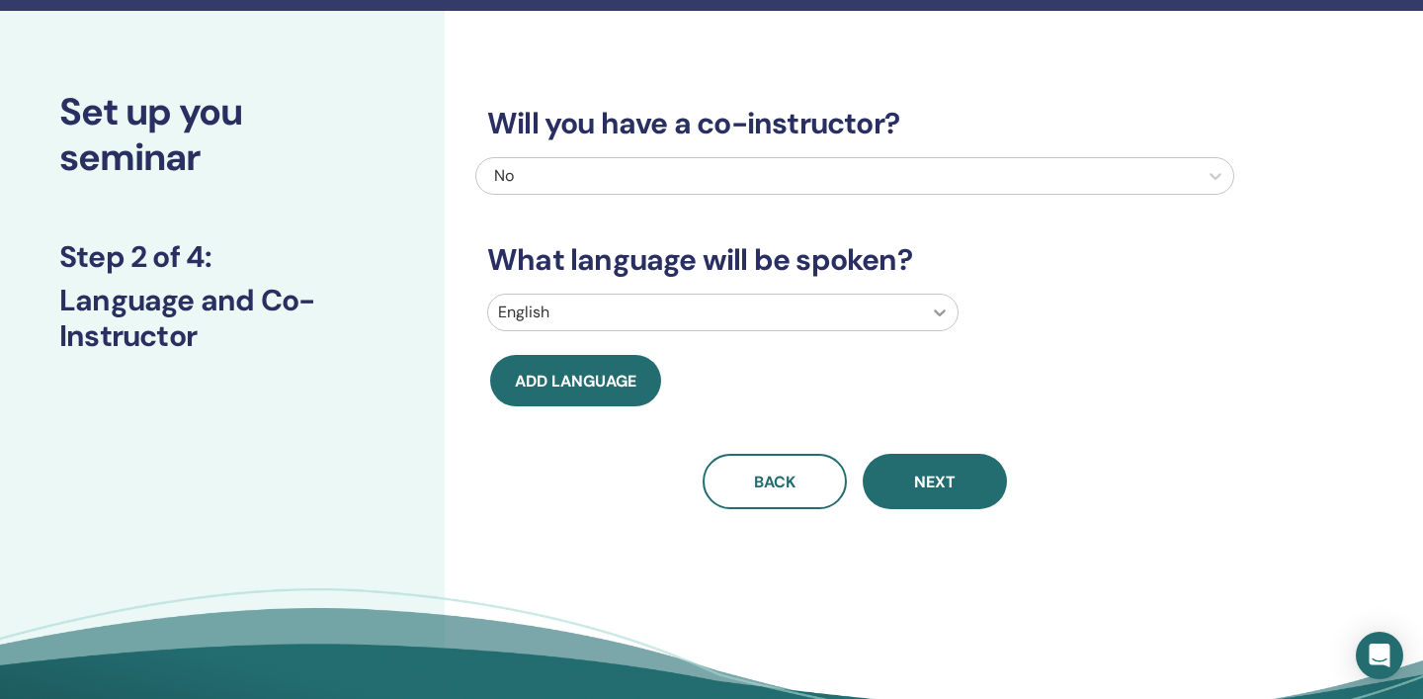
click at [939, 312] on icon at bounding box center [940, 312] width 20 height 20
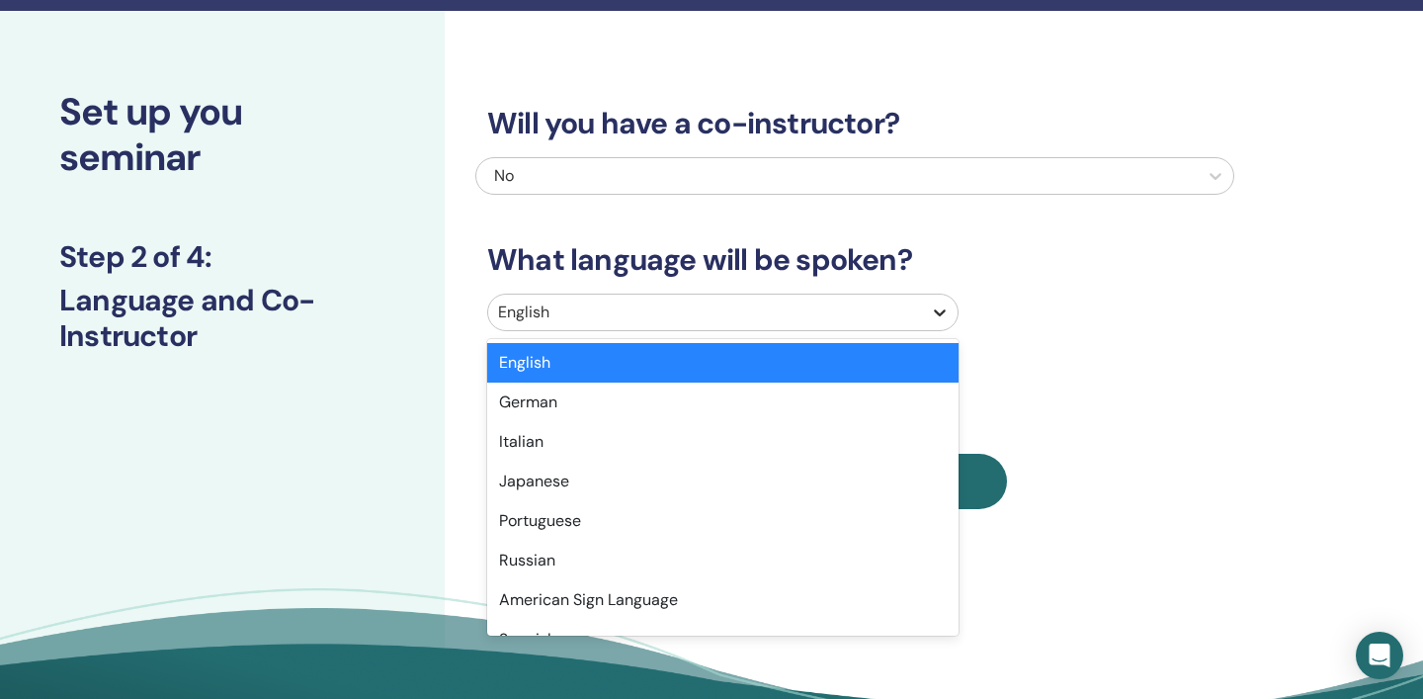
click at [942, 317] on icon at bounding box center [940, 312] width 20 height 20
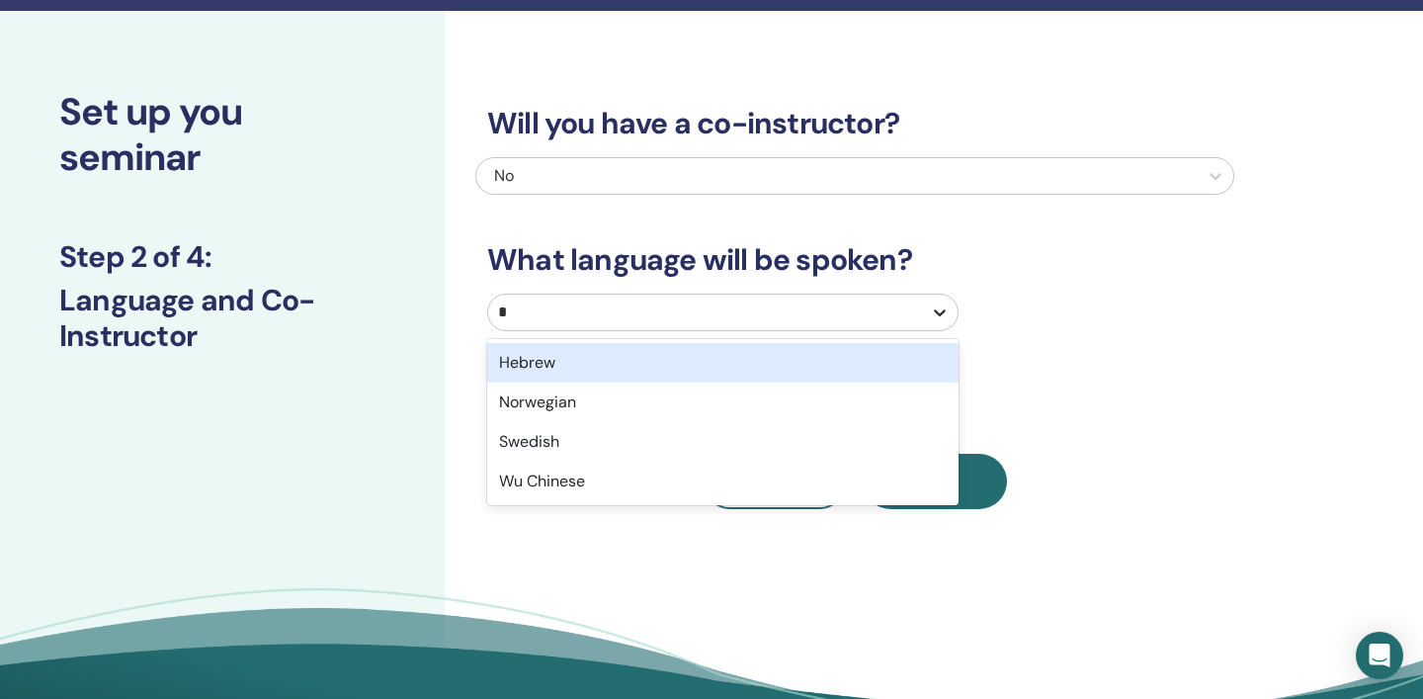
type input "**"
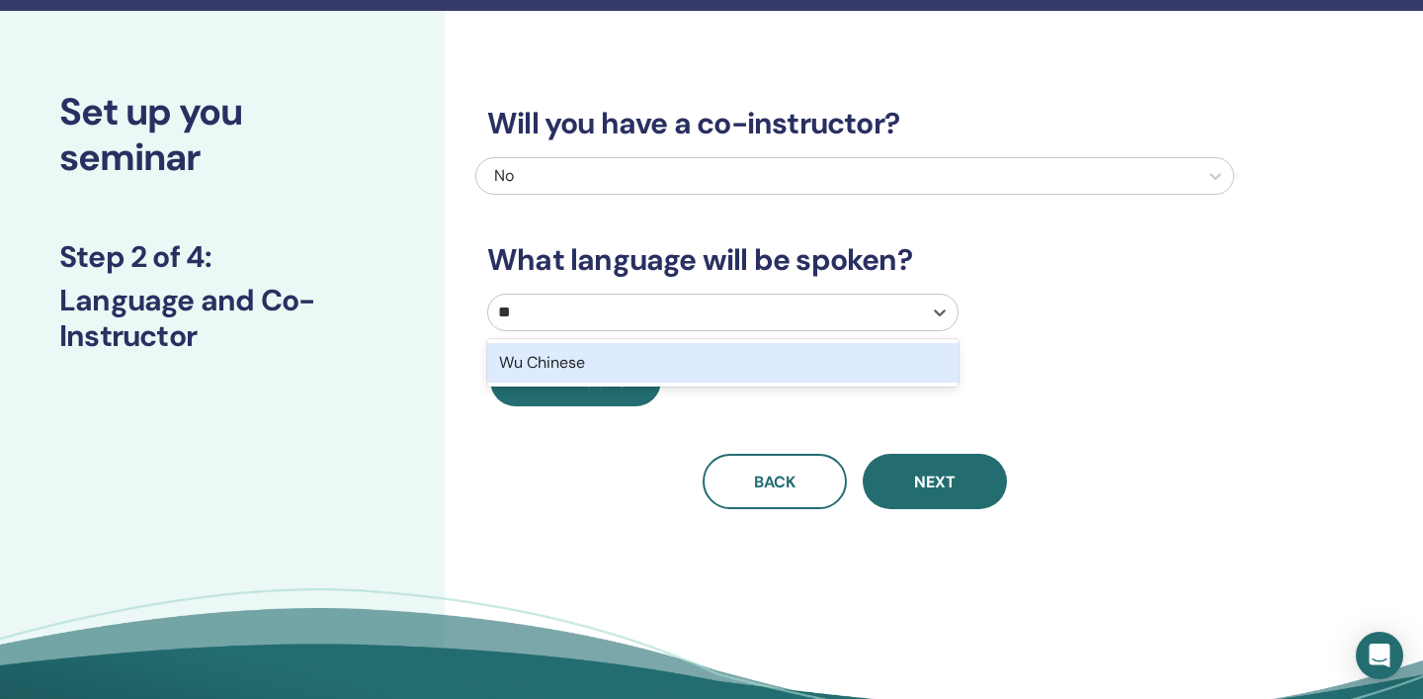
click at [731, 368] on div "Wu Chinese" at bounding box center [723, 363] width 472 height 40
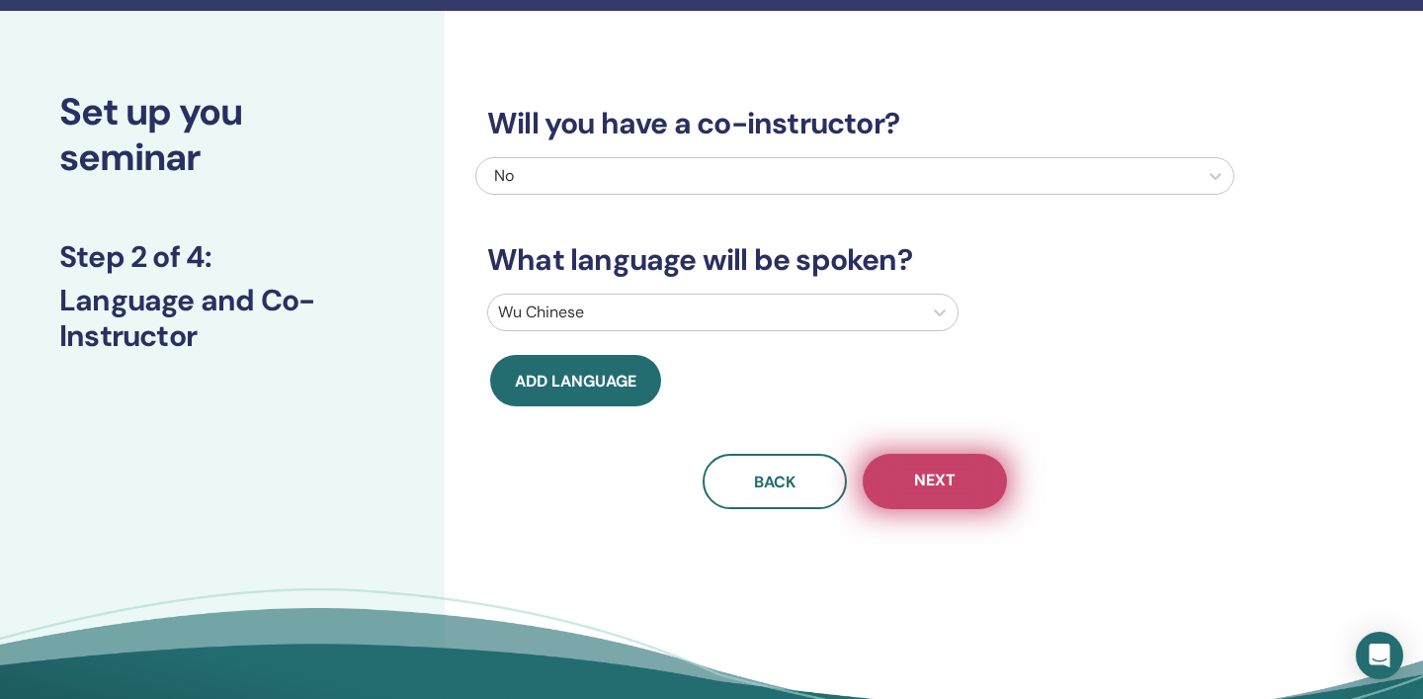
click at [968, 478] on button "Next" at bounding box center [935, 481] width 144 height 55
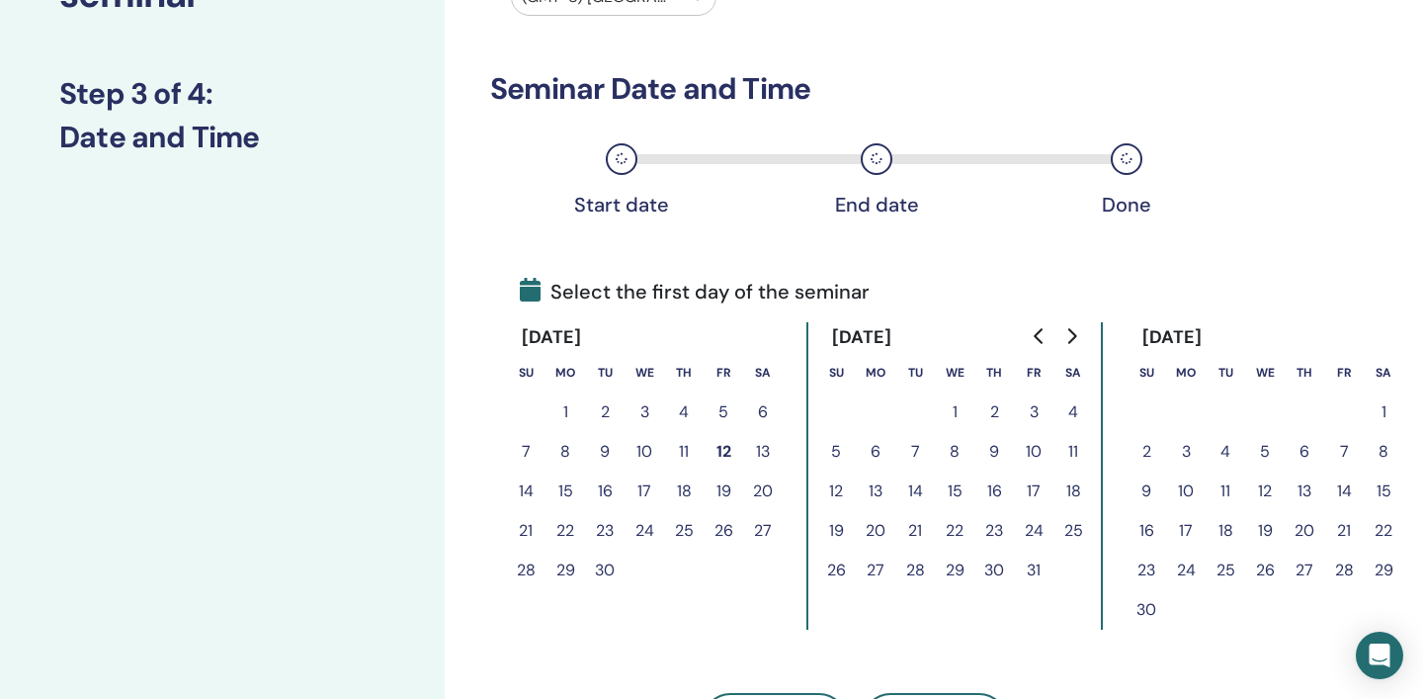
scroll to position [274, 0]
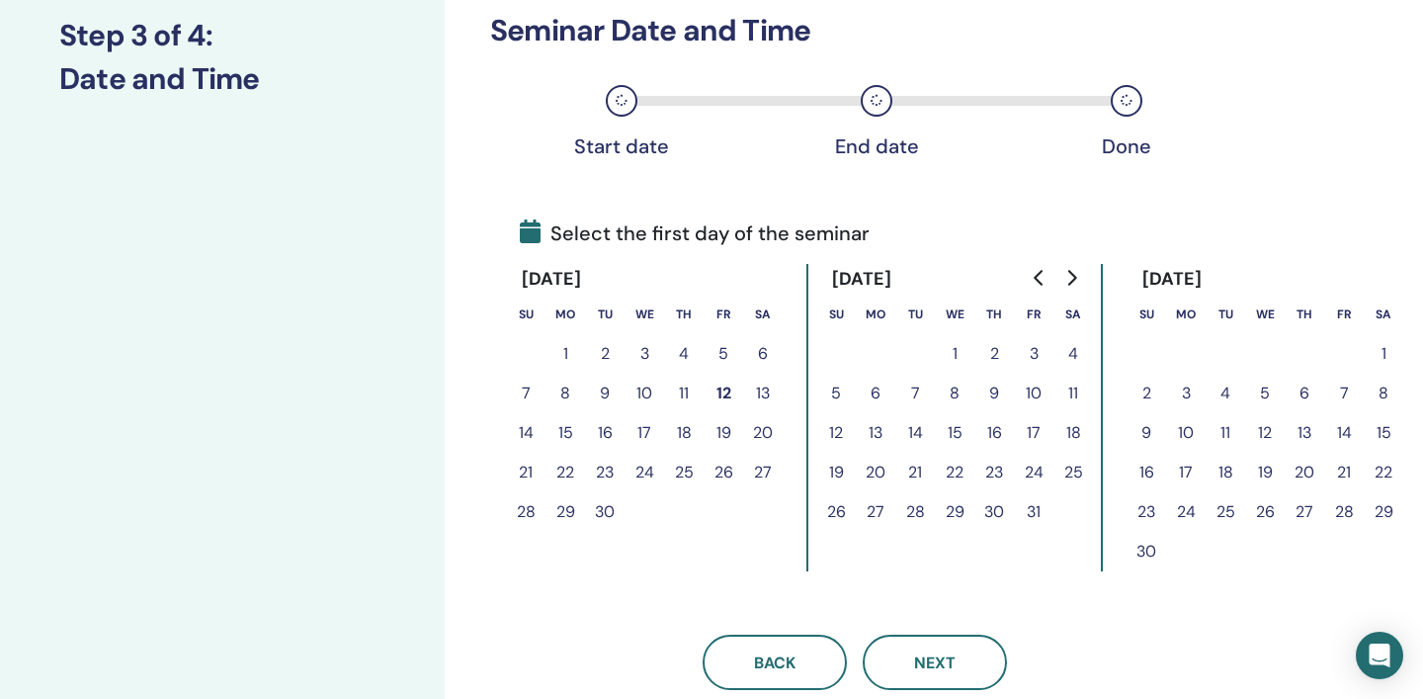
click at [1071, 474] on button "25" at bounding box center [1074, 473] width 40 height 40
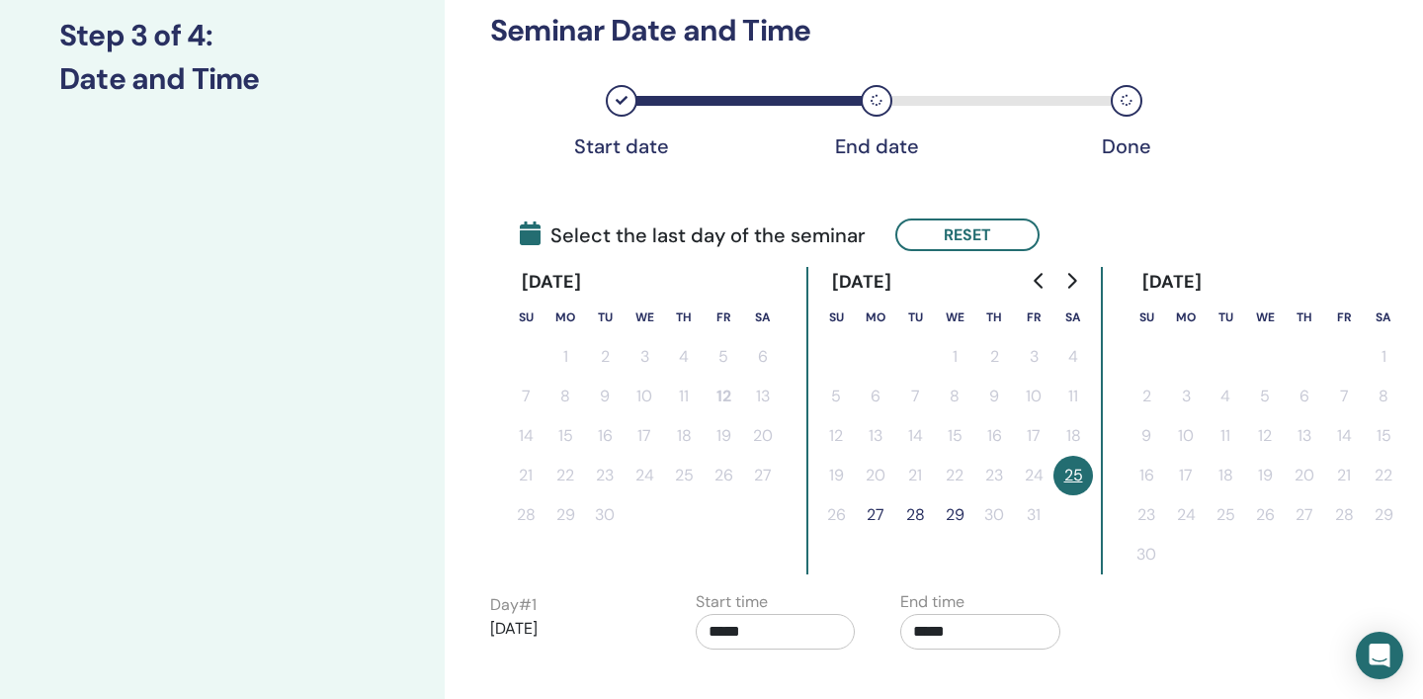
click at [878, 514] on button "27" at bounding box center [876, 515] width 40 height 40
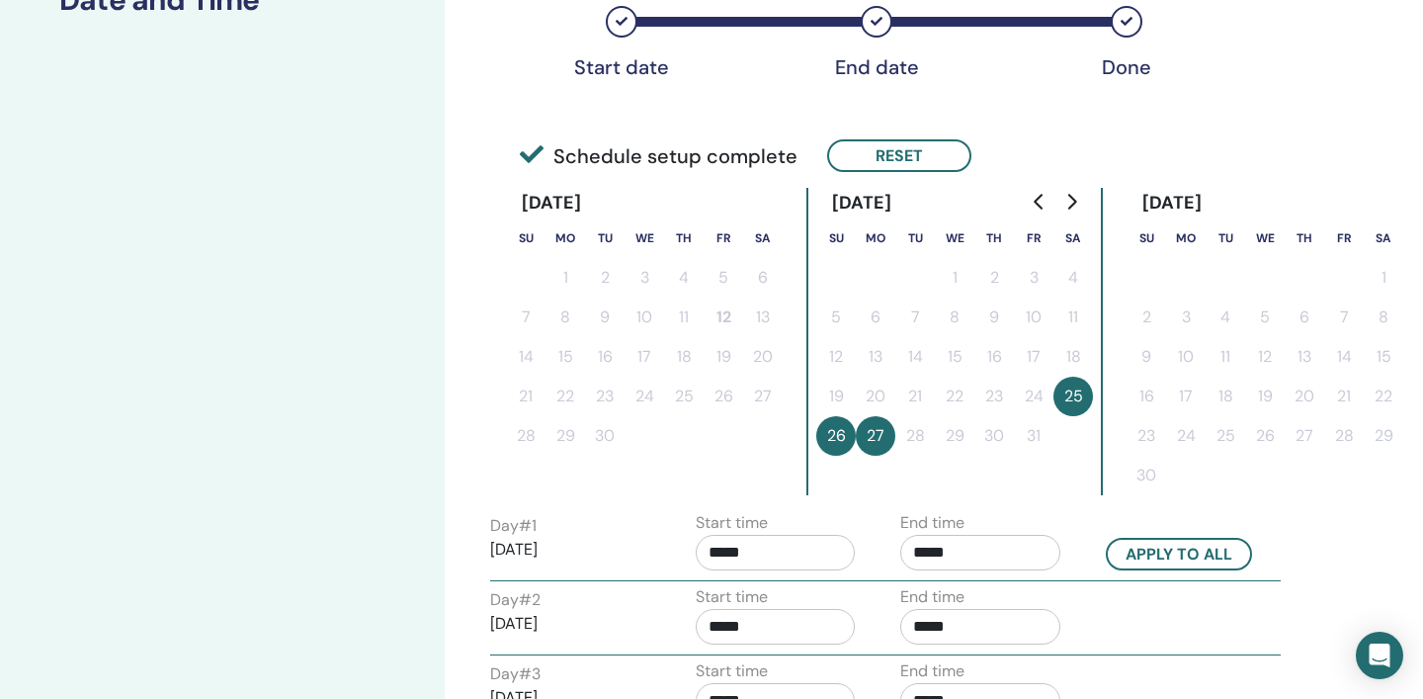
scroll to position [474, 0]
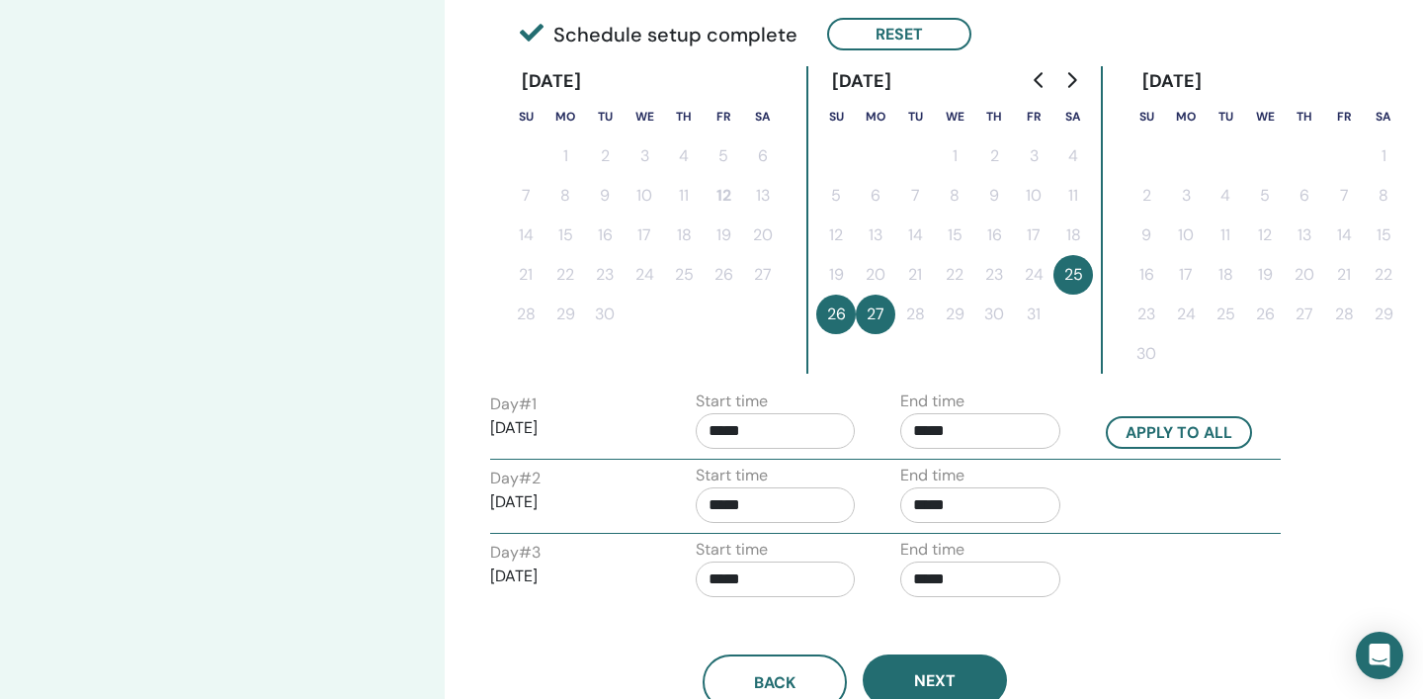
click at [791, 434] on input "*****" at bounding box center [776, 431] width 160 height 36
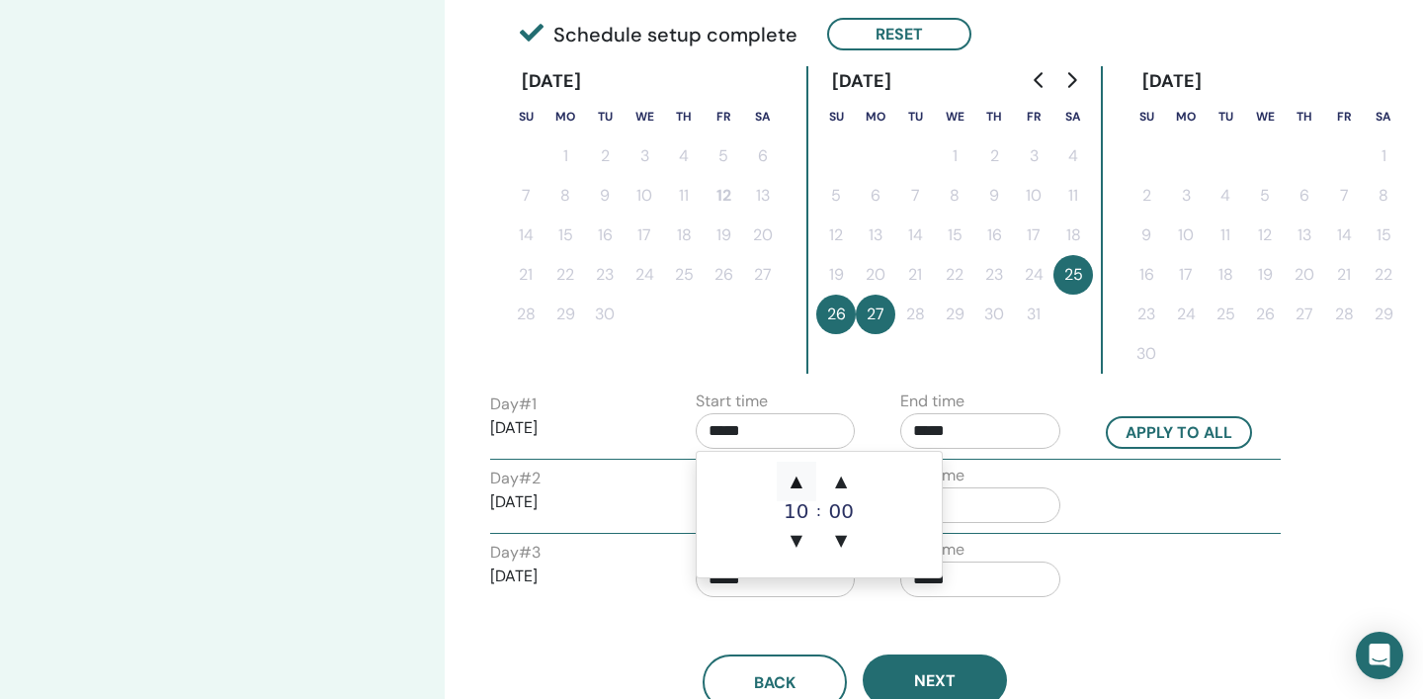
click at [802, 482] on span "▲" at bounding box center [797, 482] width 40 height 40
type input "*****"
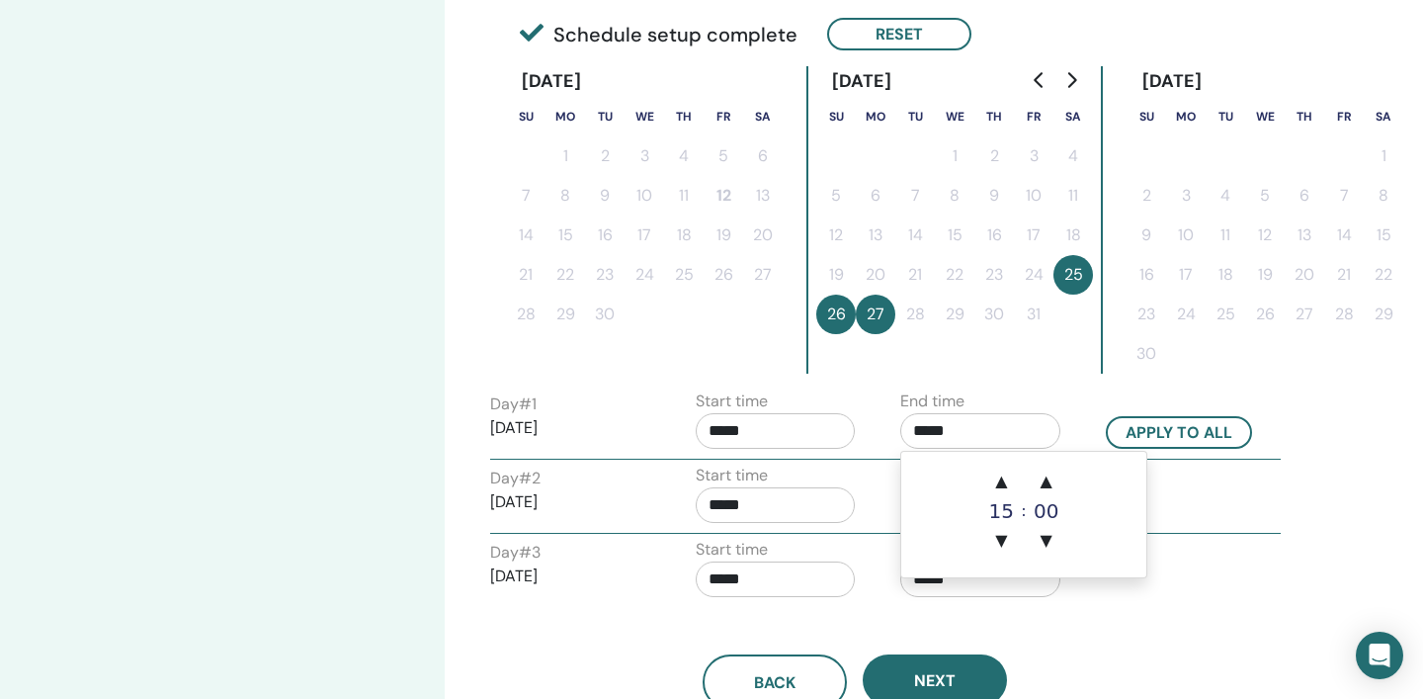
click at [992, 431] on input "*****" at bounding box center [981, 431] width 160 height 36
click at [1000, 482] on span "▲" at bounding box center [1002, 482] width 40 height 40
type input "*****"
click at [1197, 624] on div "Back Next" at bounding box center [854, 658] width 759 height 103
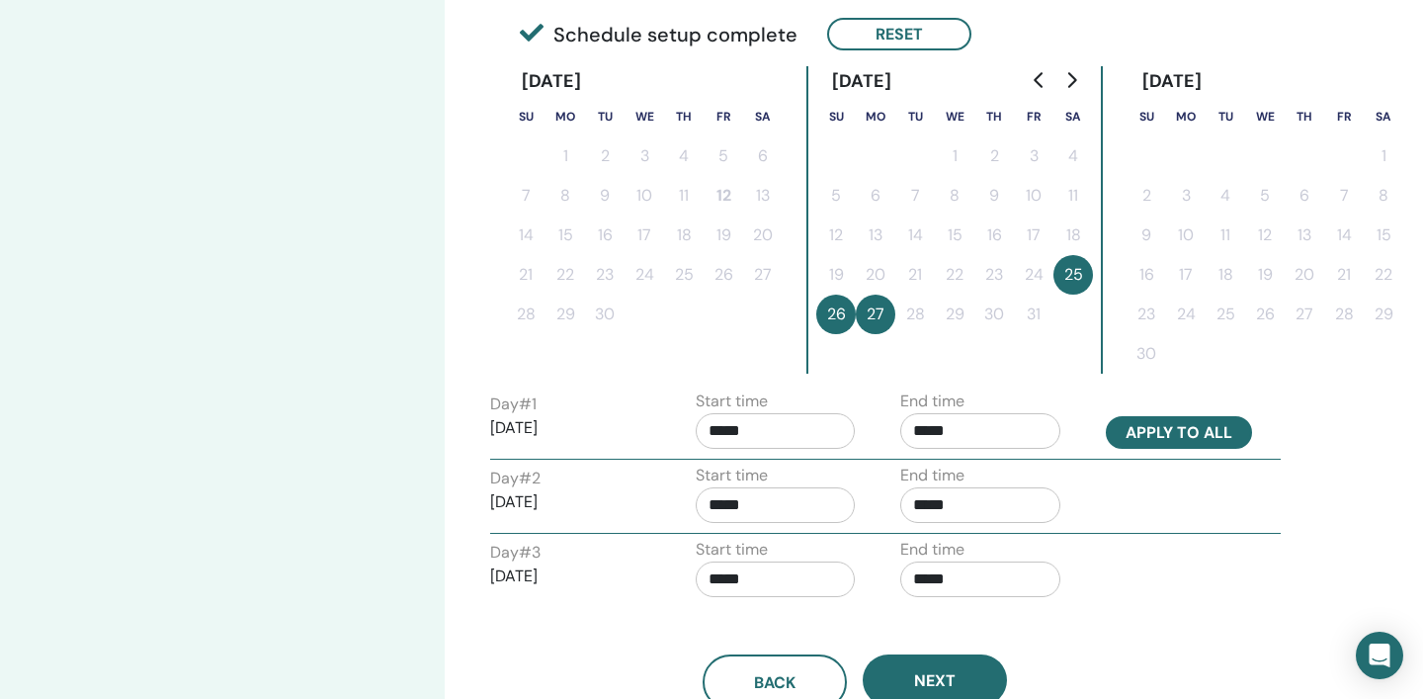
click at [1184, 433] on button "Apply to all" at bounding box center [1179, 432] width 146 height 33
type input "*****"
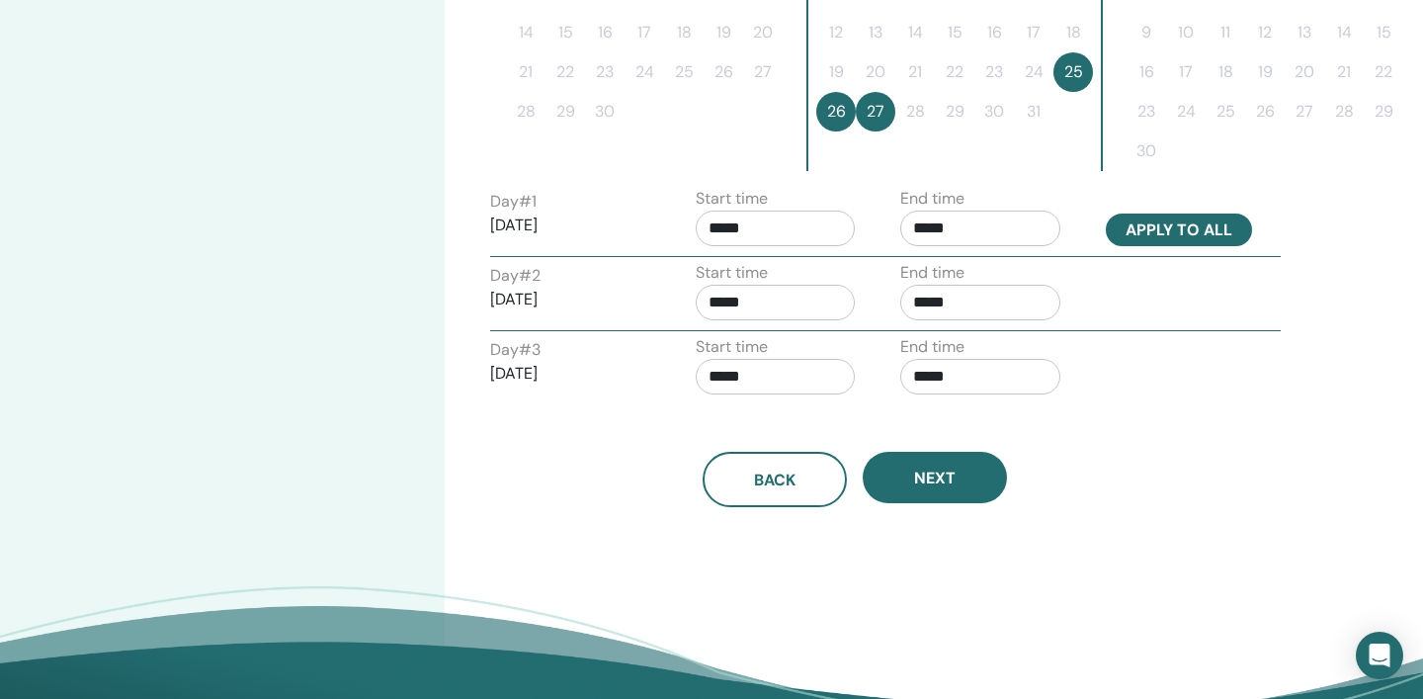
scroll to position [705, 0]
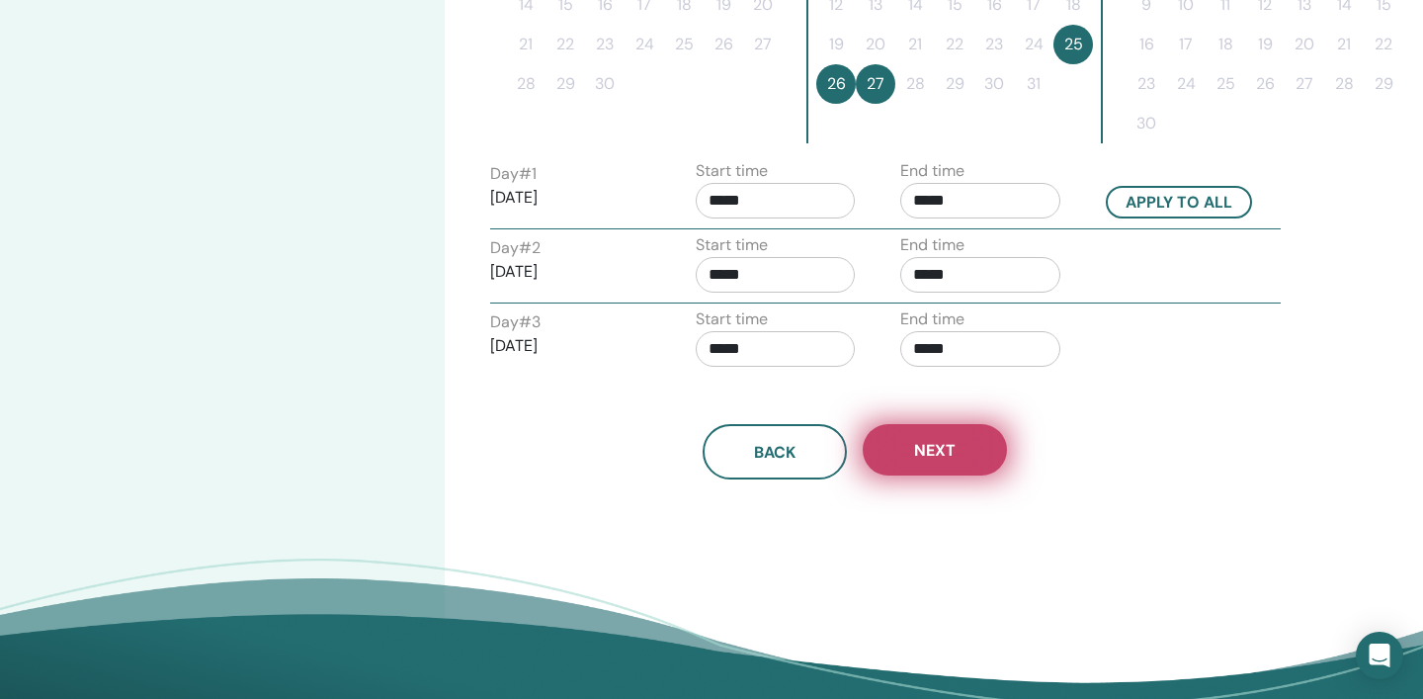
click at [933, 453] on span "Next" at bounding box center [935, 450] width 42 height 21
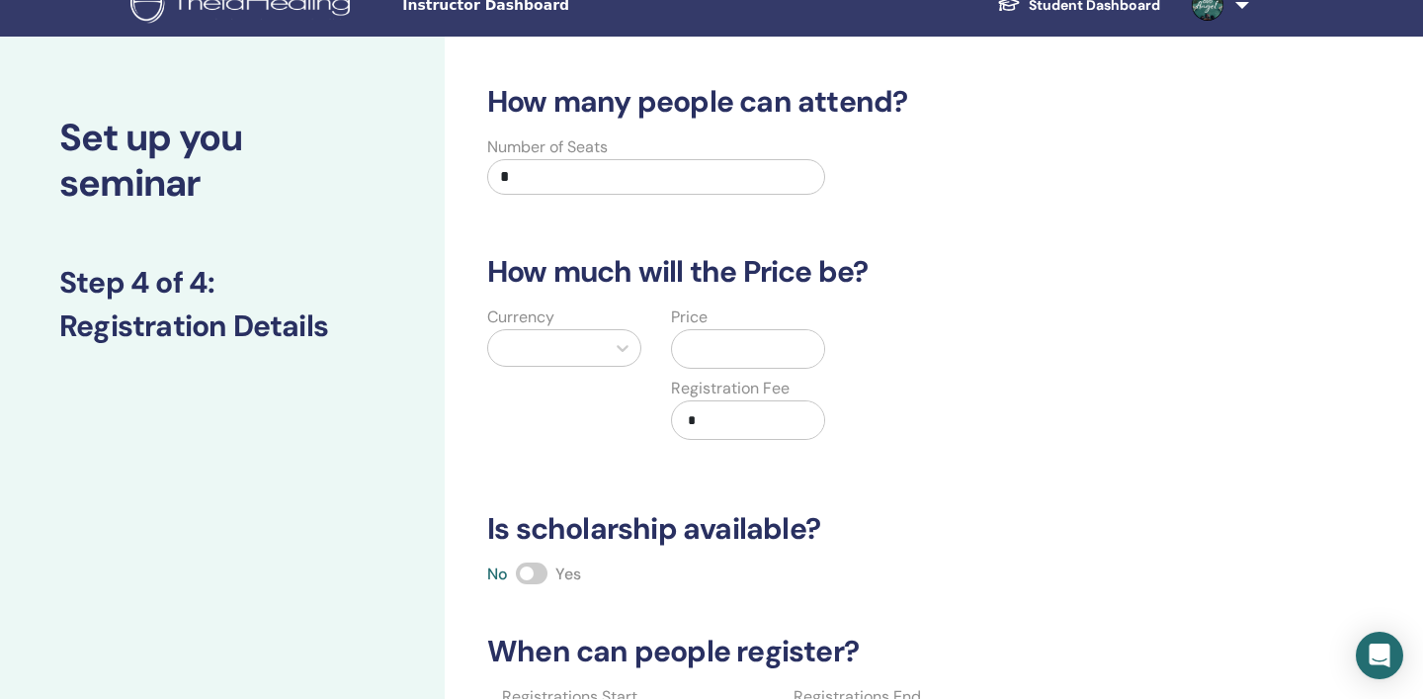
scroll to position [0, 0]
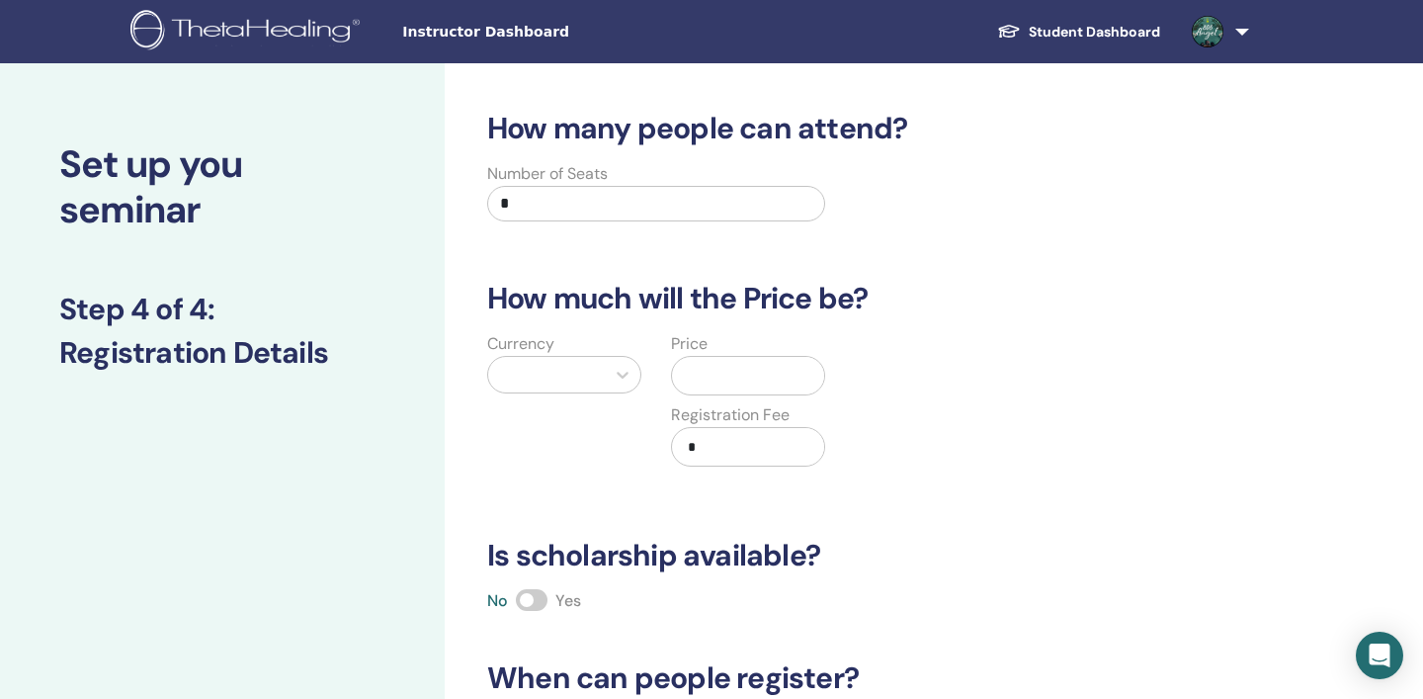
click at [678, 209] on input "*" at bounding box center [656, 204] width 338 height 36
type input "**"
click at [1062, 471] on div "Currency Price Registration Fee *" at bounding box center [840, 411] width 759 height 158
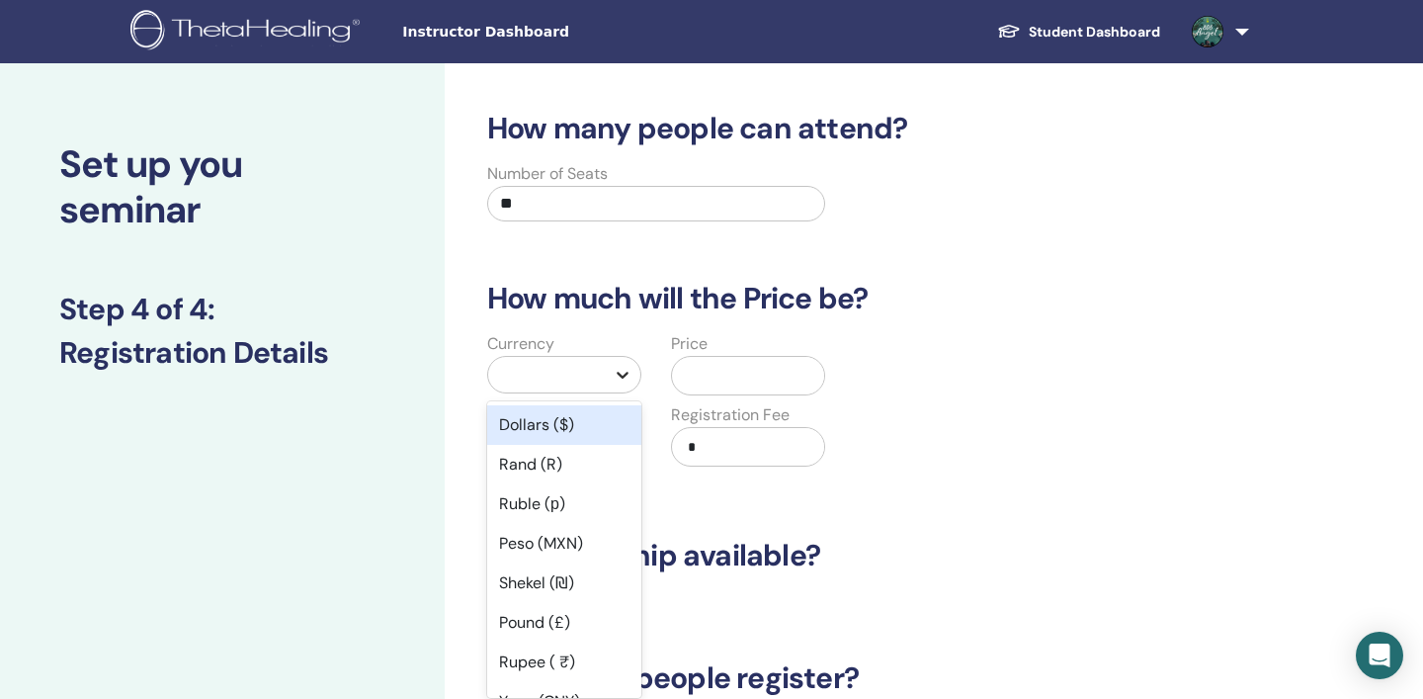
click at [624, 377] on icon at bounding box center [623, 375] width 12 height 7
click at [546, 434] on div "Dollars ($)" at bounding box center [564, 425] width 154 height 40
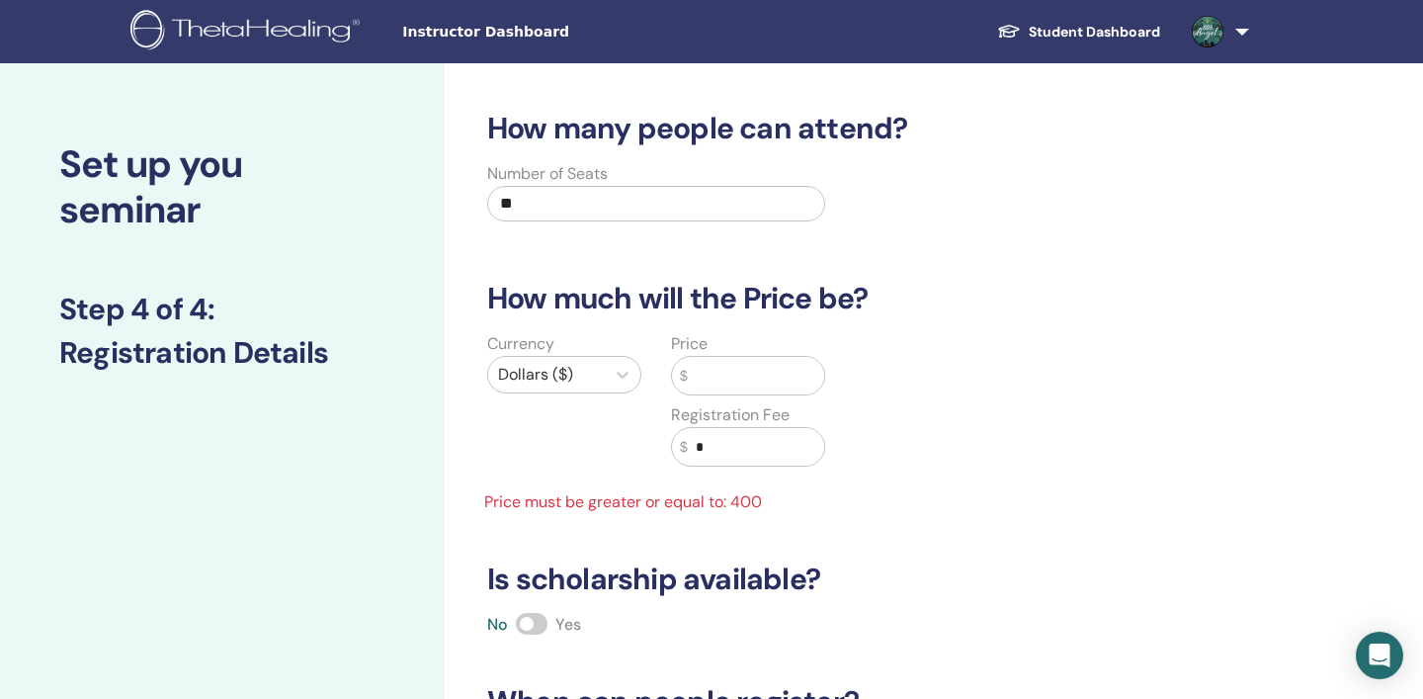
click at [709, 373] on input "text" at bounding box center [756, 376] width 136 height 38
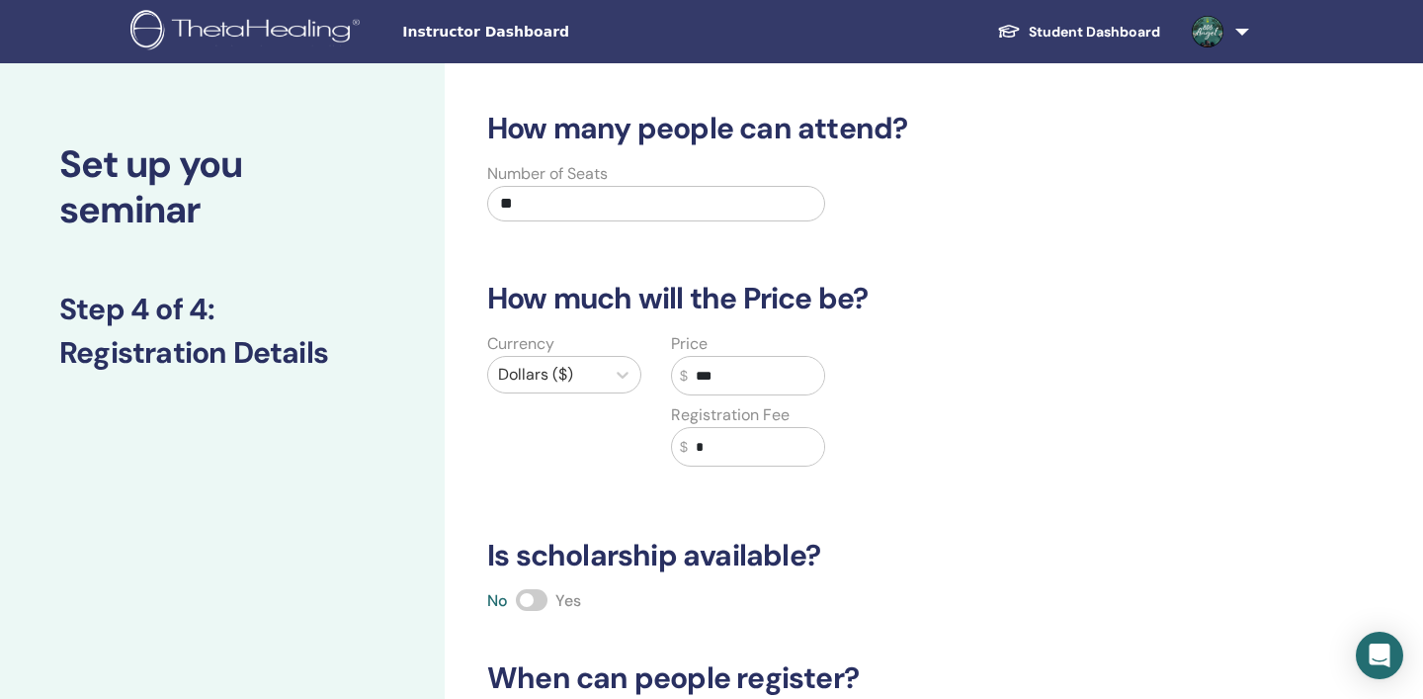
type input "***"
click at [1093, 425] on div "Currency Dollars ($) Price $ *** Registration Fee $ *" at bounding box center [840, 411] width 759 height 158
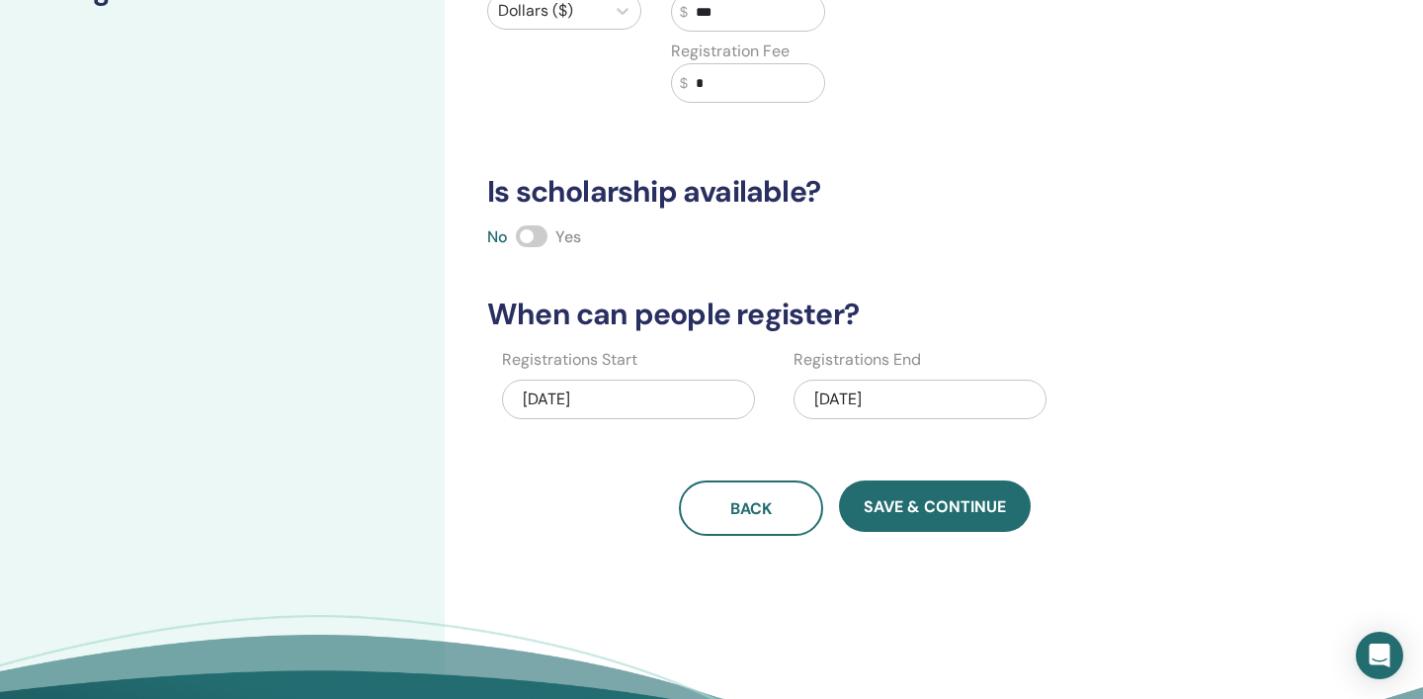
scroll to position [369, 0]
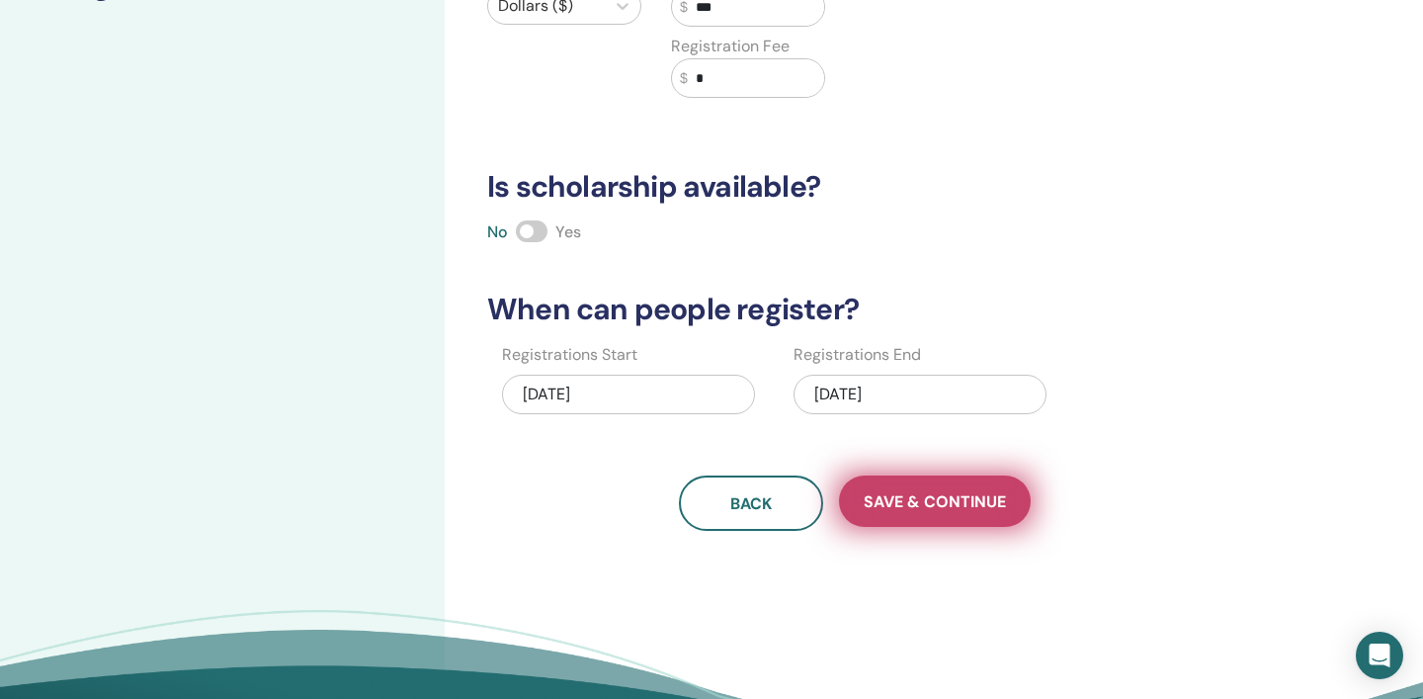
click at [942, 506] on span "Save & Continue" at bounding box center [935, 501] width 142 height 21
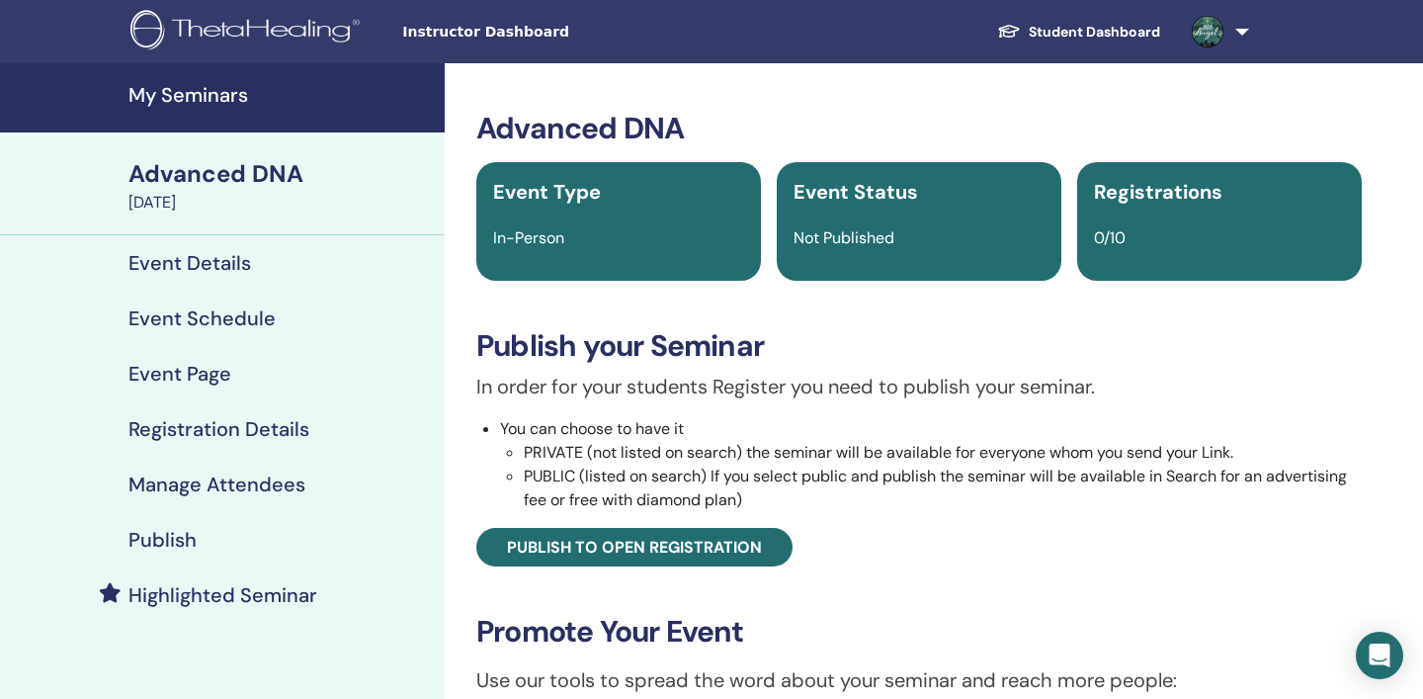
click at [229, 92] on h4 "My Seminars" at bounding box center [281, 95] width 304 height 24
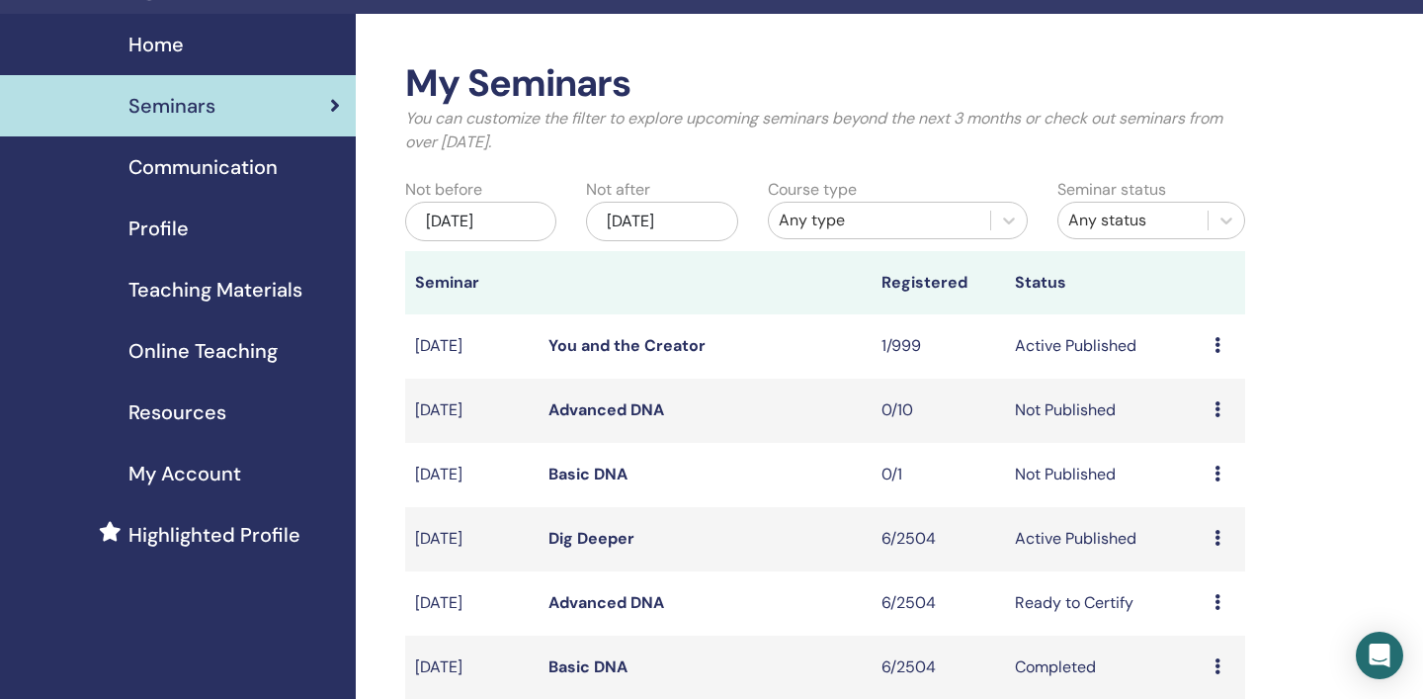
scroll to position [54, 0]
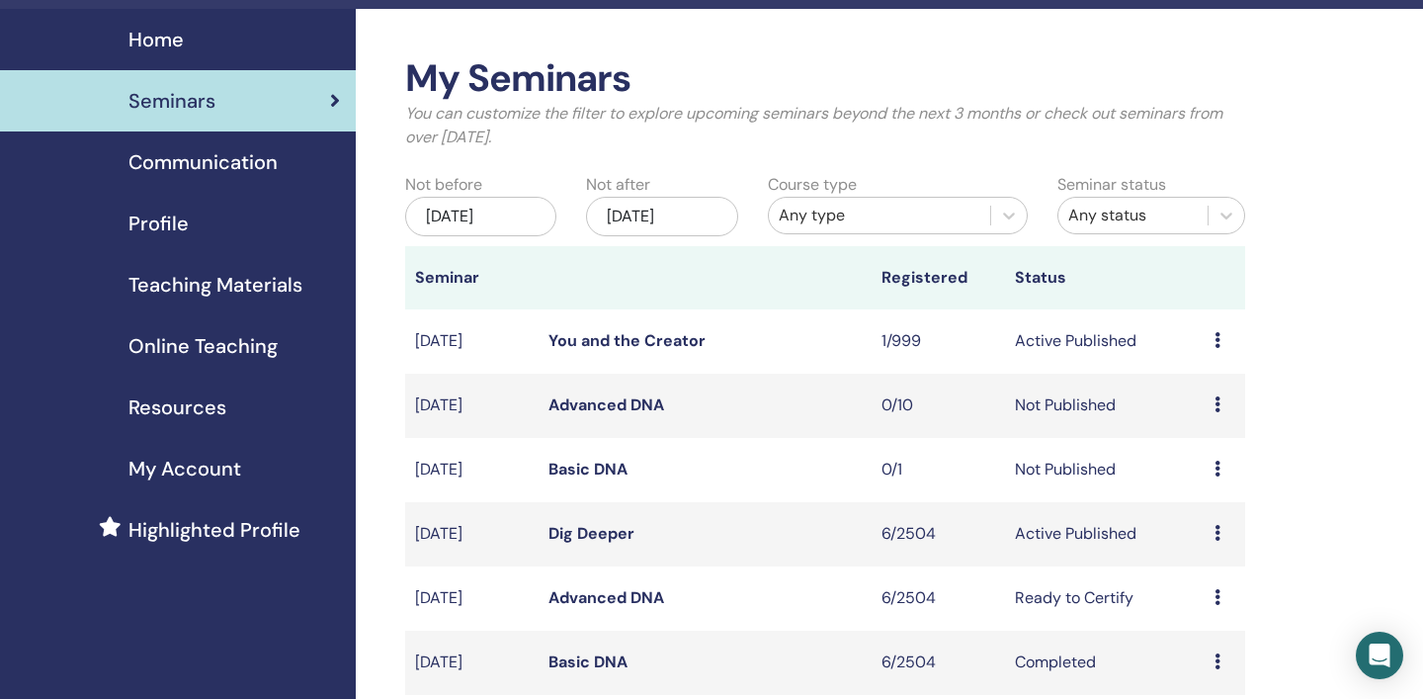
click at [1222, 472] on div "Preview Edit Attendees Cancel" at bounding box center [1225, 470] width 21 height 24
click at [1203, 518] on link "Edit" at bounding box center [1190, 517] width 29 height 21
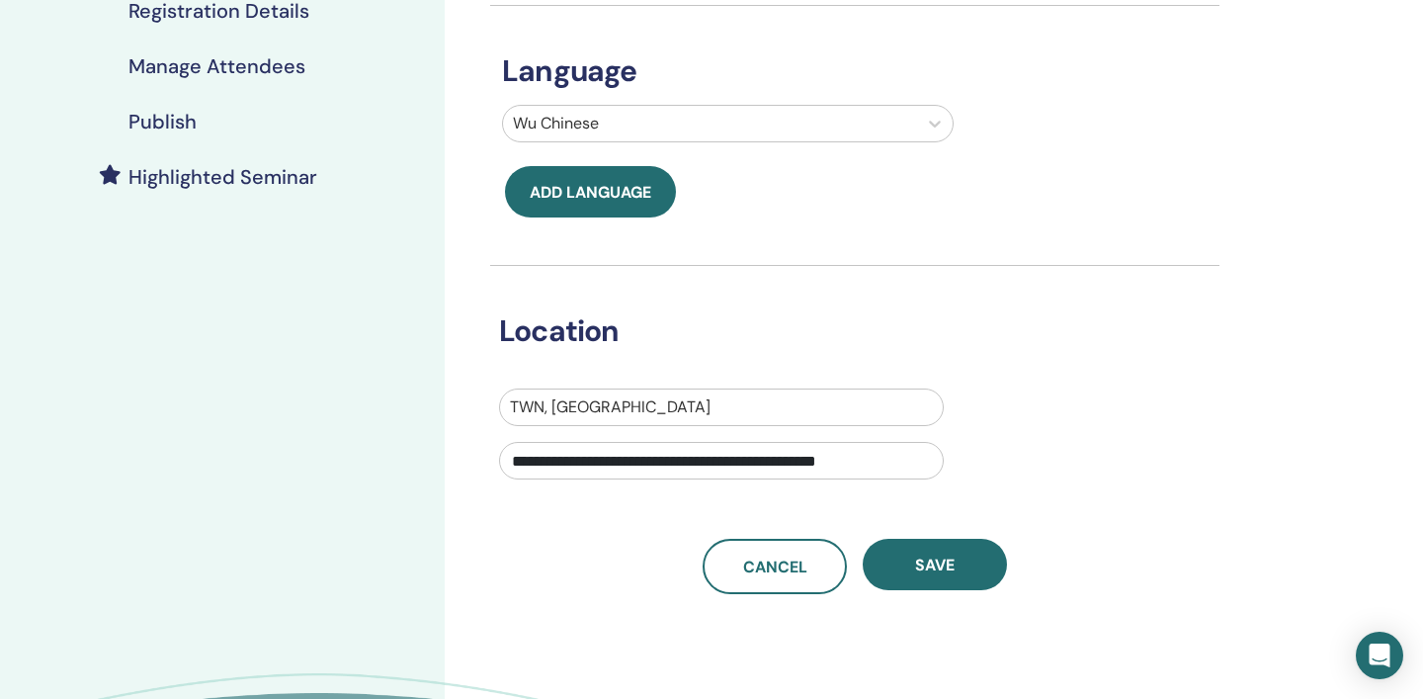
scroll to position [421, 0]
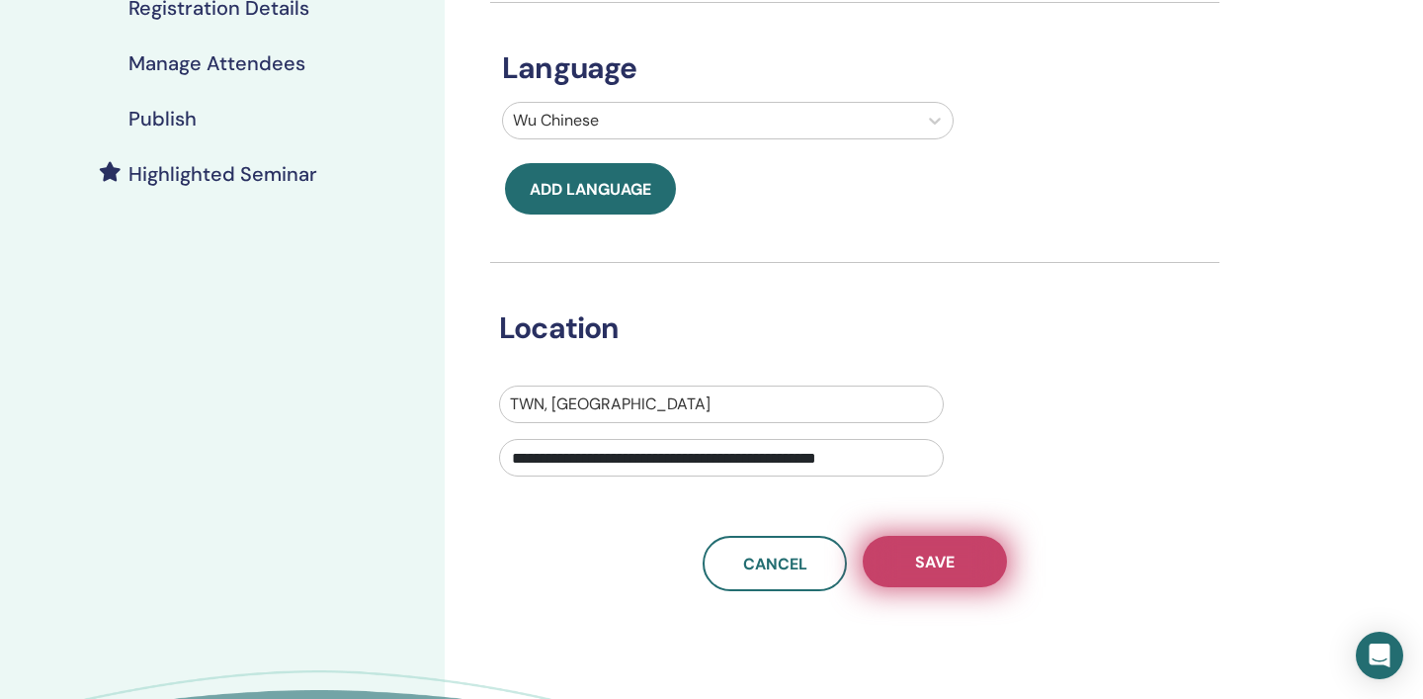
click at [936, 561] on span "Save" at bounding box center [935, 562] width 40 height 21
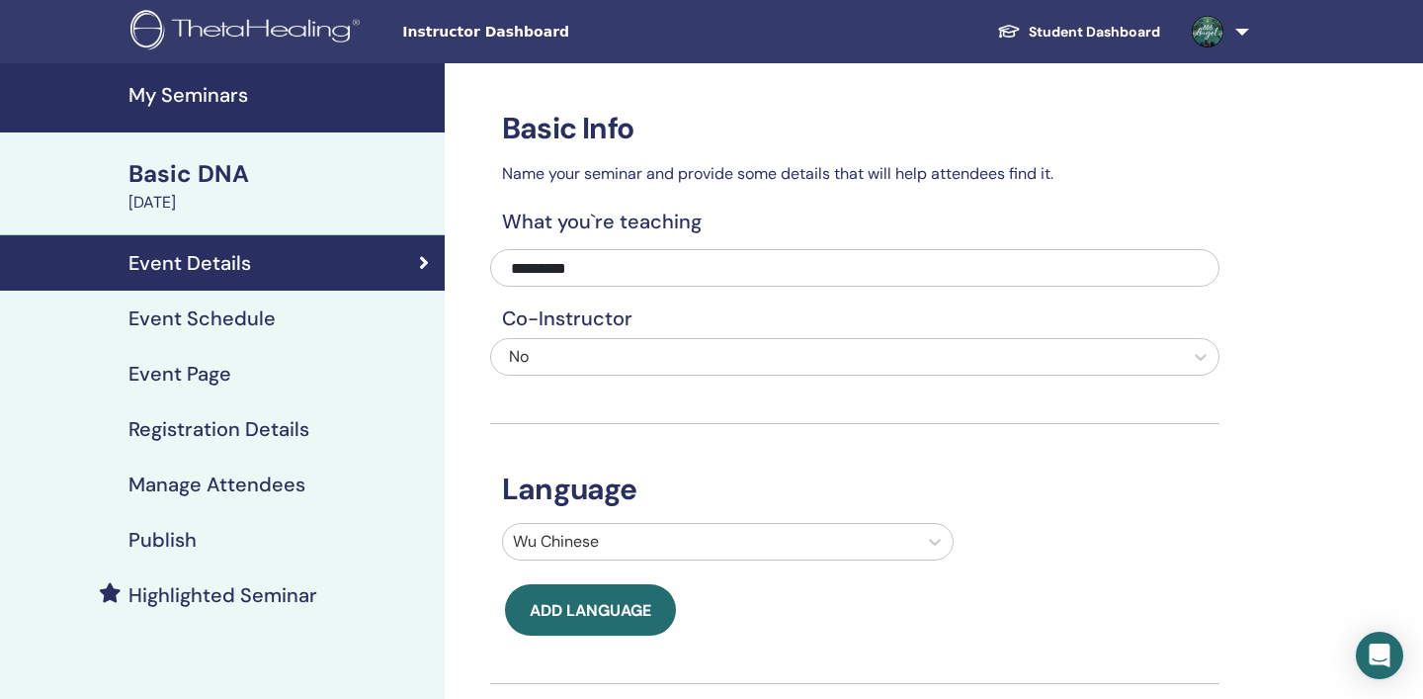
click at [219, 377] on h4 "Event Page" at bounding box center [180, 374] width 103 height 24
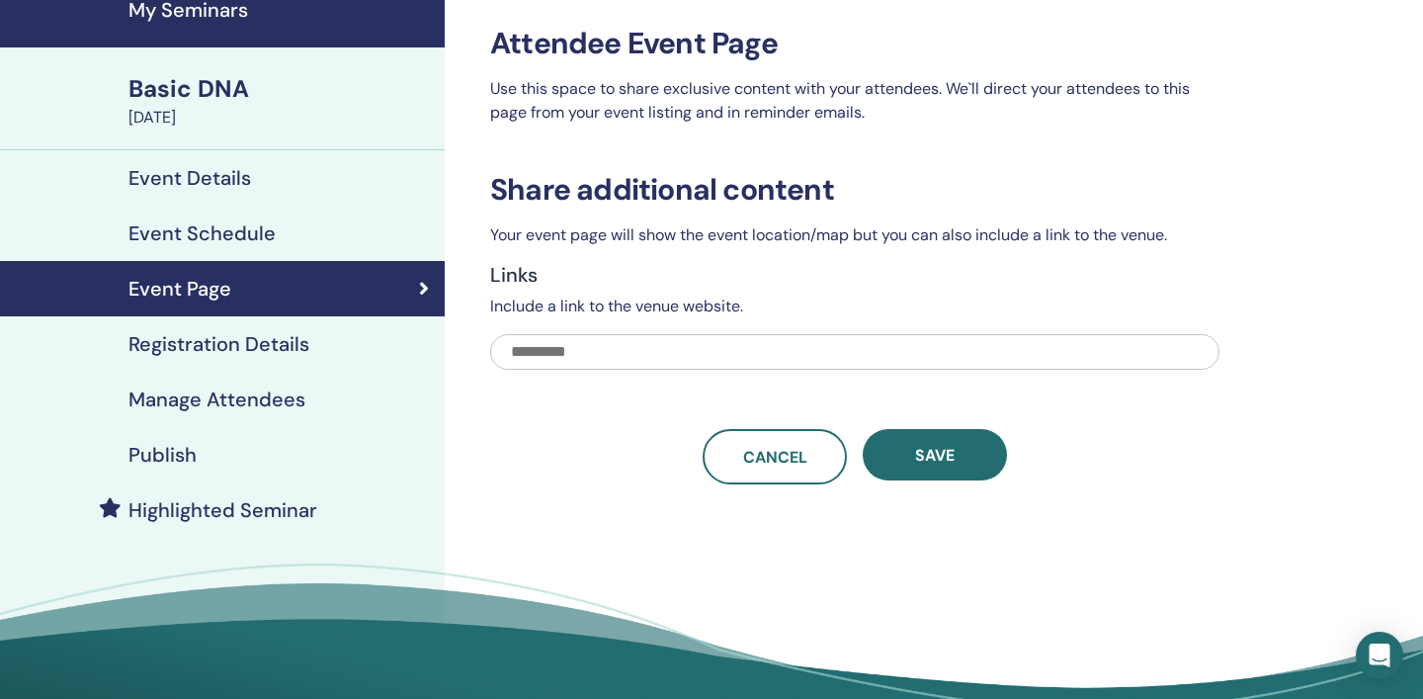
scroll to position [87, 0]
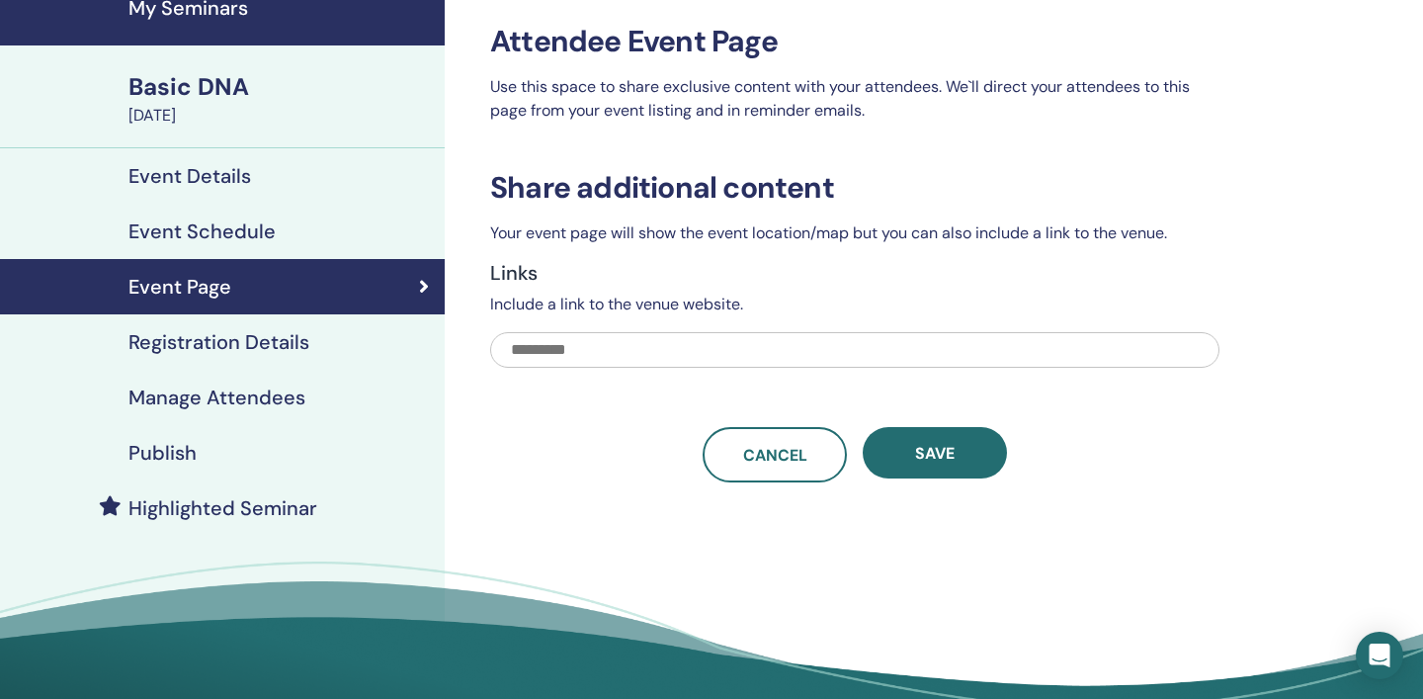
click at [267, 346] on h4 "Registration Details" at bounding box center [219, 342] width 181 height 24
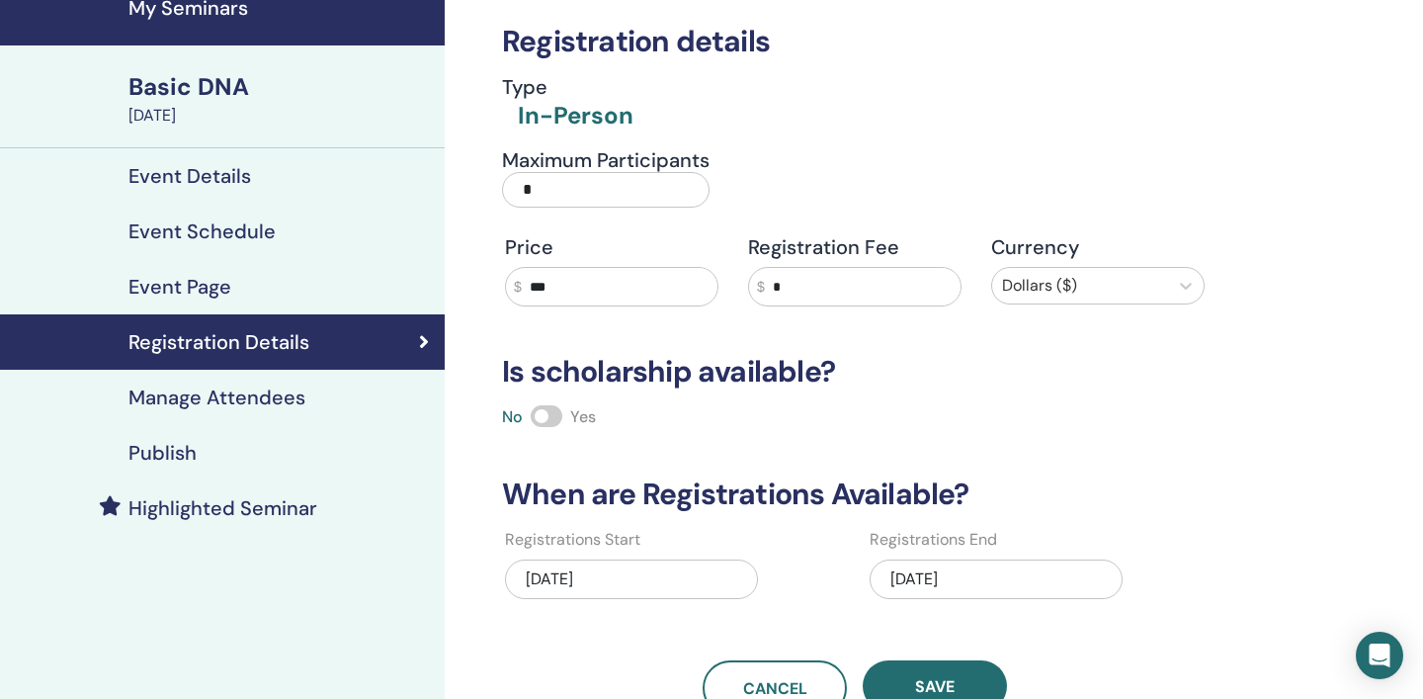
click at [570, 196] on input "*" at bounding box center [606, 190] width 208 height 36
type input "**"
click at [1222, 430] on div "Registration details Type In-Person Maximum Participants ** Price $ *** Registr…" at bounding box center [919, 484] width 949 height 1016
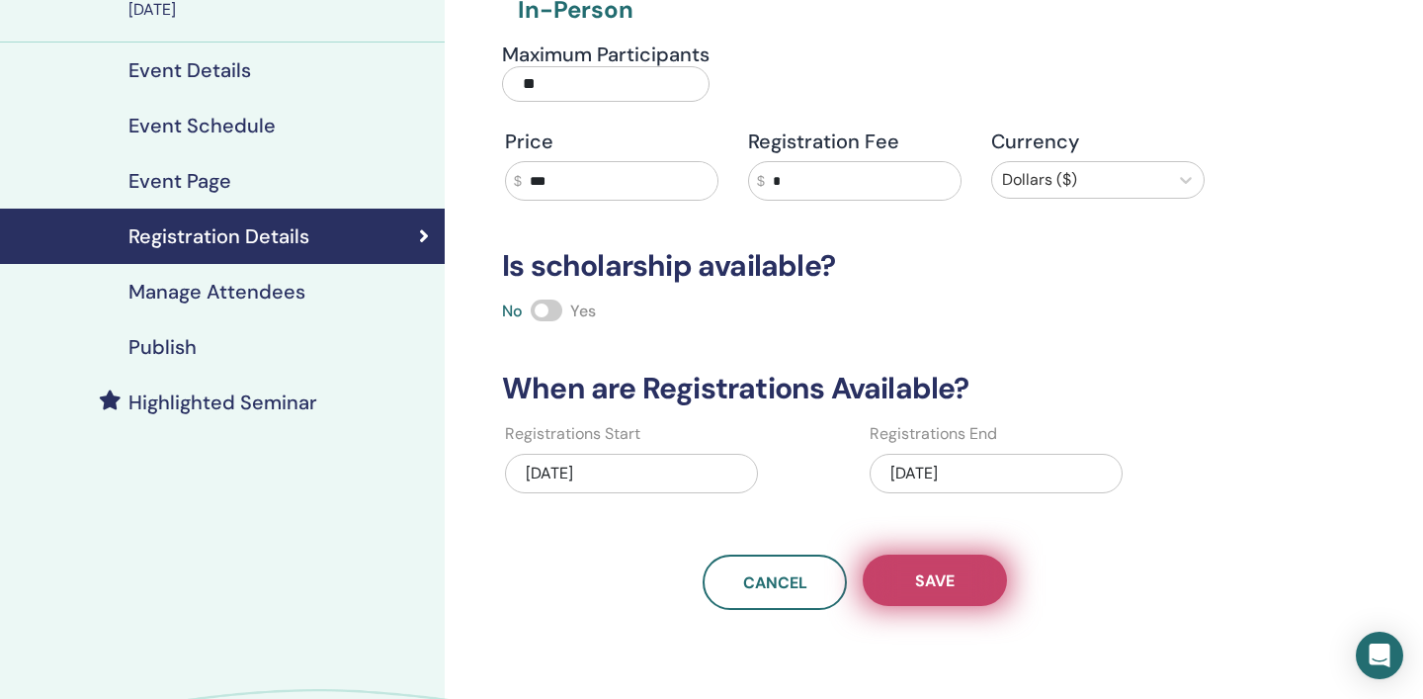
click at [988, 587] on button "Save" at bounding box center [935, 580] width 144 height 51
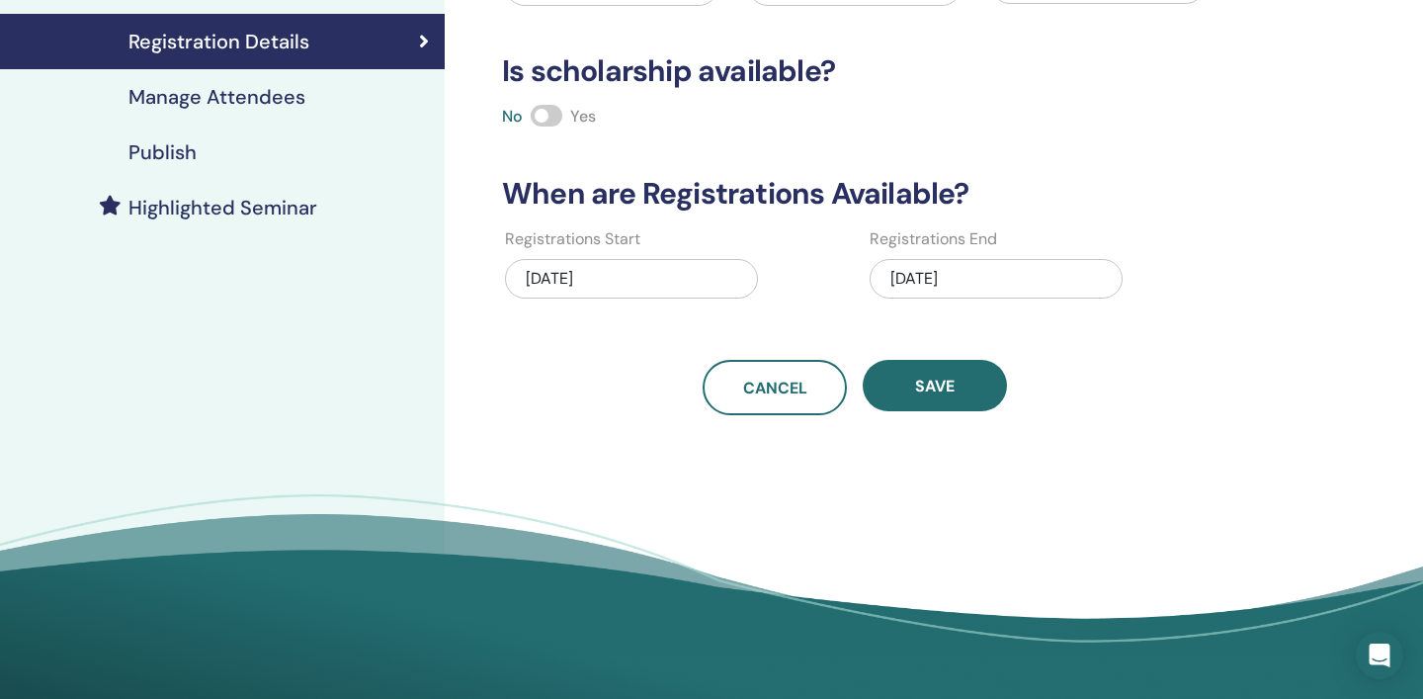
scroll to position [442, 0]
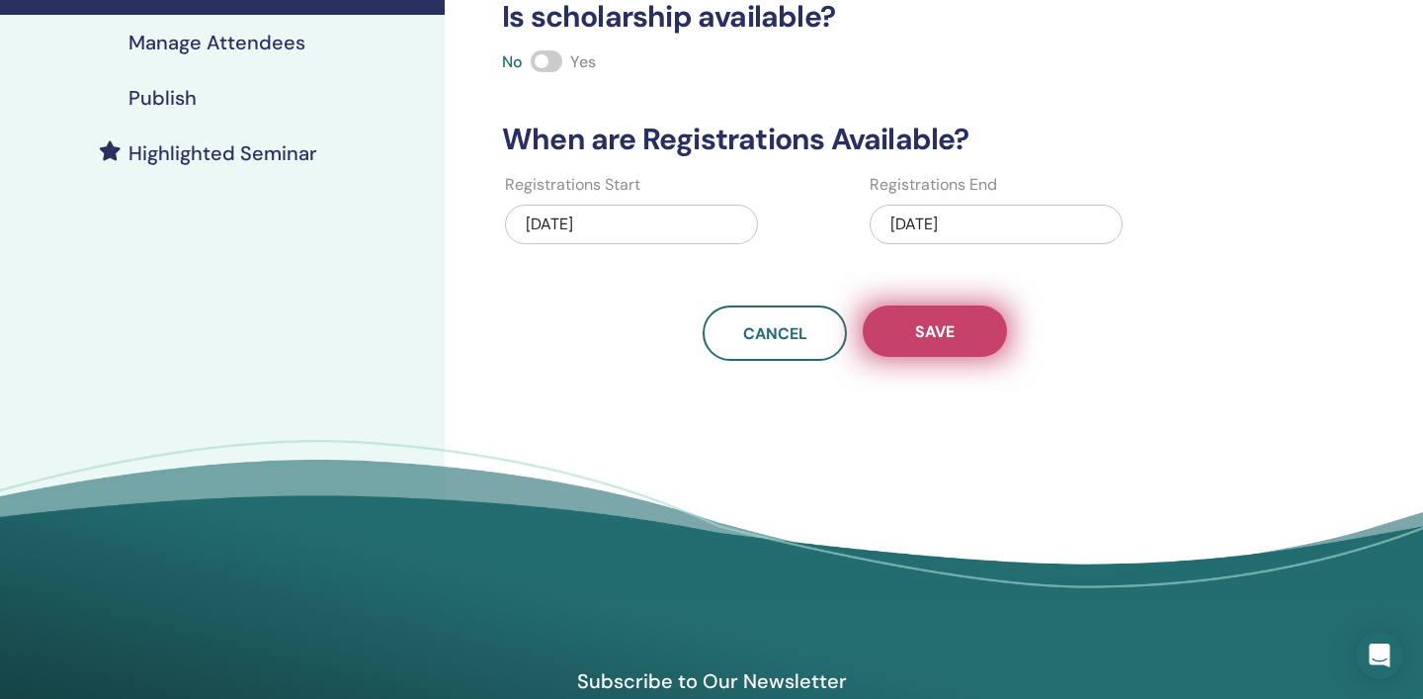
click at [938, 335] on span "Save" at bounding box center [935, 331] width 40 height 21
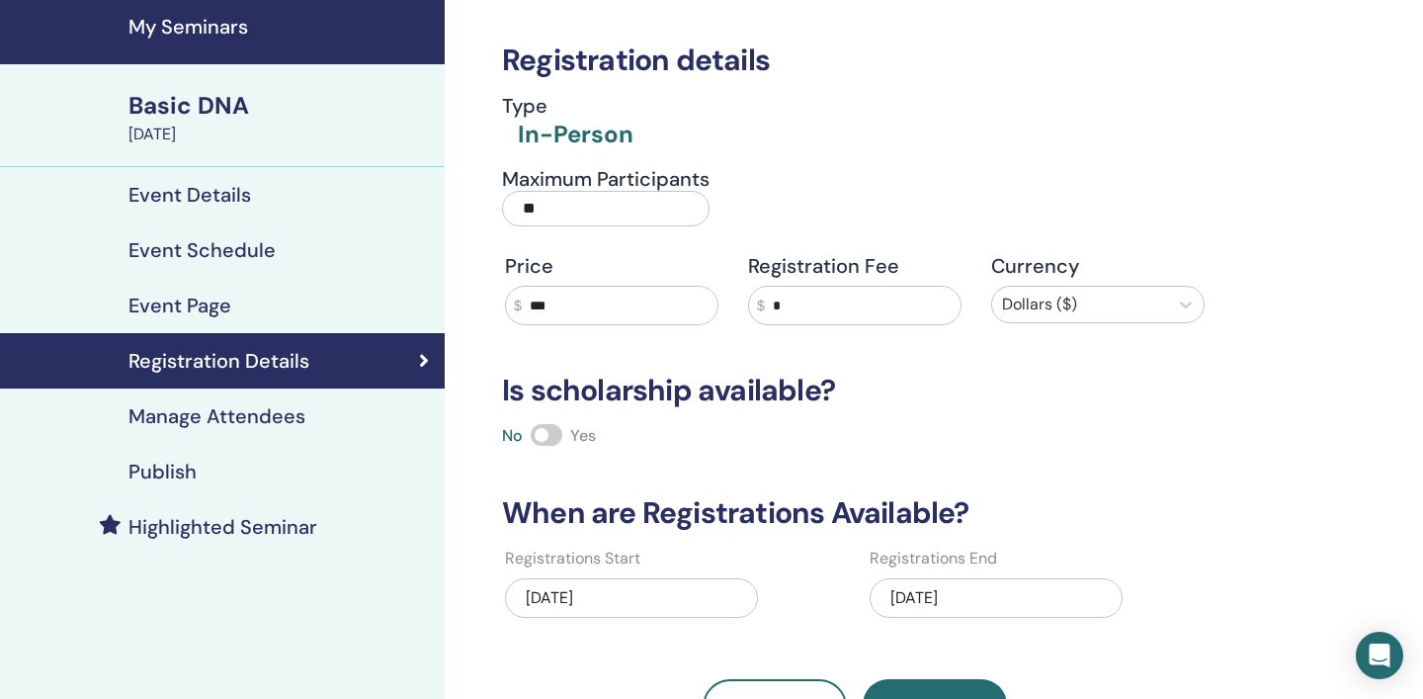
scroll to position [0, 0]
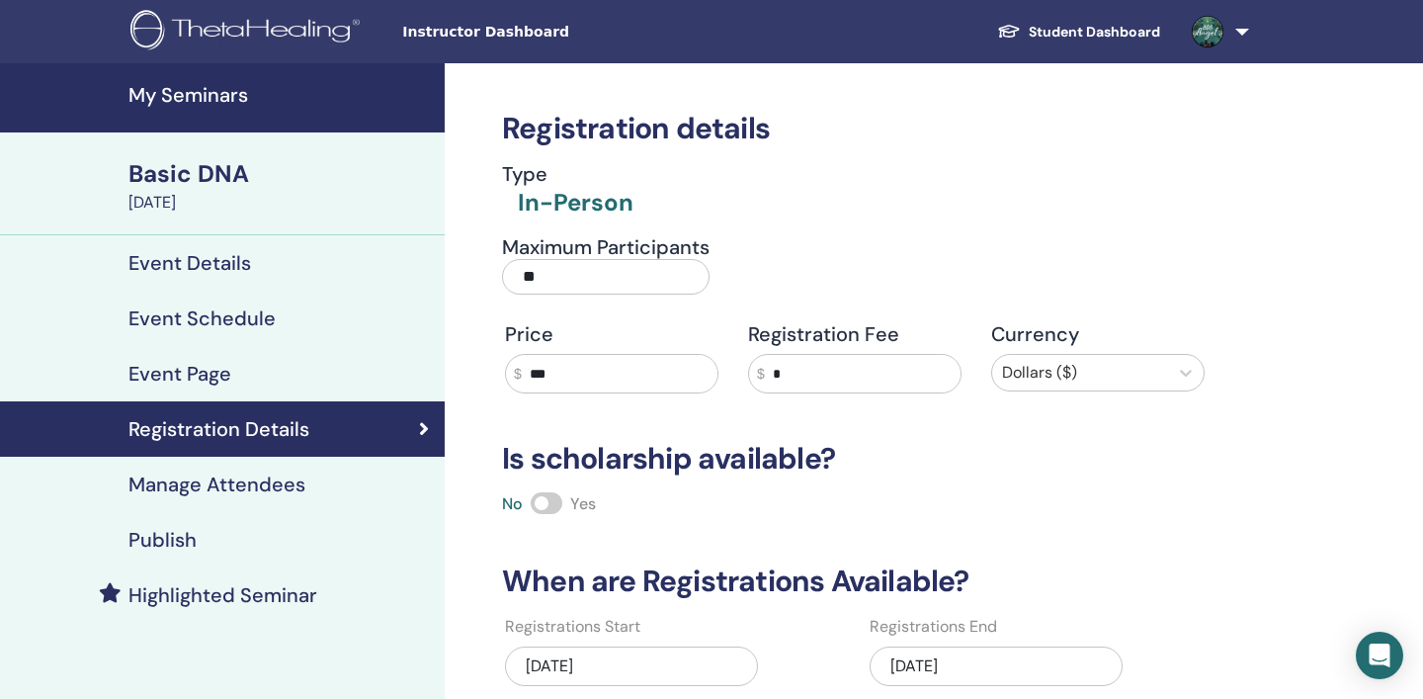
click at [197, 91] on h4 "My Seminars" at bounding box center [281, 95] width 304 height 24
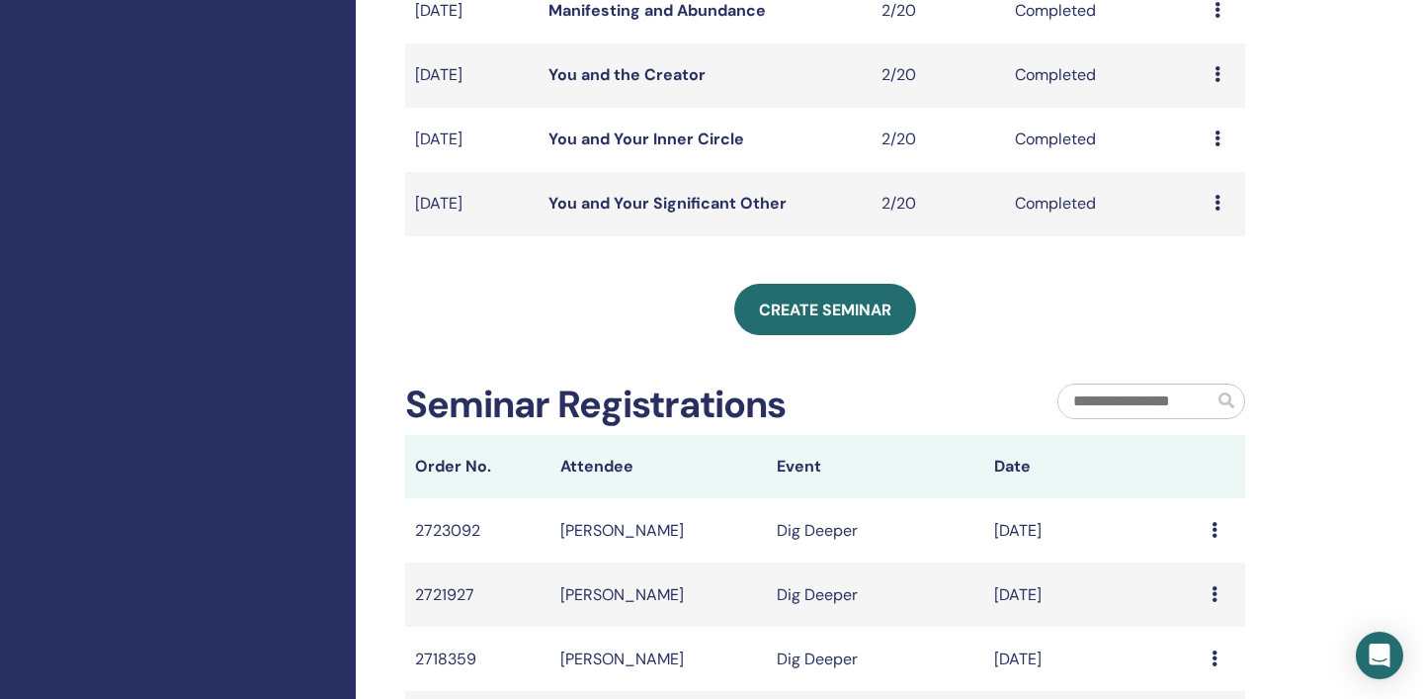
scroll to position [823, 0]
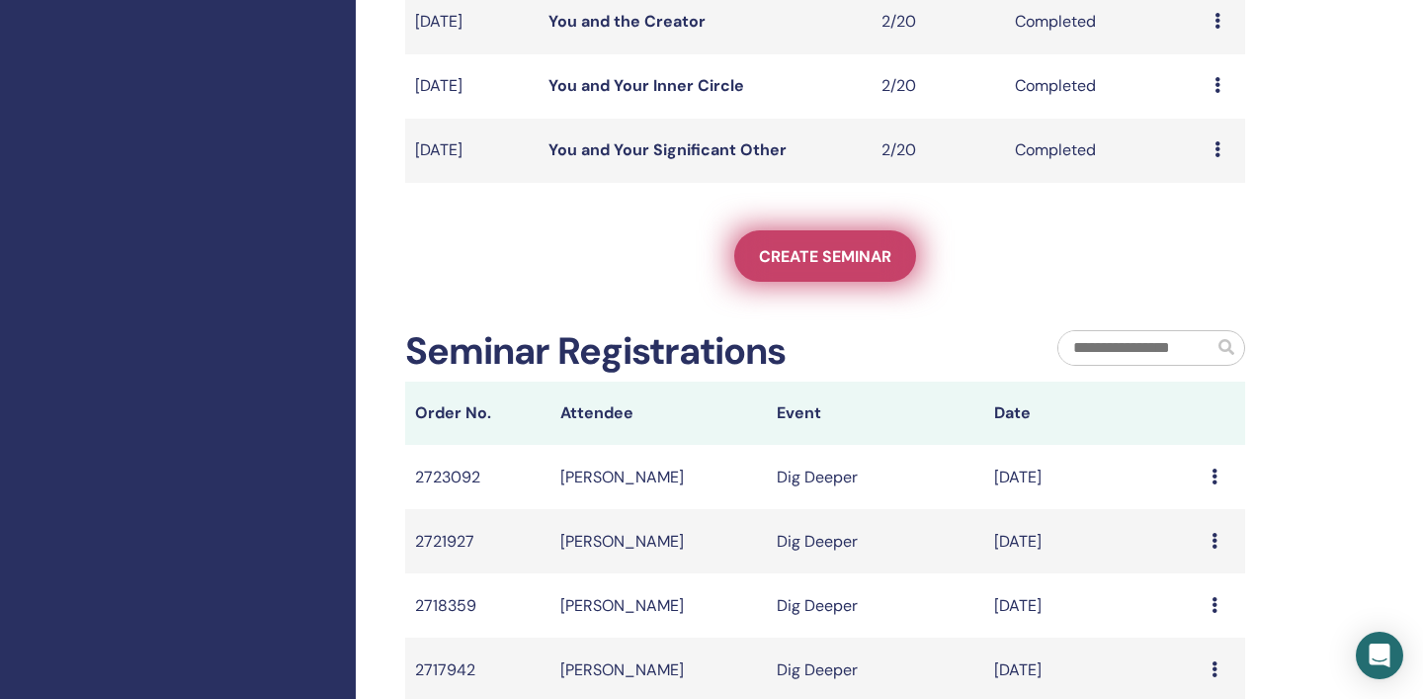
click at [831, 259] on span "Create seminar" at bounding box center [825, 256] width 132 height 21
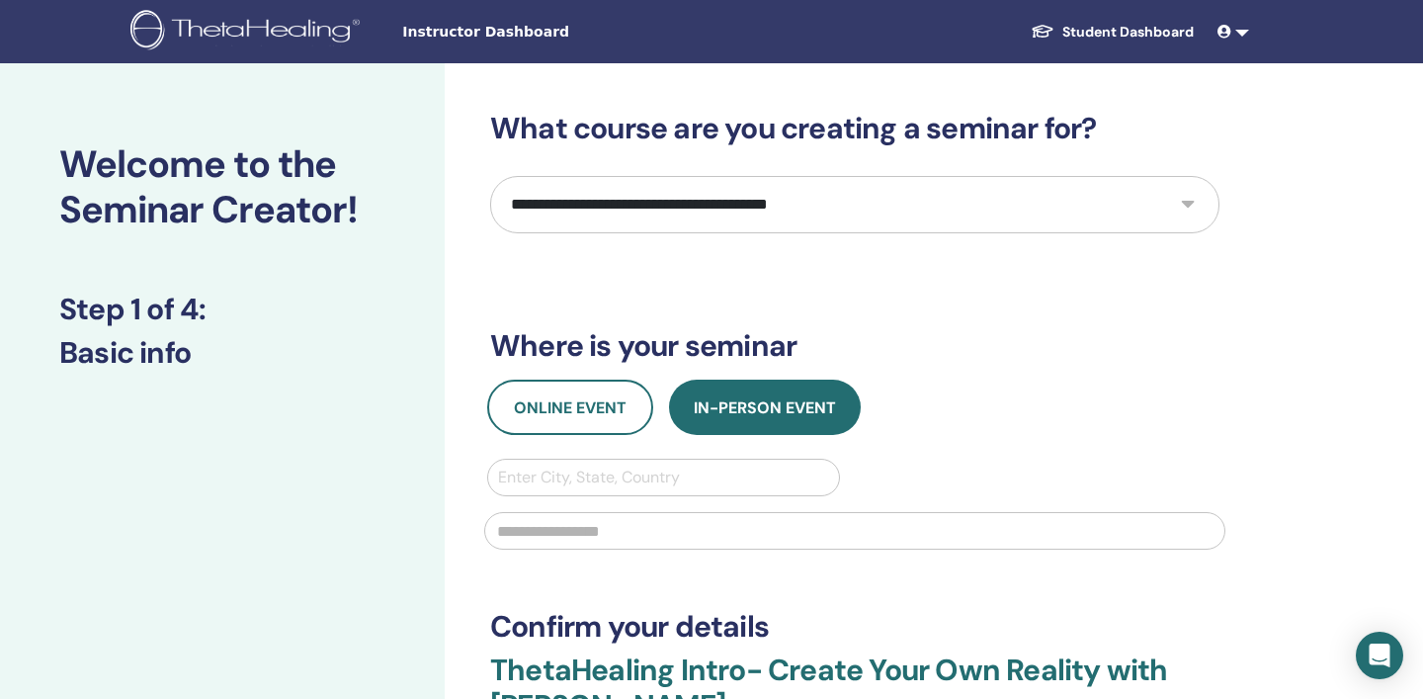
click at [1193, 206] on select "**********" at bounding box center [855, 204] width 730 height 57
select select "**"
click at [490, 176] on select "**********" at bounding box center [855, 204] width 730 height 57
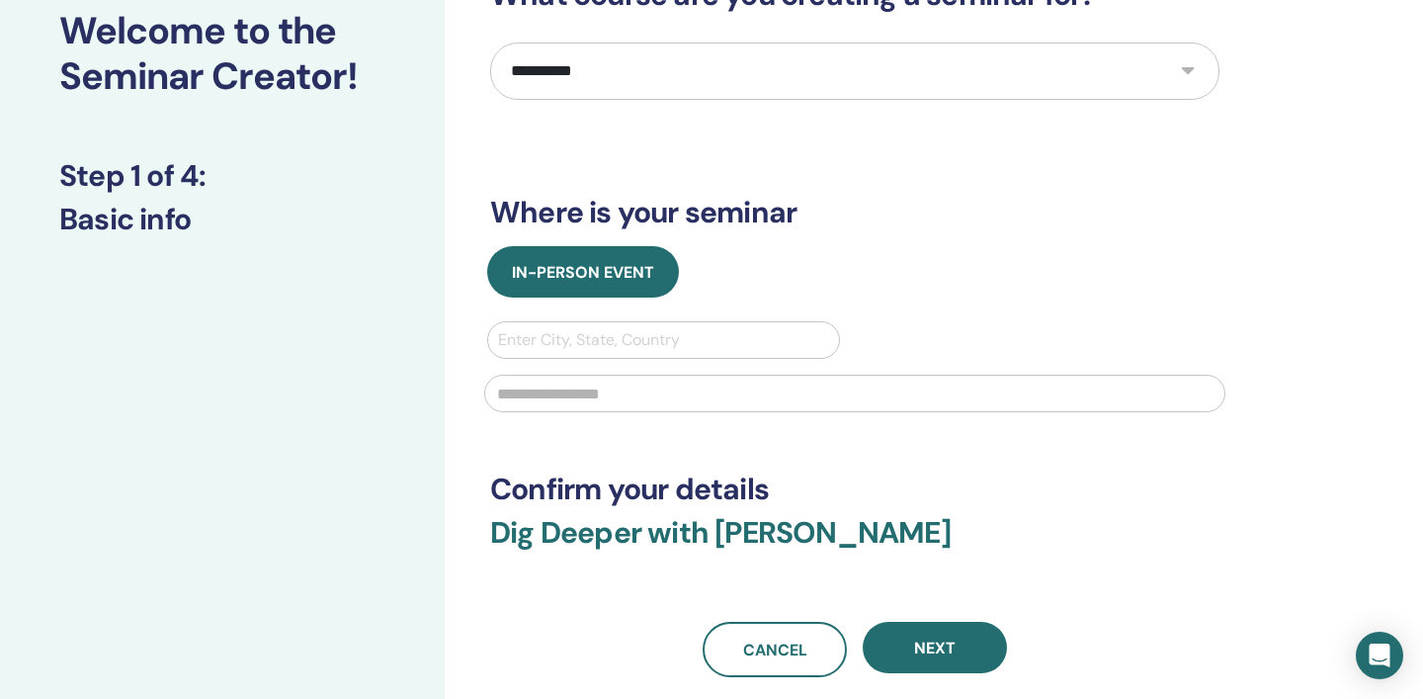
scroll to position [159, 0]
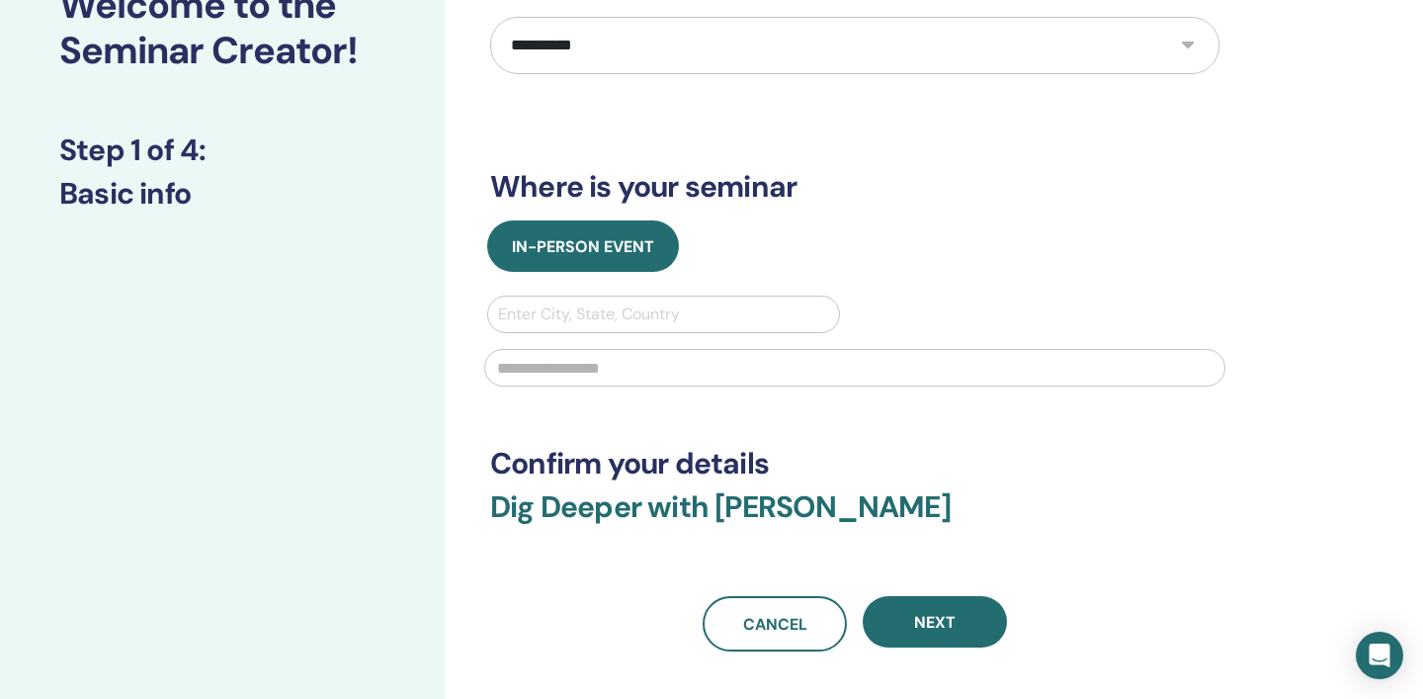
click at [739, 308] on div at bounding box center [663, 315] width 331 height 28
type input "******"
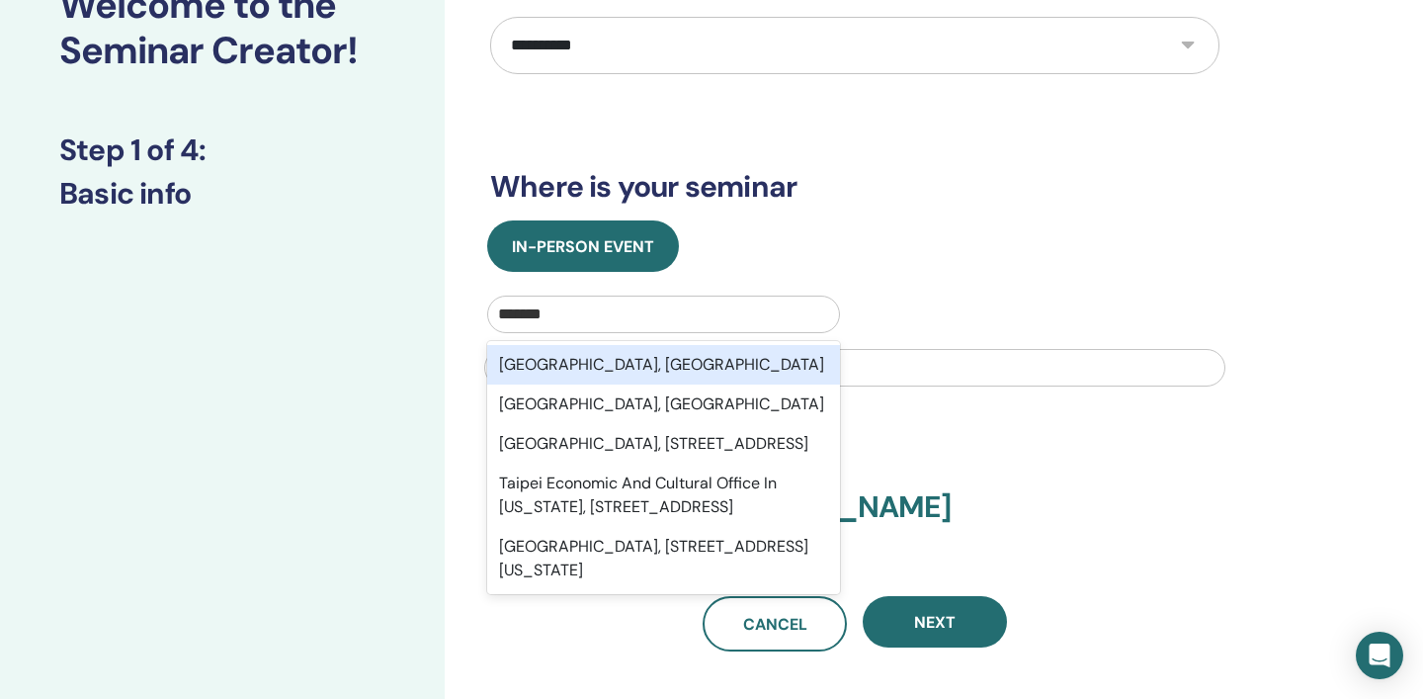
click at [667, 370] on div "Taipei City, TWN" at bounding box center [663, 365] width 353 height 40
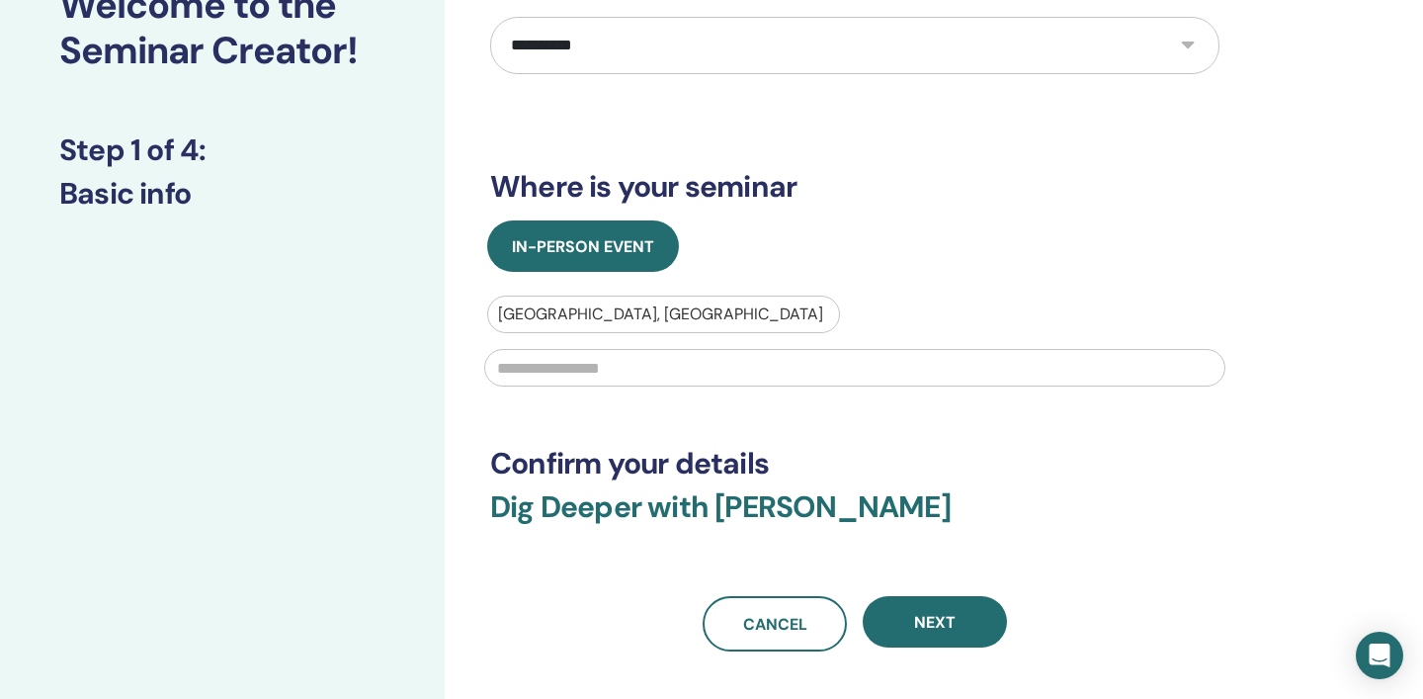
click at [662, 370] on input "text" at bounding box center [854, 368] width 741 height 38
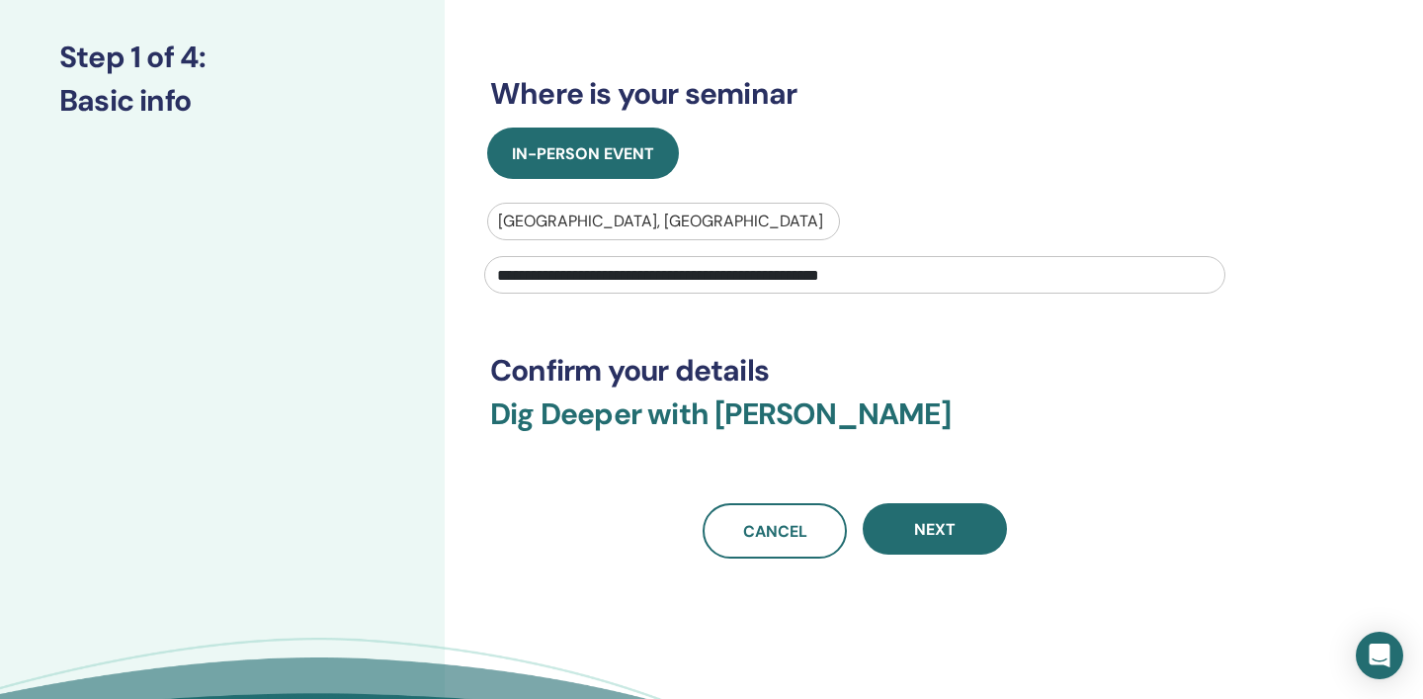
scroll to position [301, 0]
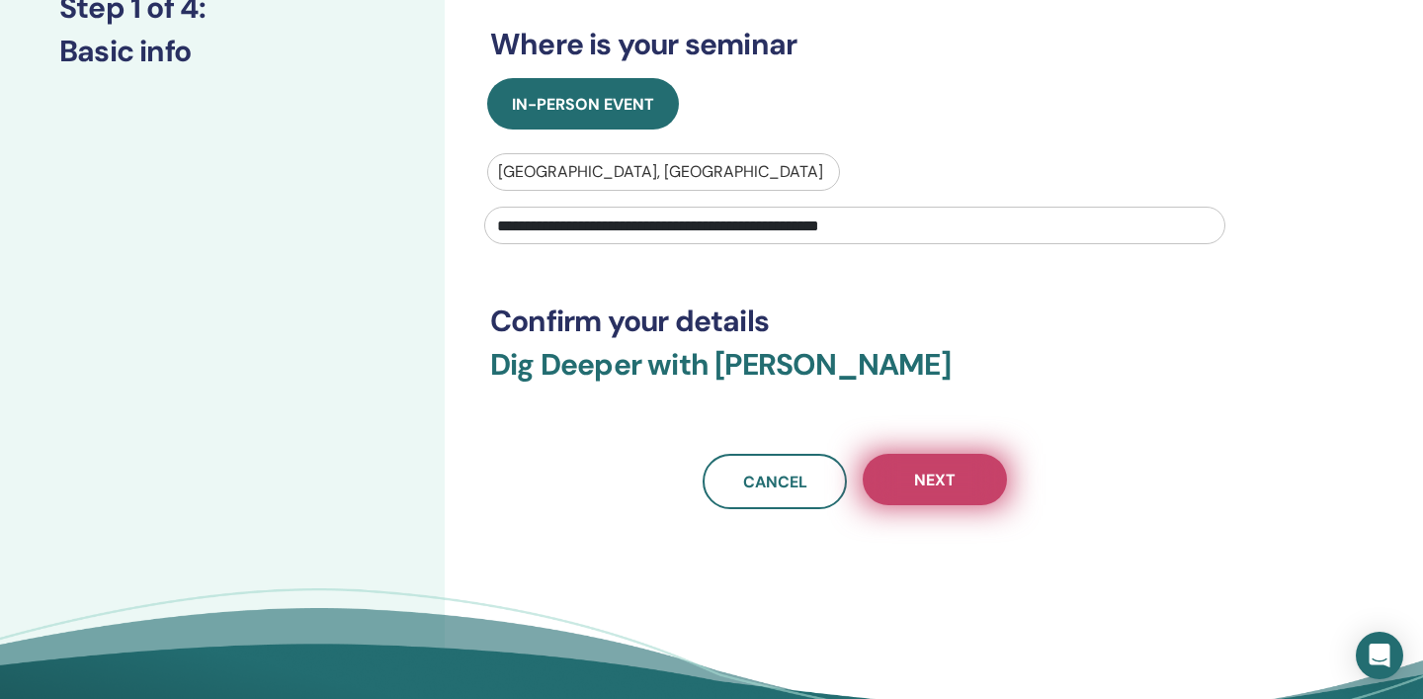
type input "**********"
click at [932, 484] on span "Next" at bounding box center [935, 480] width 42 height 21
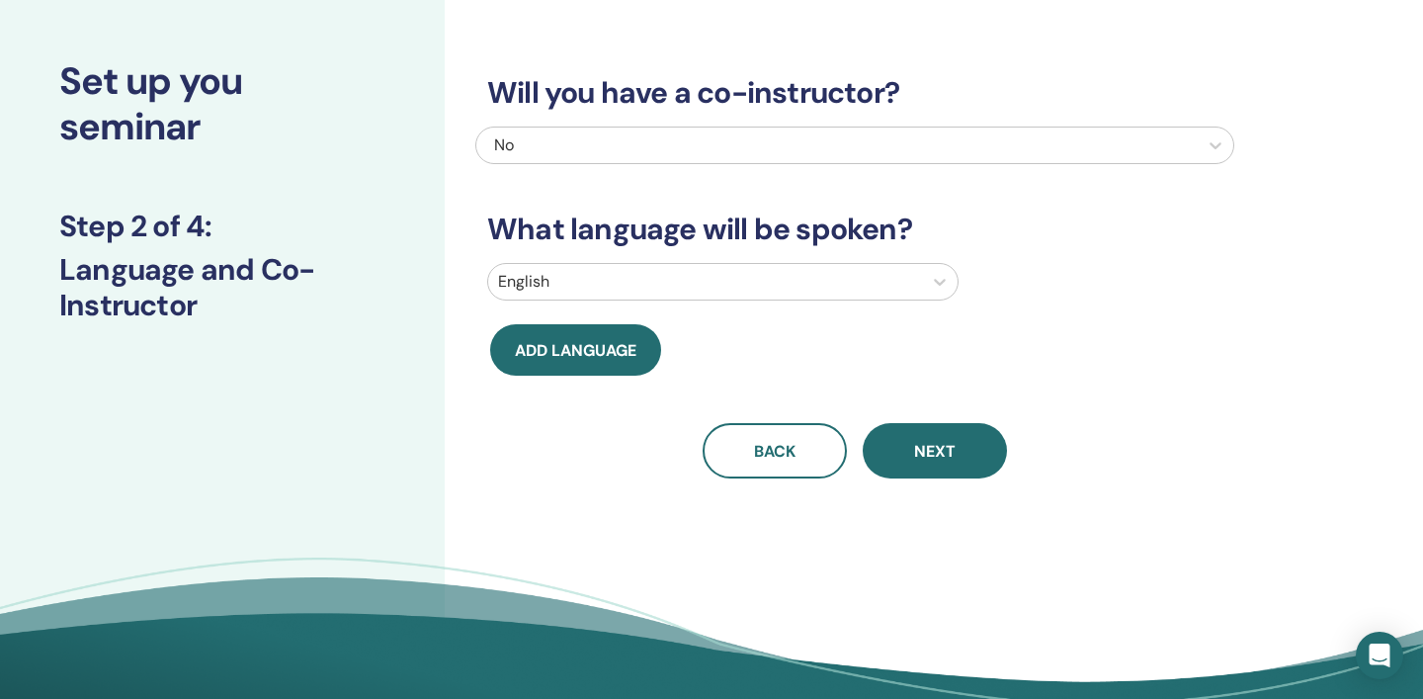
scroll to position [0, 0]
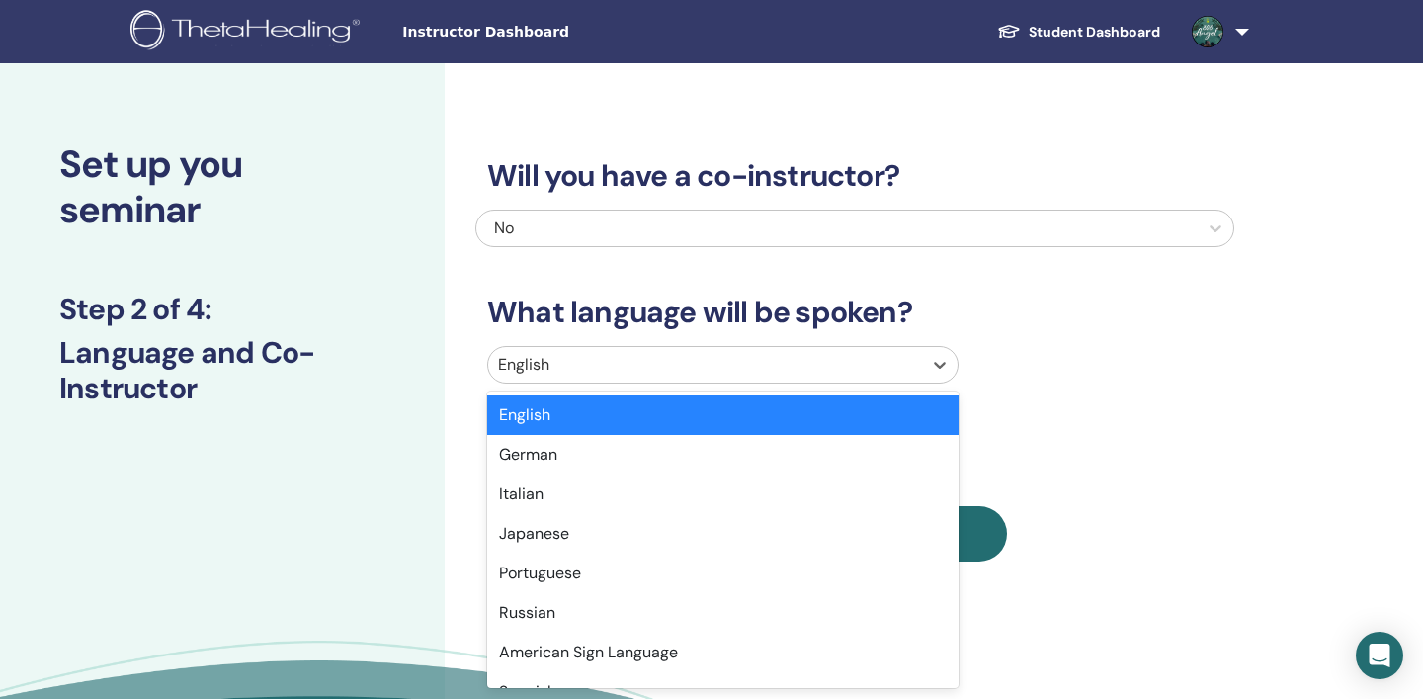
click at [748, 349] on div "English" at bounding box center [705, 365] width 434 height 36
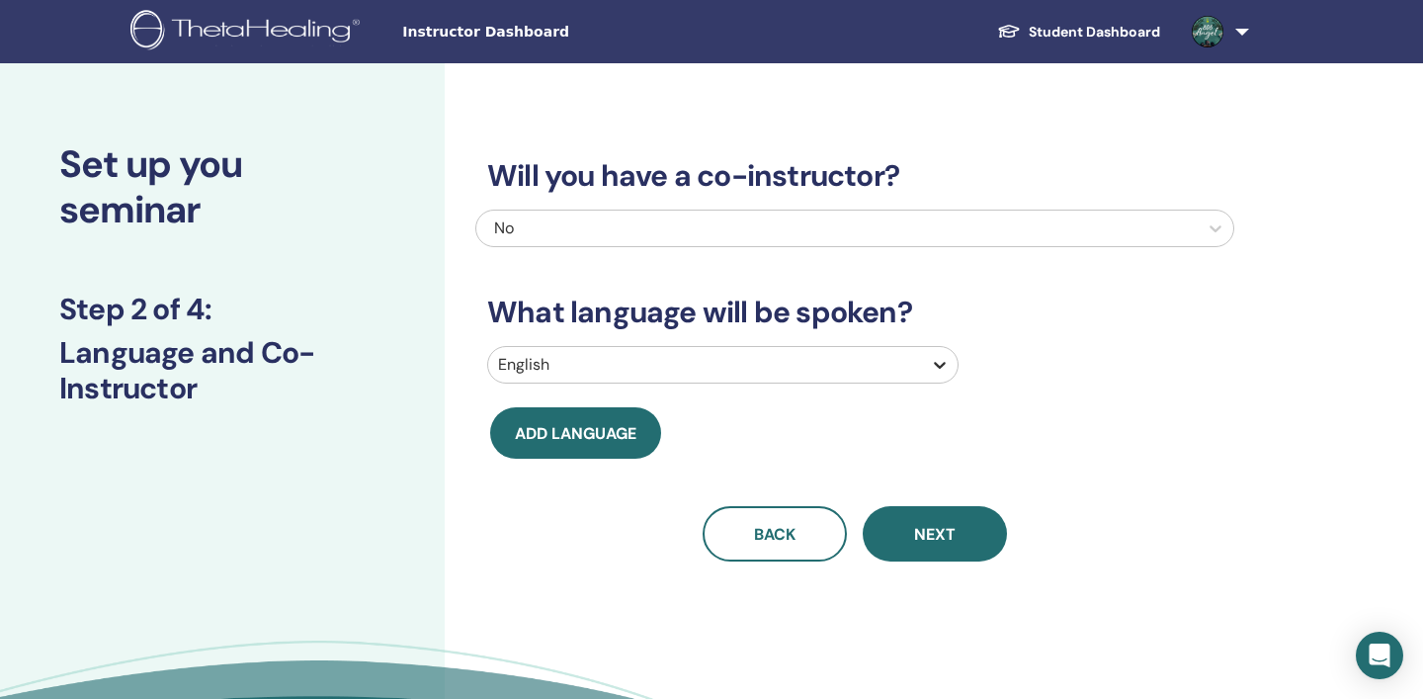
click at [946, 367] on icon at bounding box center [940, 365] width 20 height 20
click at [849, 357] on div at bounding box center [705, 365] width 414 height 28
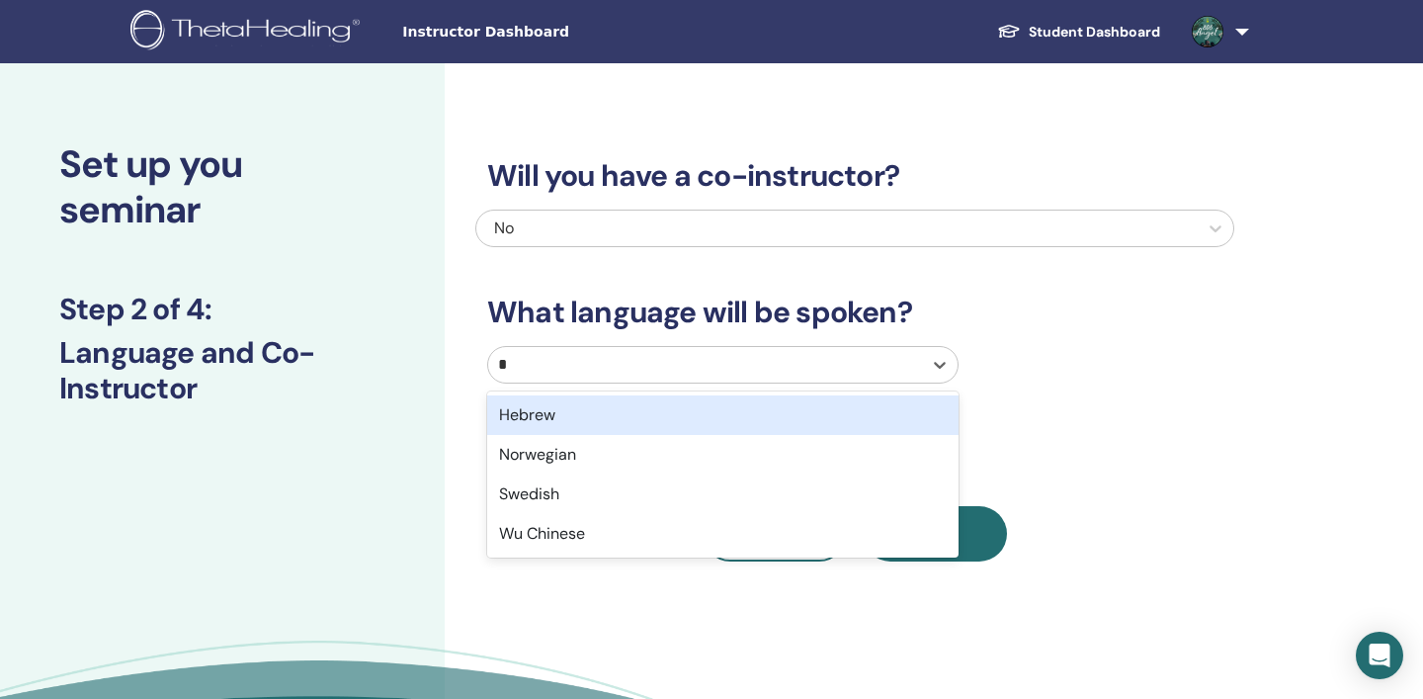
type input "**"
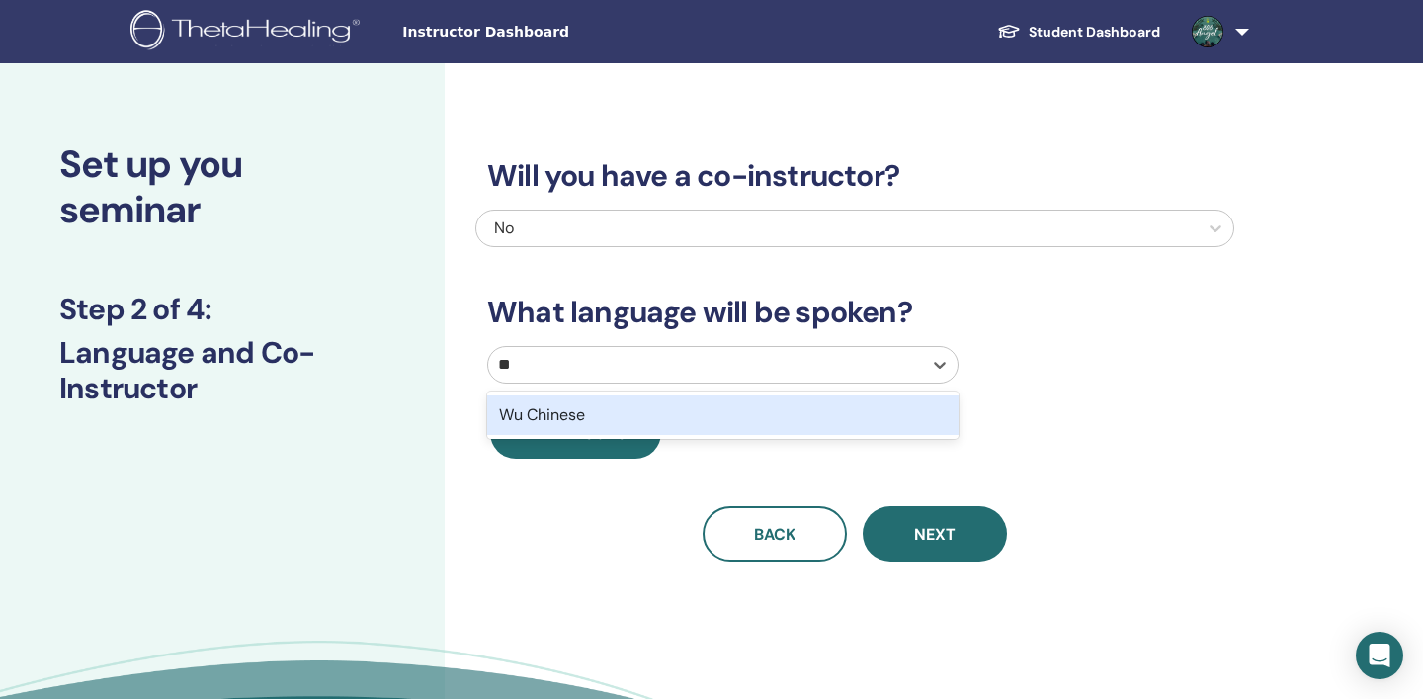
click at [608, 421] on div "Wu Chinese" at bounding box center [723, 415] width 472 height 40
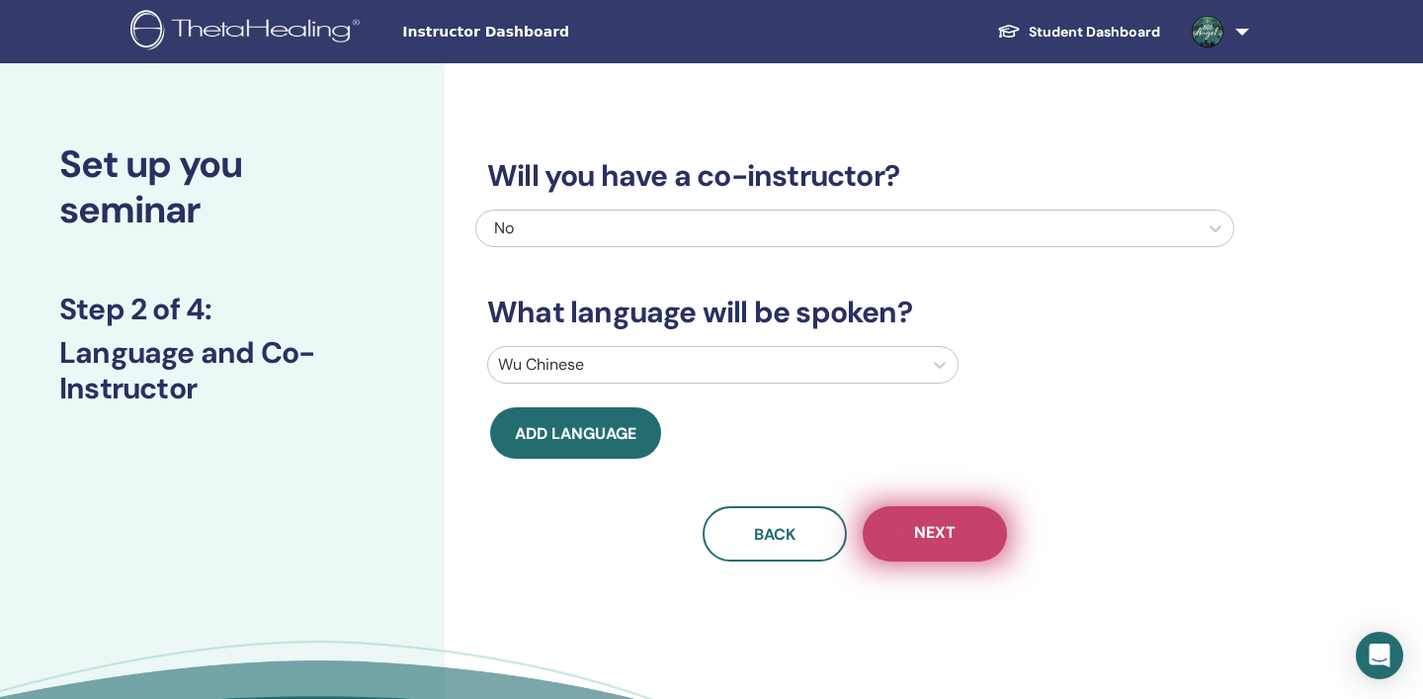
click at [948, 523] on span "Next" at bounding box center [935, 534] width 42 height 25
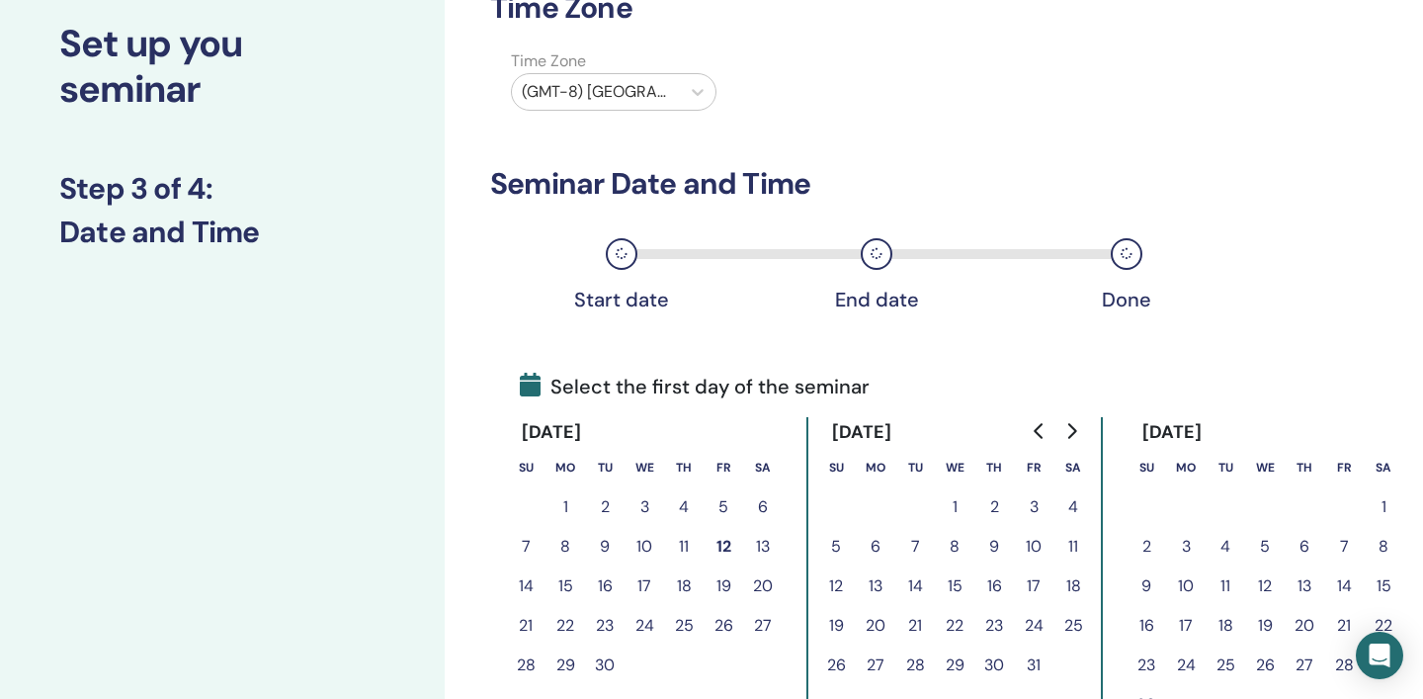
scroll to position [146, 0]
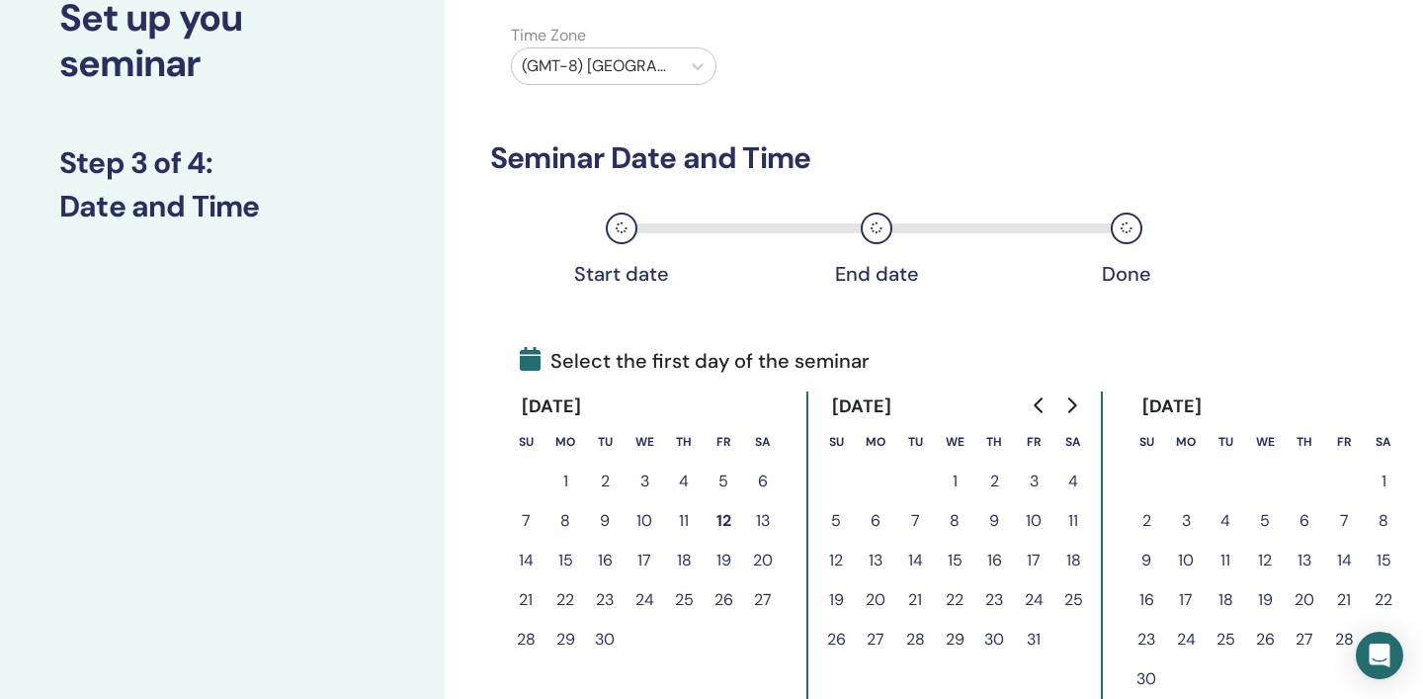
click at [1385, 520] on button "8" at bounding box center [1384, 521] width 40 height 40
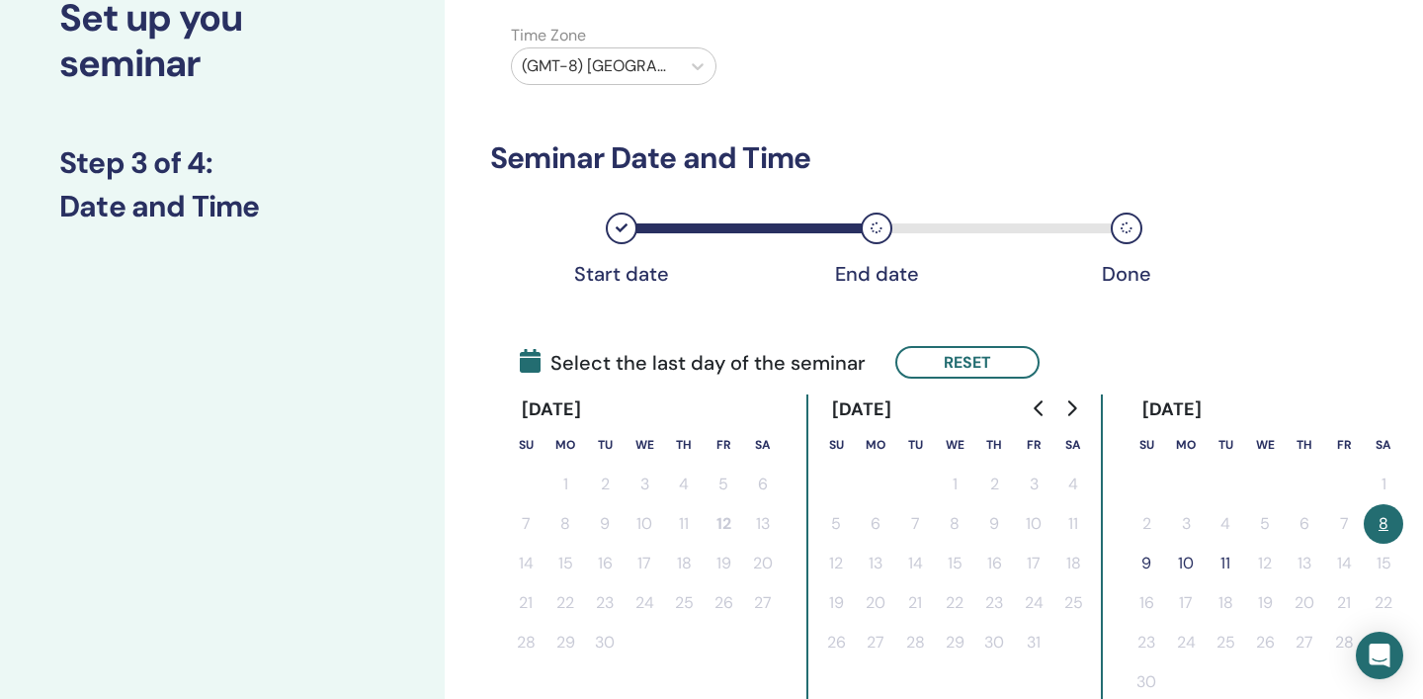
click at [1154, 566] on button "9" at bounding box center [1147, 564] width 40 height 40
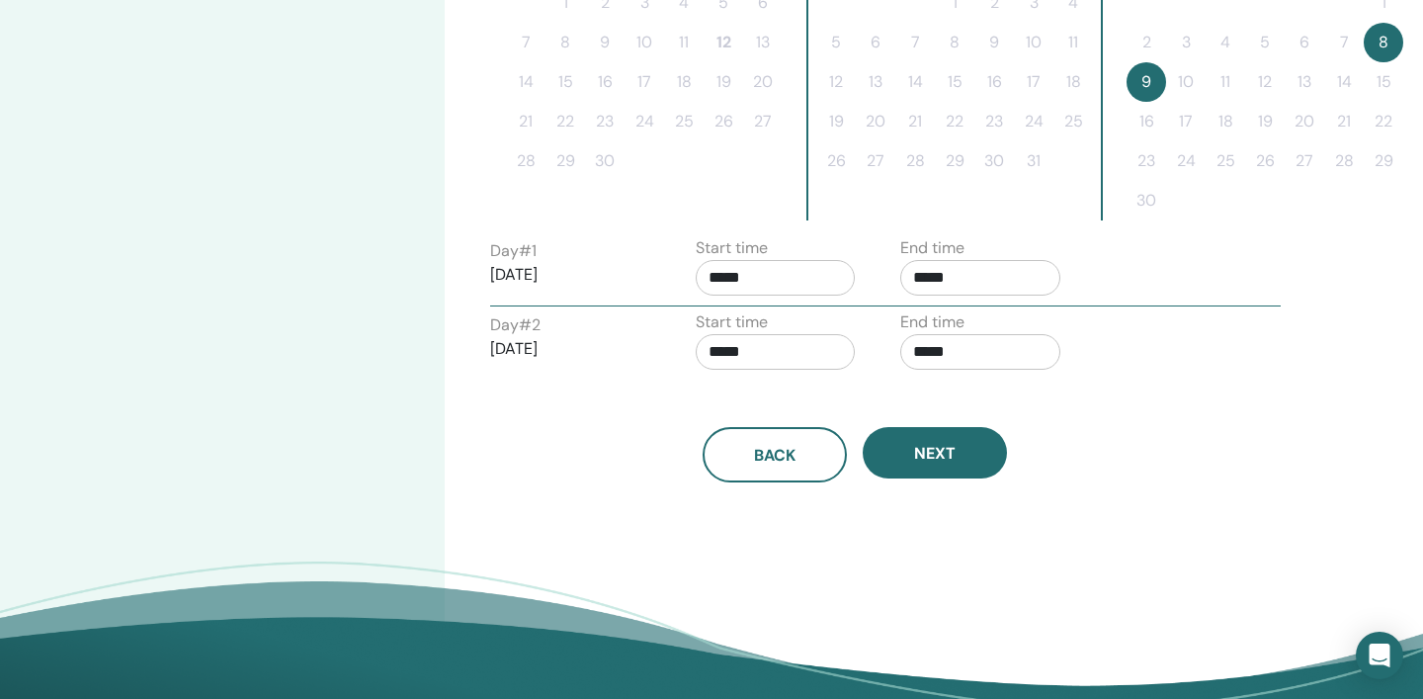
scroll to position [631, 0]
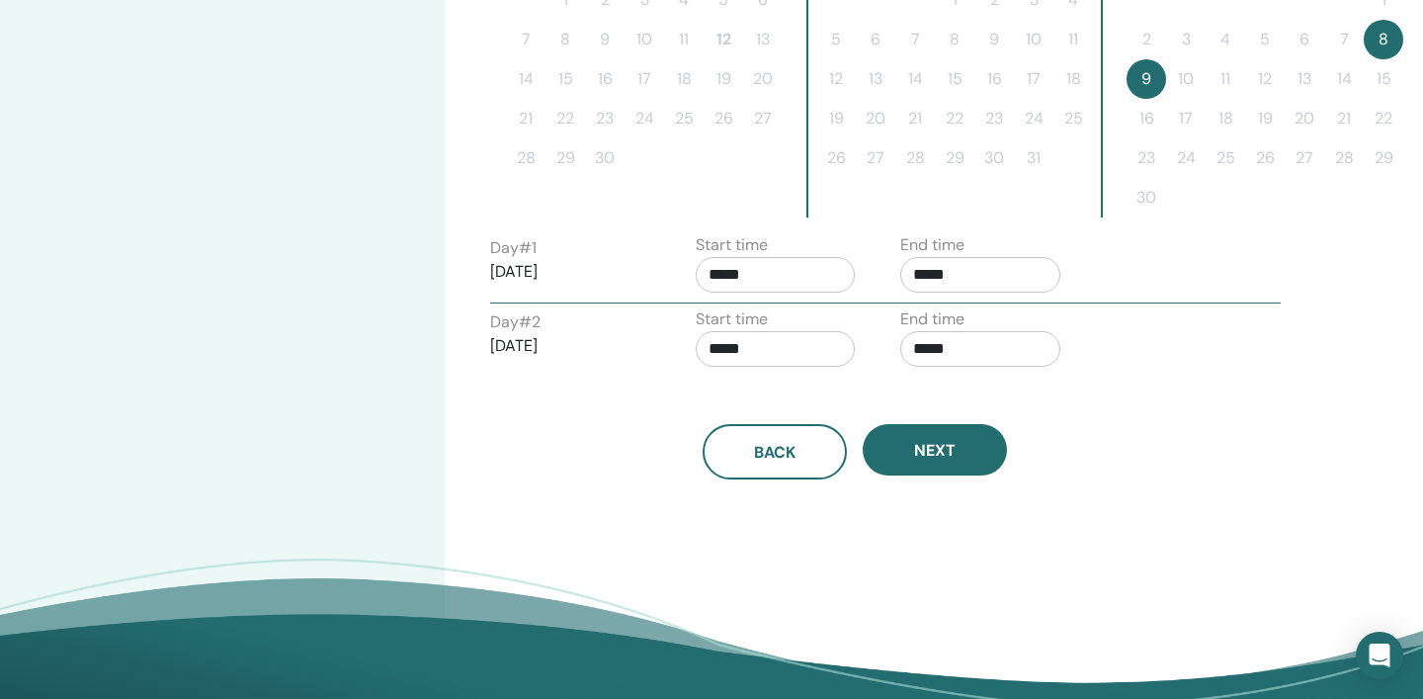
click at [811, 281] on input "*****" at bounding box center [776, 275] width 160 height 36
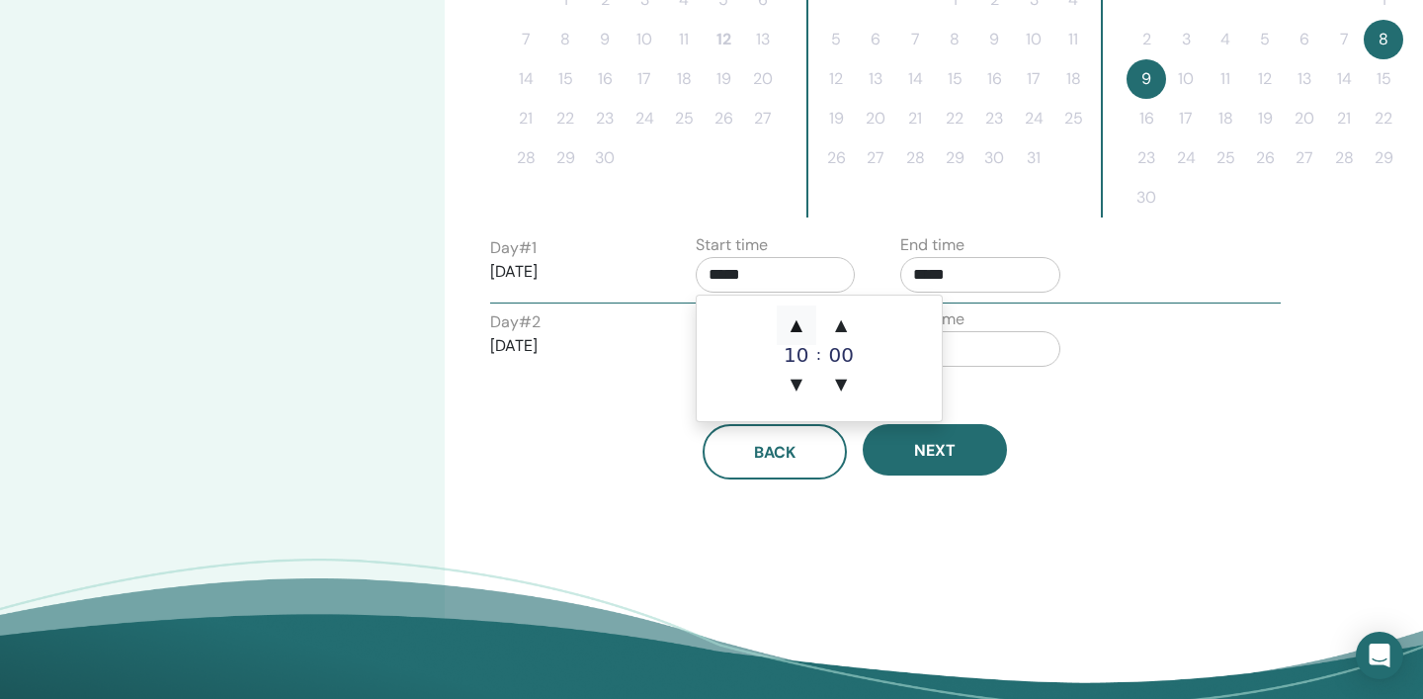
click at [803, 320] on span "▲" at bounding box center [797, 325] width 40 height 40
type input "*****"
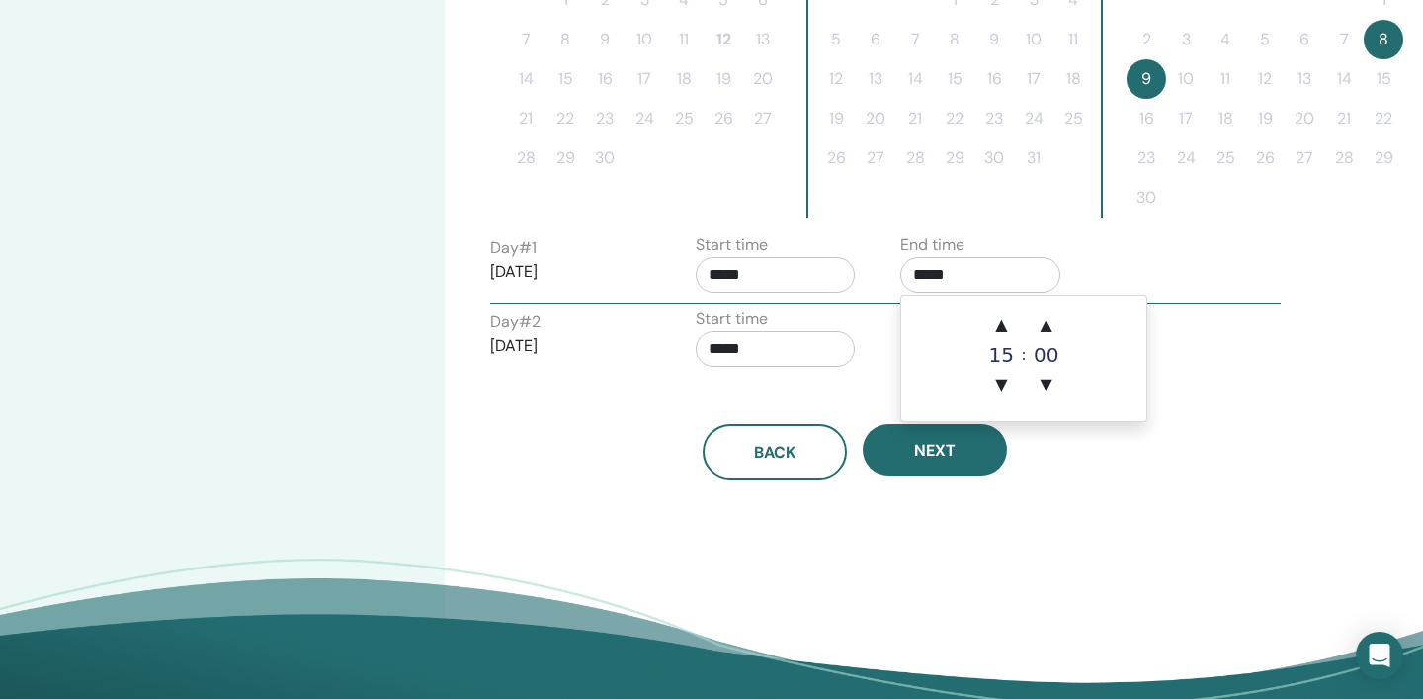
click at [973, 269] on input "*****" at bounding box center [981, 275] width 160 height 36
click at [1009, 327] on span "▲" at bounding box center [1002, 325] width 40 height 40
click at [1009, 326] on span "▲" at bounding box center [1002, 325] width 40 height 40
type input "*****"
click at [1310, 462] on div "Time Zone Time Zone (GMT-8) US/Alaska Seminar Date and Time Start date End date…" at bounding box center [919, 95] width 949 height 1324
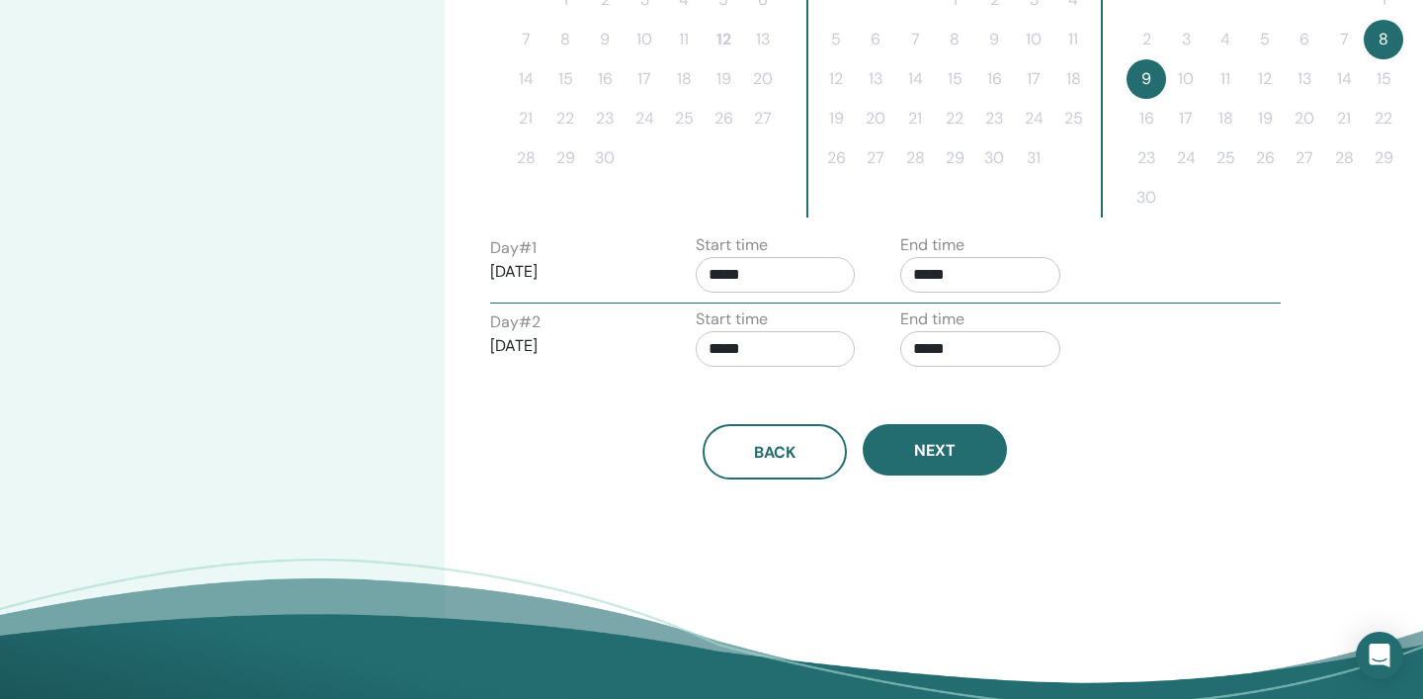
click at [795, 354] on input "*****" at bounding box center [776, 349] width 160 height 36
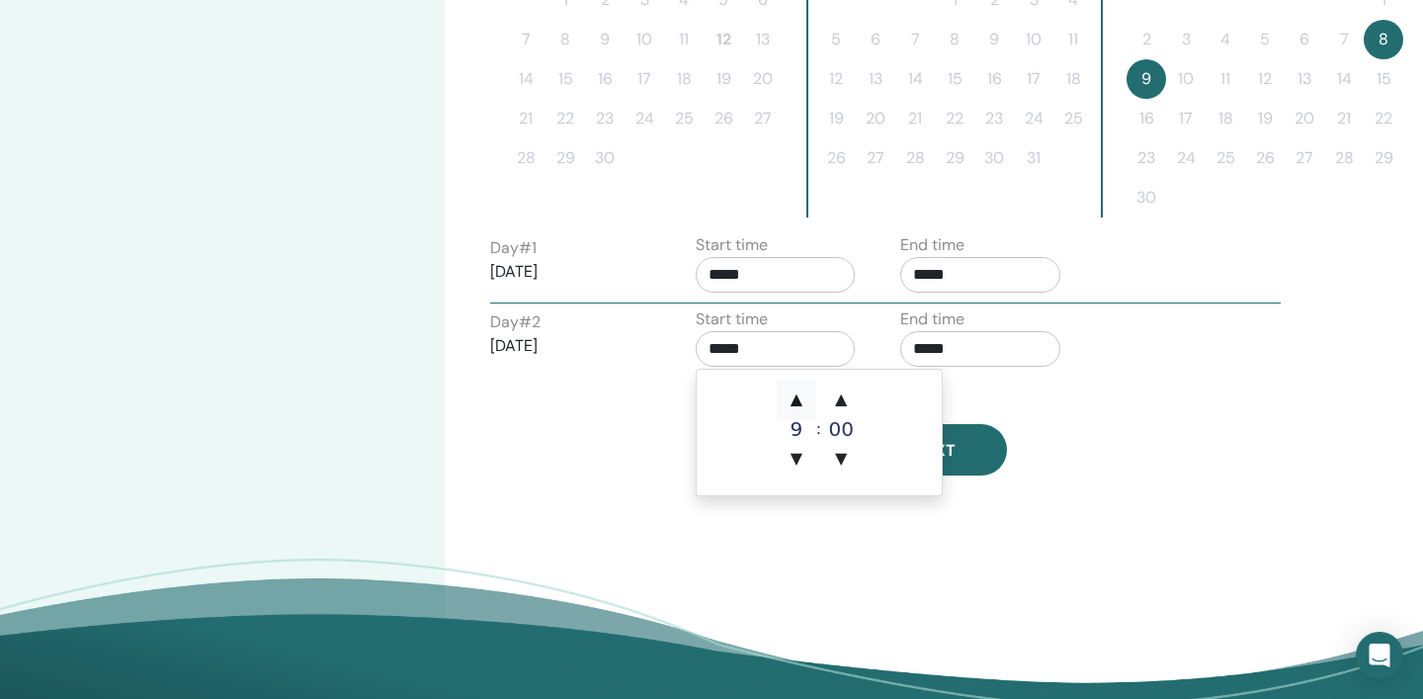
click at [801, 401] on span "▲" at bounding box center [797, 400] width 40 height 40
type input "*****"
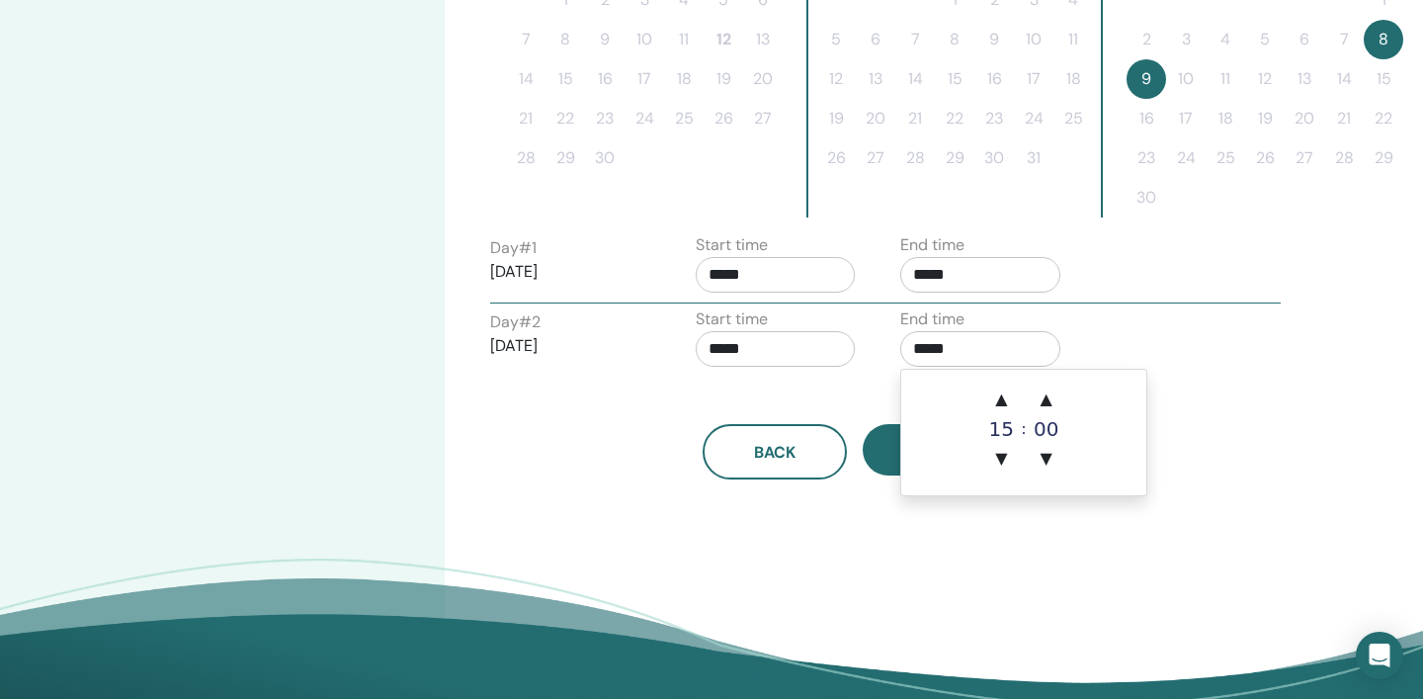
click at [1010, 352] on input "*****" at bounding box center [981, 349] width 160 height 36
click at [999, 396] on span "▲" at bounding box center [1002, 400] width 40 height 40
type input "*****"
click at [1206, 387] on div "Back Next" at bounding box center [854, 428] width 759 height 103
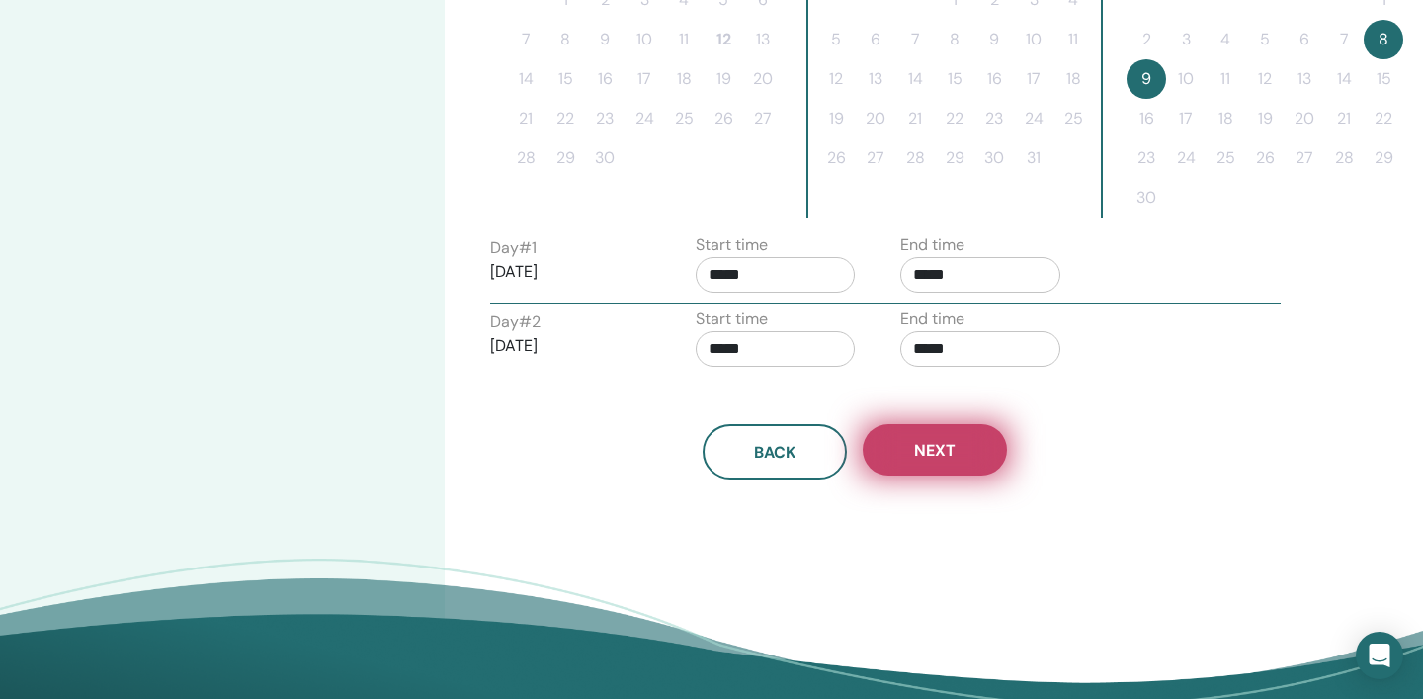
click at [948, 464] on button "Next" at bounding box center [935, 449] width 144 height 51
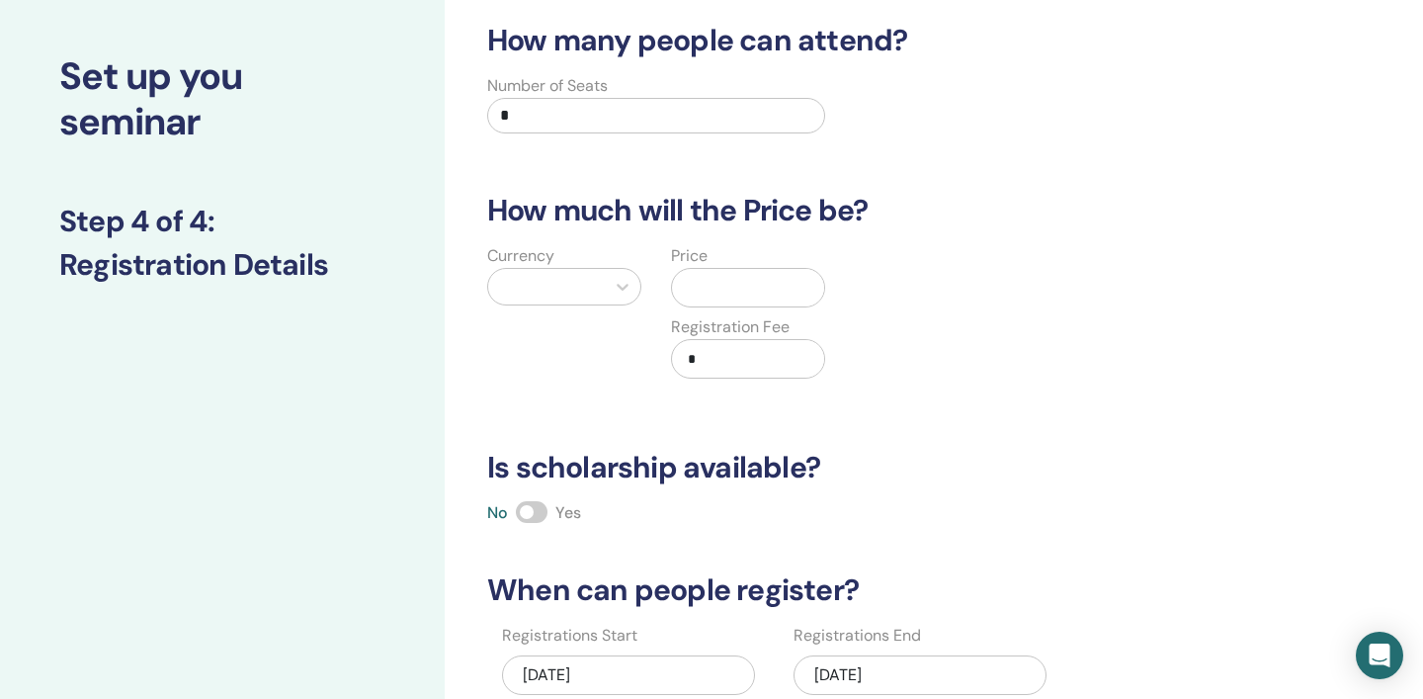
scroll to position [0, 0]
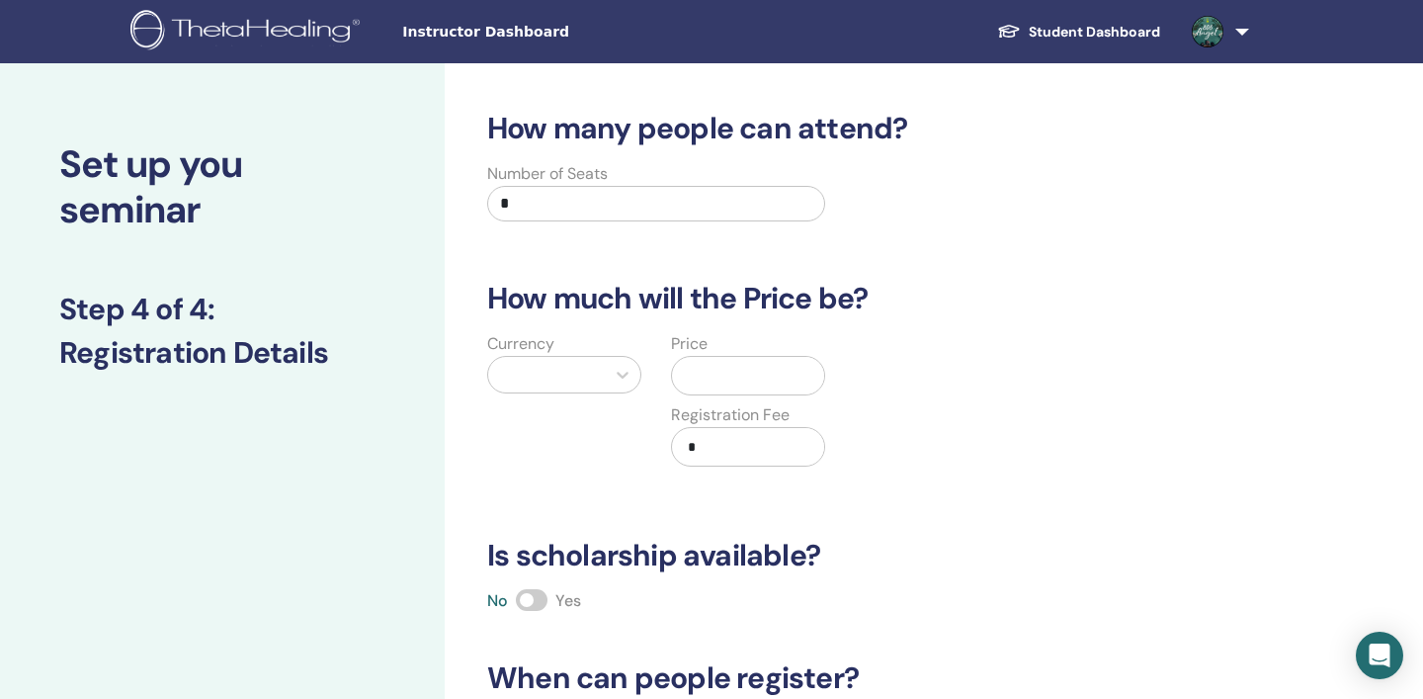
click at [616, 200] on input "*" at bounding box center [656, 204] width 338 height 36
type input "**"
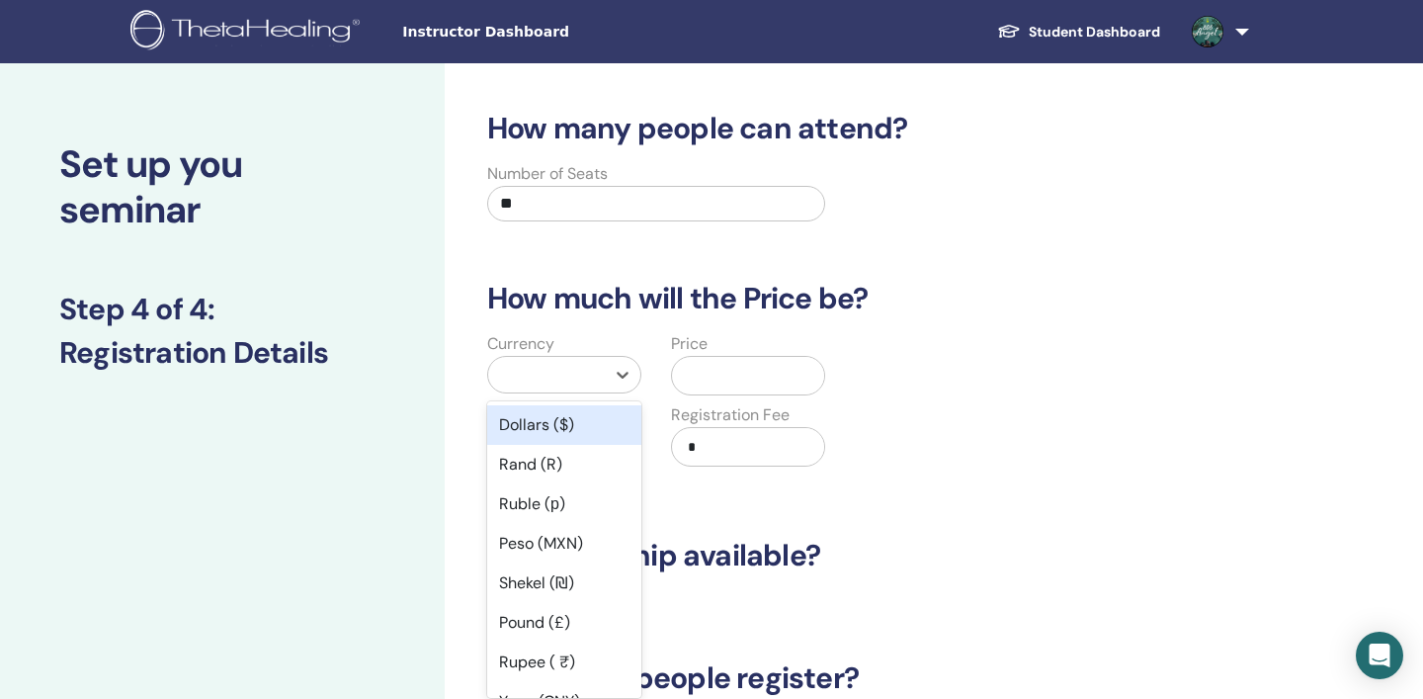
click at [598, 378] on div at bounding box center [546, 375] width 117 height 36
click at [563, 422] on div "Dollars ($)" at bounding box center [564, 425] width 154 height 40
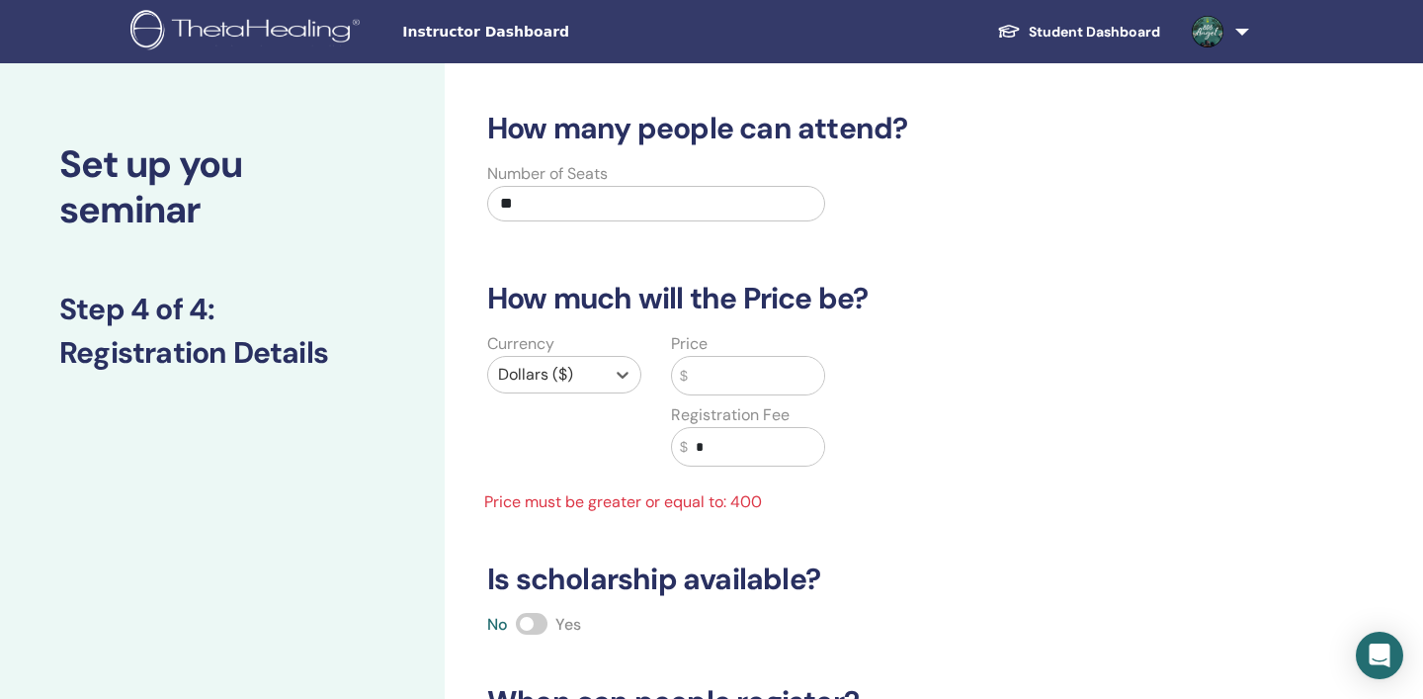
click at [711, 375] on input "text" at bounding box center [756, 376] width 136 height 38
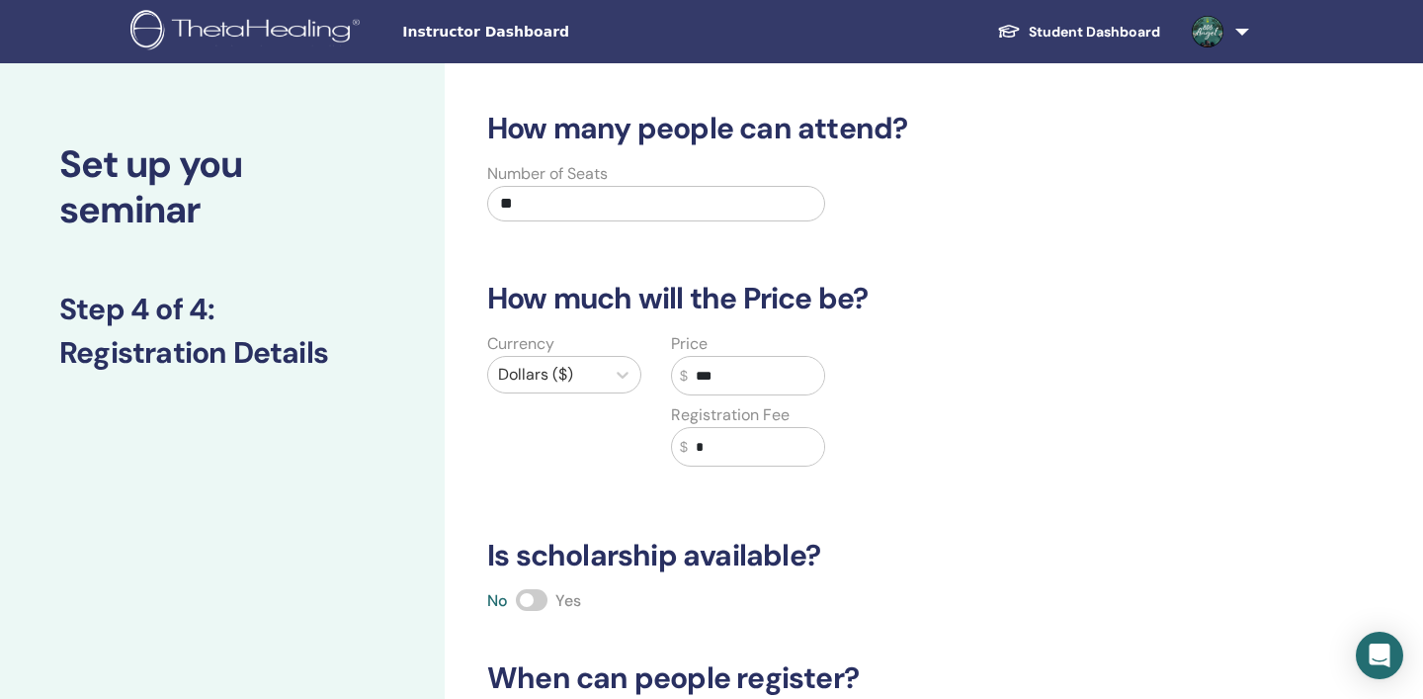
type input "***"
click at [1050, 439] on div "Currency Dollars ($) Price $ *** Registration Fee $ *" at bounding box center [840, 411] width 759 height 158
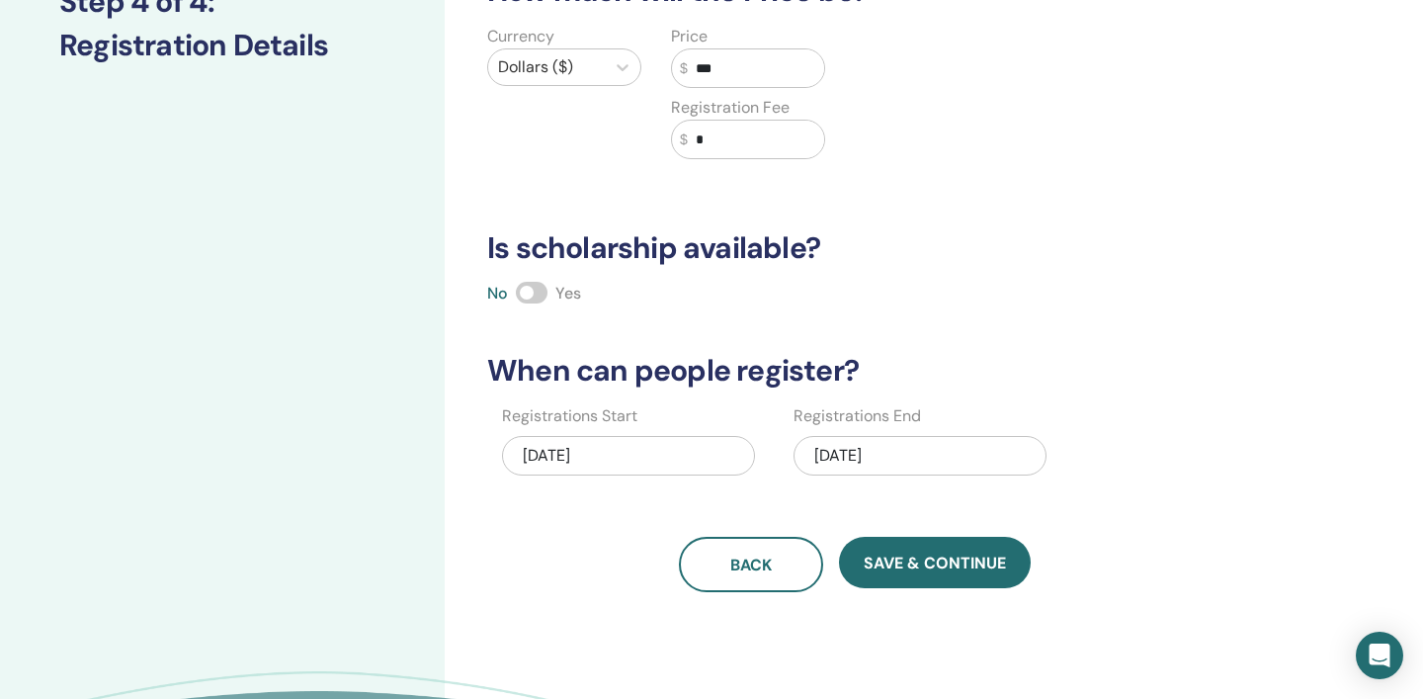
scroll to position [364, 0]
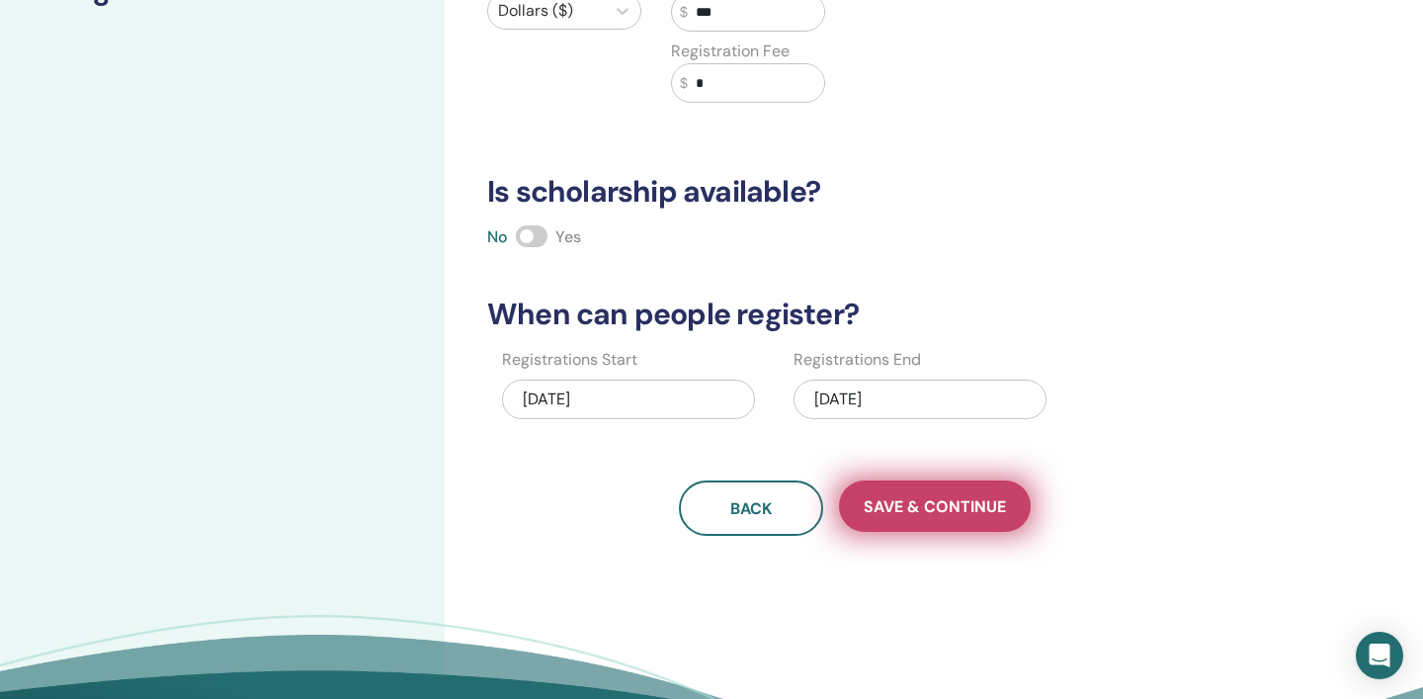
click at [926, 514] on span "Save & Continue" at bounding box center [935, 506] width 142 height 21
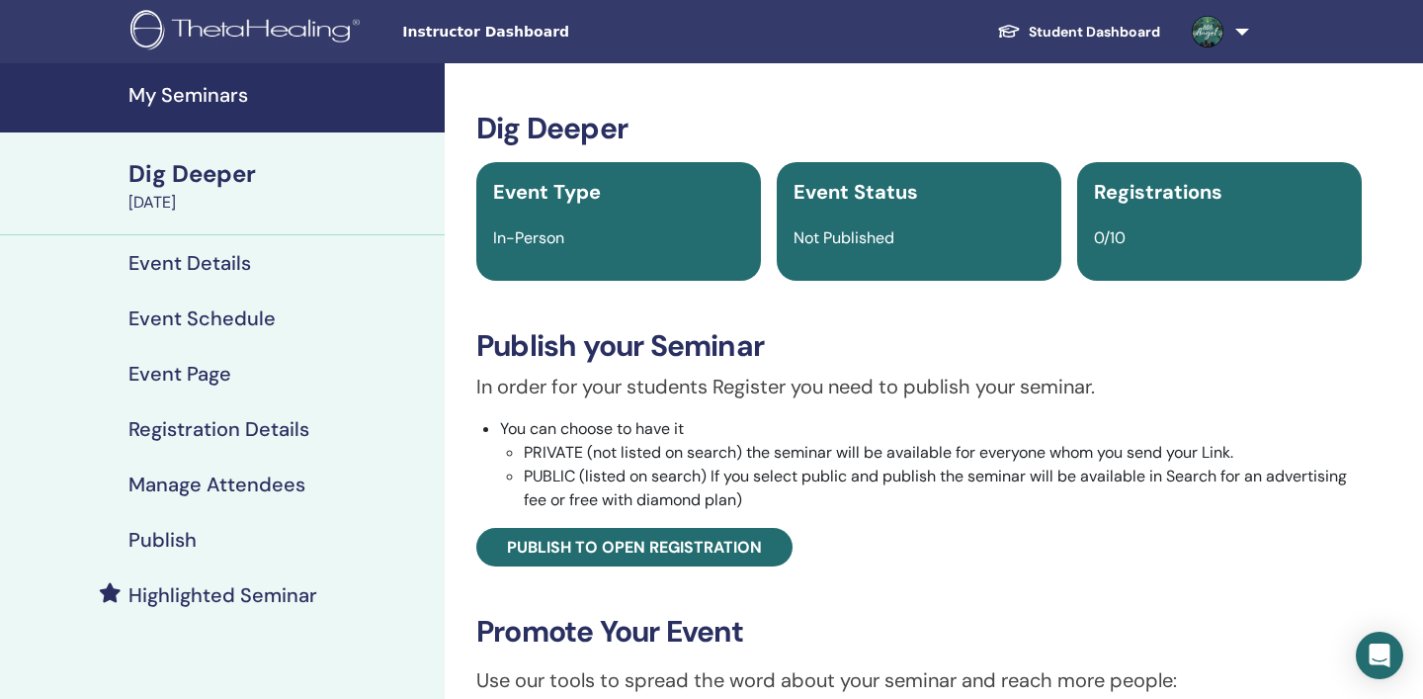
click at [210, 89] on h4 "My Seminars" at bounding box center [281, 95] width 304 height 24
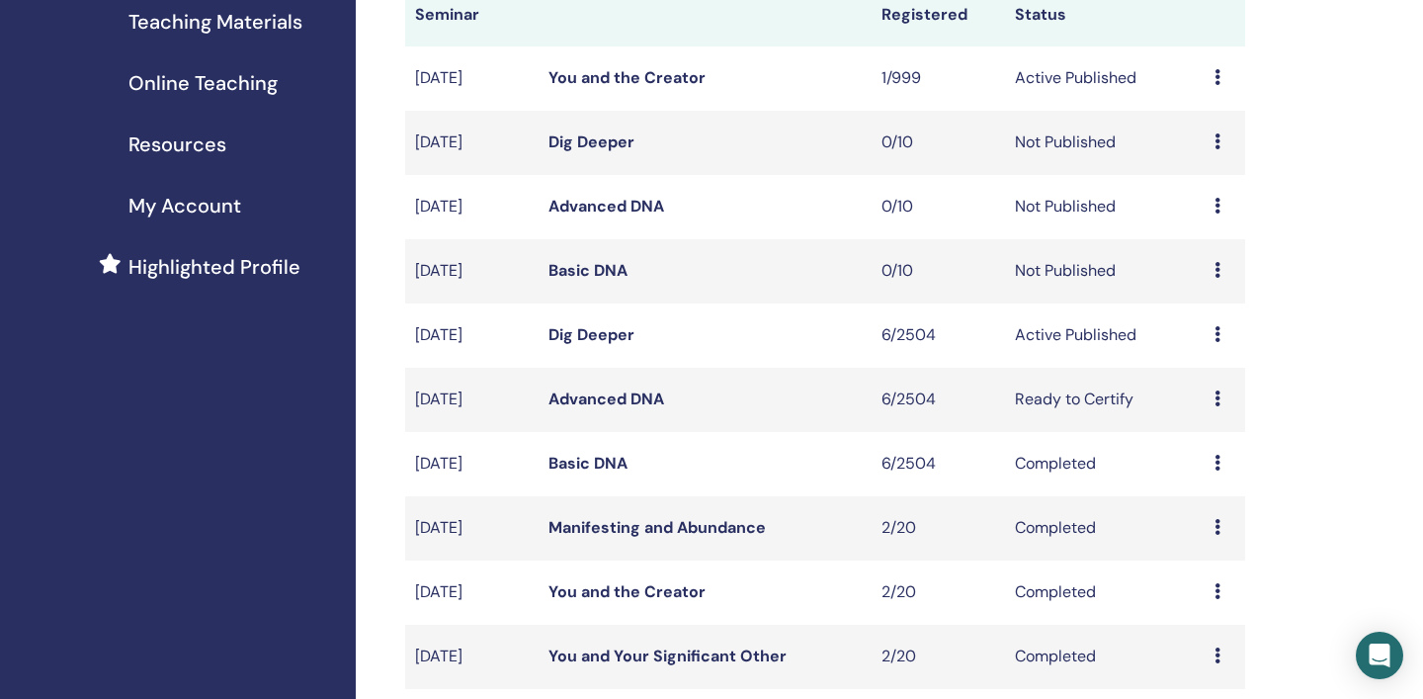
scroll to position [330, 0]
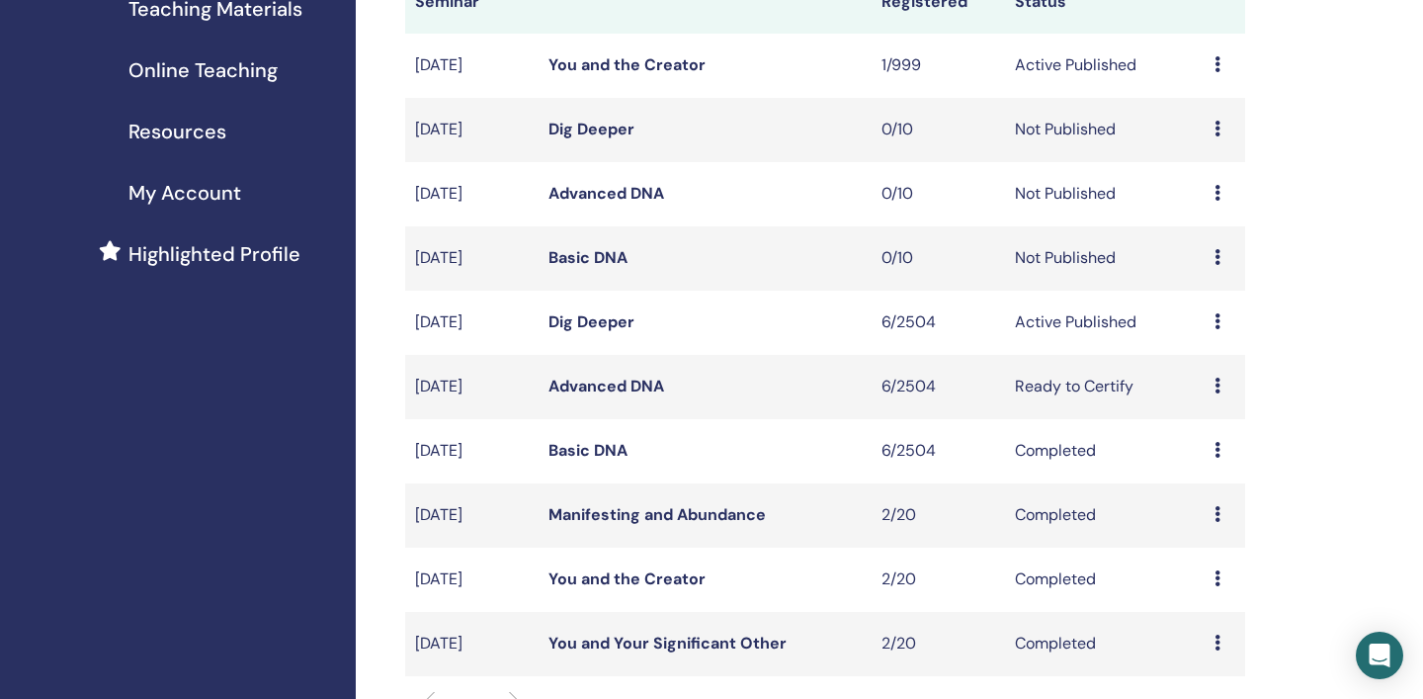
click at [1220, 321] on icon at bounding box center [1218, 321] width 6 height 16
click at [1208, 337] on link "Preview" at bounding box center [1202, 336] width 56 height 21
